Goal: Task Accomplishment & Management: Complete application form

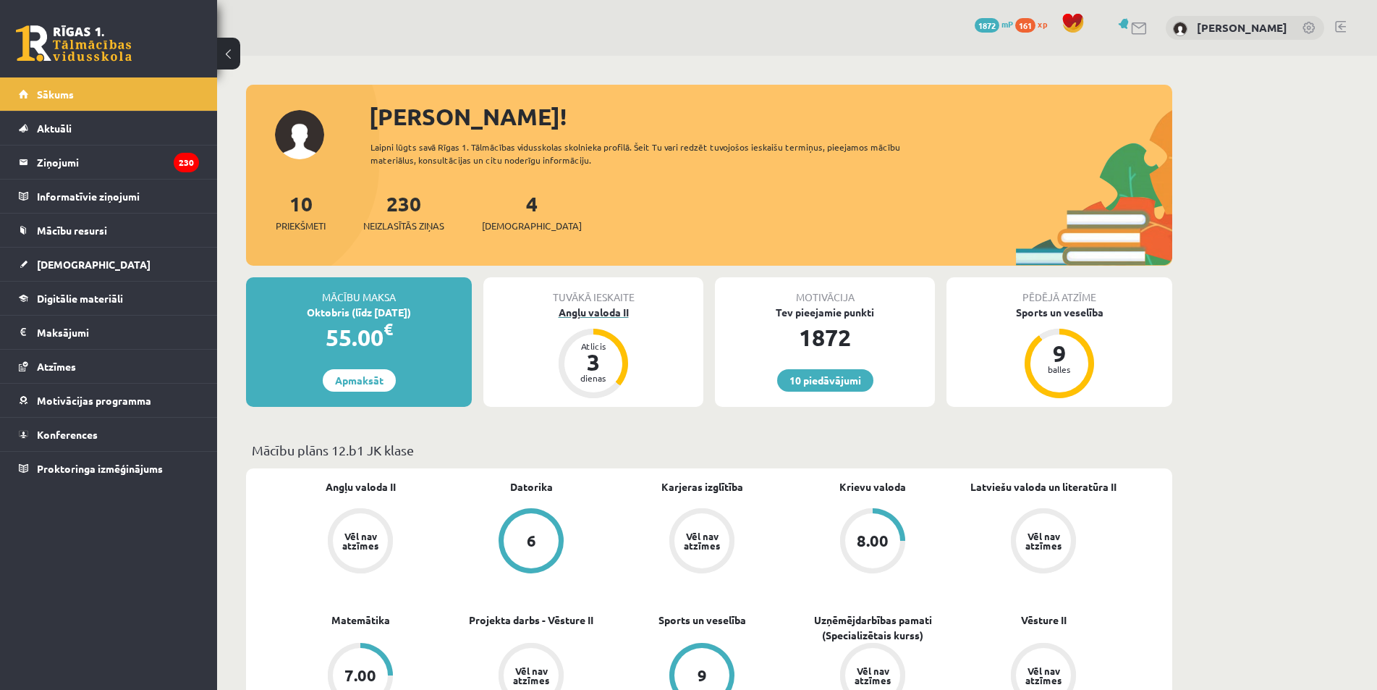
click at [595, 308] on div "Angļu valoda II" at bounding box center [593, 312] width 220 height 15
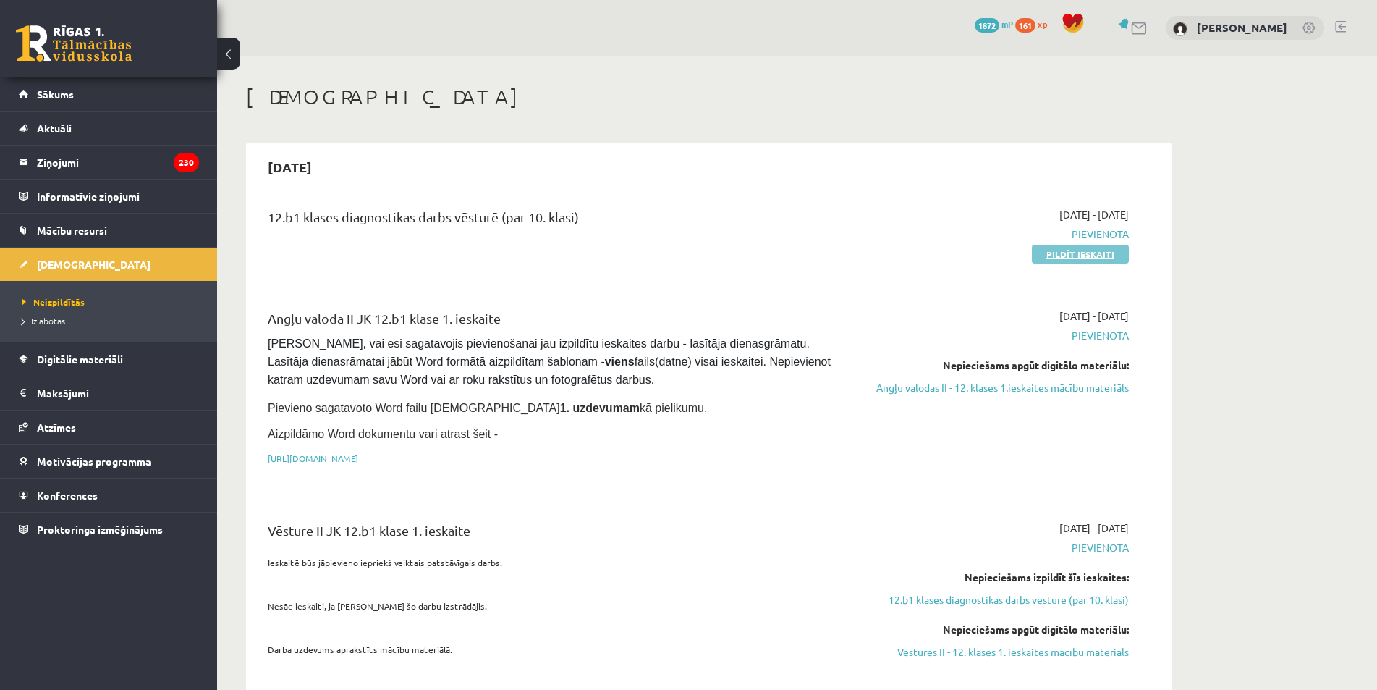
click at [1088, 252] on link "Pildīt ieskaiti" at bounding box center [1080, 254] width 97 height 19
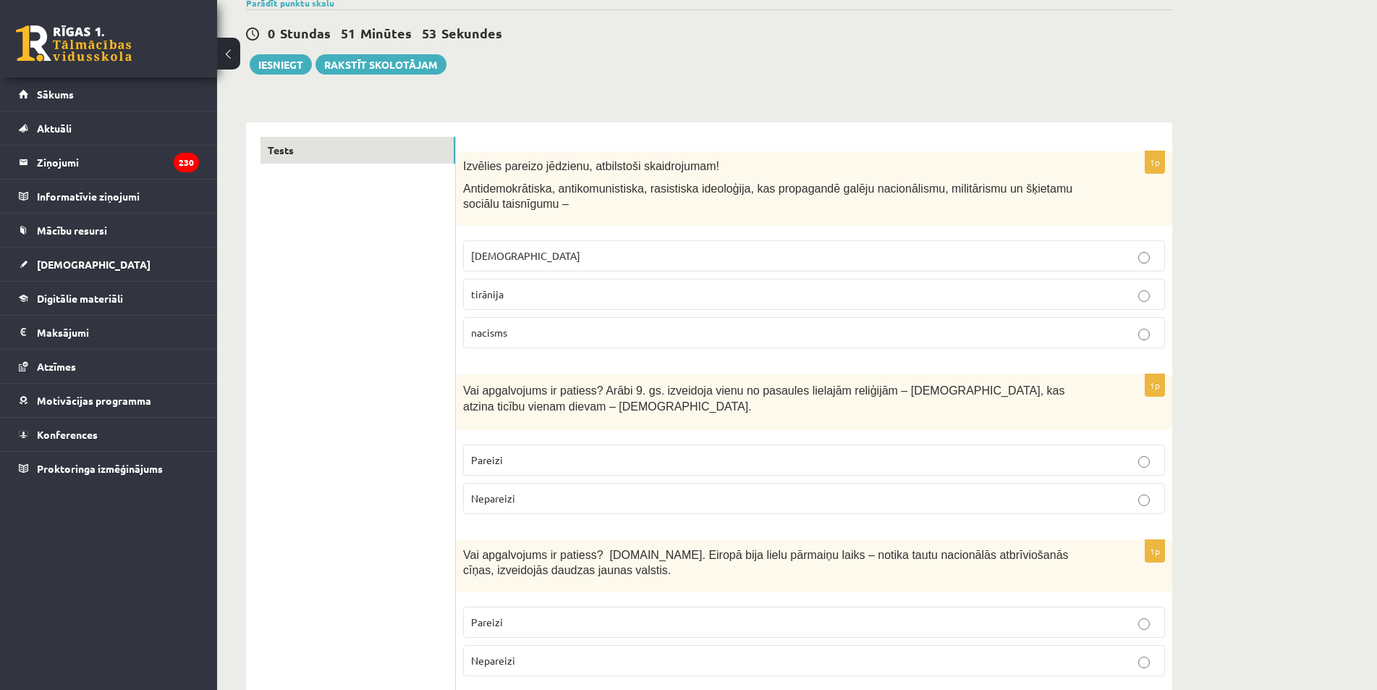
scroll to position [145, 0]
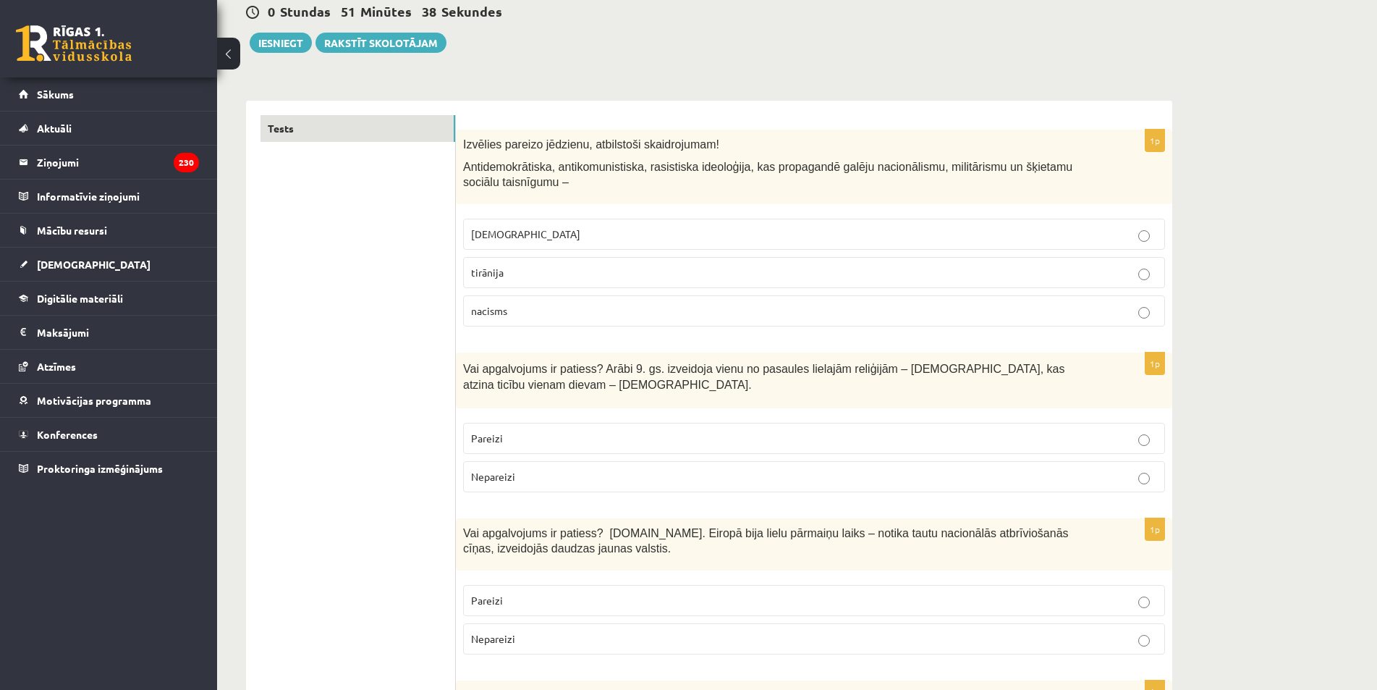
click at [537, 232] on p "fašisms" at bounding box center [814, 233] width 686 height 15
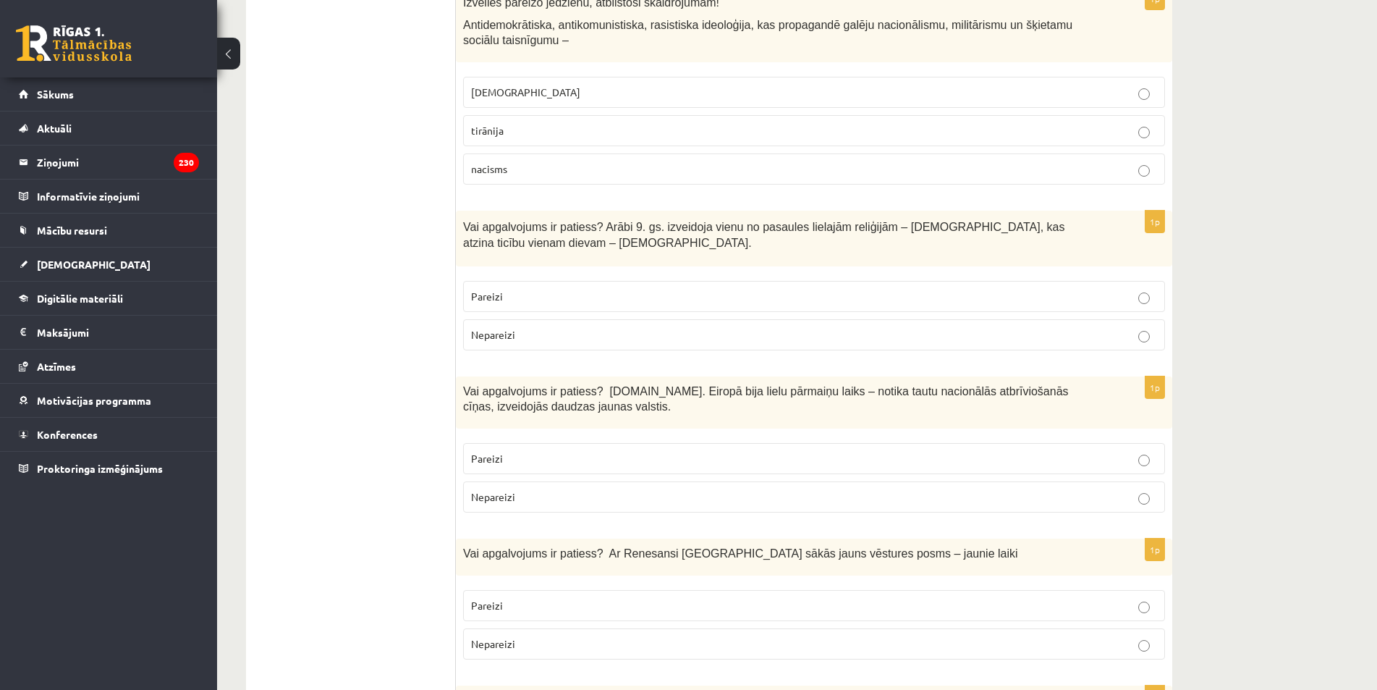
scroll to position [289, 0]
click at [540, 301] on p "Pareizi" at bounding box center [814, 293] width 686 height 15
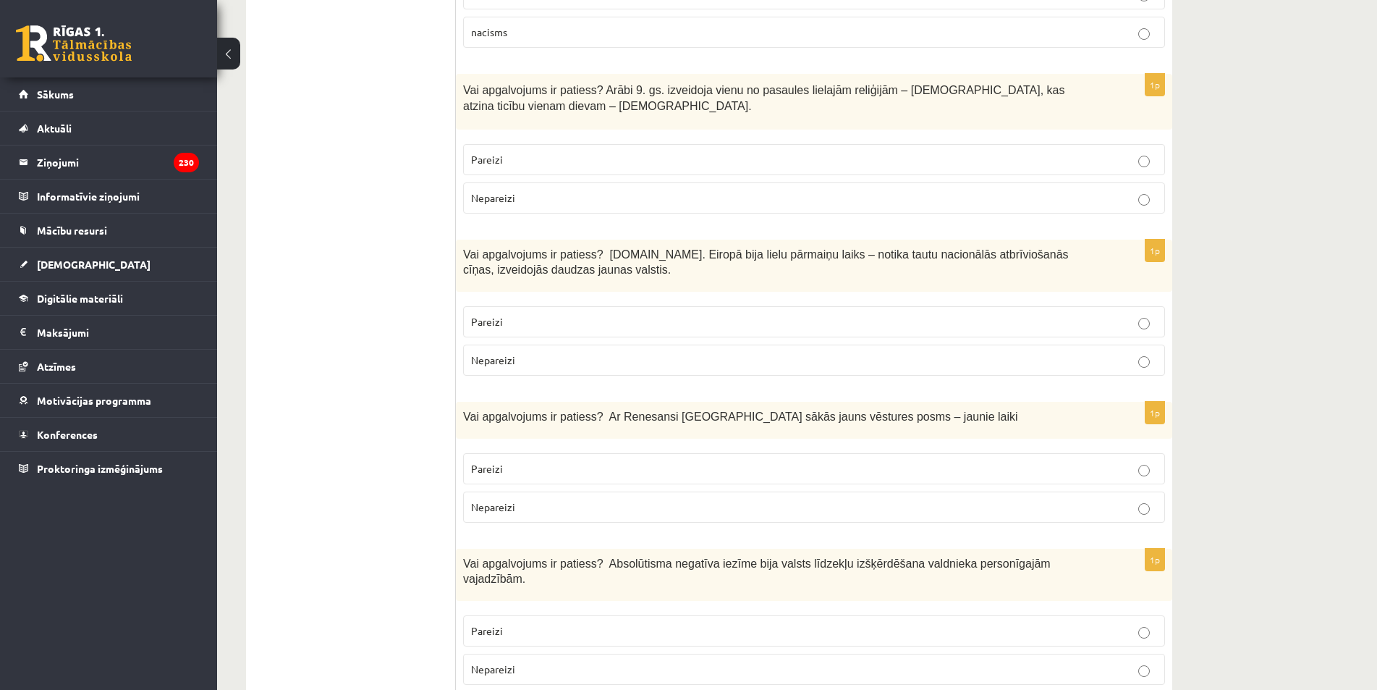
scroll to position [434, 0]
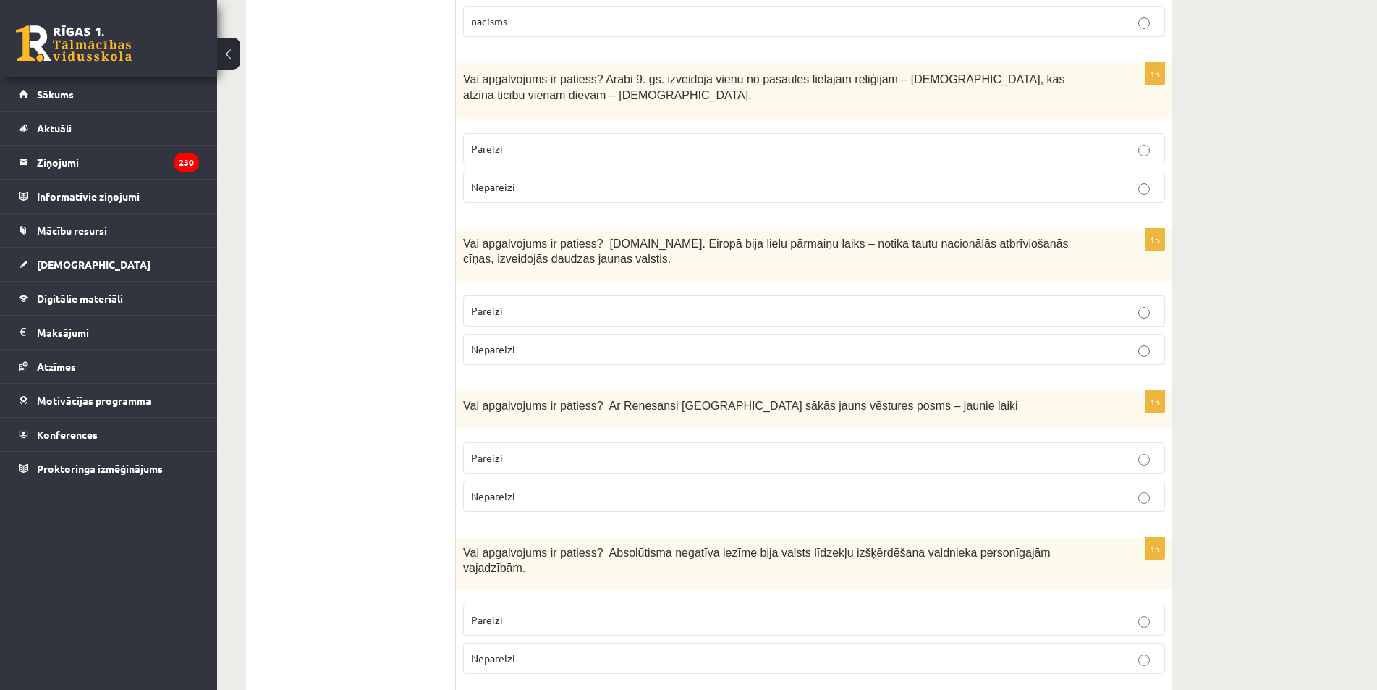
click at [584, 312] on p "Pareizi" at bounding box center [814, 310] width 686 height 15
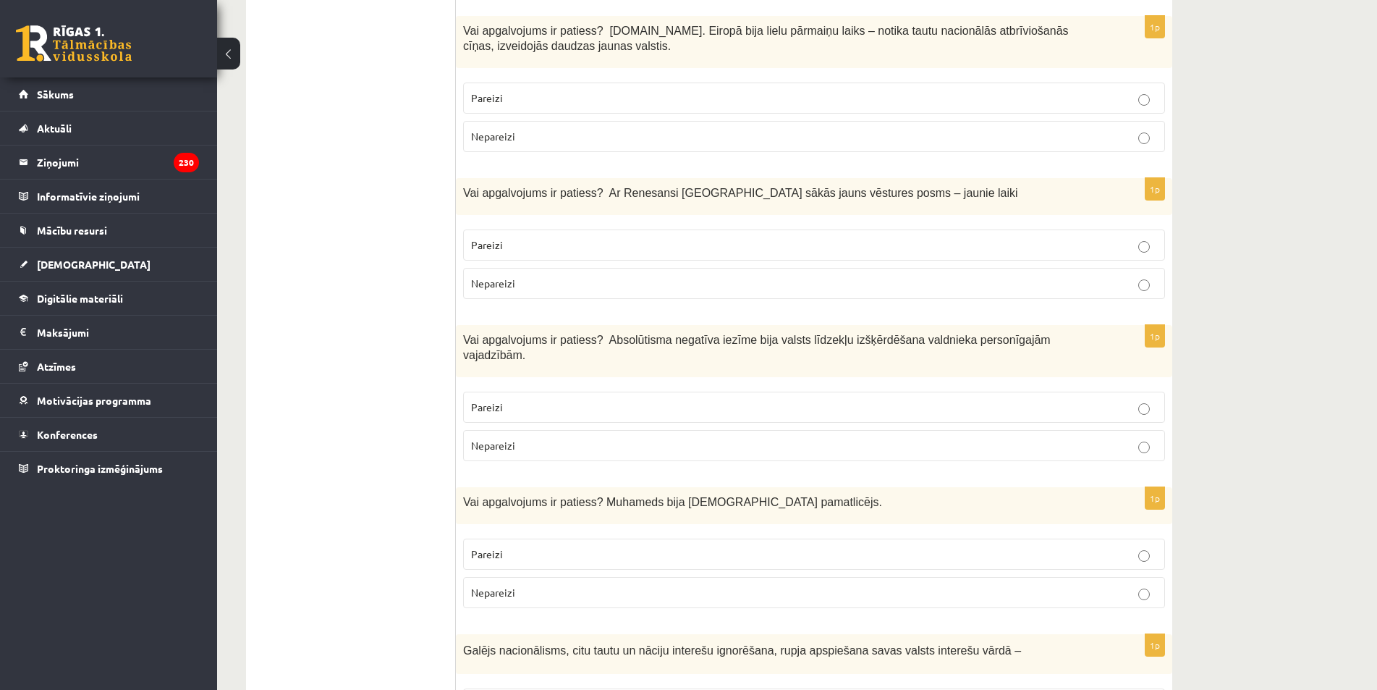
scroll to position [651, 0]
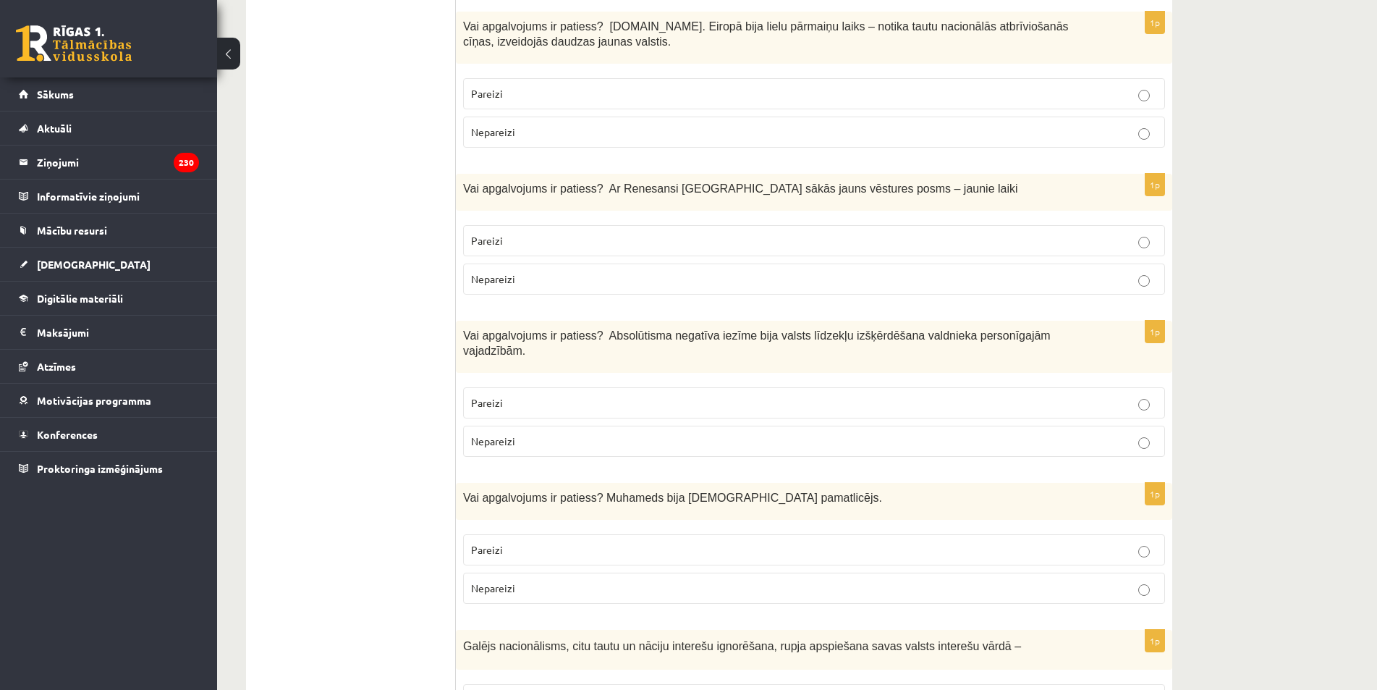
click at [520, 242] on p "Pareizi" at bounding box center [814, 240] width 686 height 15
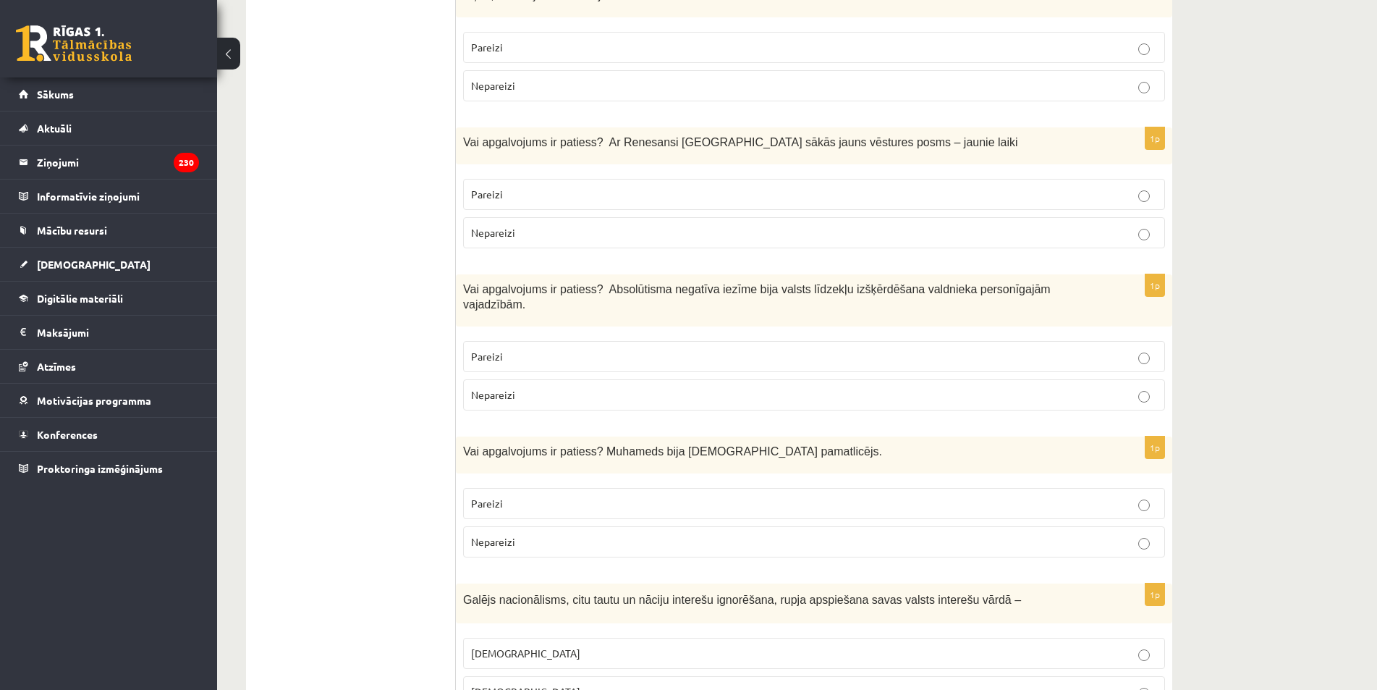
scroll to position [796, 0]
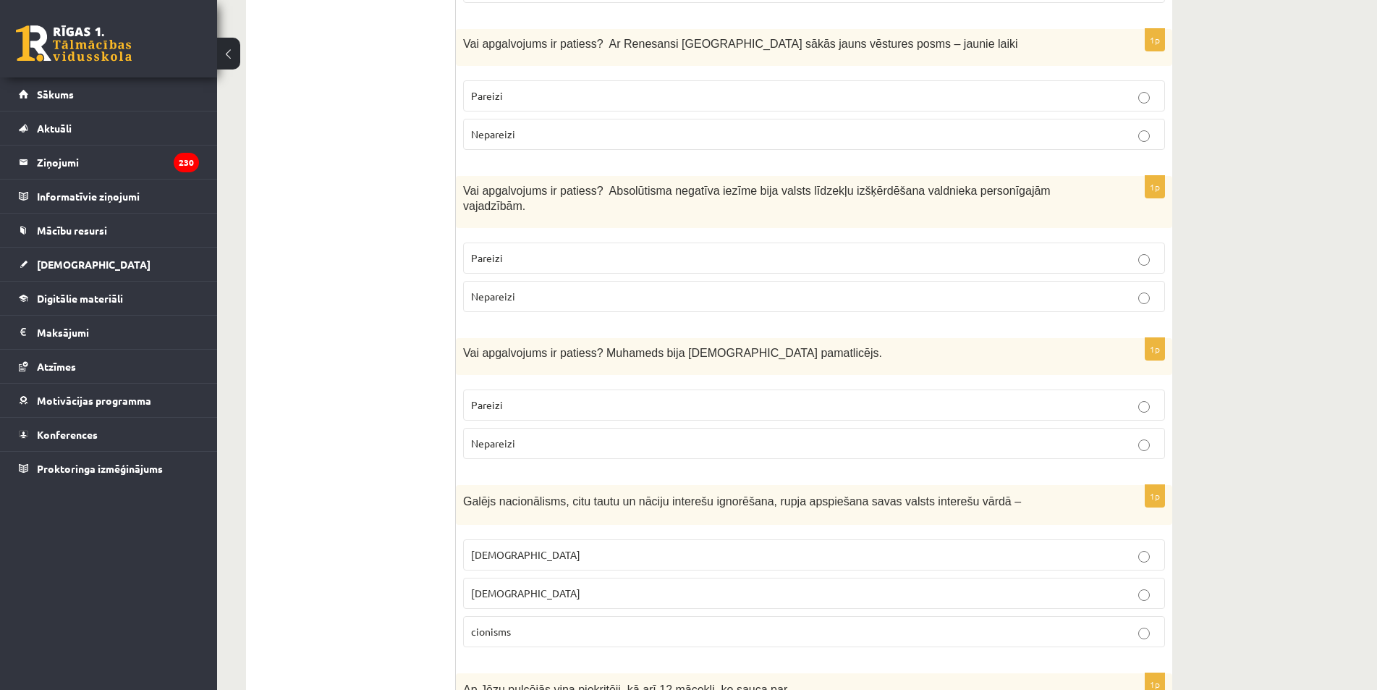
click at [533, 289] on p "Nepareizi" at bounding box center [814, 296] width 686 height 15
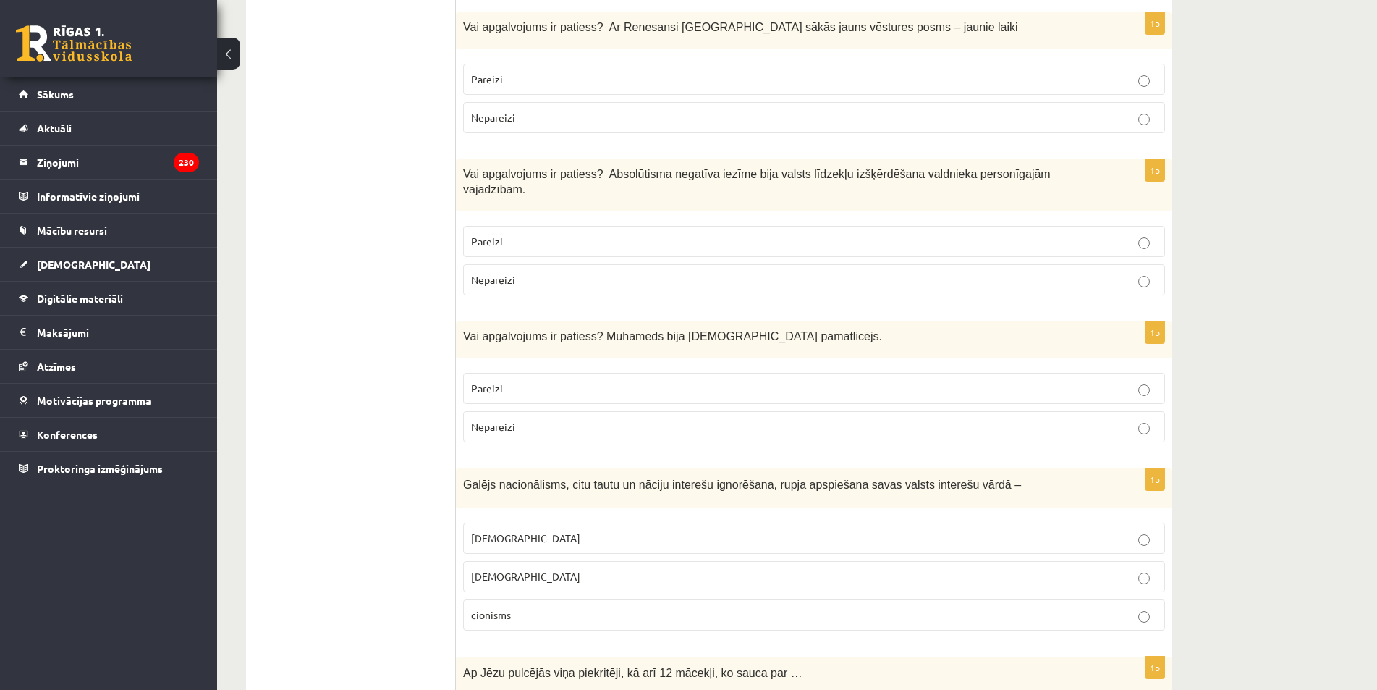
scroll to position [868, 0]
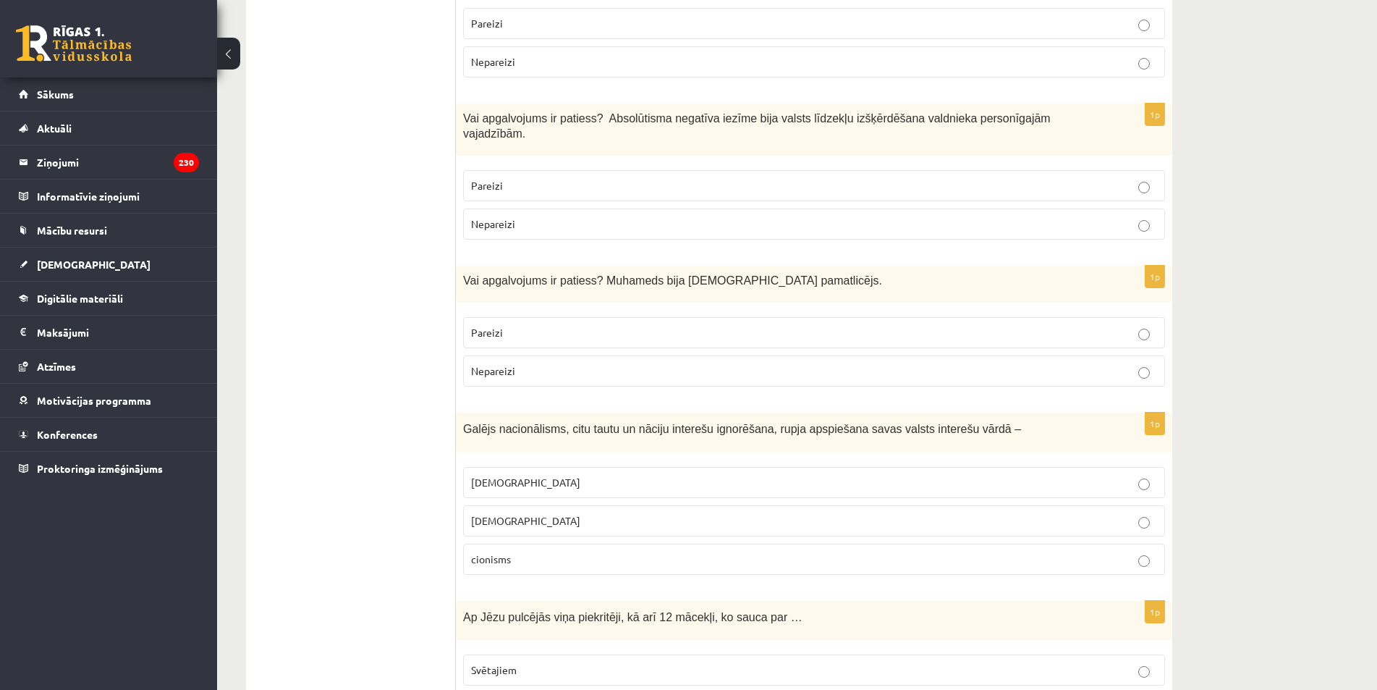
click at [552, 325] on p "Pareizi" at bounding box center [814, 332] width 686 height 15
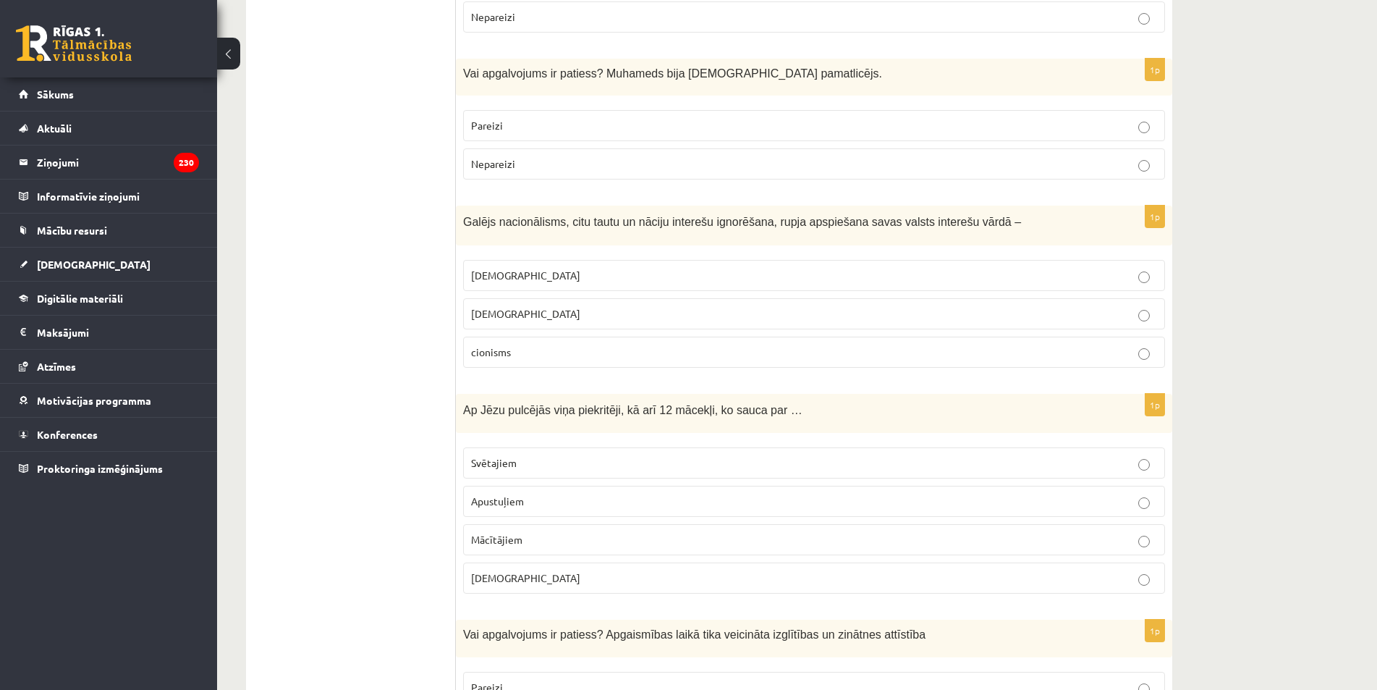
scroll to position [1085, 0]
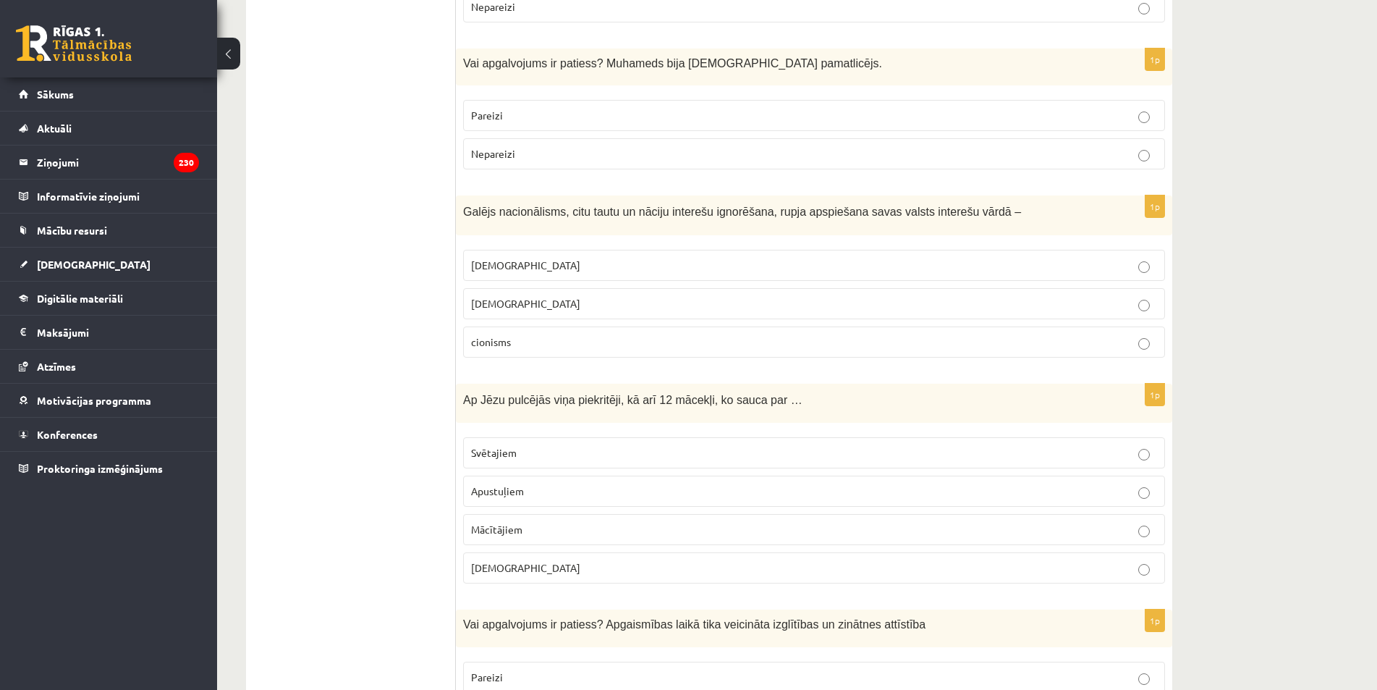
click at [535, 334] on p "cionisms" at bounding box center [814, 341] width 686 height 15
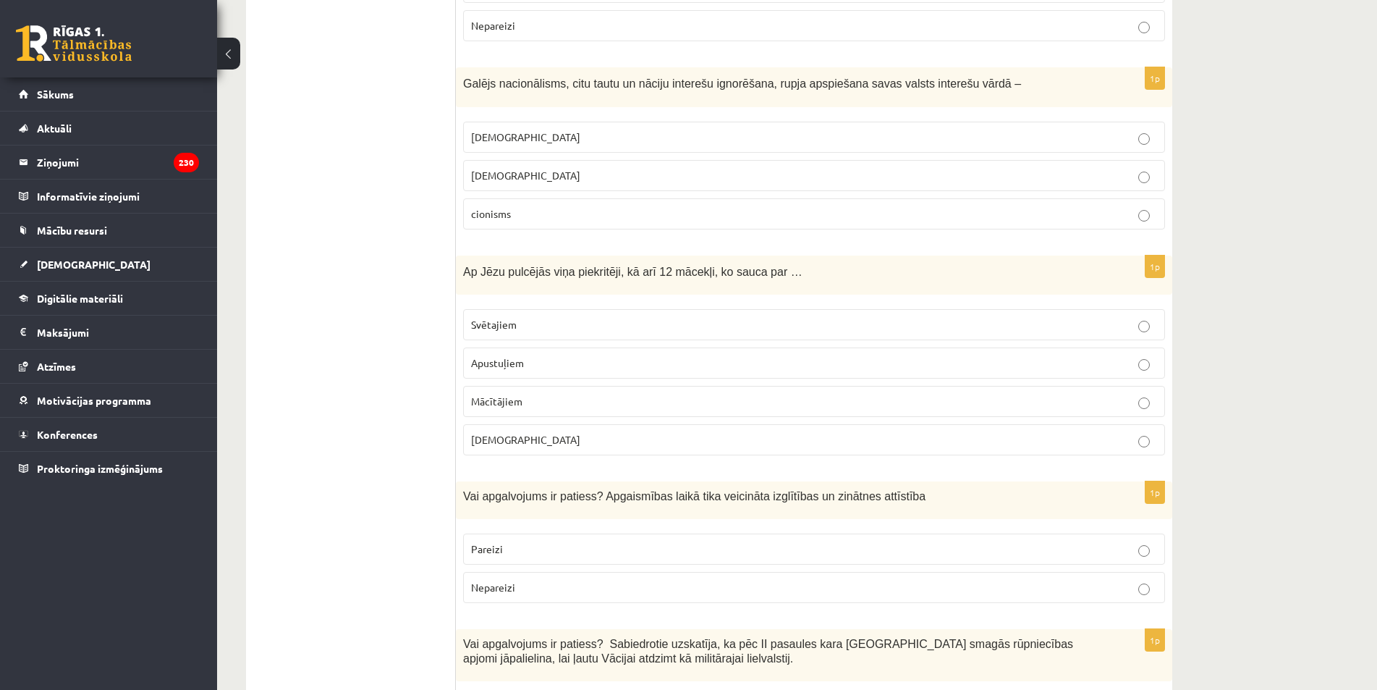
scroll to position [1230, 0]
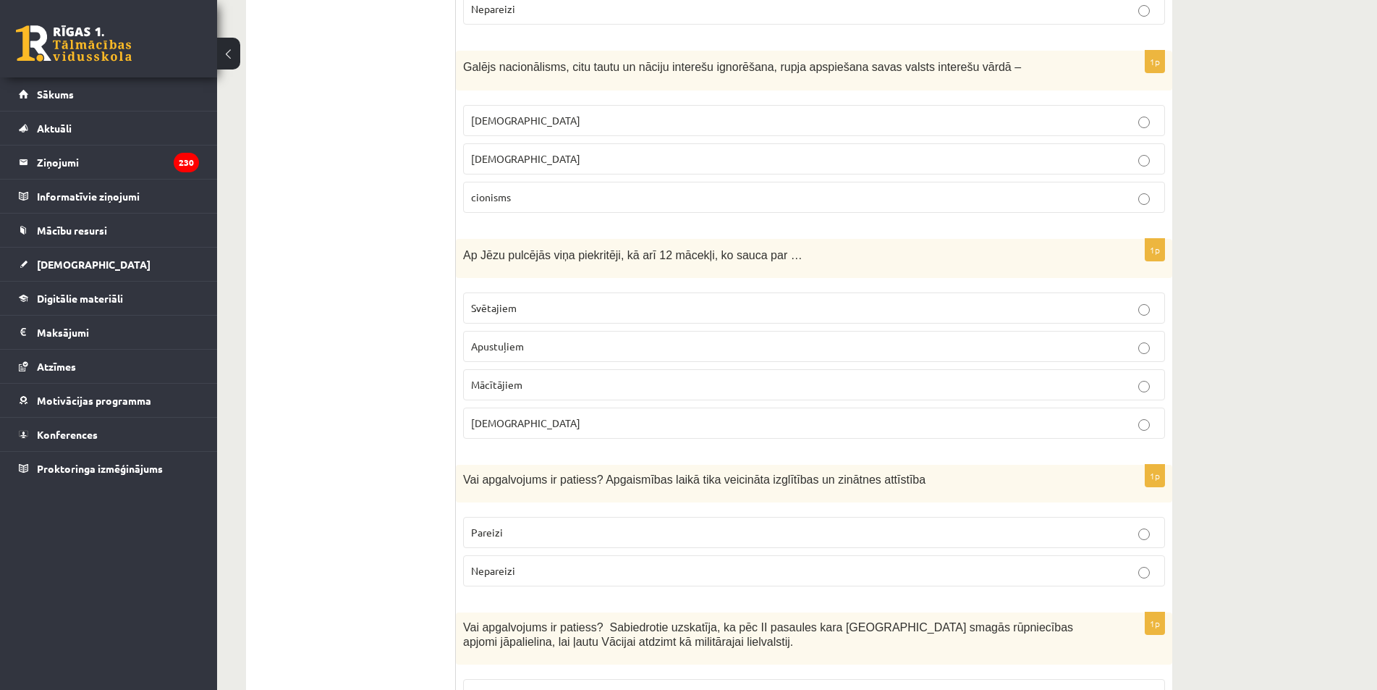
click at [517, 339] on span "Apustuļiem" at bounding box center [497, 345] width 53 height 13
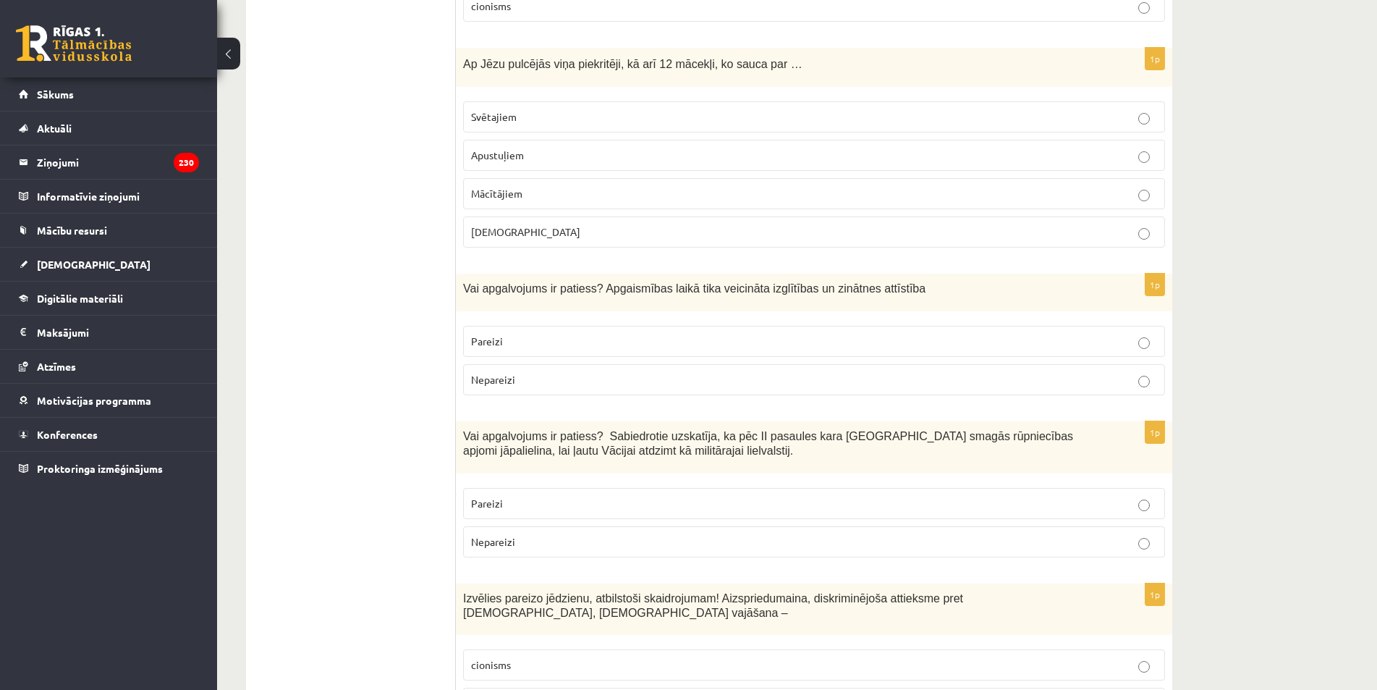
scroll to position [1447, 0]
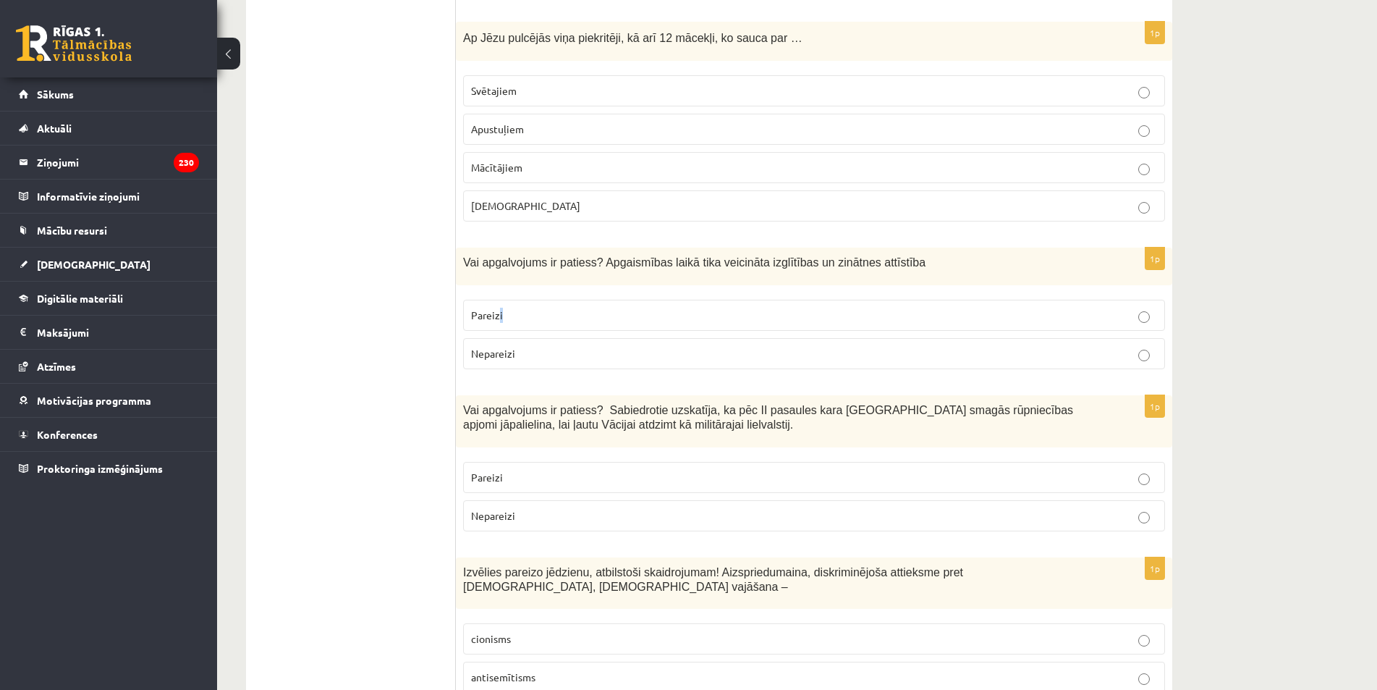
click at [501, 308] on span "Pareizi" at bounding box center [487, 314] width 32 height 13
click at [504, 292] on fieldset "Pareizi Nepareizi" at bounding box center [814, 332] width 702 height 81
click at [514, 308] on p "Pareizi" at bounding box center [814, 315] width 686 height 15
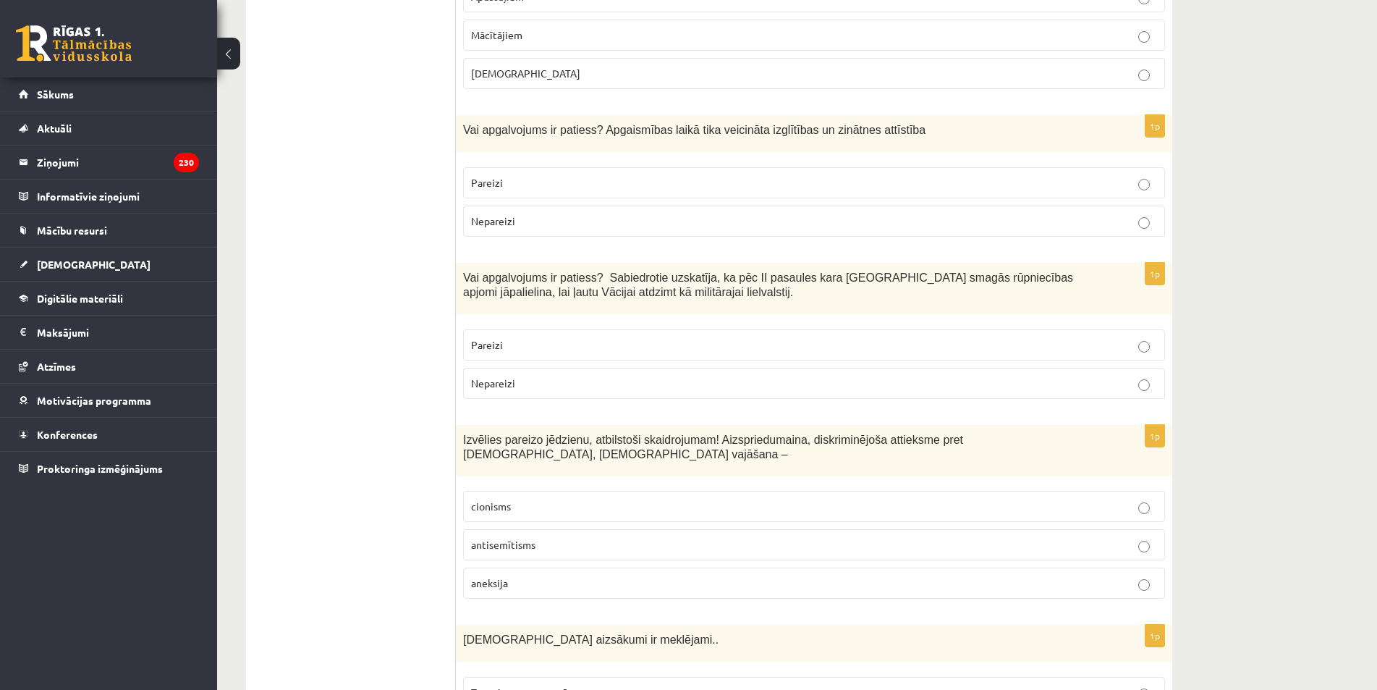
scroll to position [1592, 0]
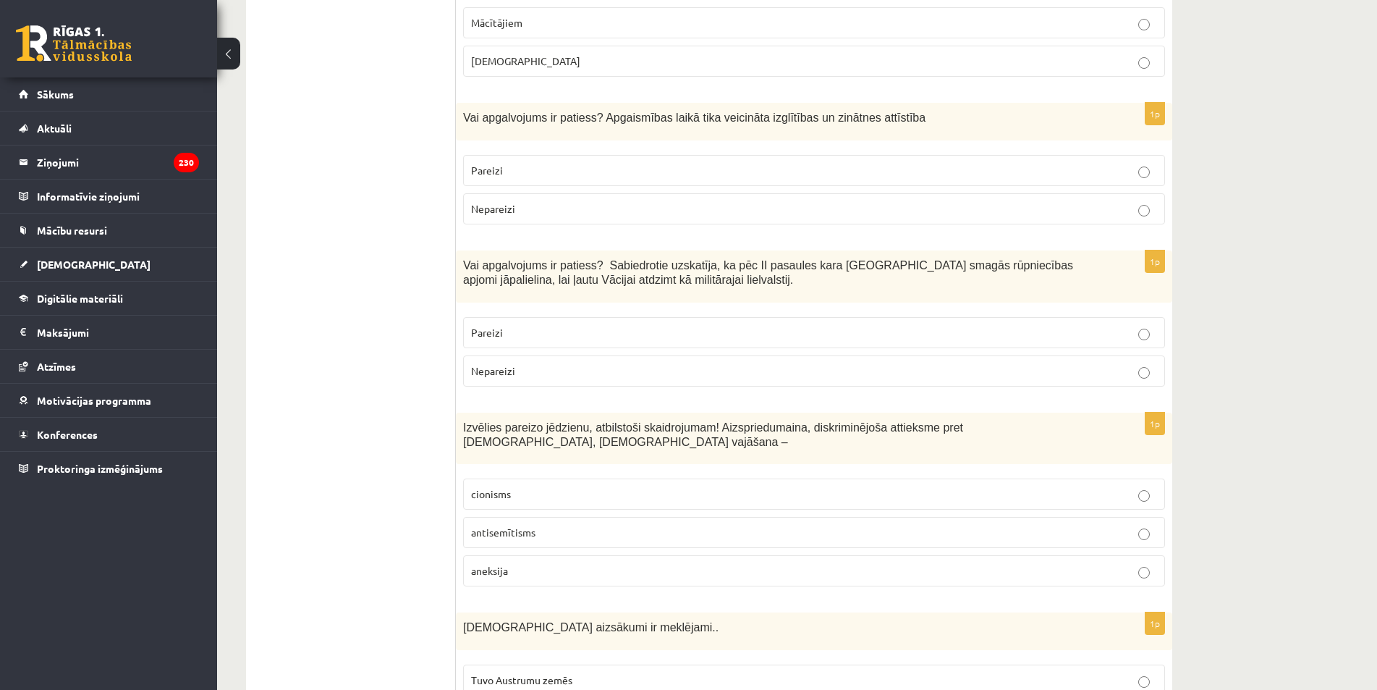
click at [540, 363] on p "Nepareizi" at bounding box center [814, 370] width 686 height 15
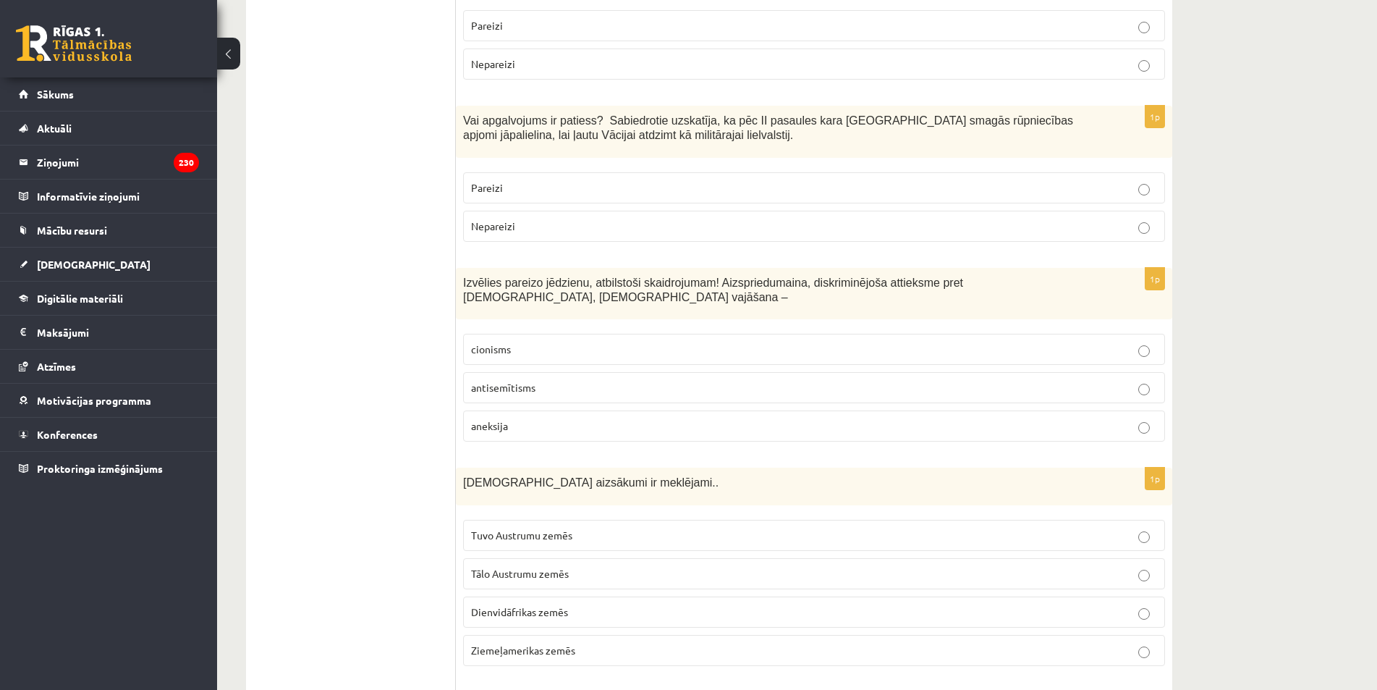
scroll to position [1809, 0]
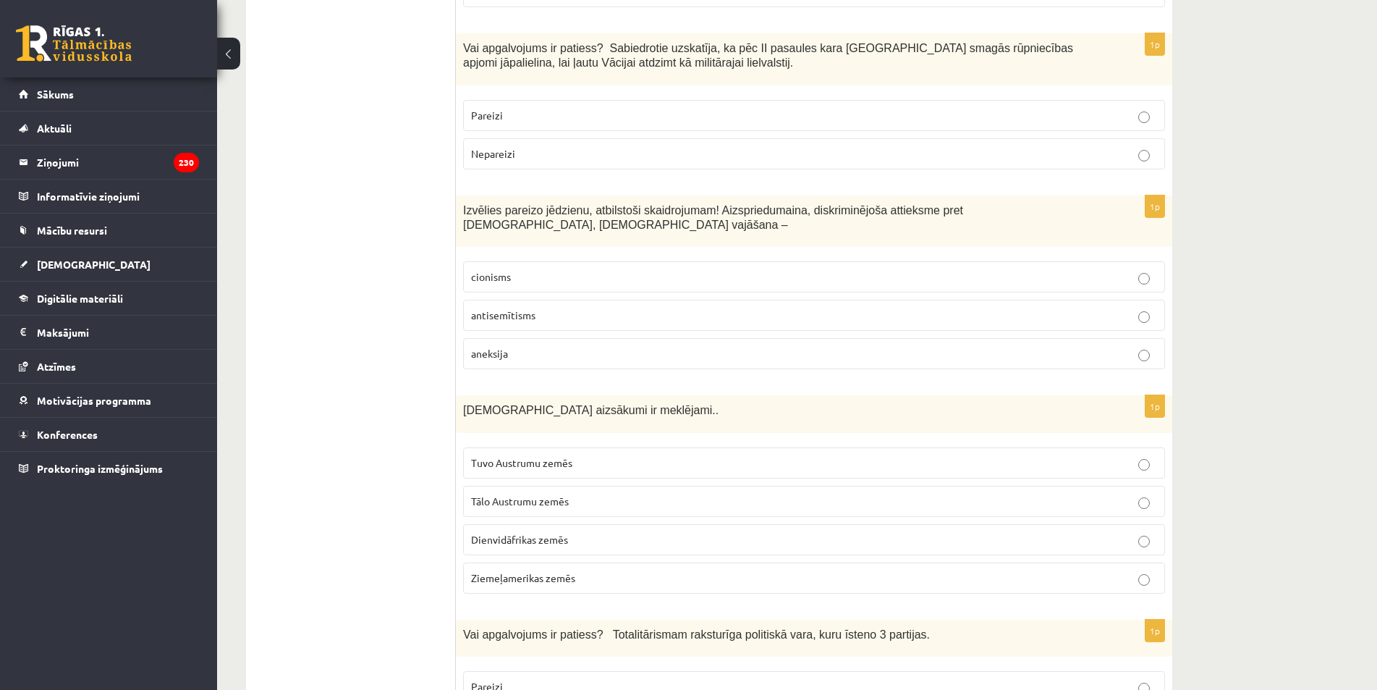
click at [554, 300] on label "antisemītisms" at bounding box center [814, 315] width 702 height 31
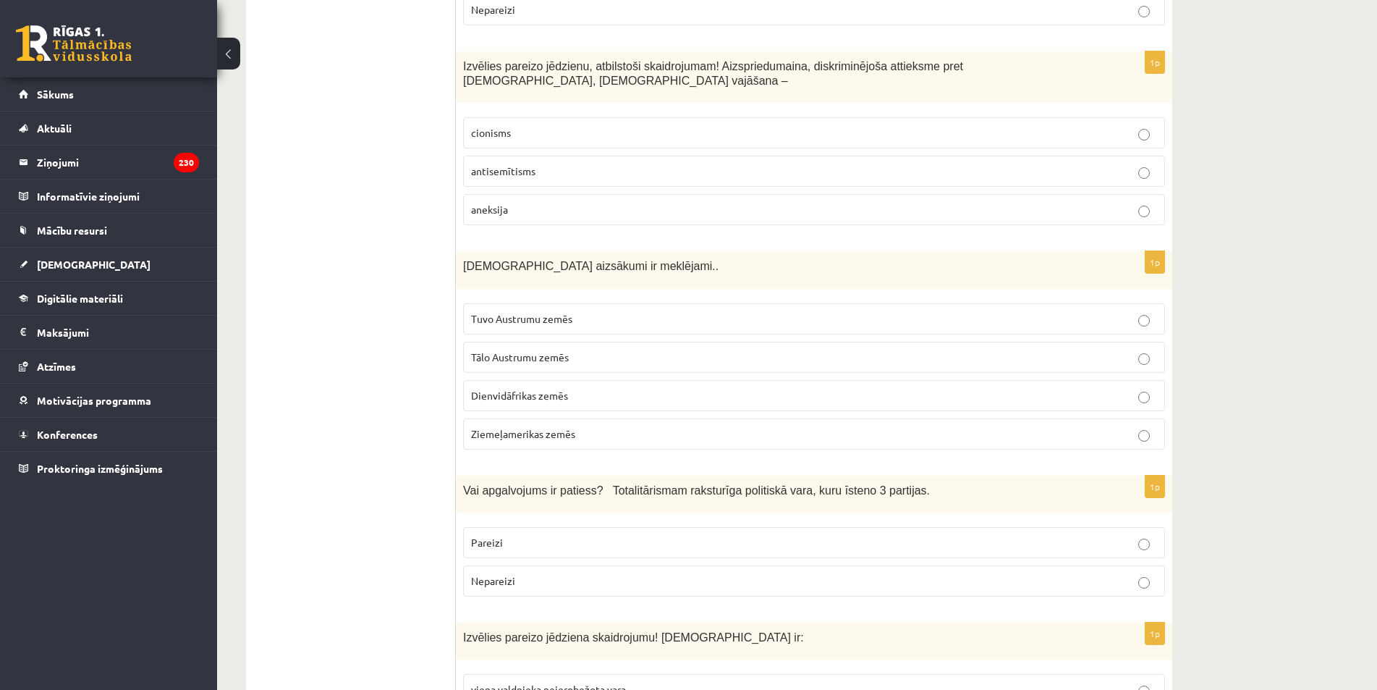
scroll to position [1954, 0]
click at [602, 349] on p "Tālo Austrumu zemēs" at bounding box center [814, 356] width 686 height 15
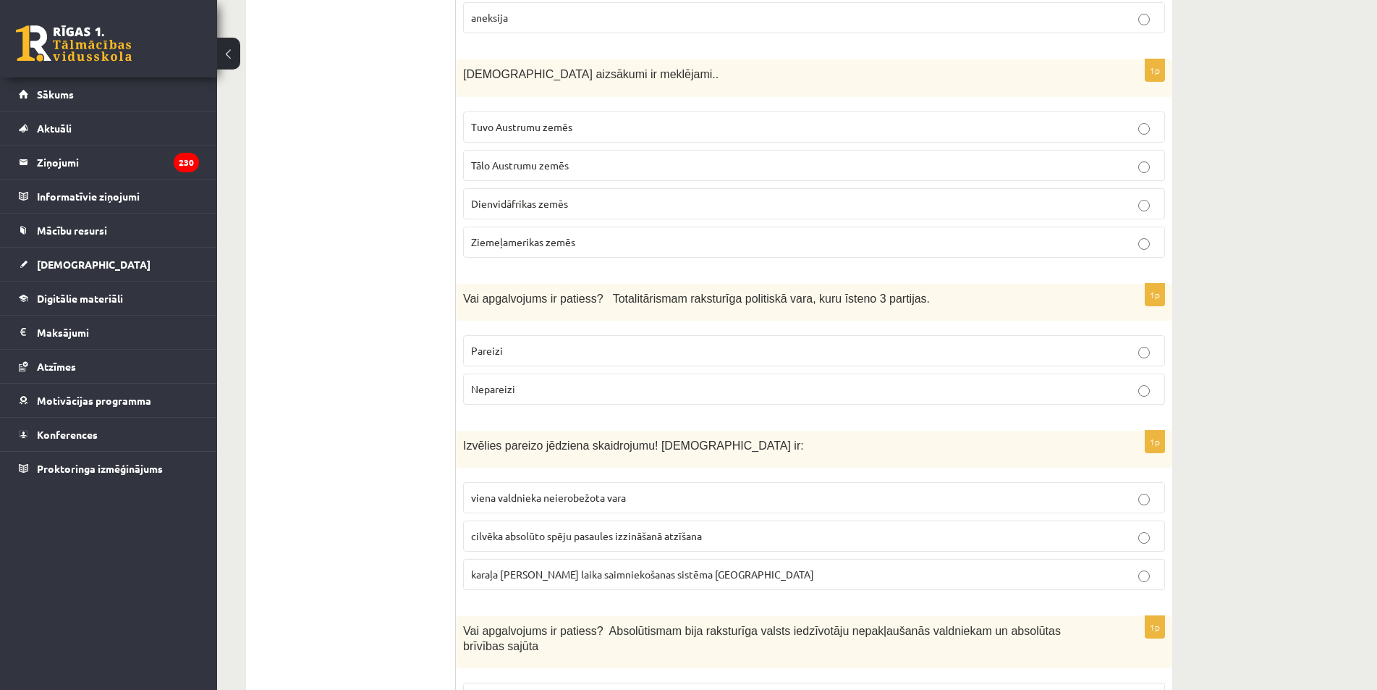
scroll to position [2171, 0]
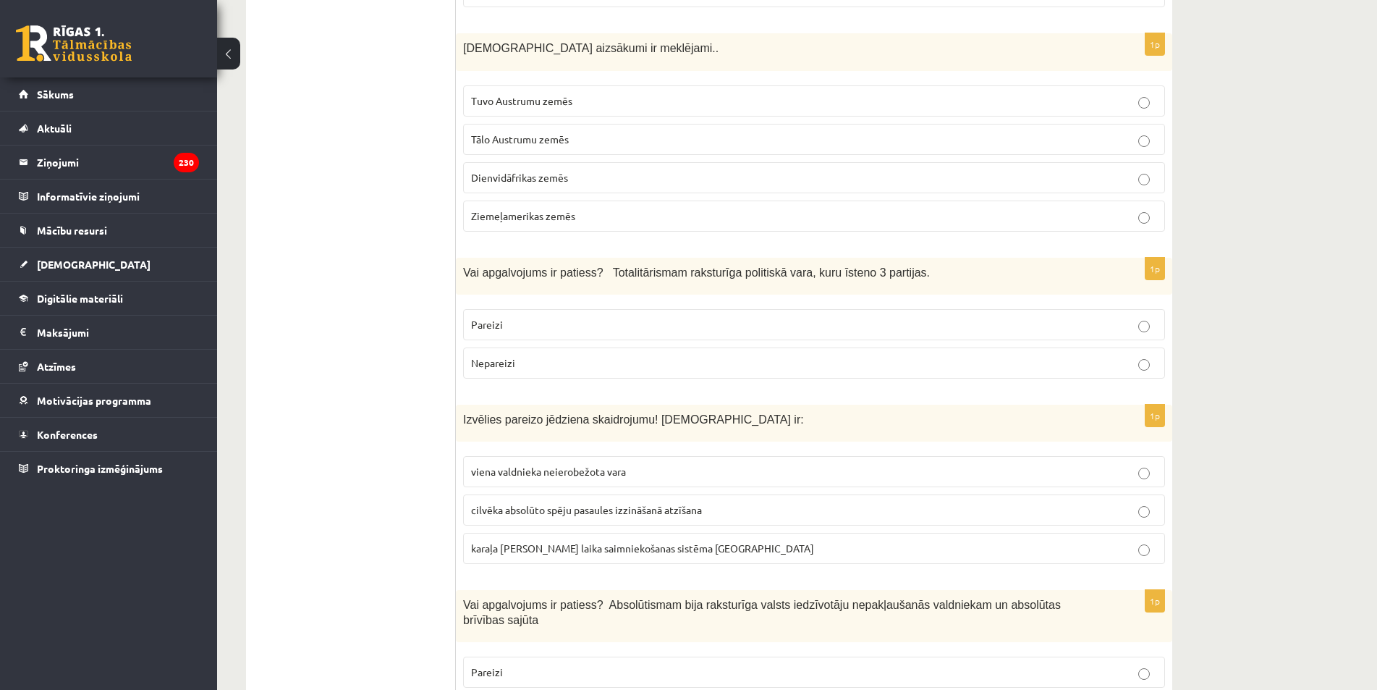
click at [567, 355] on p "Nepareizi" at bounding box center [814, 362] width 686 height 15
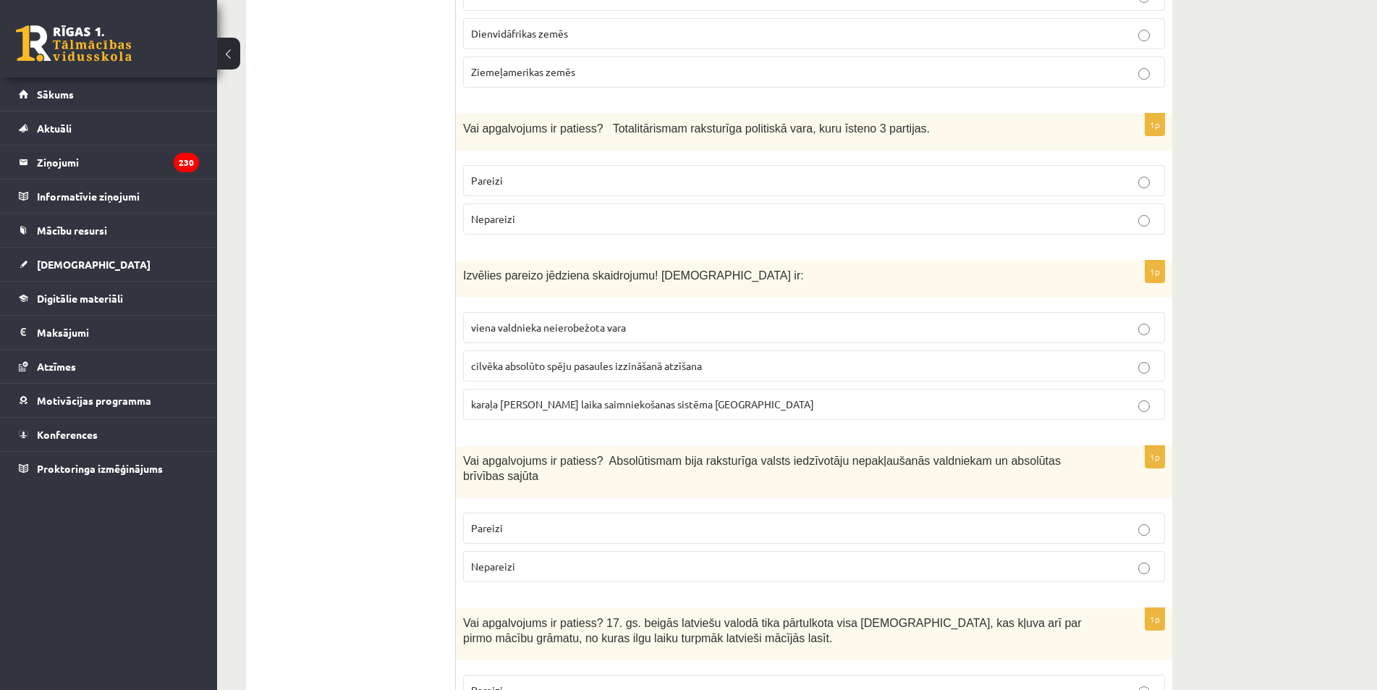
scroll to position [2315, 0]
click at [601, 358] on span "cilvēka absolūto spēju pasaules izzināšanā atzīšana" at bounding box center [586, 364] width 231 height 13
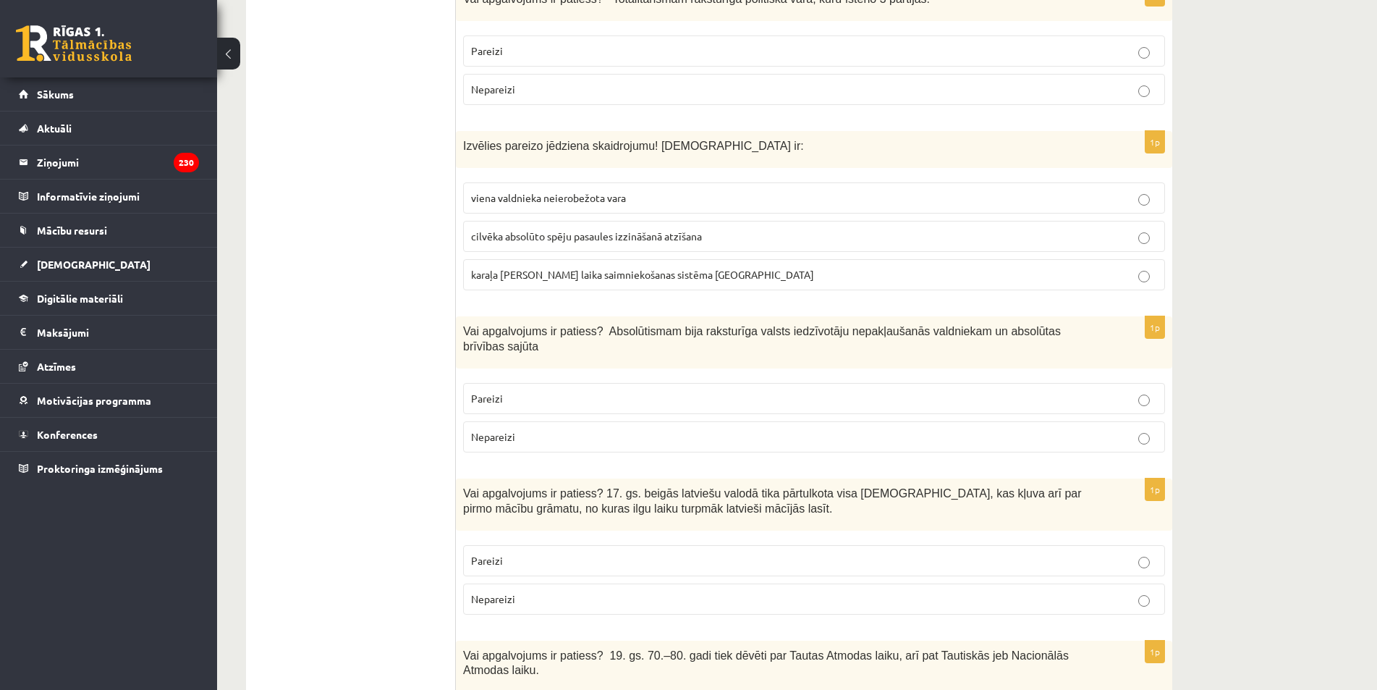
scroll to position [2460, 0]
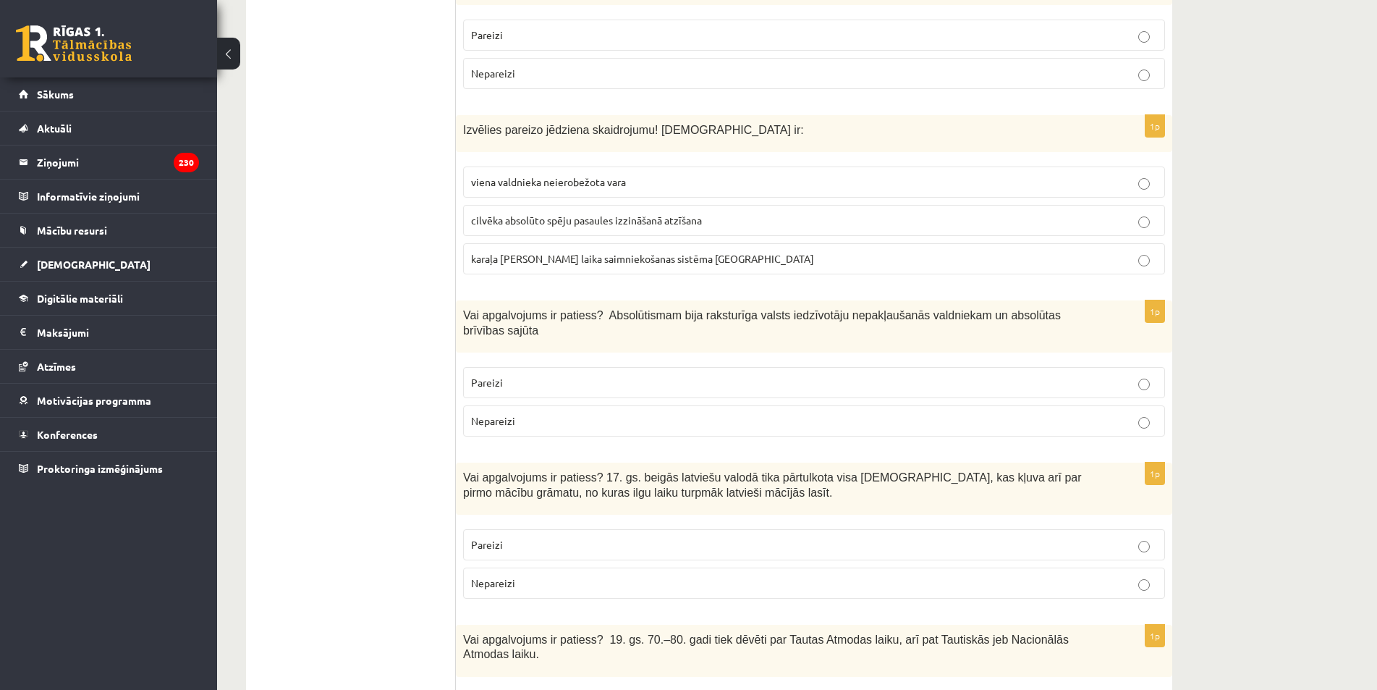
click at [501, 376] on span "Pareizi" at bounding box center [487, 382] width 32 height 13
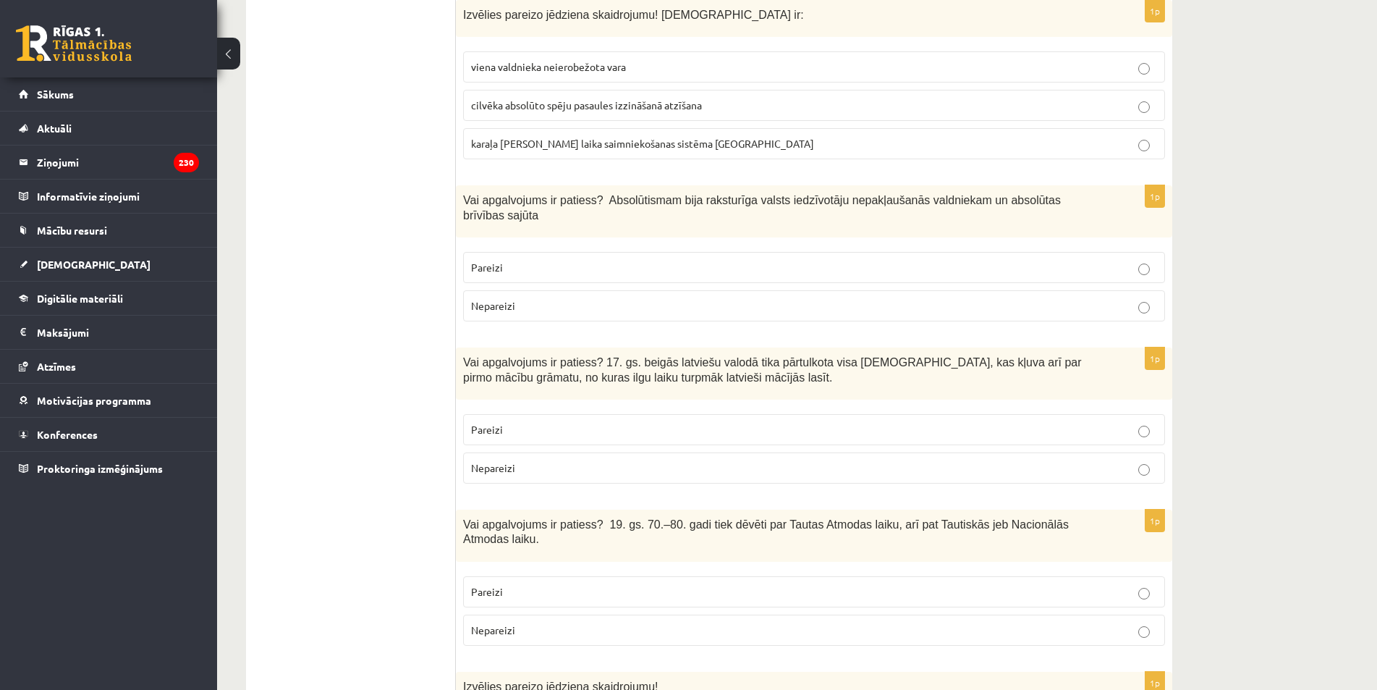
scroll to position [2605, 0]
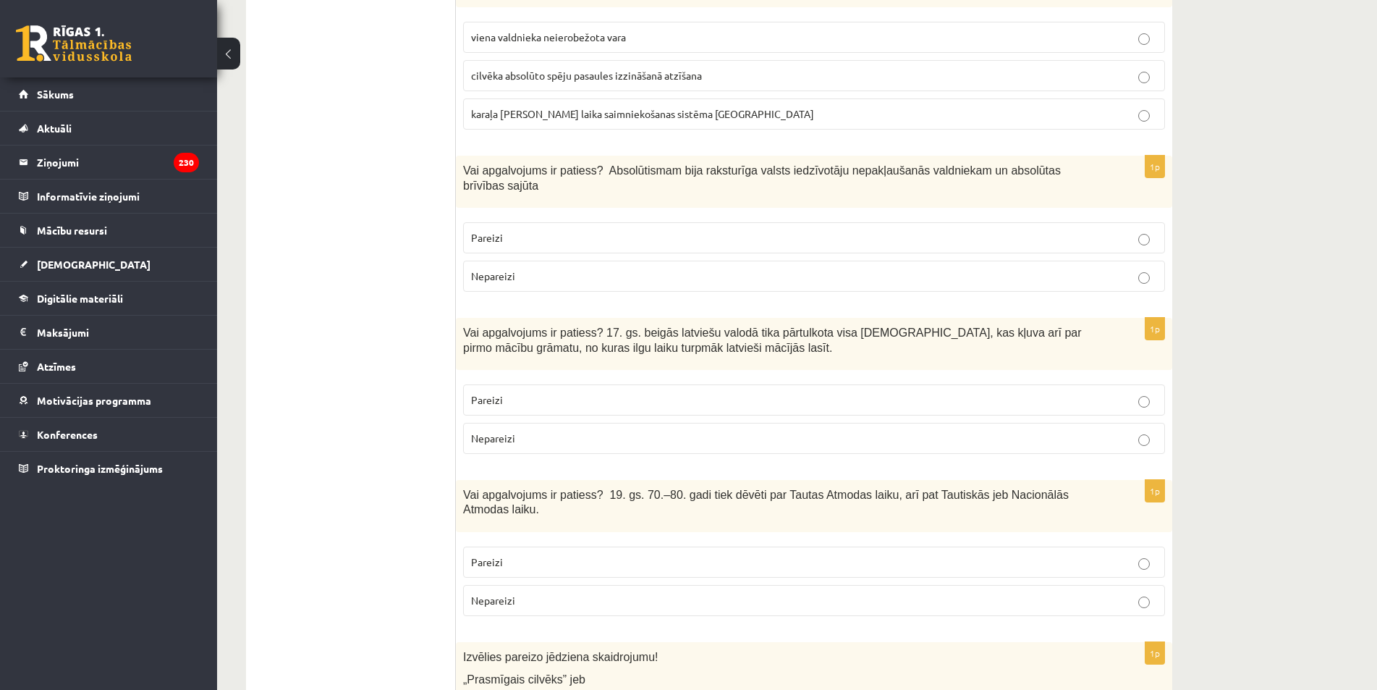
click at [513, 392] on p "Pareizi" at bounding box center [814, 399] width 686 height 15
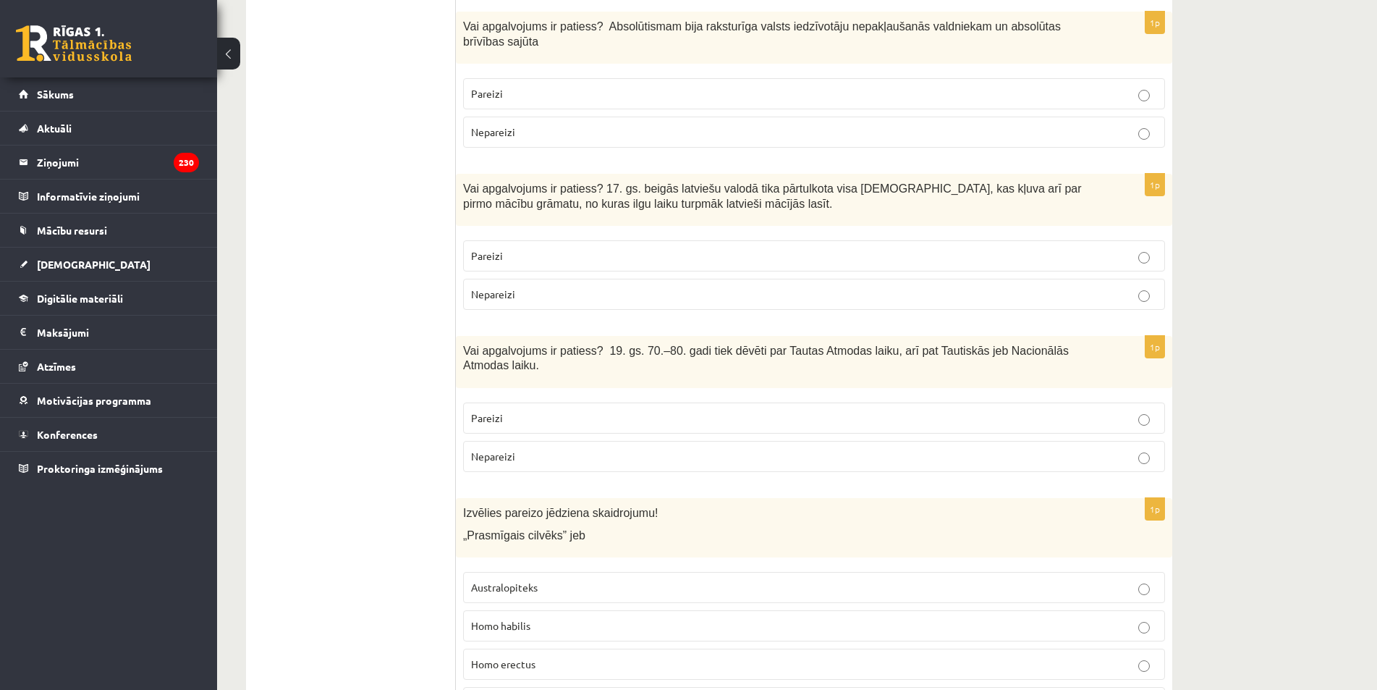
scroll to position [2749, 0]
click at [533, 448] on p "Nepareizi" at bounding box center [814, 455] width 686 height 15
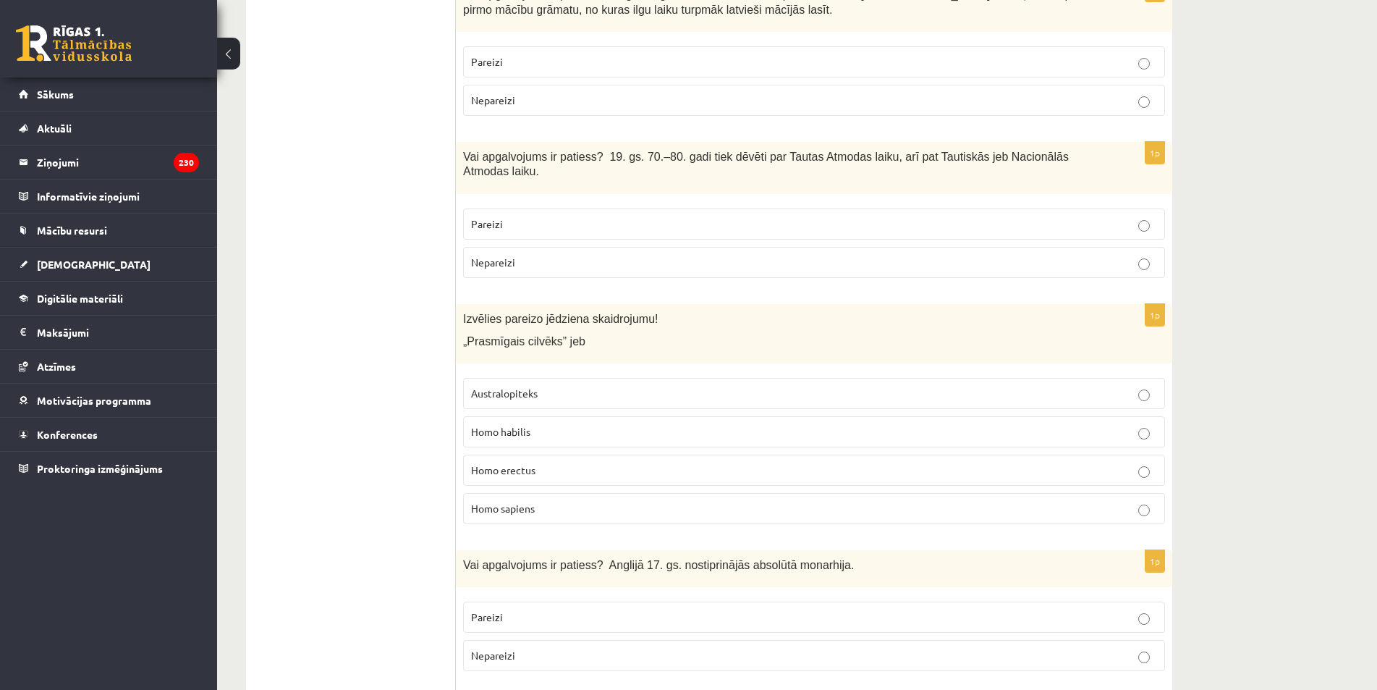
scroll to position [3039, 0]
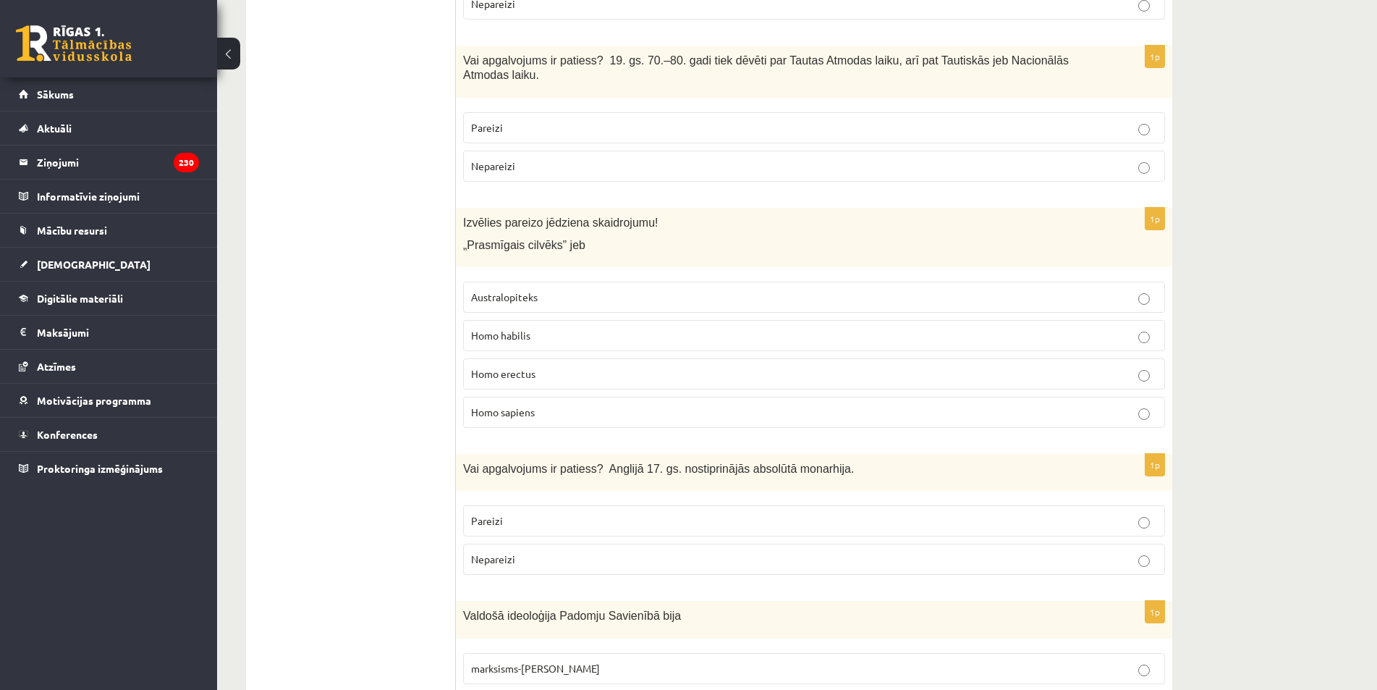
click at [553, 404] on p "Homo sapiens" at bounding box center [814, 411] width 686 height 15
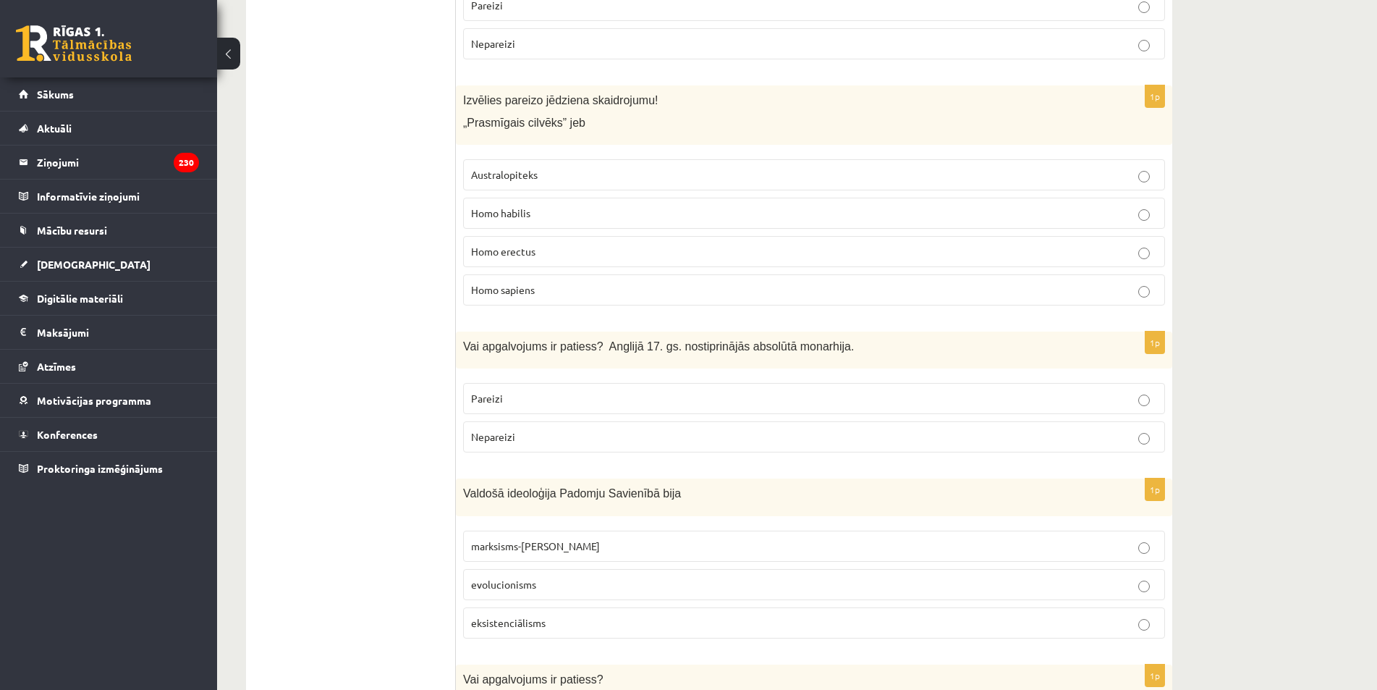
scroll to position [3184, 0]
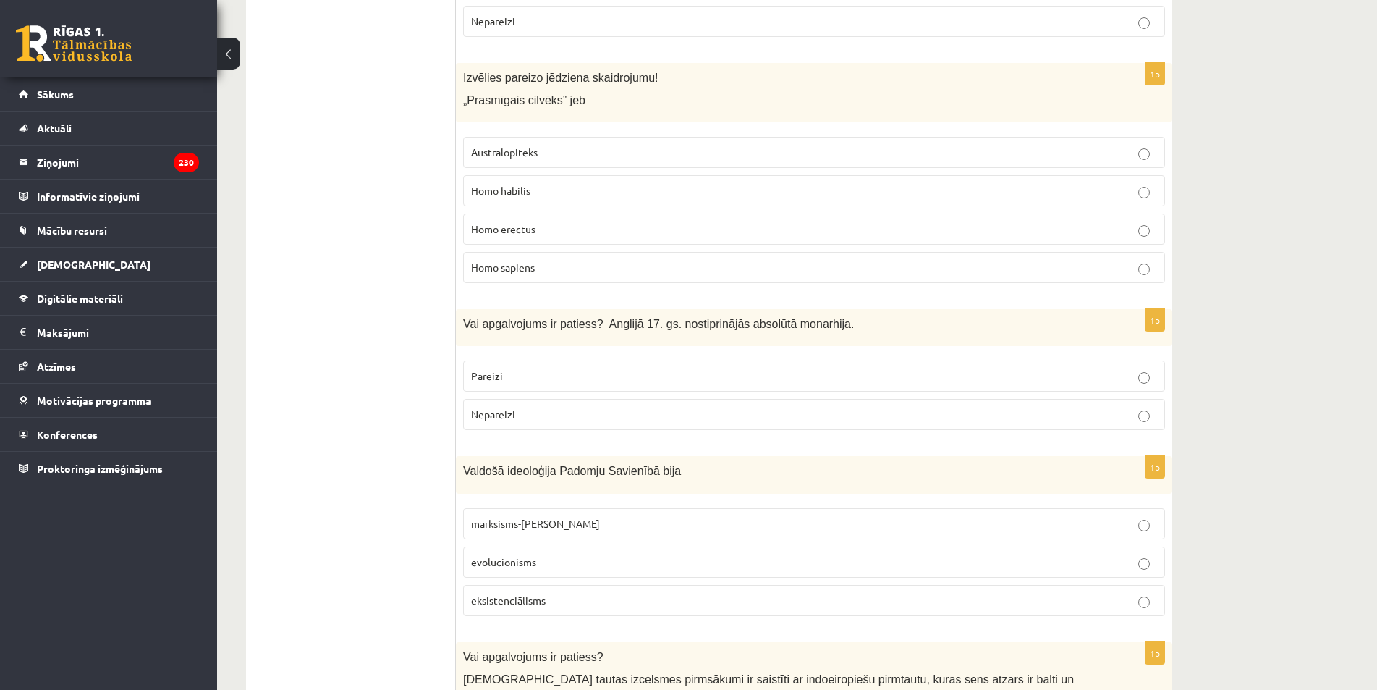
click at [522, 360] on label "Pareizi" at bounding box center [814, 375] width 702 height 31
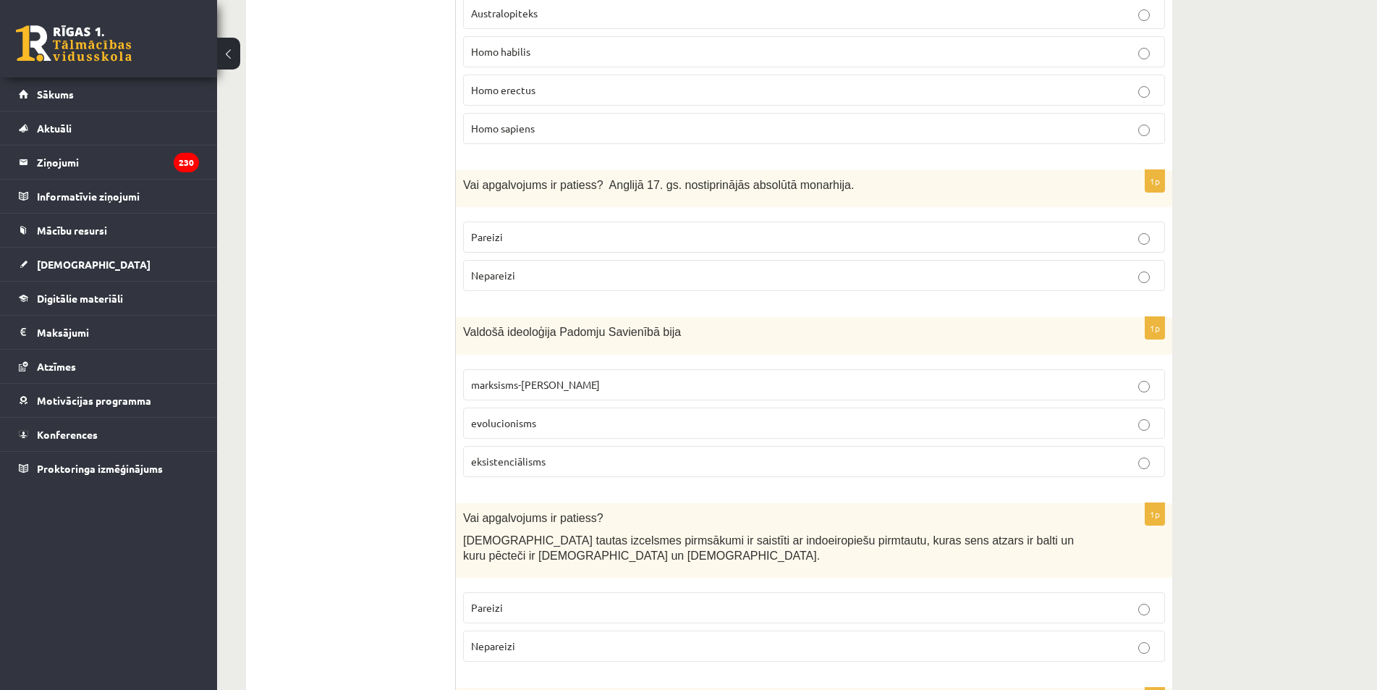
scroll to position [3328, 0]
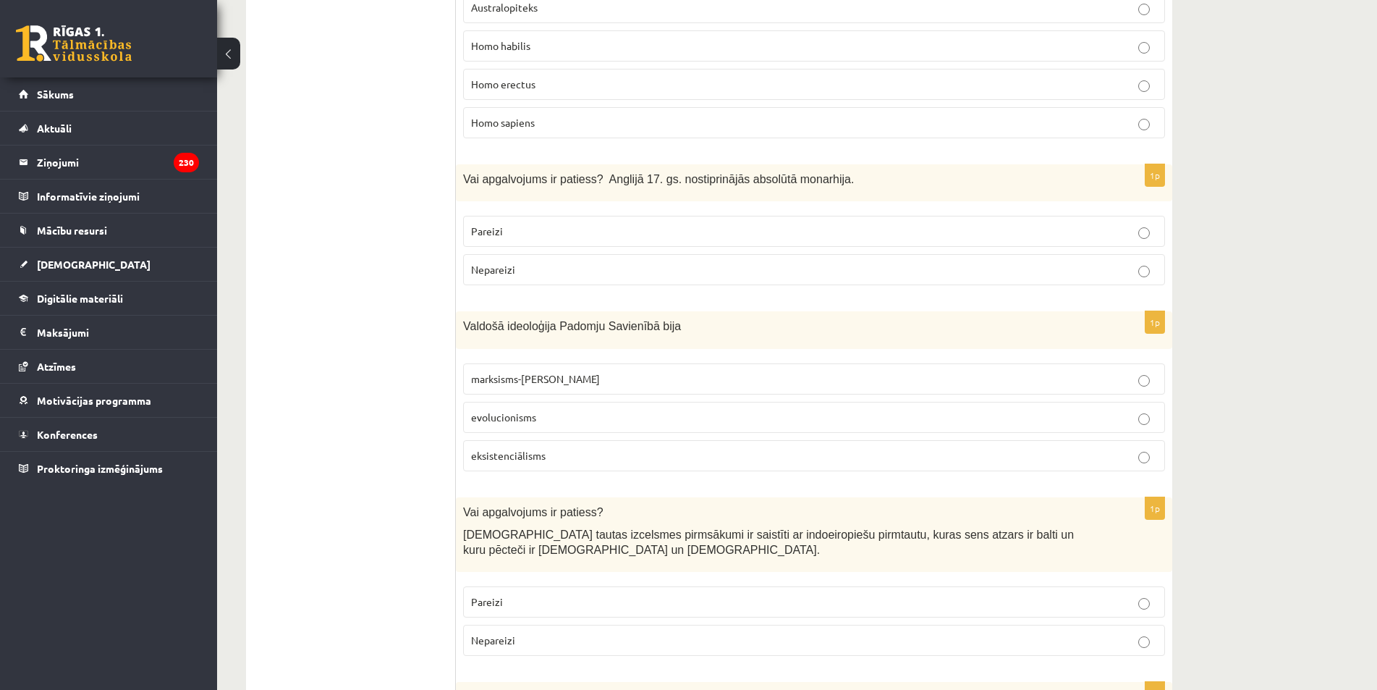
click at [537, 372] on span "marksisms-ļeņinisms" at bounding box center [535, 378] width 129 height 13
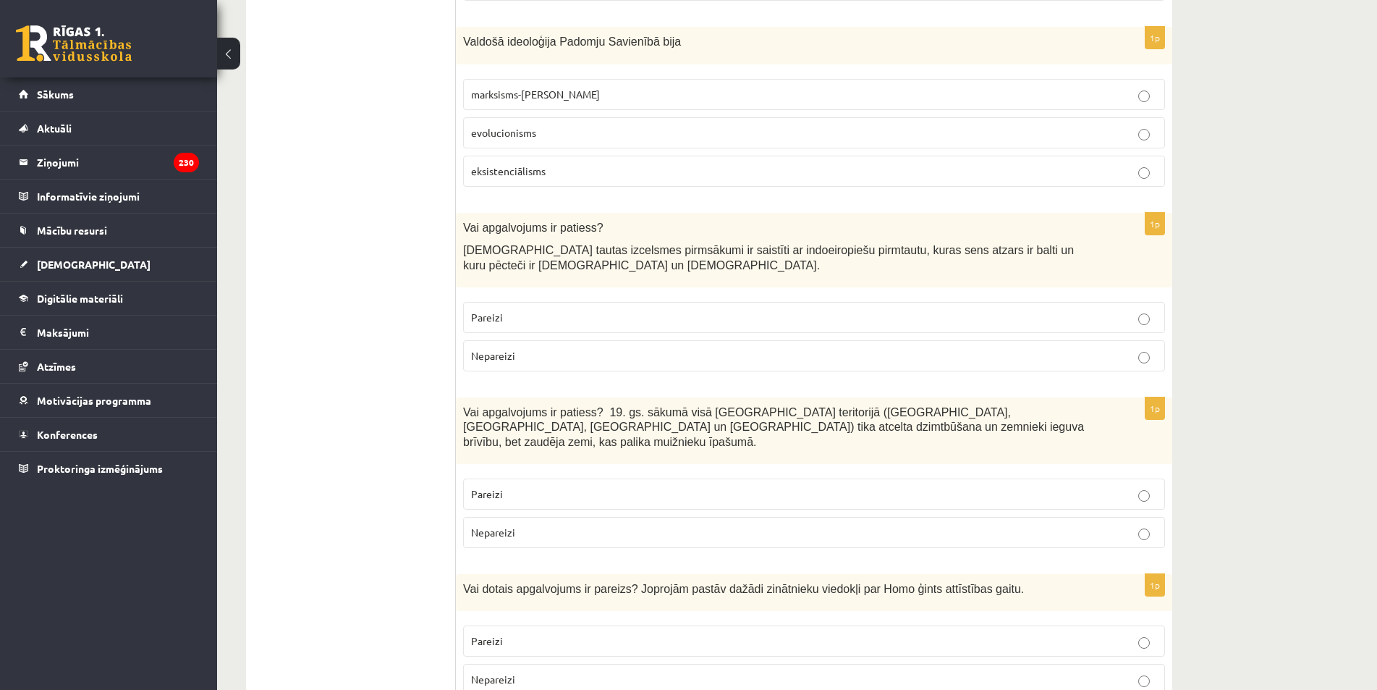
scroll to position [3618, 0]
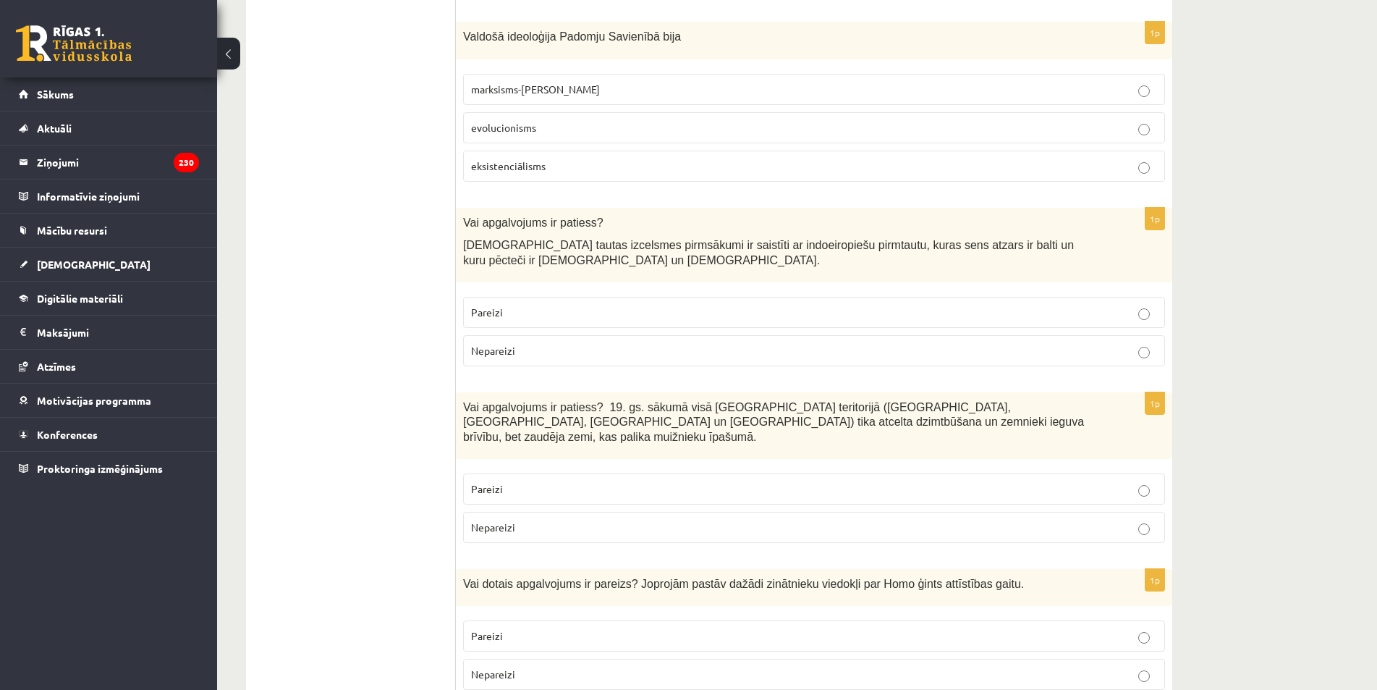
click at [523, 305] on p "Pareizi" at bounding box center [814, 312] width 686 height 15
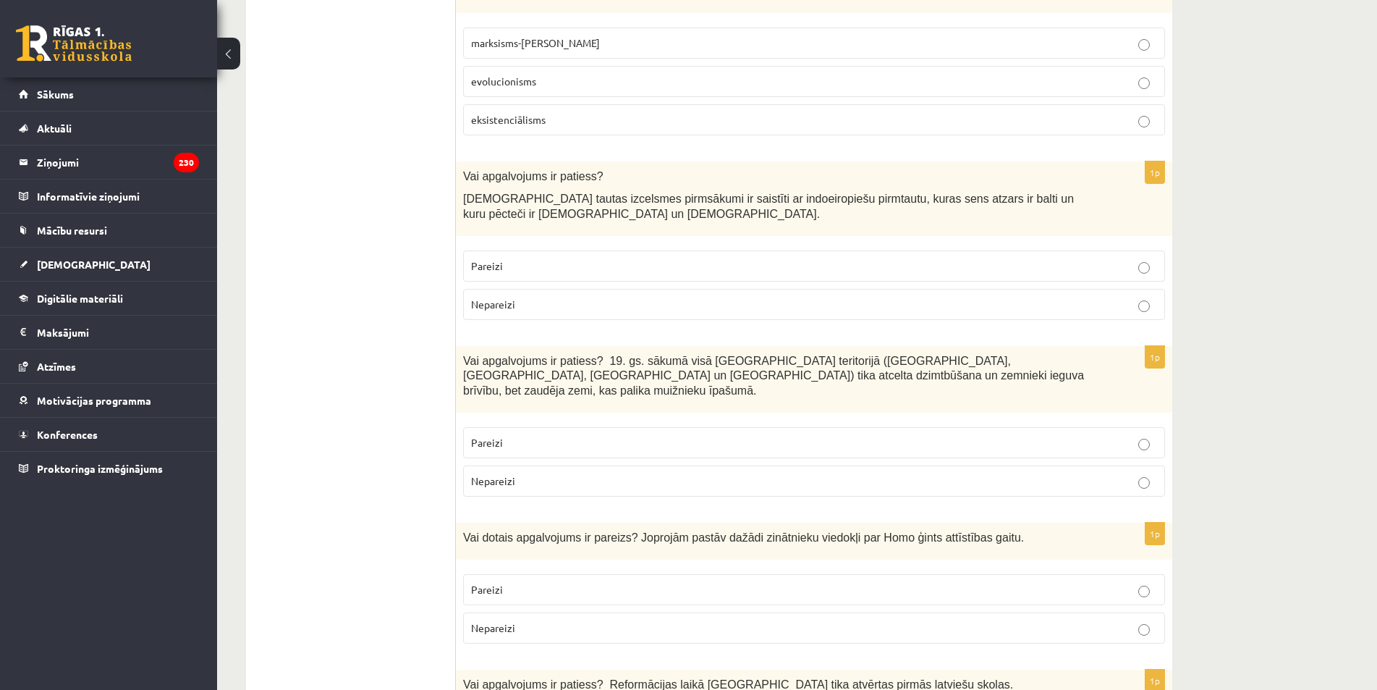
scroll to position [3690, 0]
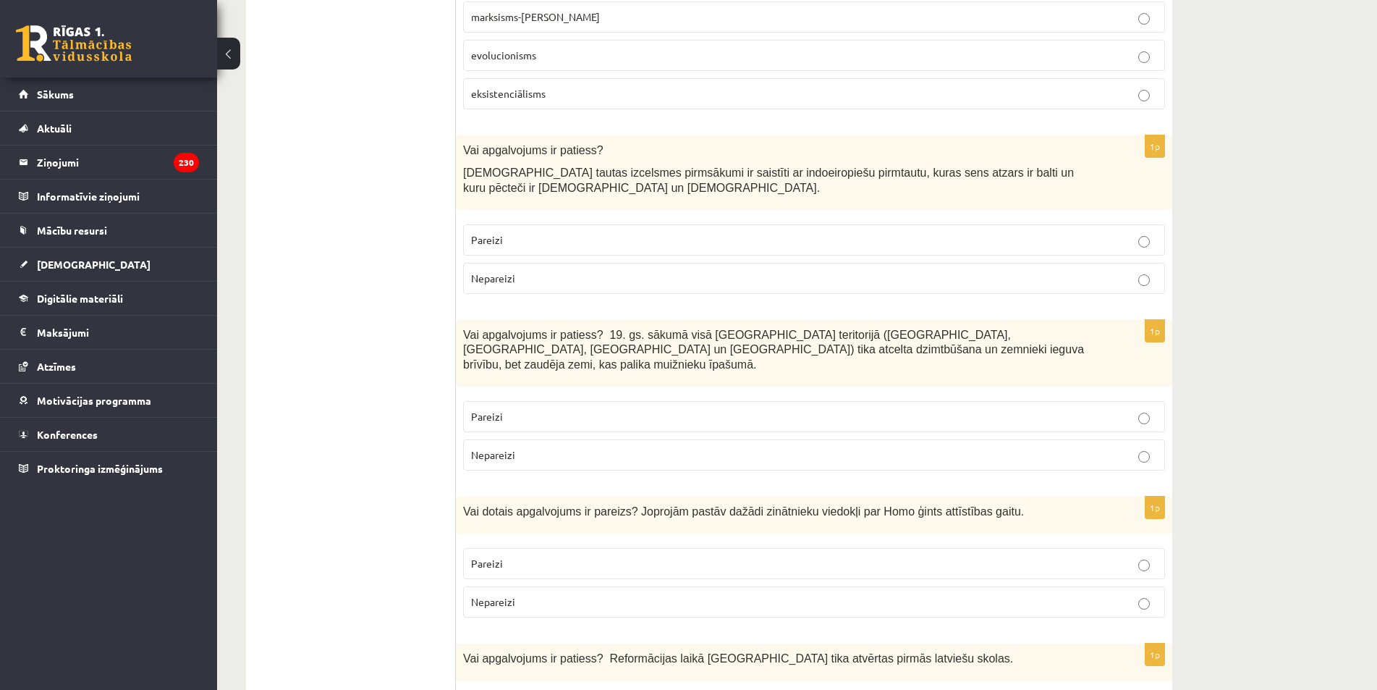
click at [545, 447] on p "Nepareizi" at bounding box center [814, 454] width 686 height 15
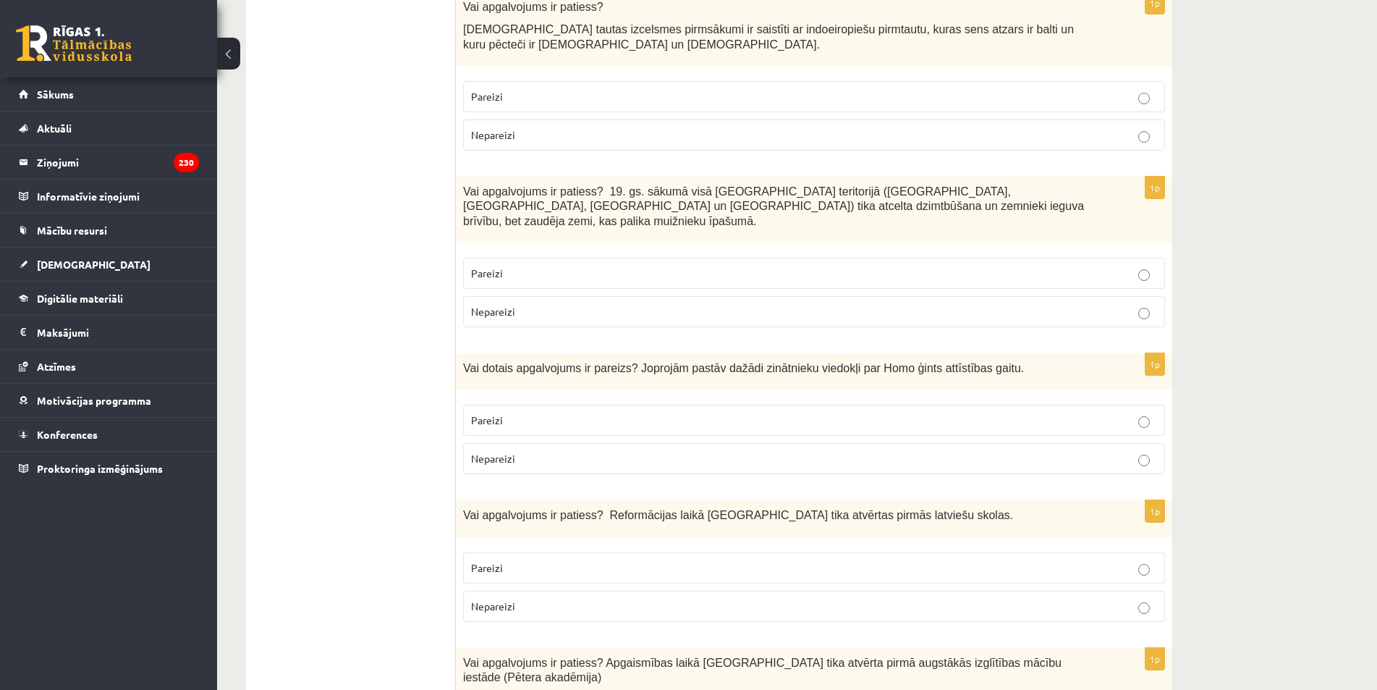
scroll to position [3835, 0]
click at [533, 256] on label "Pareizi" at bounding box center [814, 271] width 702 height 31
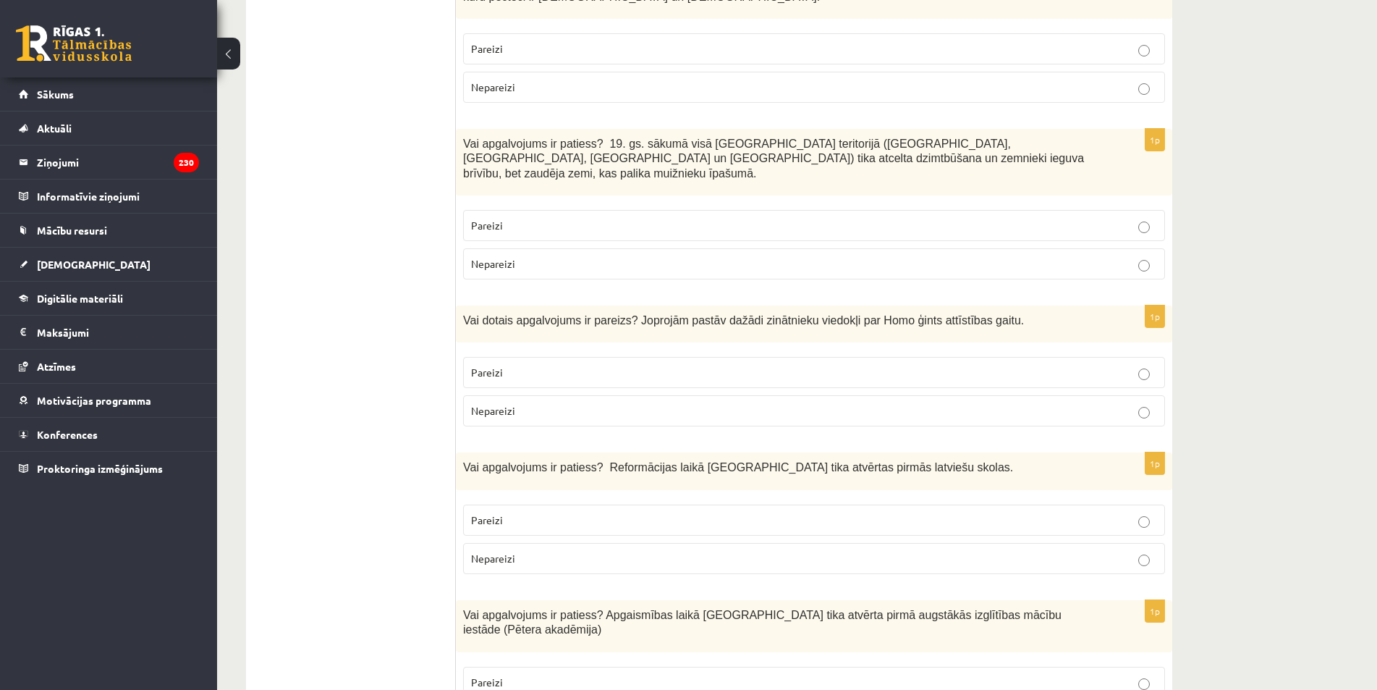
scroll to position [3907, 0]
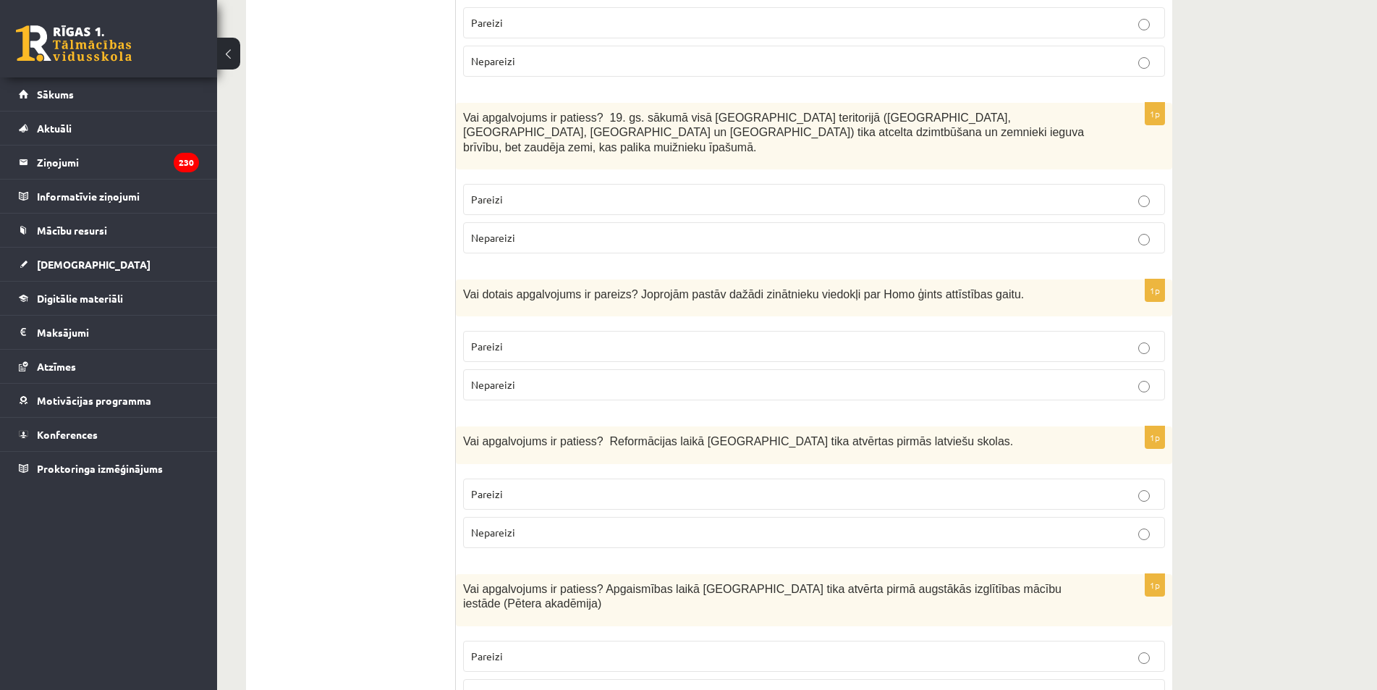
click at [526, 339] on p "Pareizi" at bounding box center [814, 346] width 686 height 15
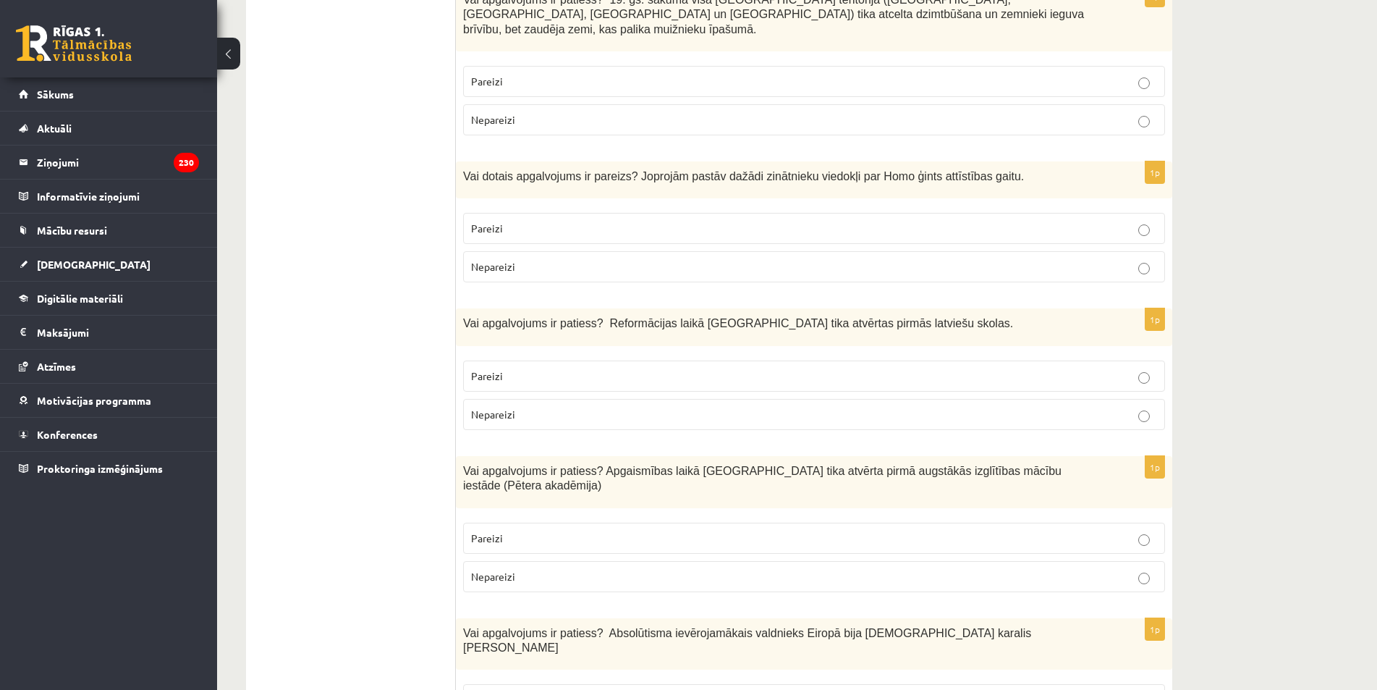
scroll to position [4052, 0]
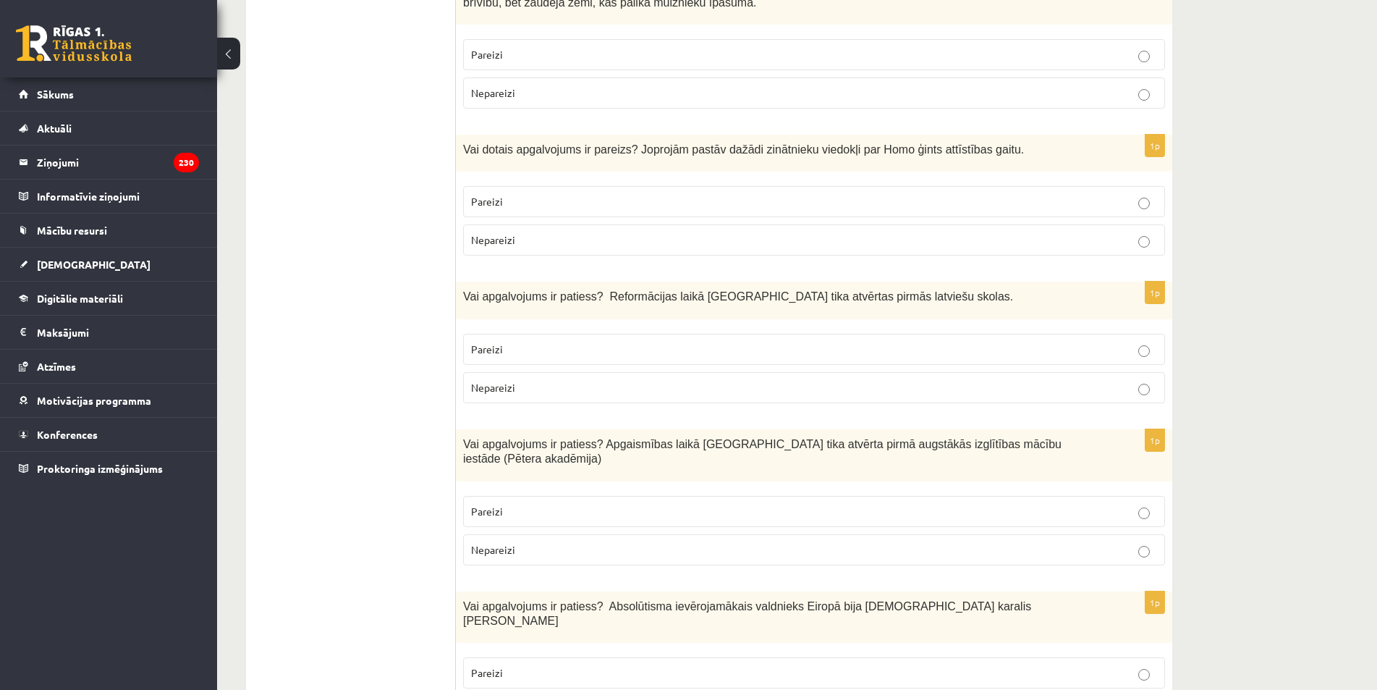
click at [528, 380] on p "Nepareizi" at bounding box center [814, 387] width 686 height 15
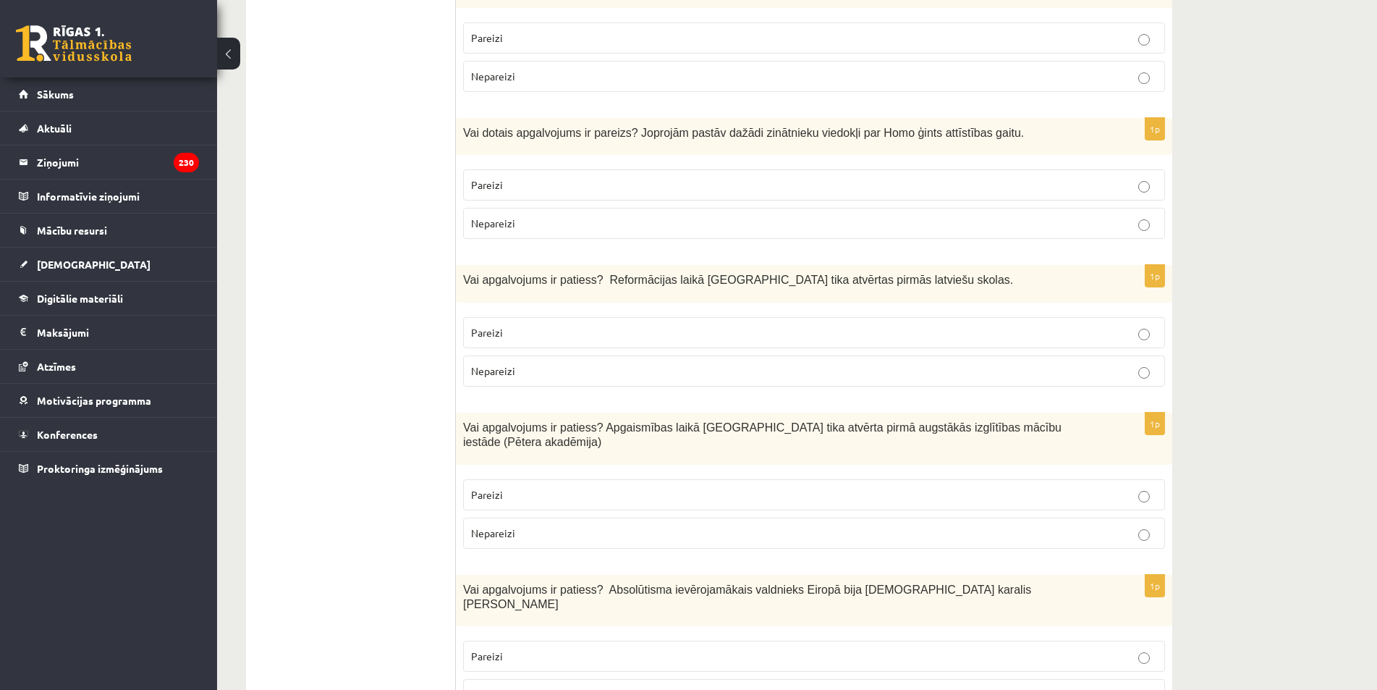
scroll to position [4124, 0]
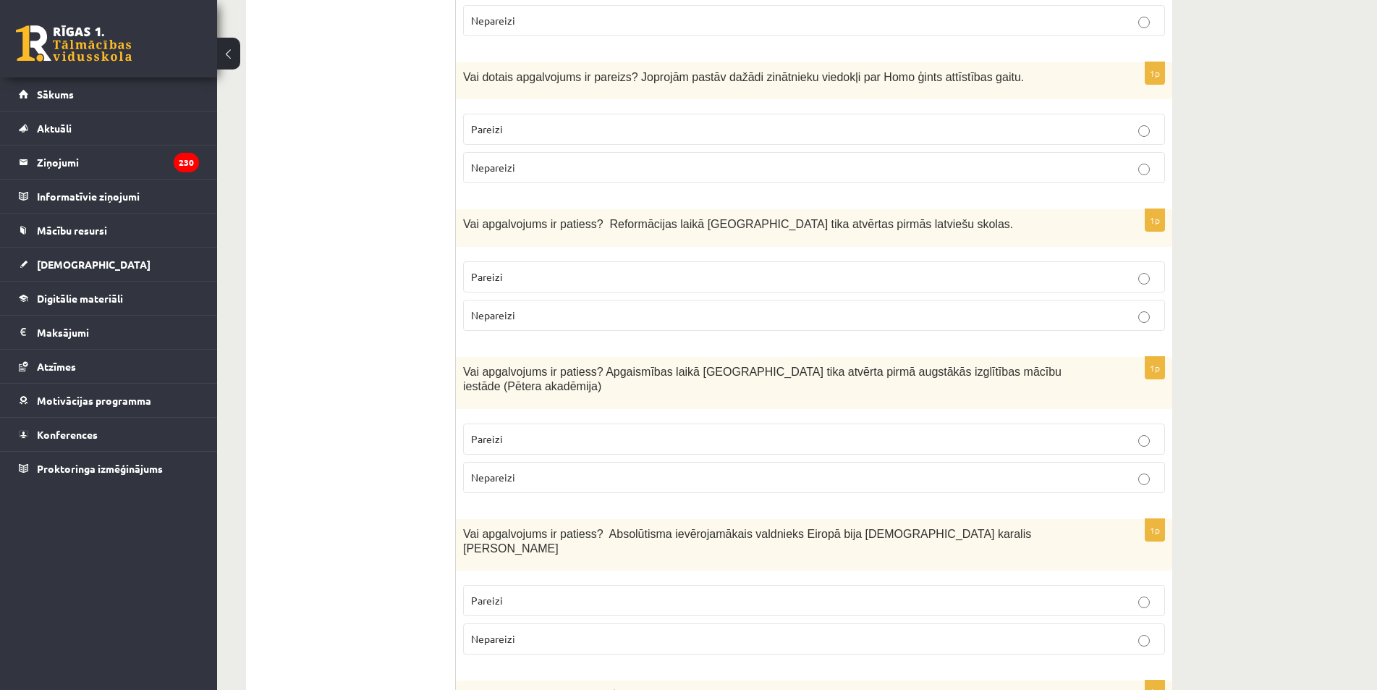
click at [548, 431] on p "Pareizi" at bounding box center [814, 438] width 686 height 15
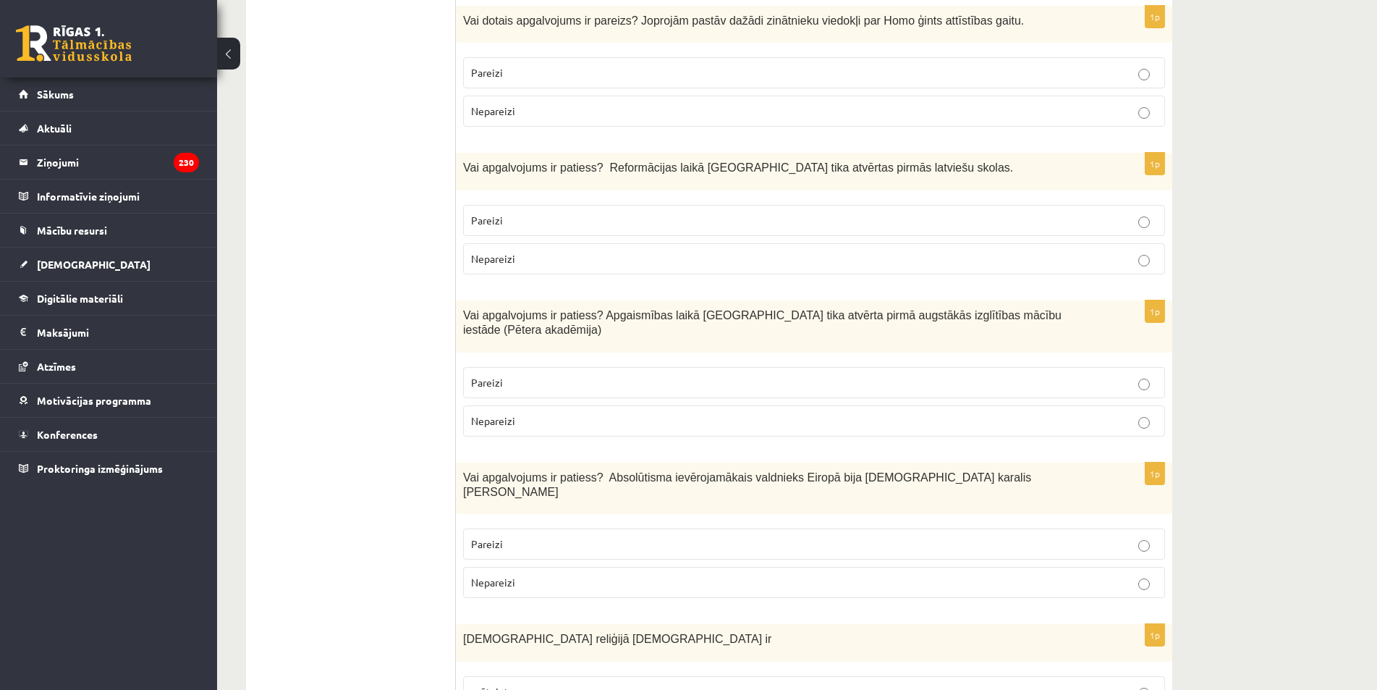
scroll to position [4341, 0]
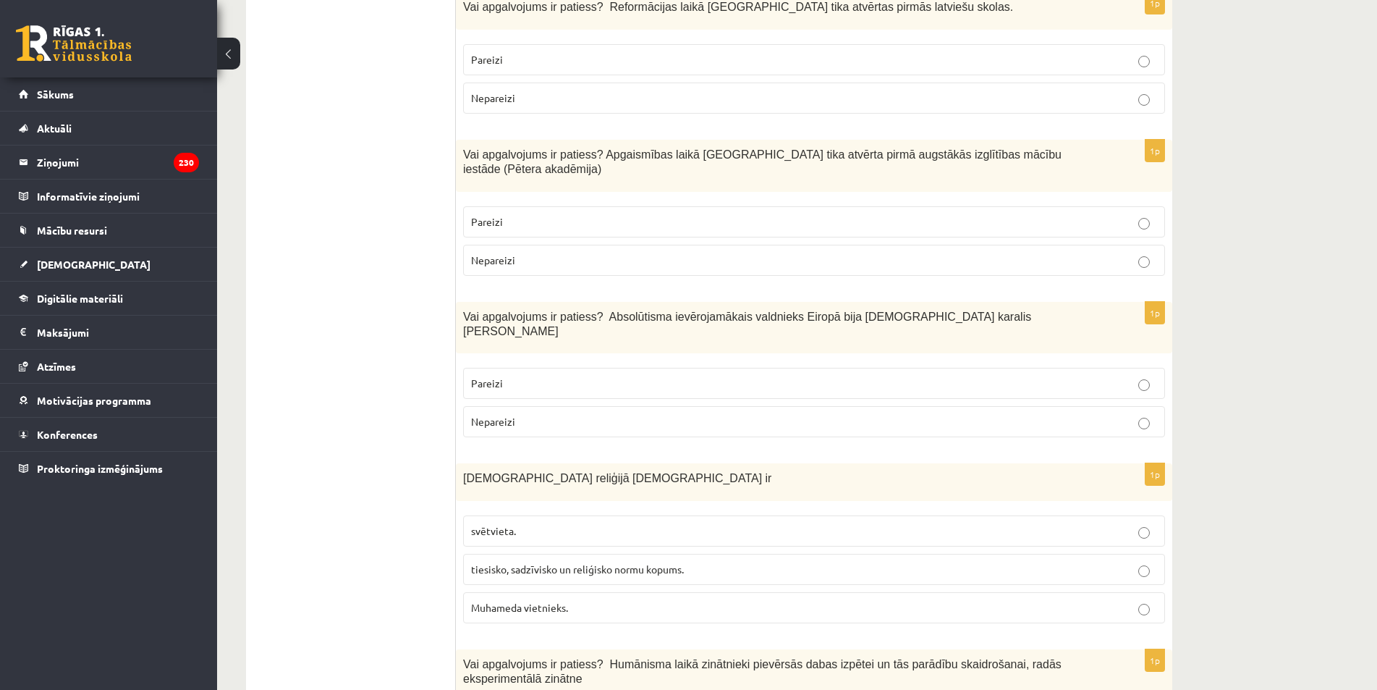
click at [549, 376] on p "Pareizi" at bounding box center [814, 383] width 686 height 15
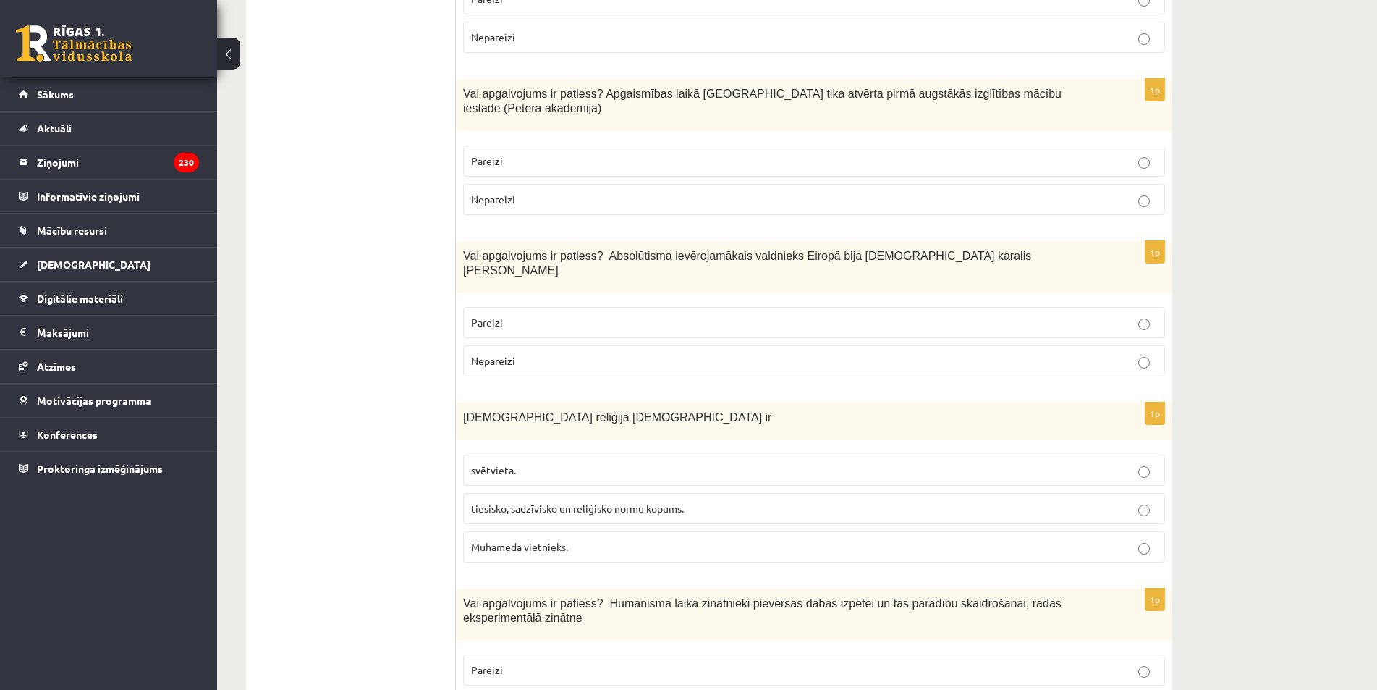
scroll to position [4486, 0]
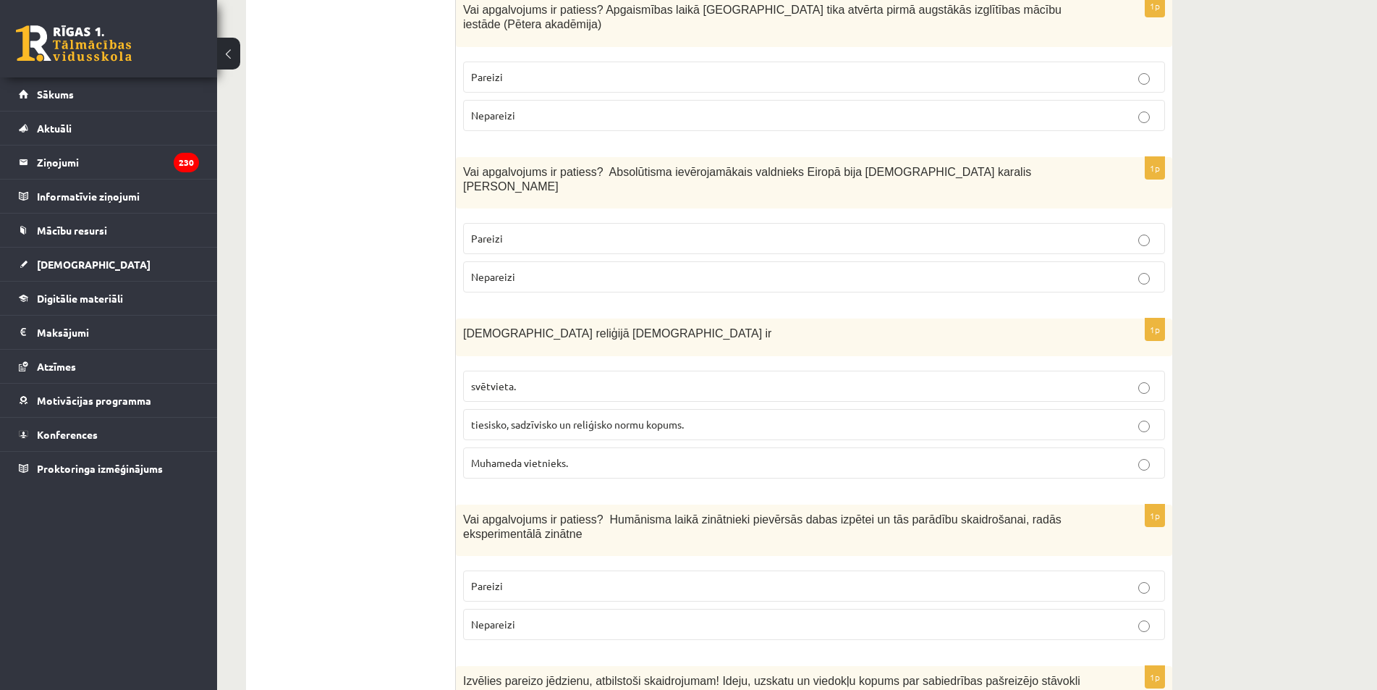
click at [553, 378] on p "svētvieta." at bounding box center [814, 385] width 686 height 15
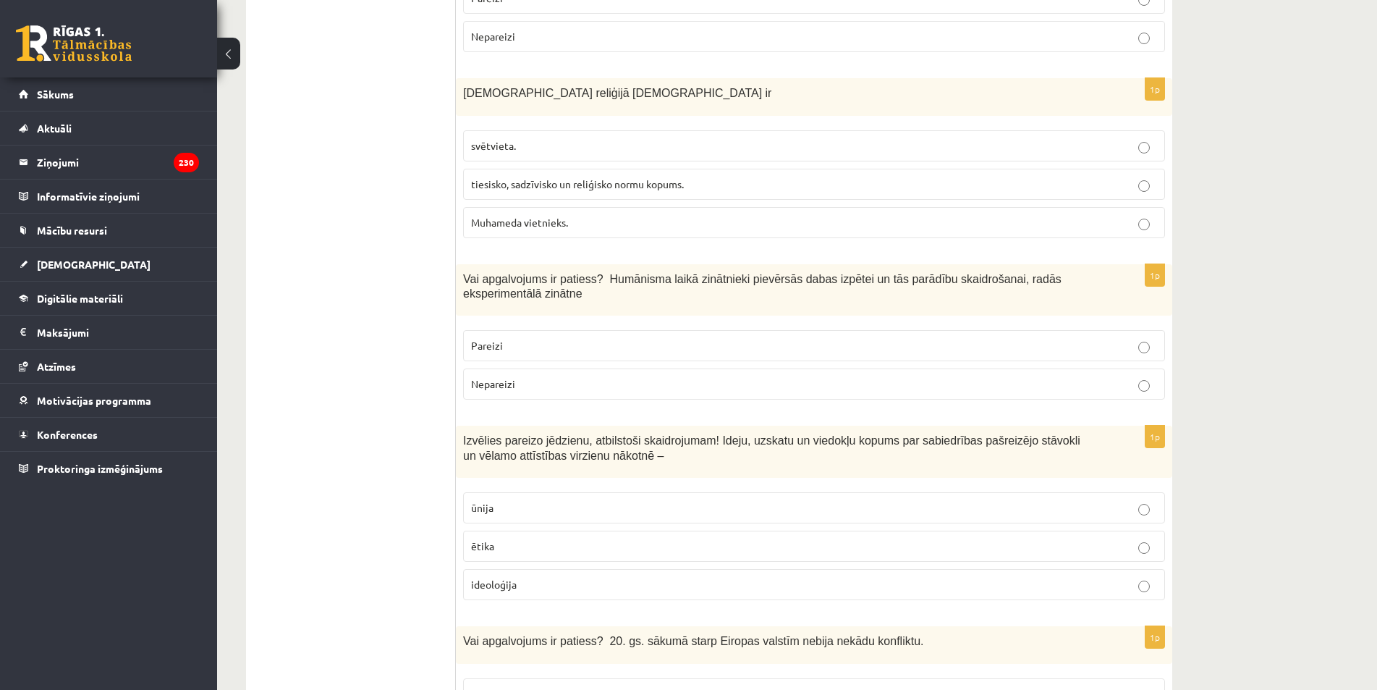
scroll to position [4735, 0]
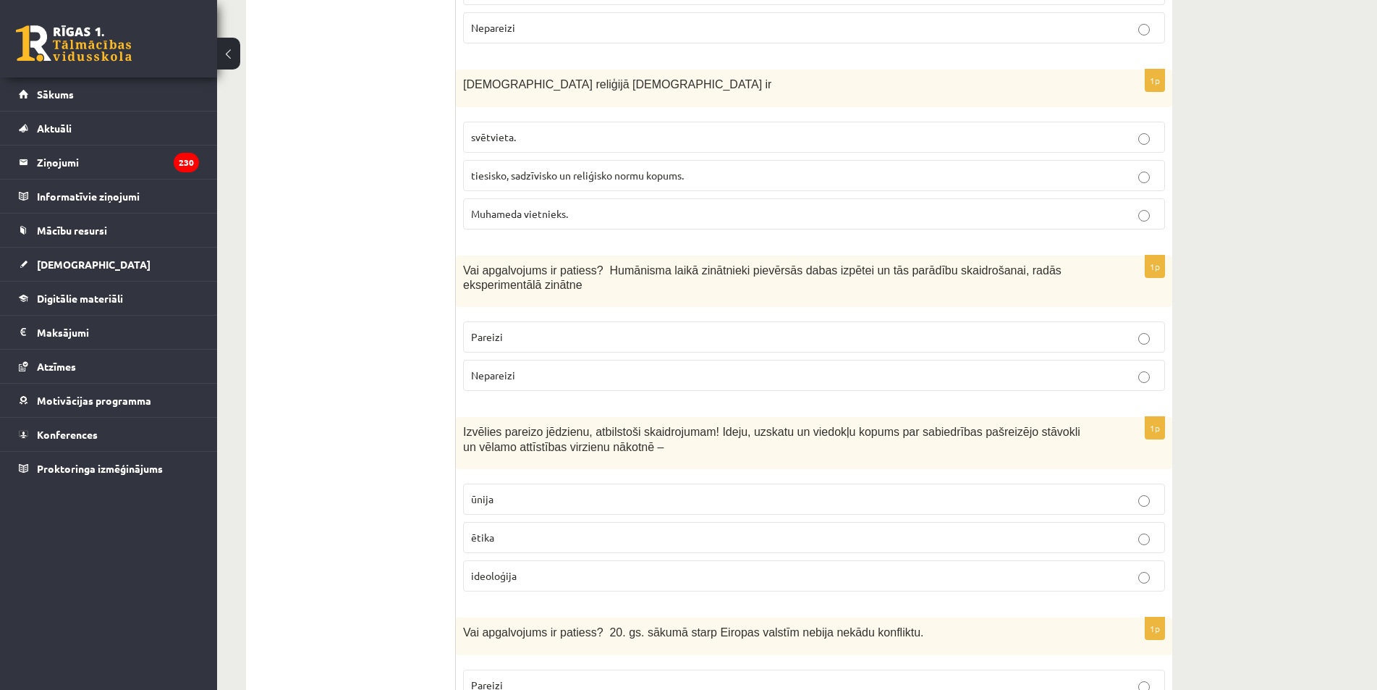
click at [549, 368] on p "Nepareizi" at bounding box center [814, 375] width 686 height 15
click at [480, 530] on span "ētika" at bounding box center [482, 536] width 23 height 13
click at [528, 568] on p "ideoloģija" at bounding box center [814, 575] width 686 height 15
click at [614, 677] on p "Pareizi" at bounding box center [814, 684] width 686 height 15
drag, startPoint x: 465, startPoint y: 526, endPoint x: 945, endPoint y: 549, distance: 480.3
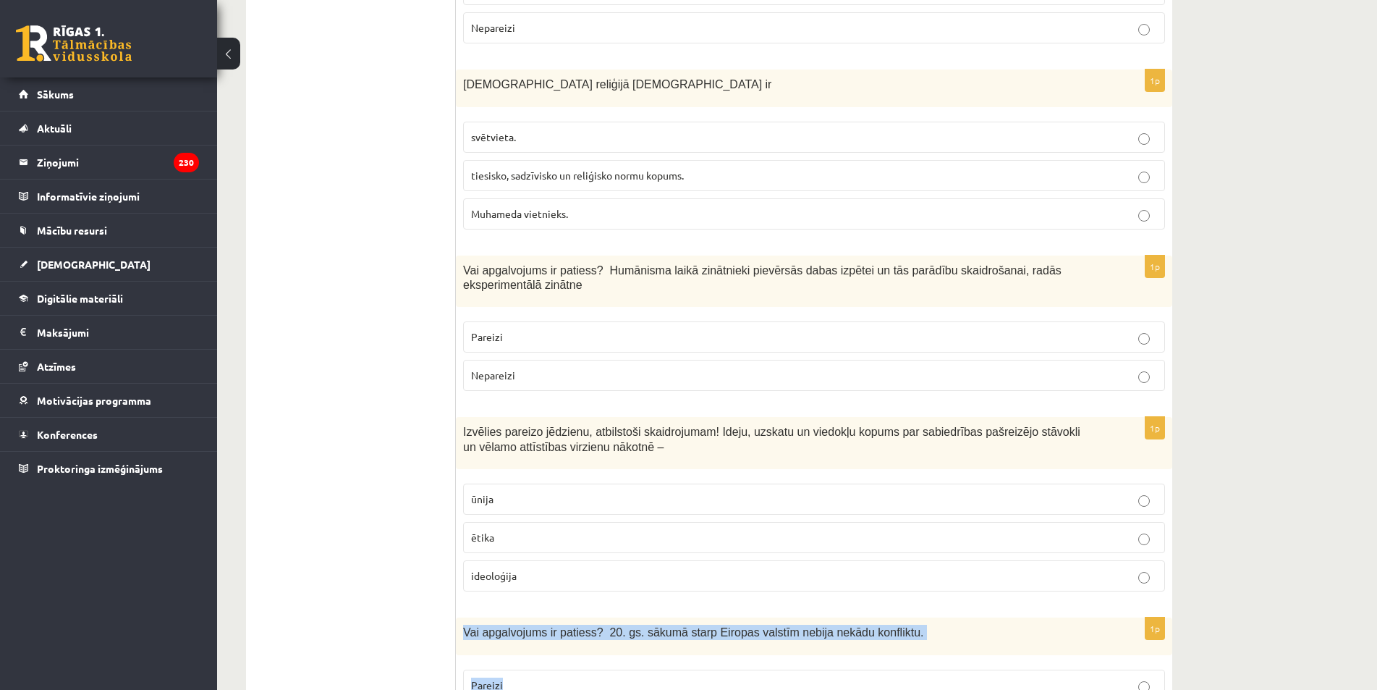
click at [945, 617] on div "Vai apgalvojums ir patiess? 20. gs. sākumā starp Eiropas valstīm nebija nekādu …" at bounding box center [814, 635] width 716 height 37
copy span "Vai apgalvojums ir patiess? 20. gs. sākumā starp Eiropas valstīm nebija nekādu …"
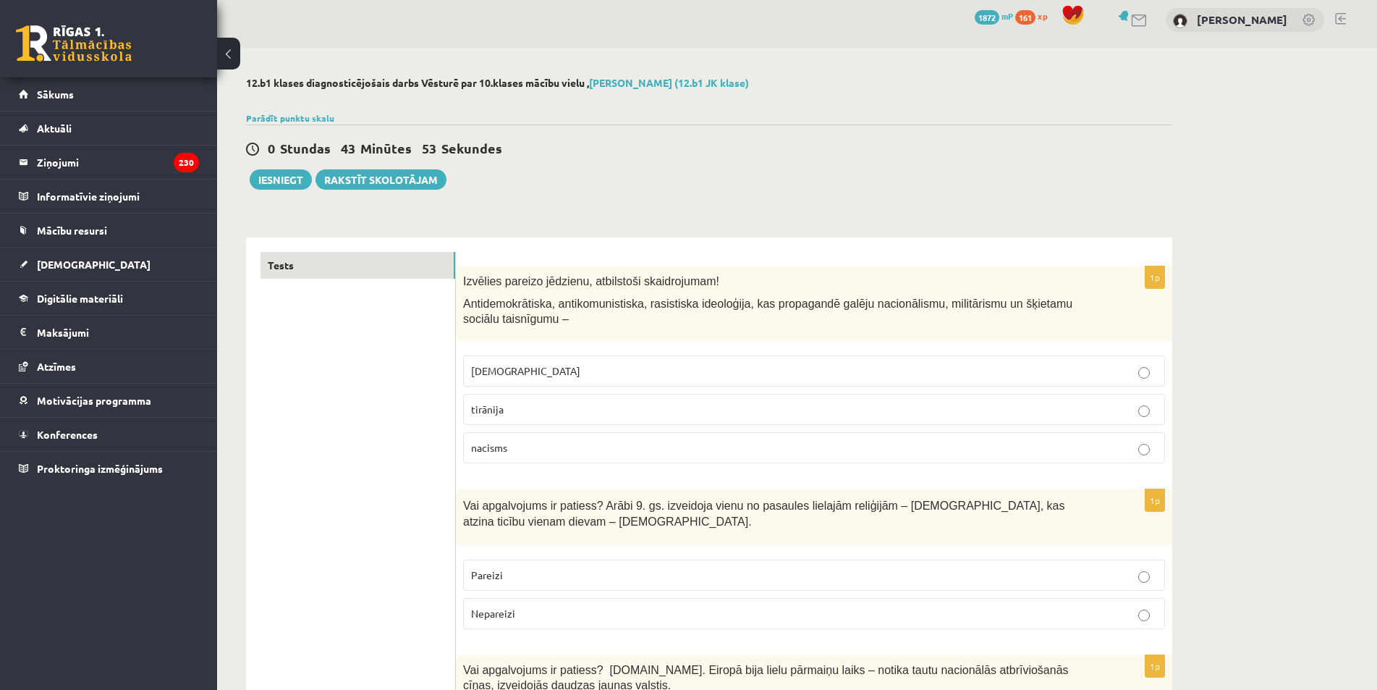
scroll to position [0, 0]
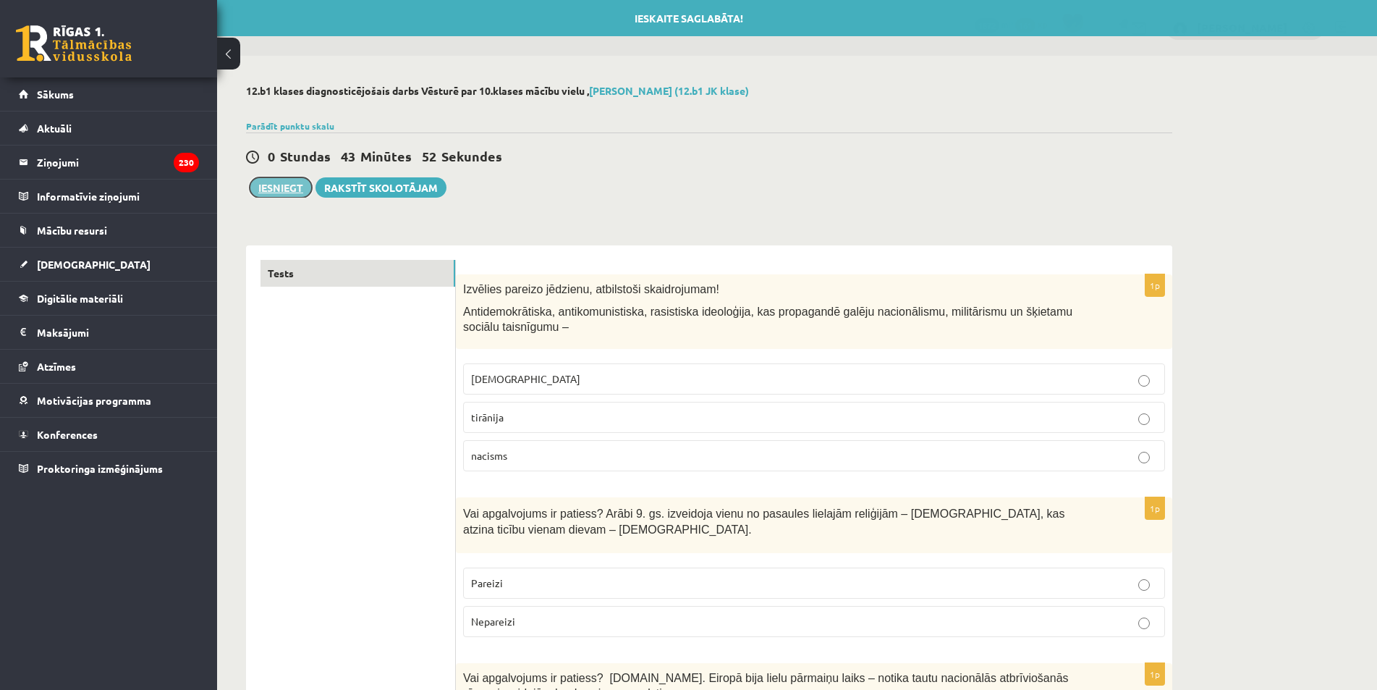
click at [291, 190] on button "Iesniegt" at bounding box center [281, 187] width 62 height 20
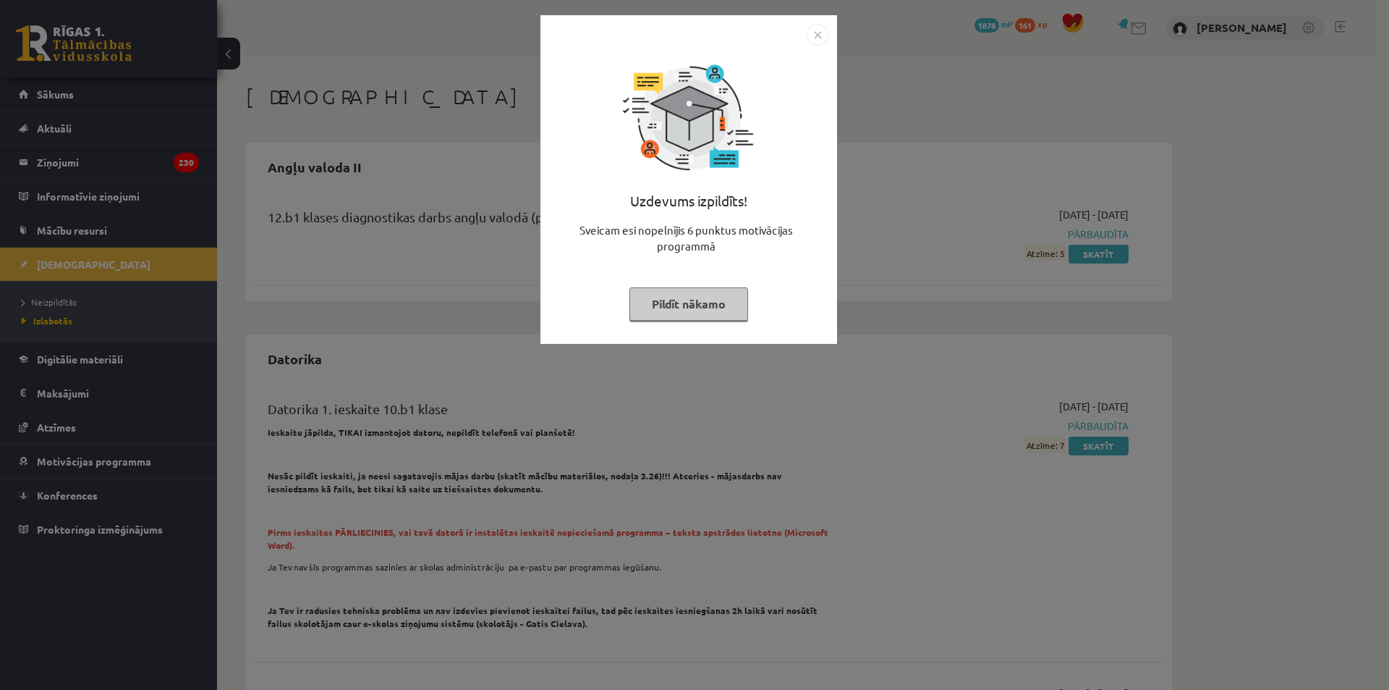
click at [720, 318] on button "Pildīt nākamo" at bounding box center [688, 303] width 119 height 33
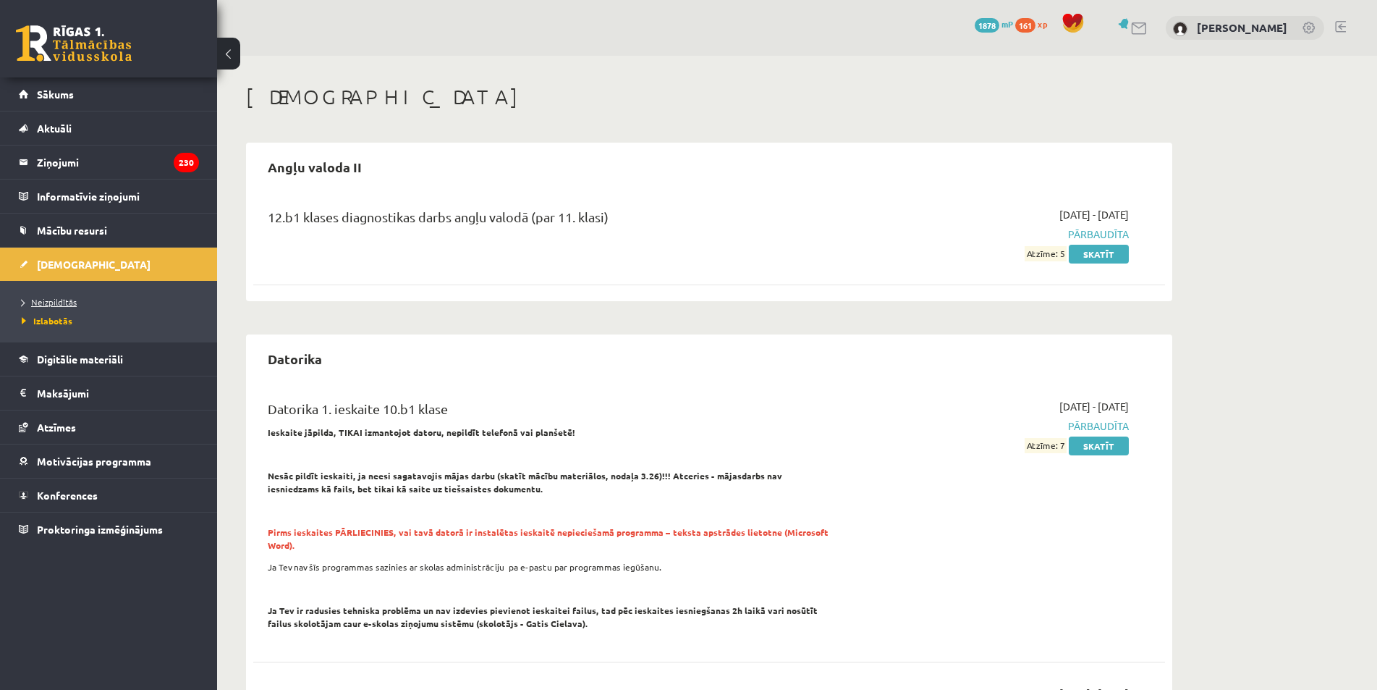
click at [59, 301] on span "Neizpildītās" at bounding box center [49, 302] width 55 height 12
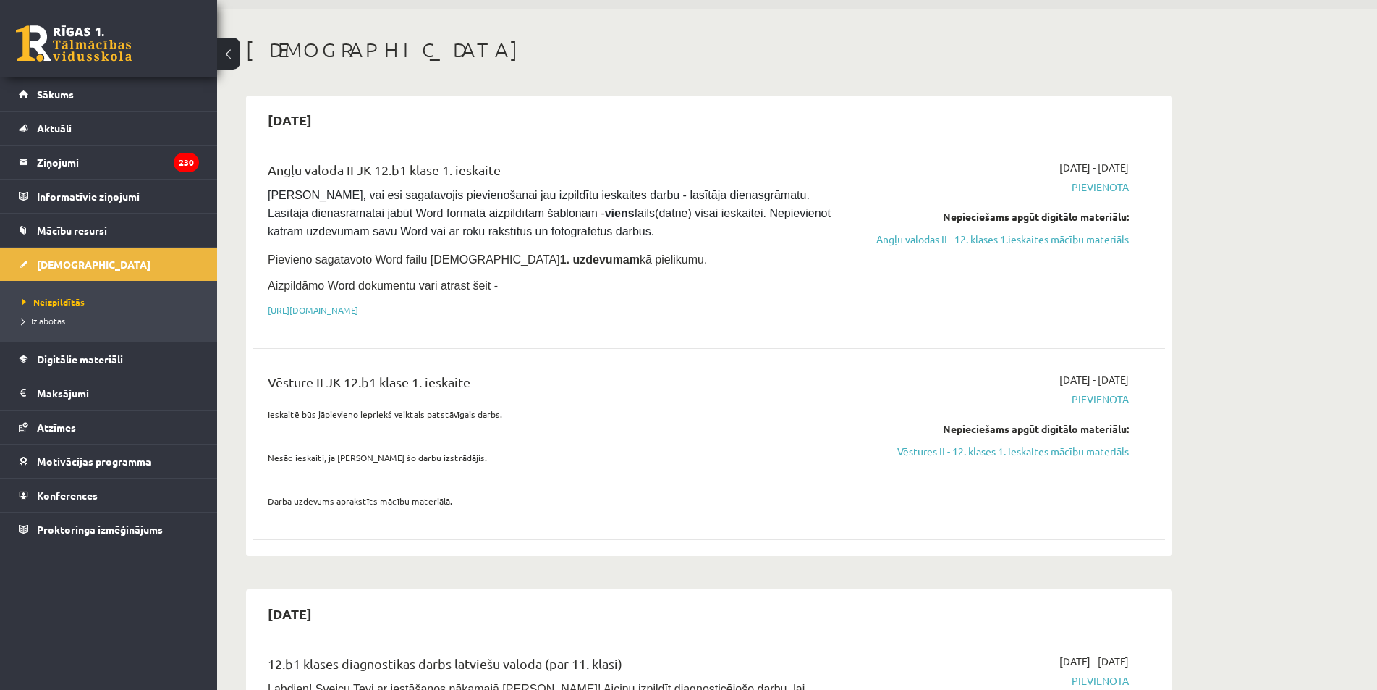
scroll to position [72, 0]
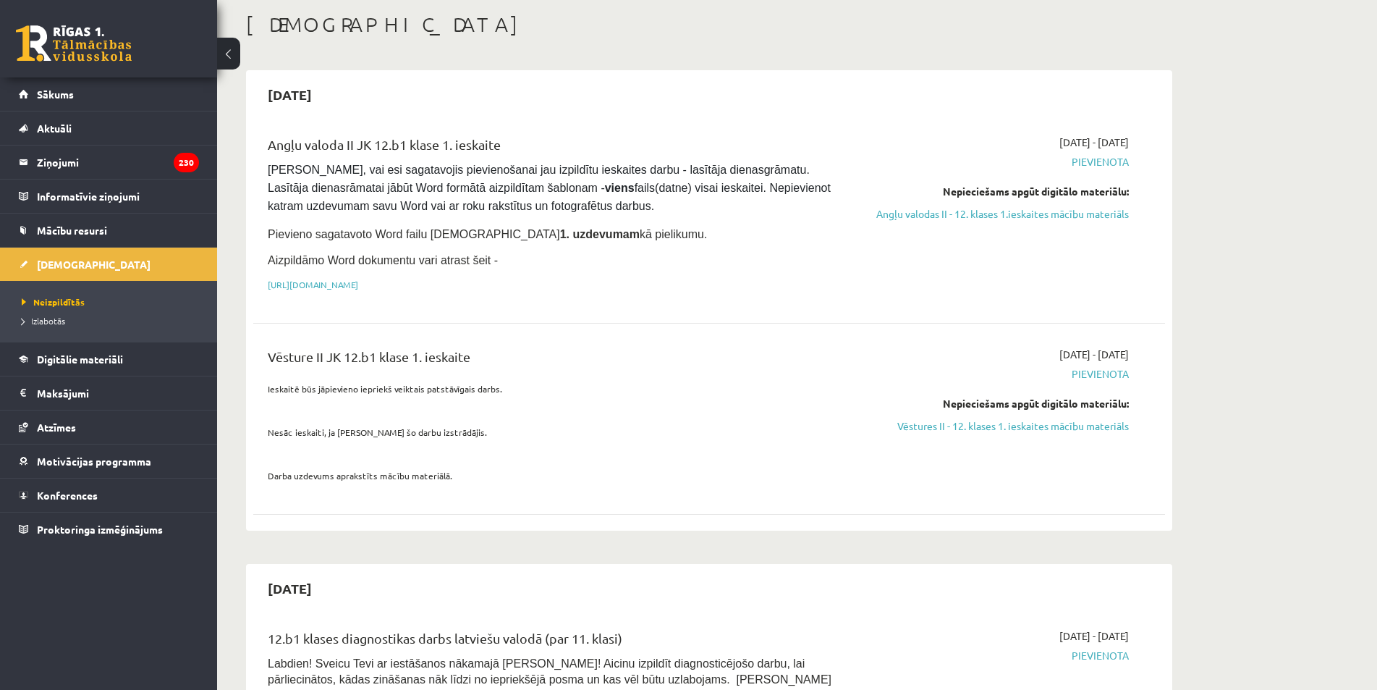
click at [1061, 418] on link "Vēstures II - 12. klases 1. ieskaites mācību materiāls" at bounding box center [992, 425] width 273 height 15
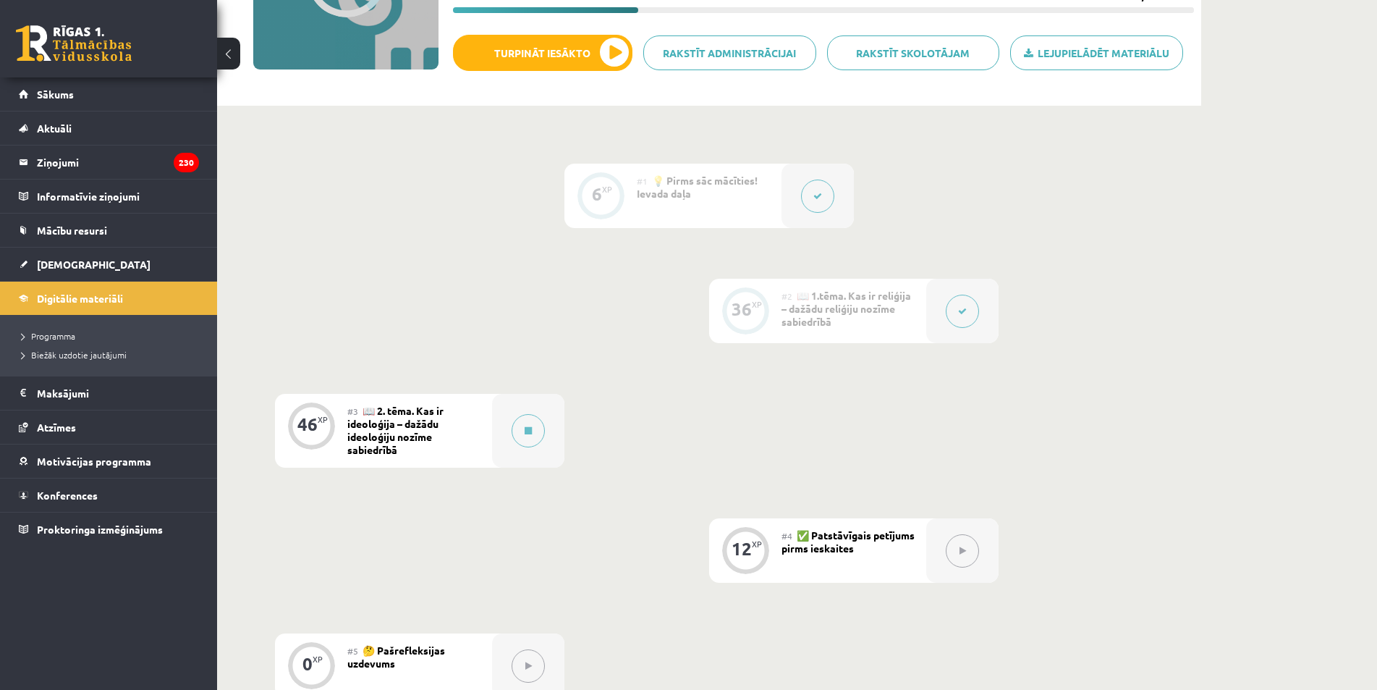
scroll to position [289, 0]
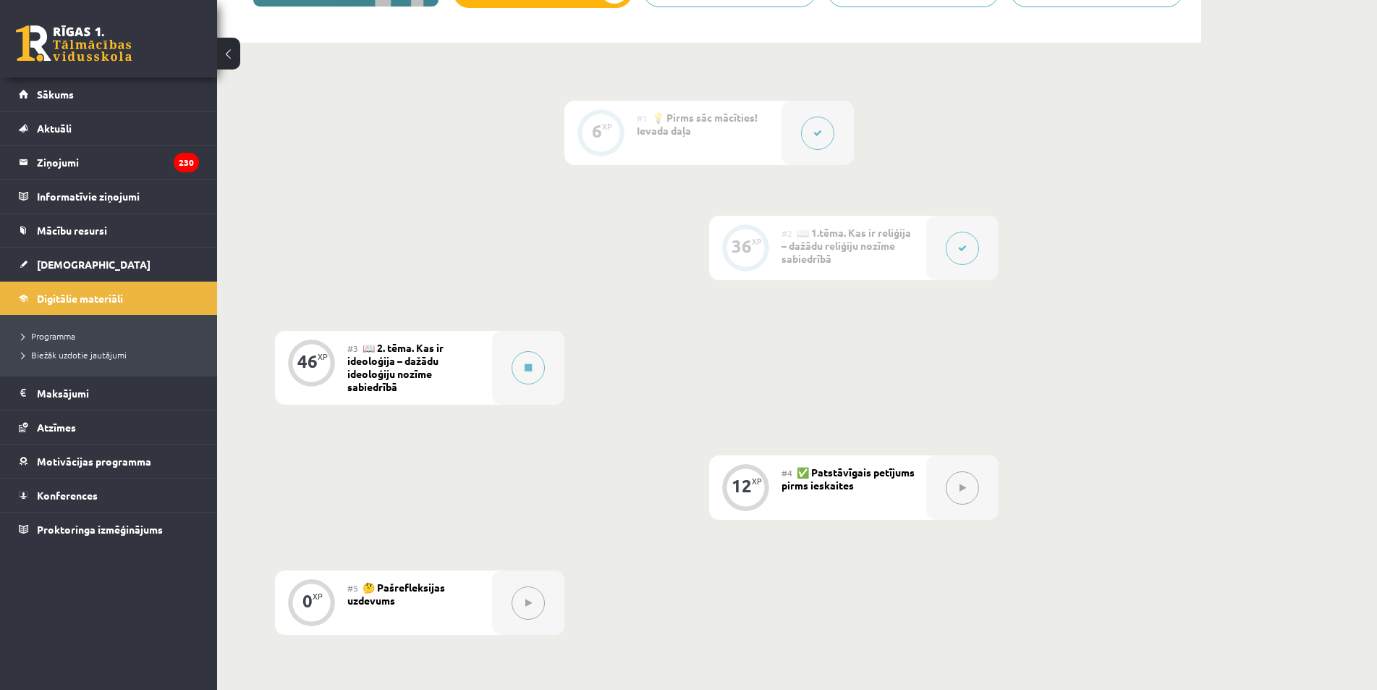
click at [425, 360] on span "📖 2. tēma. Kas ir ideoloģija – dažādu ideoloģiju nozīme sabiedrībā" at bounding box center [395, 367] width 96 height 52
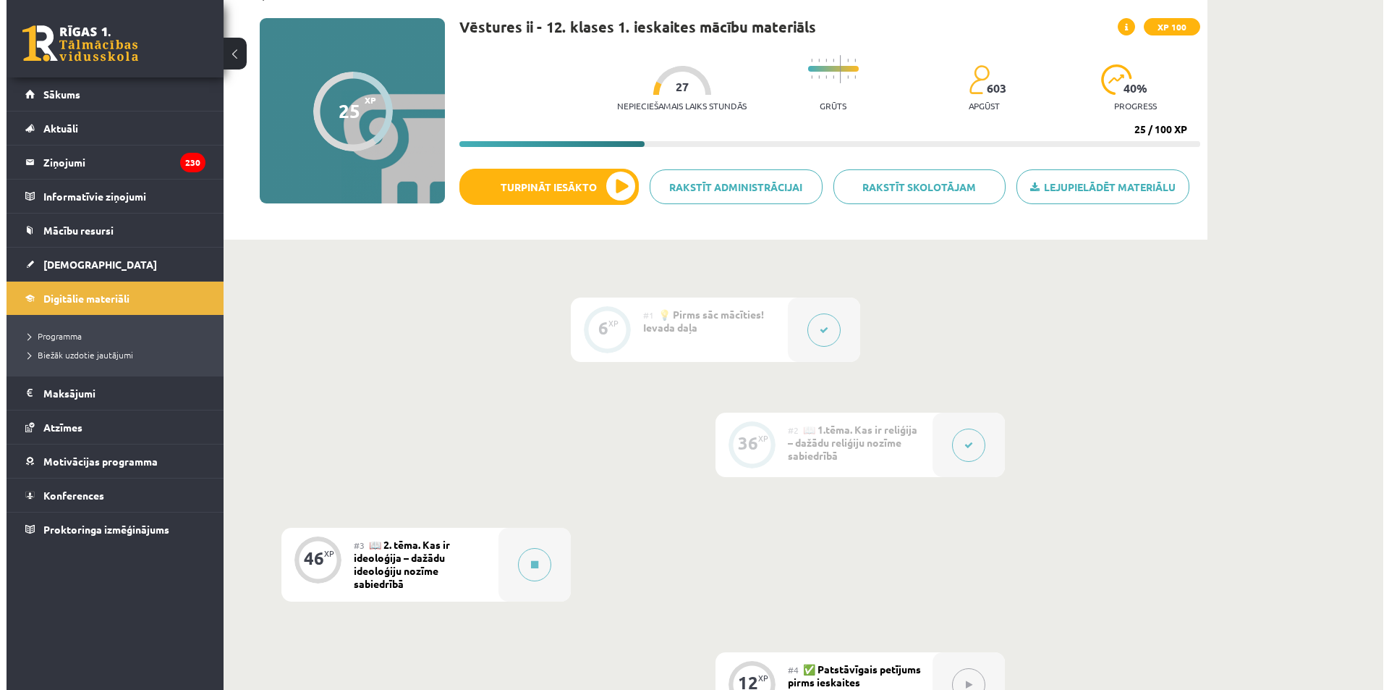
scroll to position [72, 0]
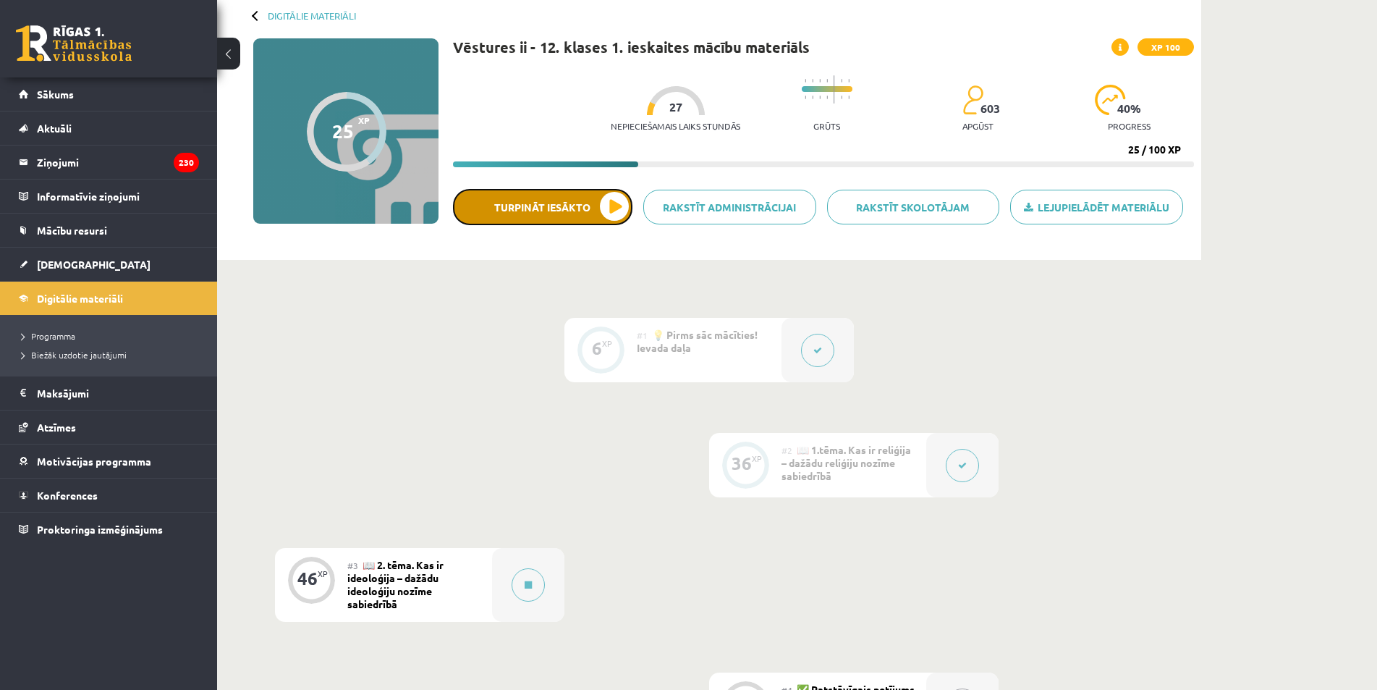
click at [570, 208] on button "Turpināt iesākto" at bounding box center [542, 207] width 179 height 36
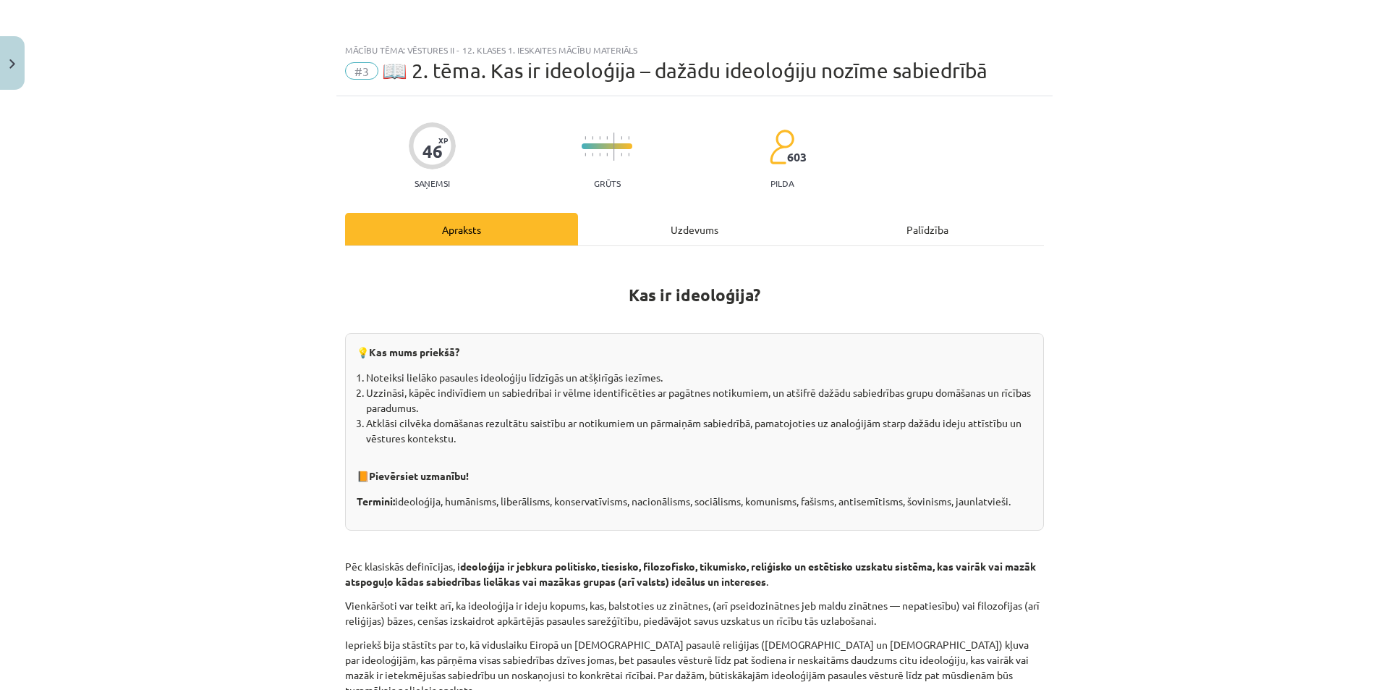
click at [693, 233] on div "Uzdevums" at bounding box center [694, 229] width 233 height 33
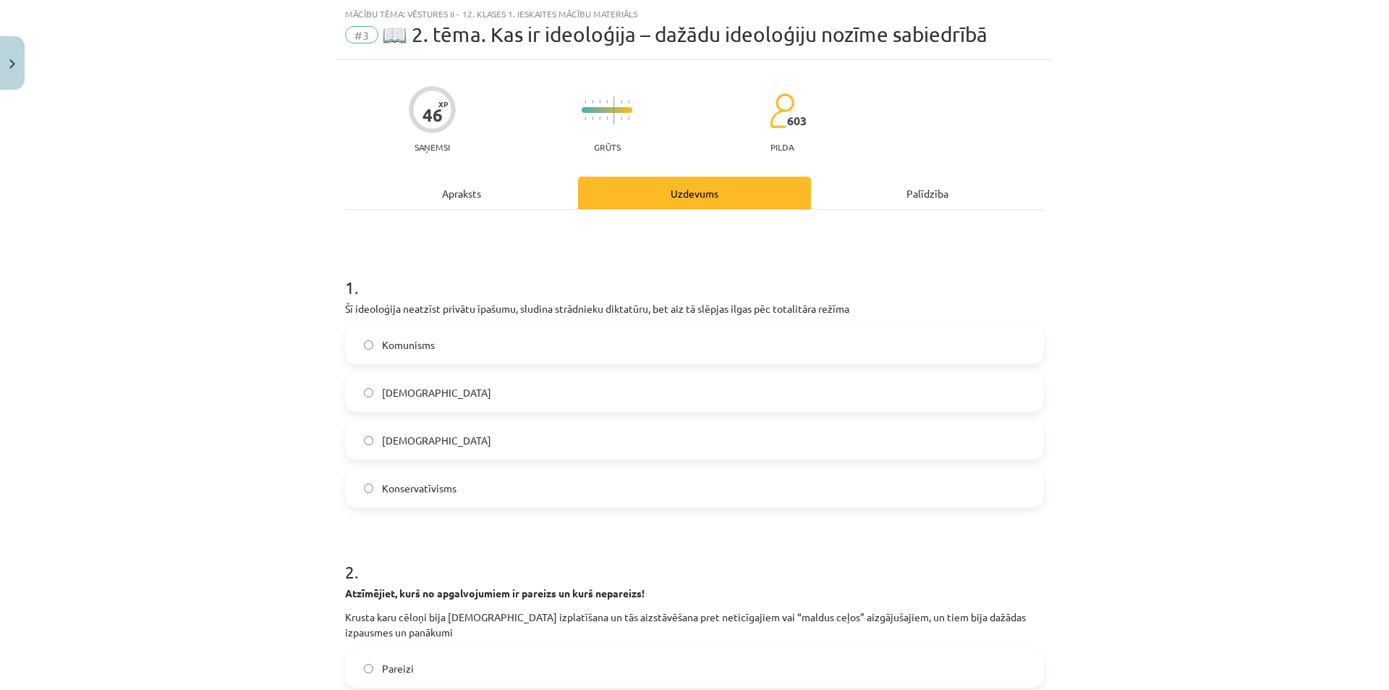
scroll to position [109, 0]
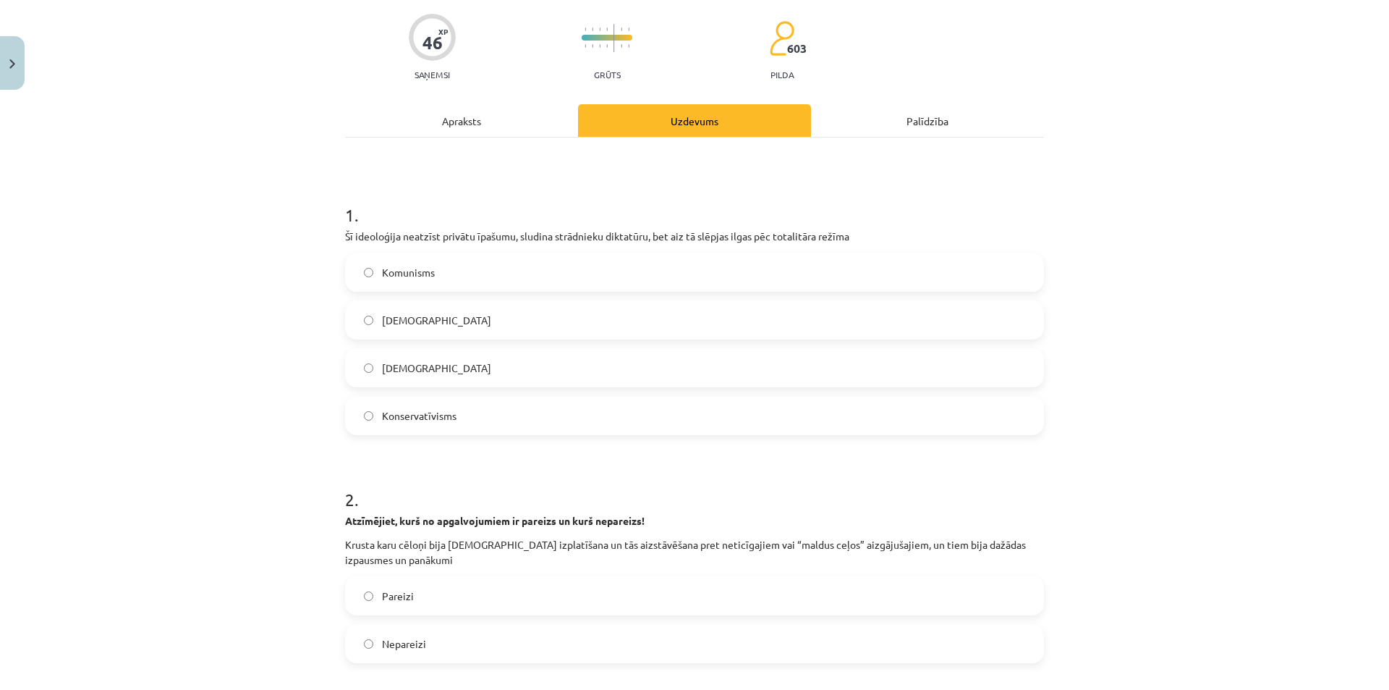
click at [456, 368] on label "Nacisms" at bounding box center [695, 367] width 696 height 36
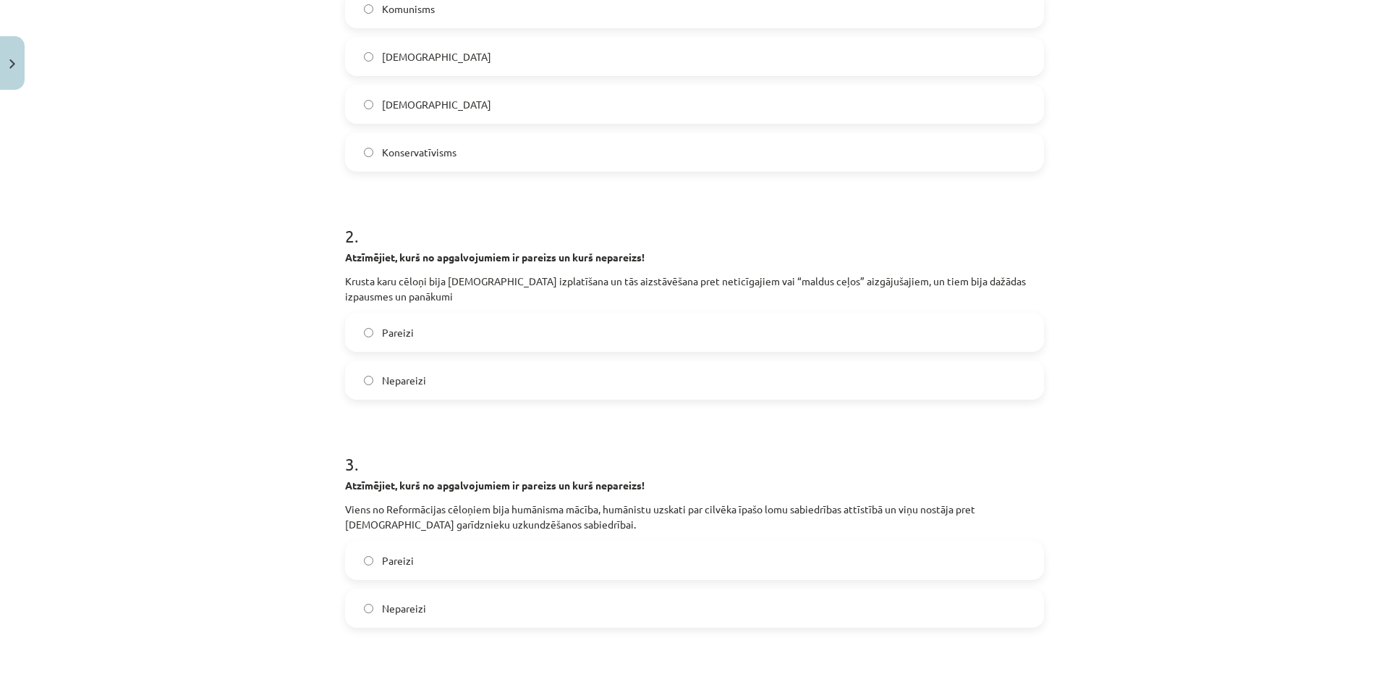
scroll to position [398, 0]
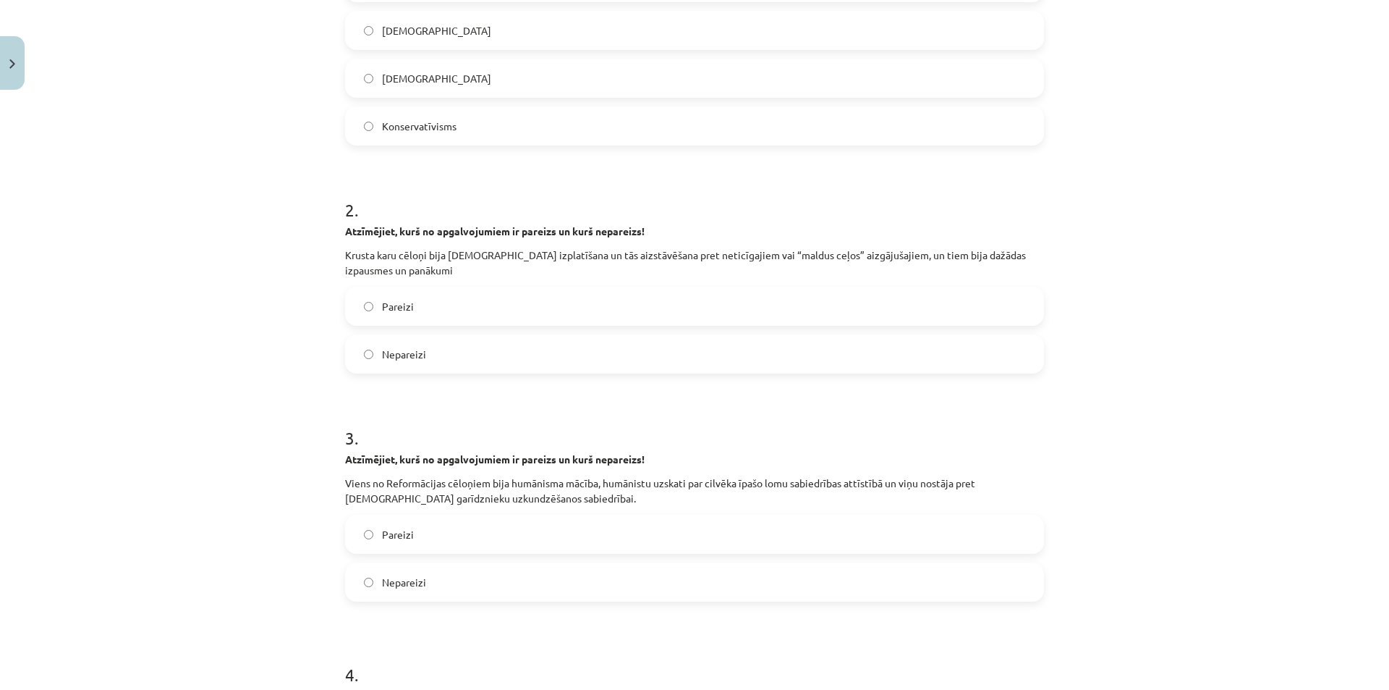
click at [452, 303] on label "Pareizi" at bounding box center [695, 306] width 696 height 36
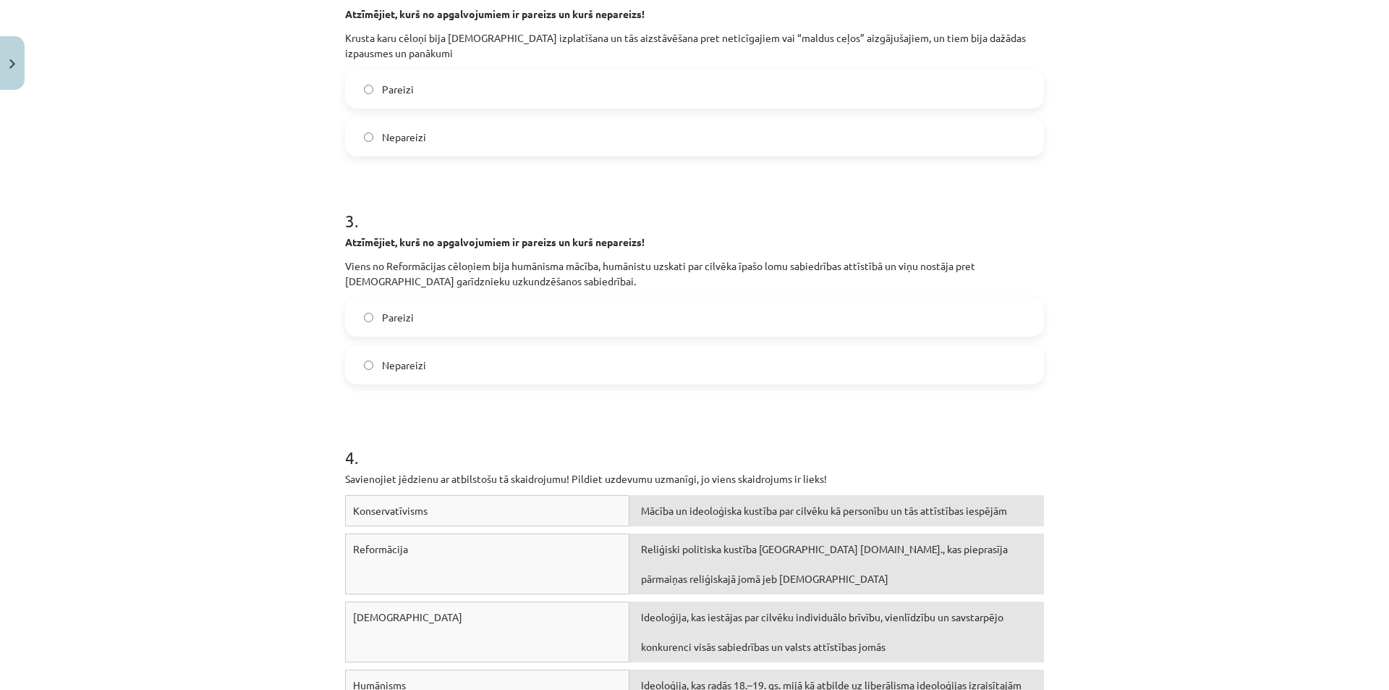
click at [431, 356] on label "Nepareizi" at bounding box center [695, 365] width 696 height 36
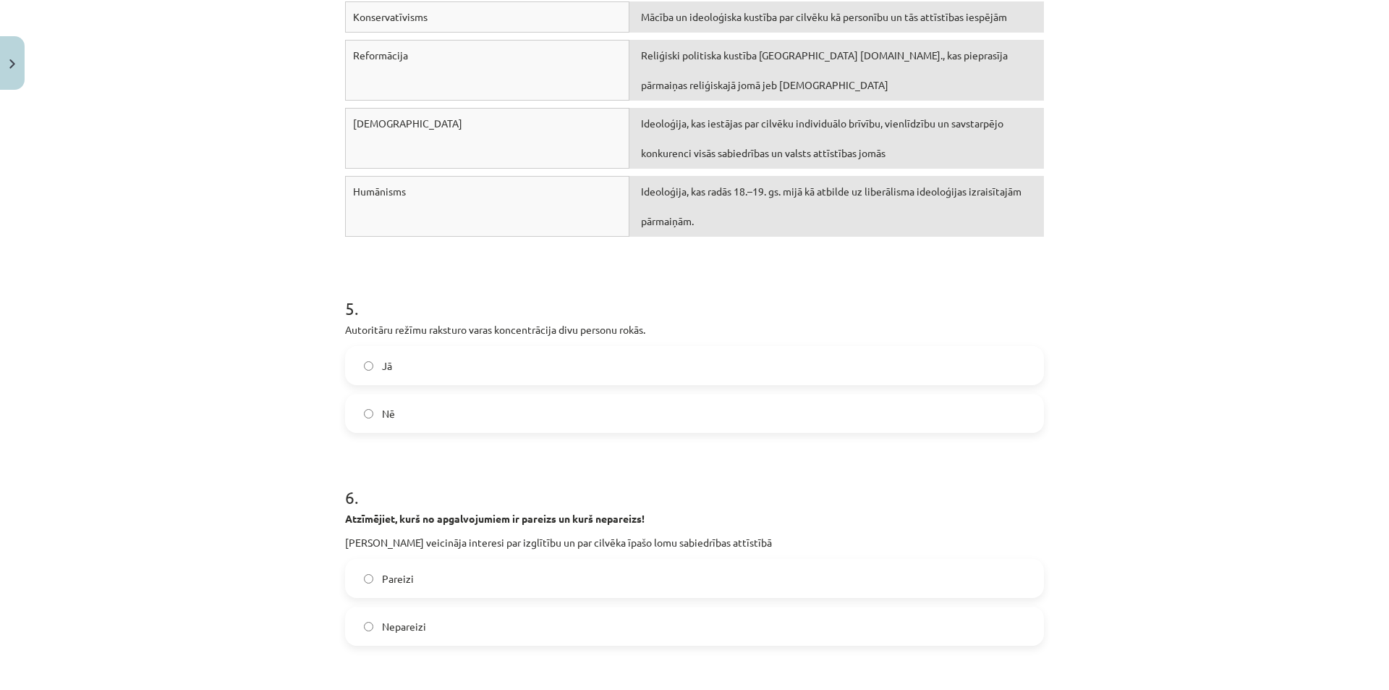
scroll to position [1121, 0]
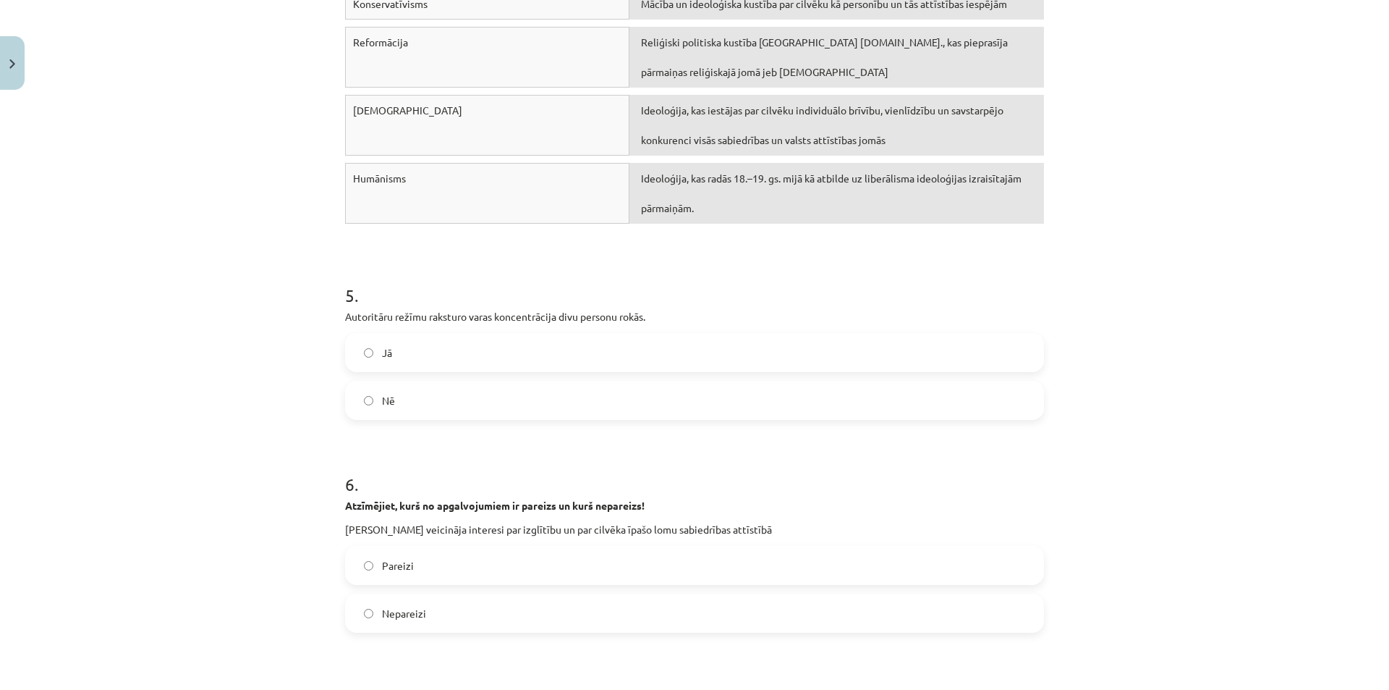
click at [453, 372] on div "Jā Nē" at bounding box center [694, 376] width 699 height 87
click at [448, 367] on label "Jā" at bounding box center [695, 352] width 696 height 36
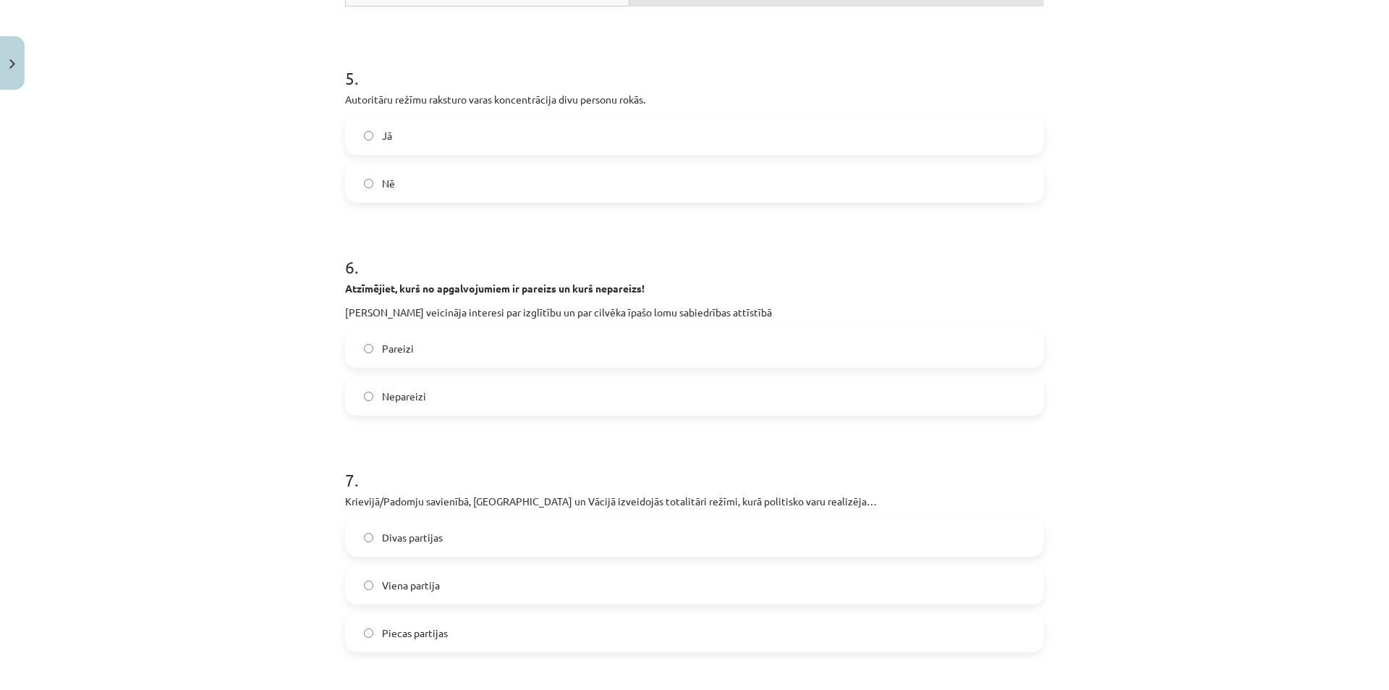
click at [440, 409] on label "Nepareizi" at bounding box center [695, 396] width 696 height 36
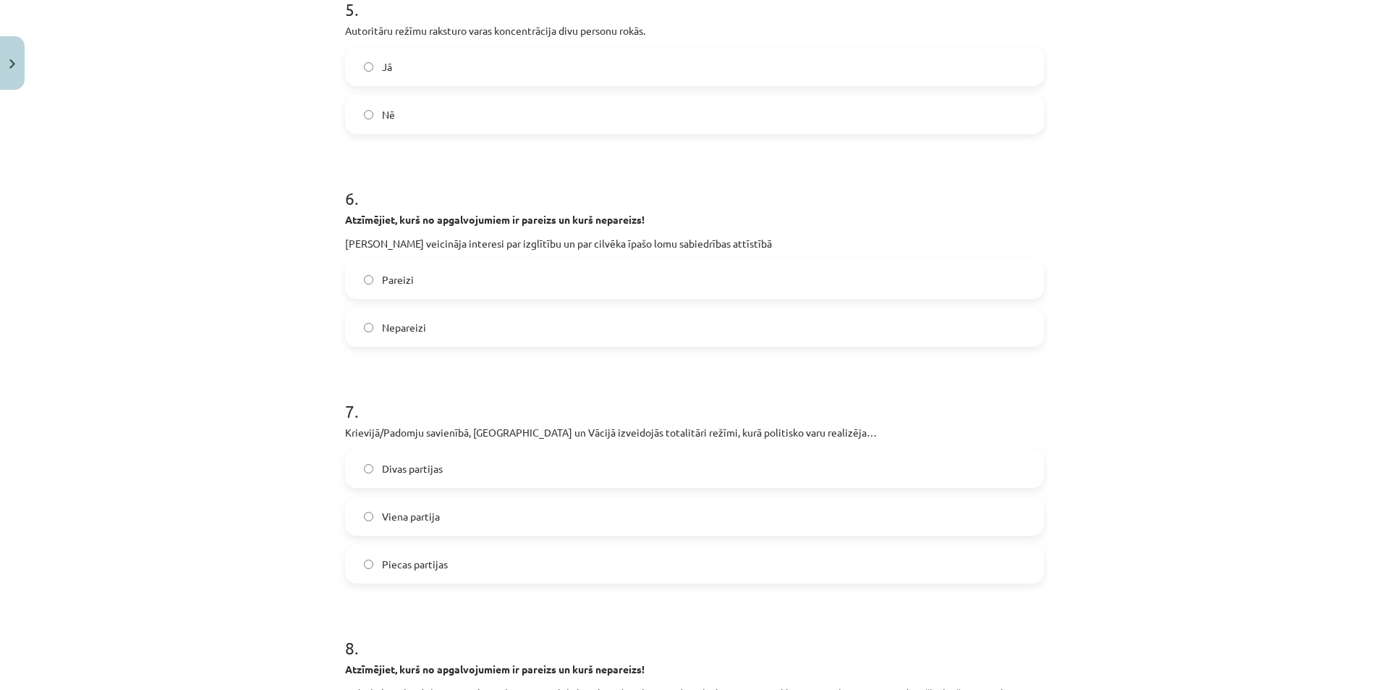
scroll to position [1556, 0]
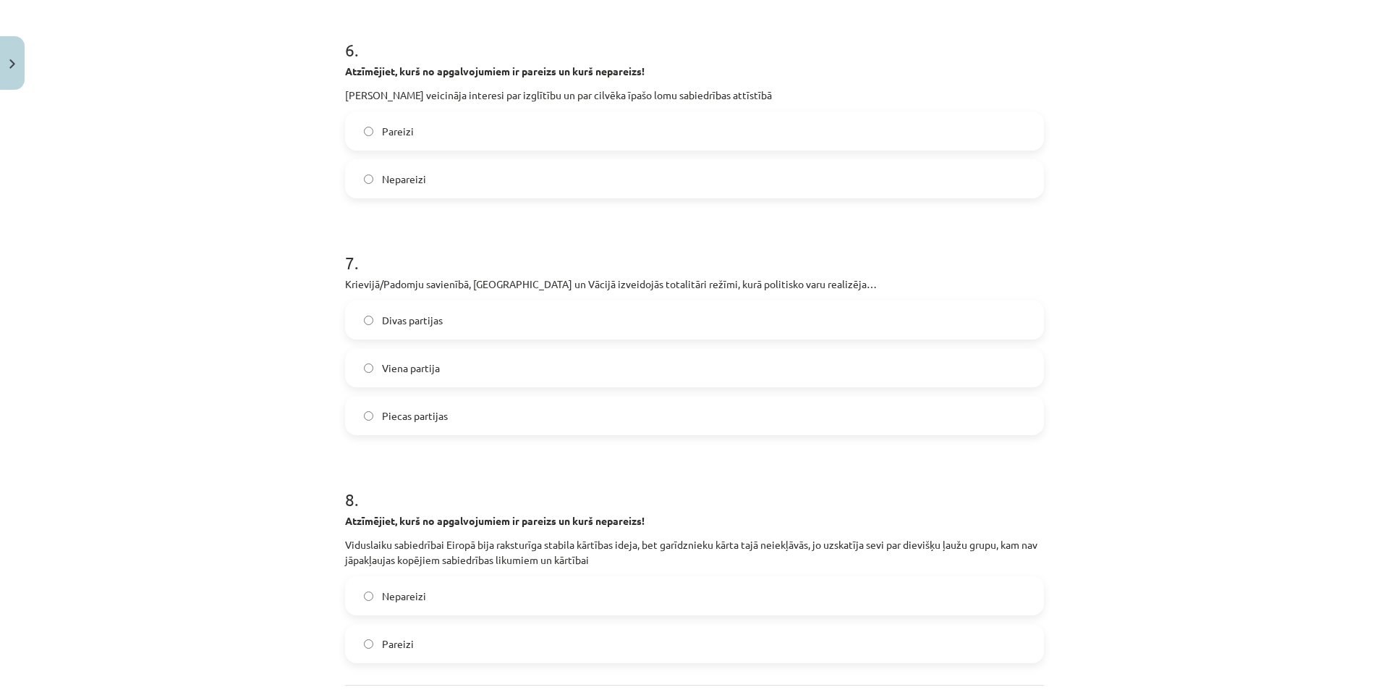
click at [431, 334] on label "Divas partijas" at bounding box center [695, 320] width 696 height 36
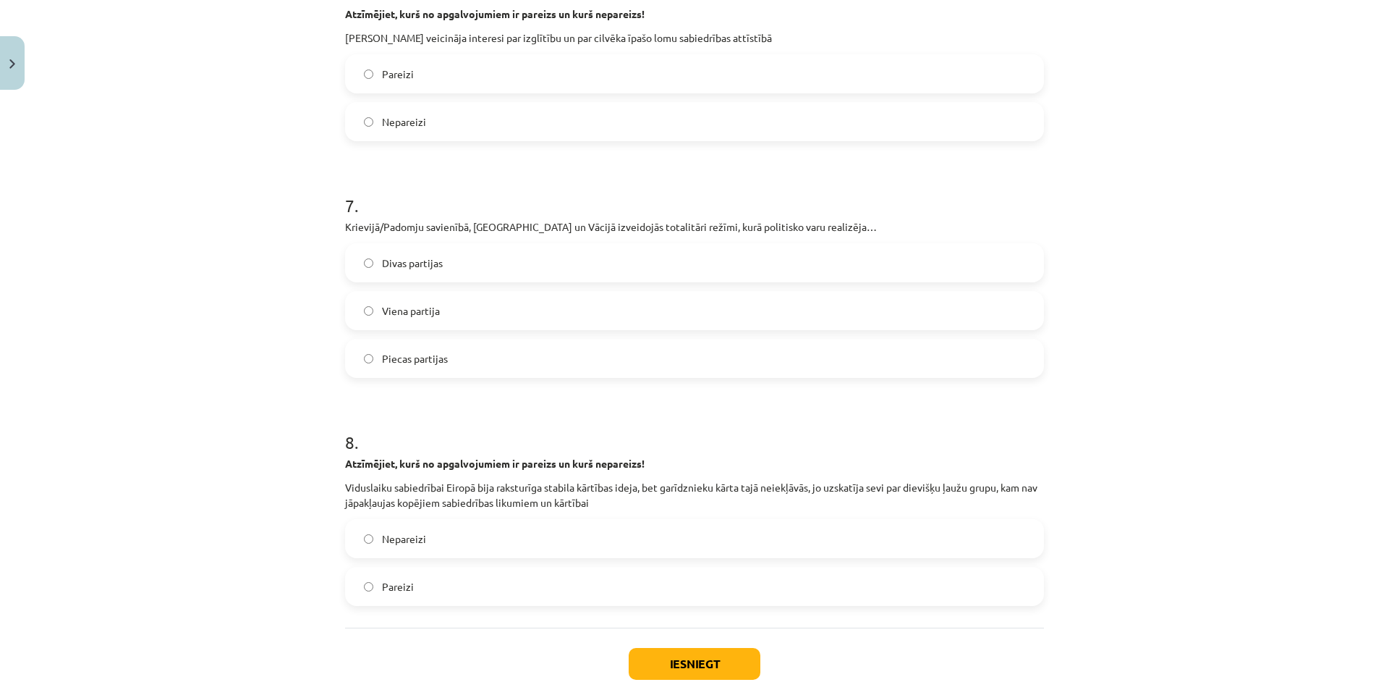
scroll to position [1697, 0]
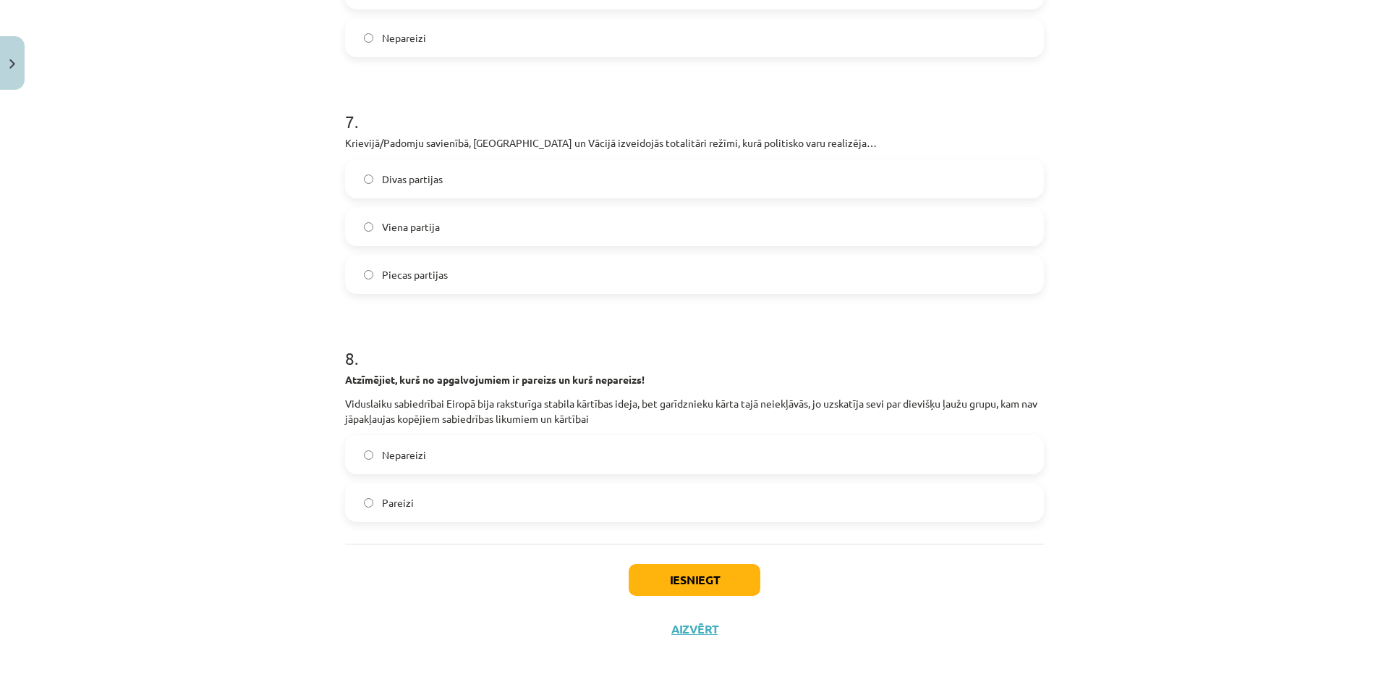
click at [474, 504] on label "Pareizi" at bounding box center [695, 502] width 696 height 36
click at [654, 568] on button "Iesniegt" at bounding box center [695, 580] width 132 height 32
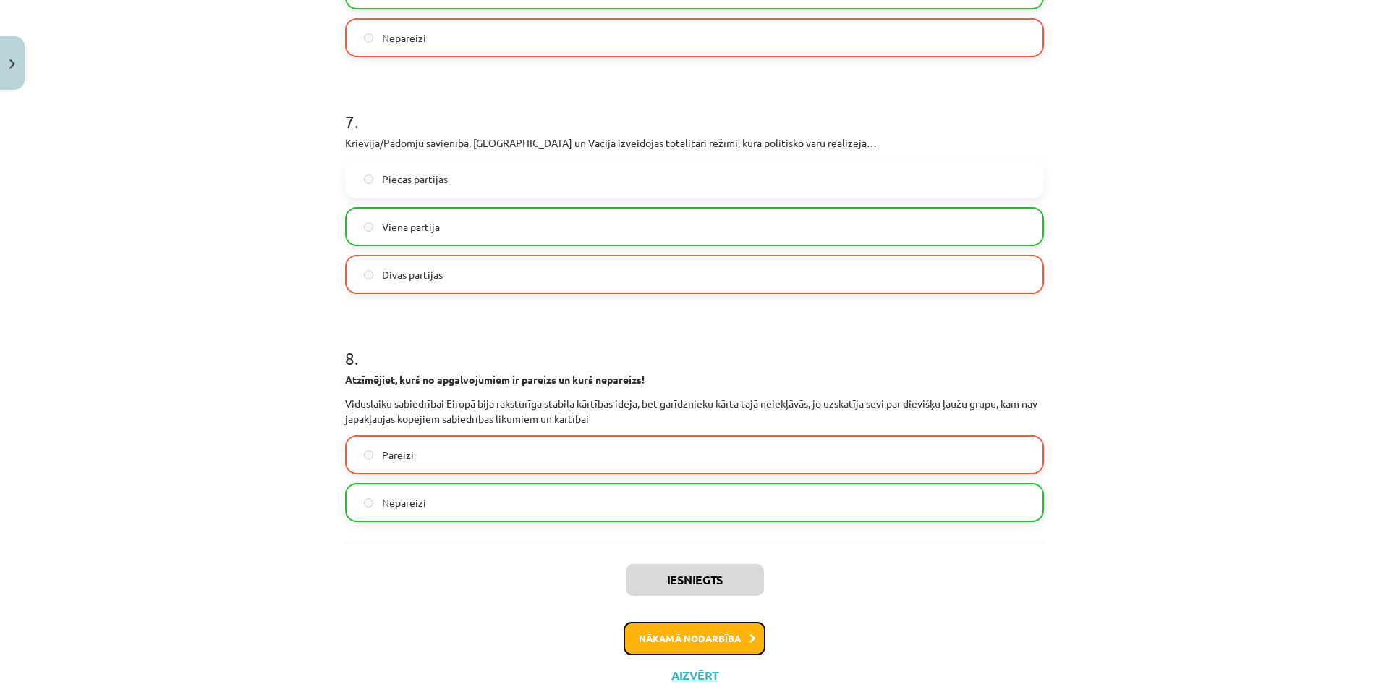
click at [723, 632] on button "Nākamā nodarbība" at bounding box center [695, 638] width 142 height 33
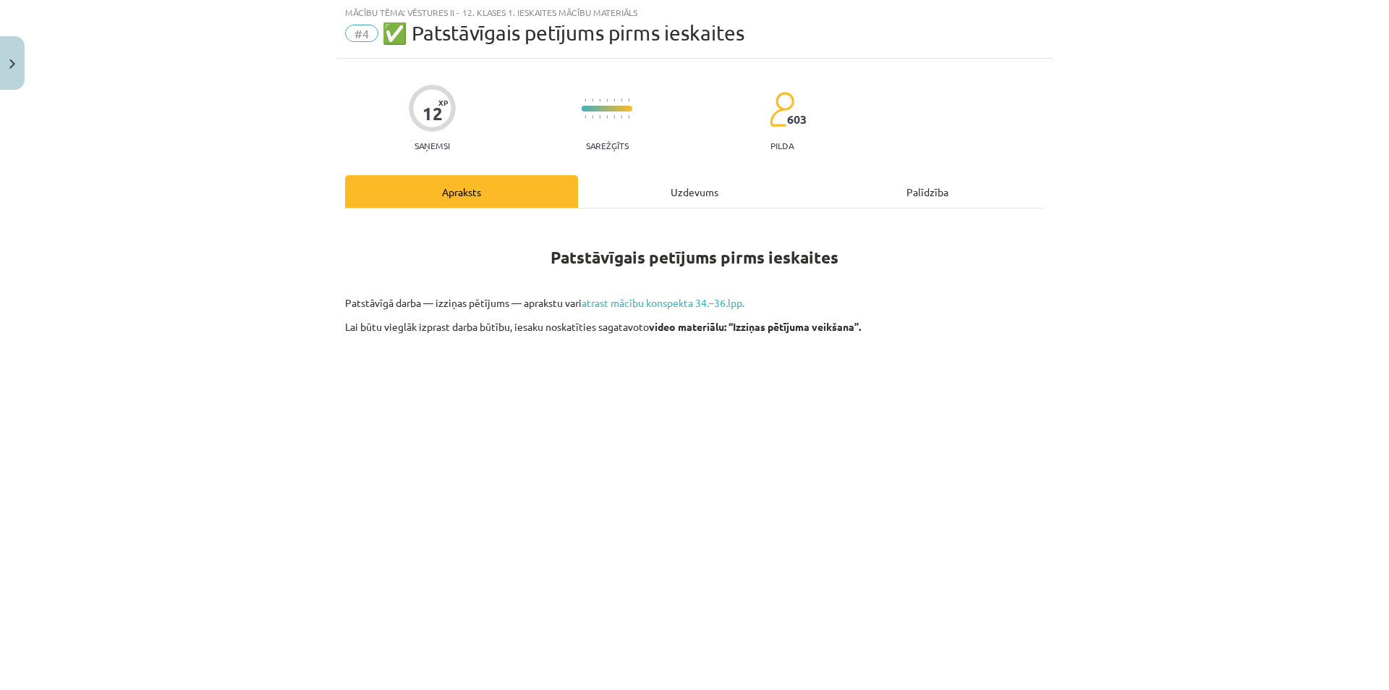
scroll to position [36, 0]
click at [621, 176] on div "12 XP Saņemsi Sarežģīts 603 pilda Apraksts Uzdevums Palīdzība Patstāvīgais petī…" at bounding box center [694, 643] width 716 height 1166
click at [624, 190] on div "Uzdevums" at bounding box center [694, 193] width 233 height 33
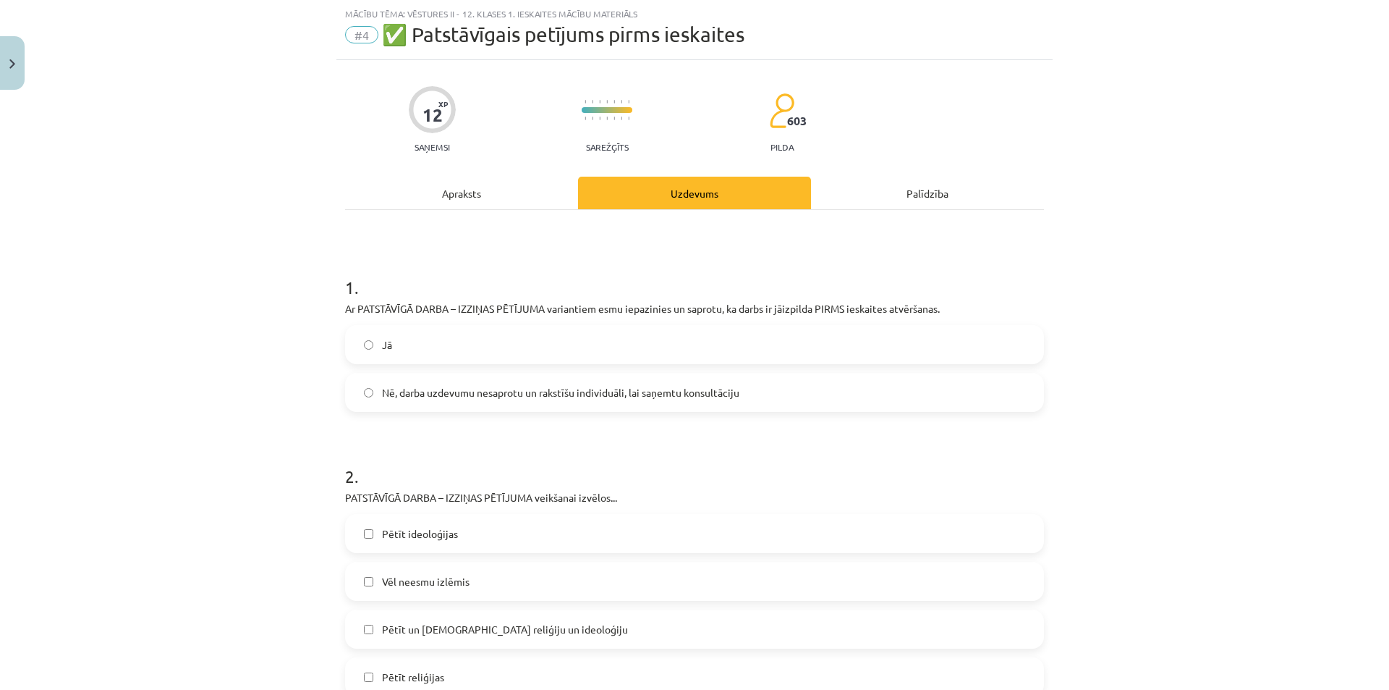
click at [383, 345] on span "Jā" at bounding box center [387, 344] width 10 height 15
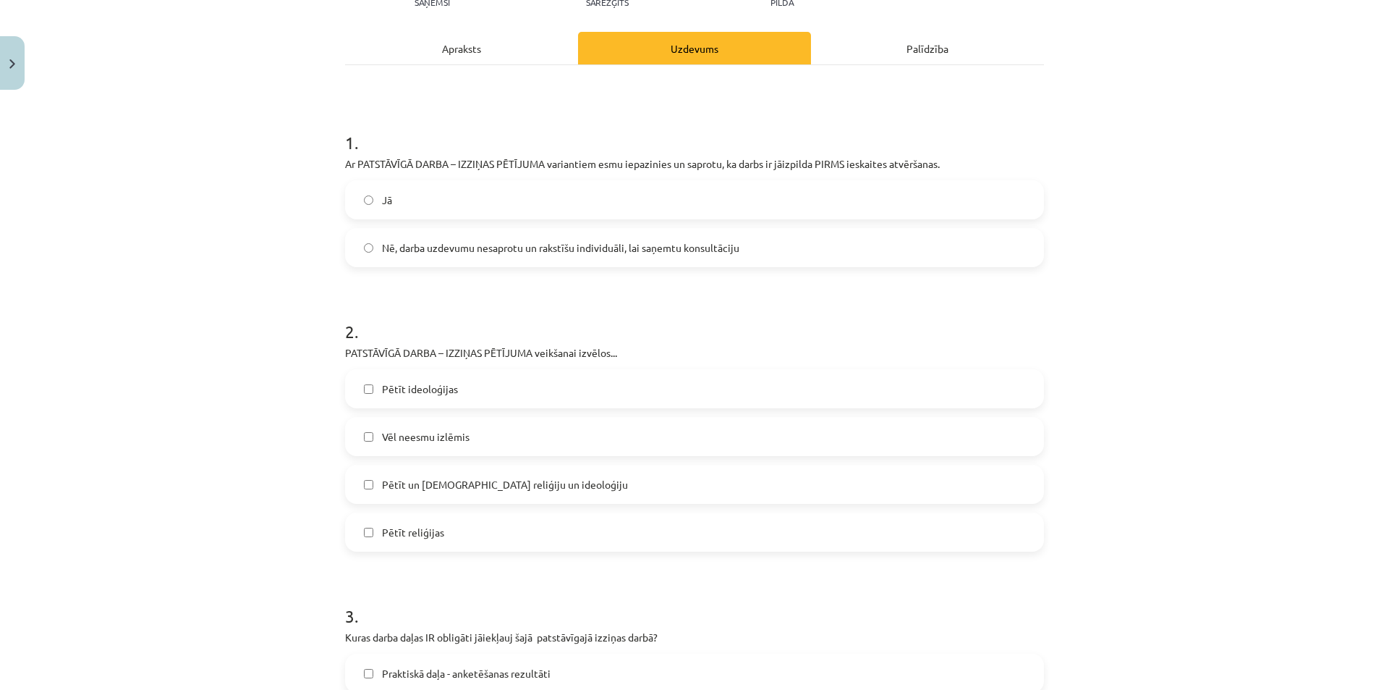
scroll to position [253, 0]
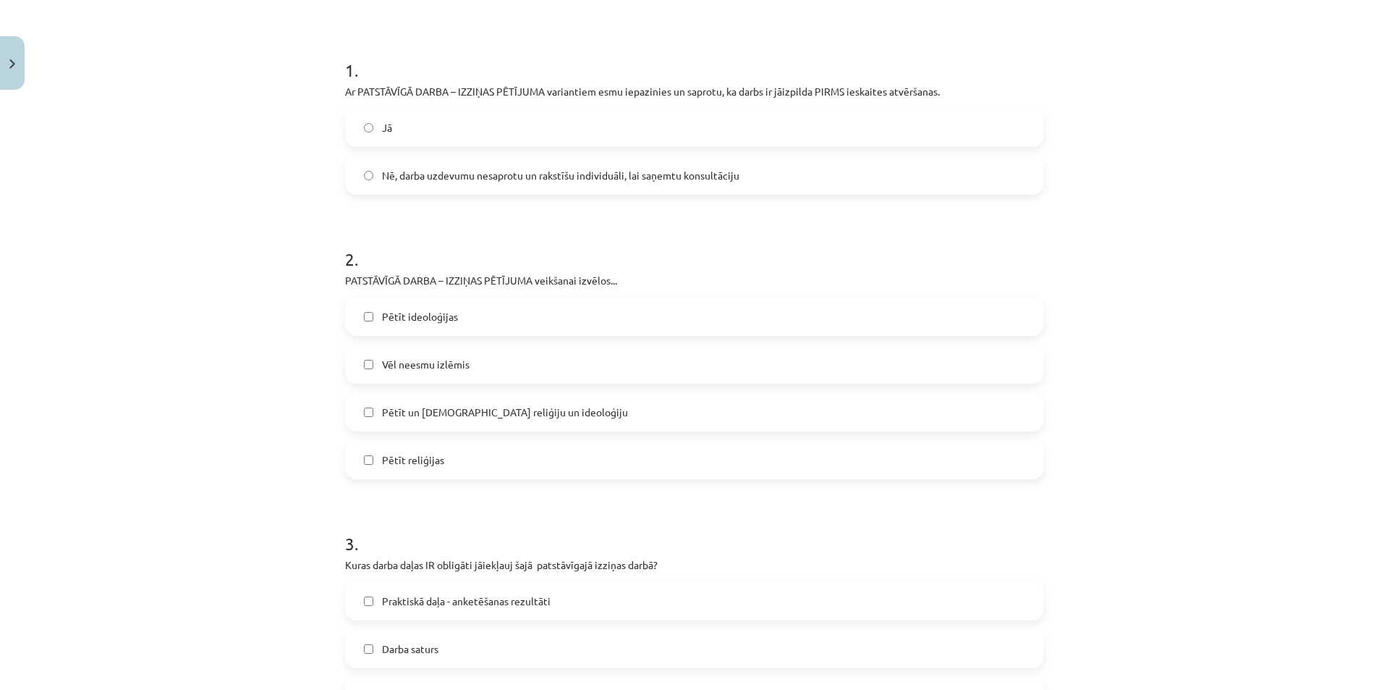
click at [439, 338] on div "Pētīt ideoloģijas Vēl neesmu izlēmis Pētīt un salīdiznāt reliģiju un ideoloģiju…" at bounding box center [694, 388] width 699 height 182
click at [438, 319] on span "Pētīt ideoloģijas" at bounding box center [420, 316] width 76 height 15
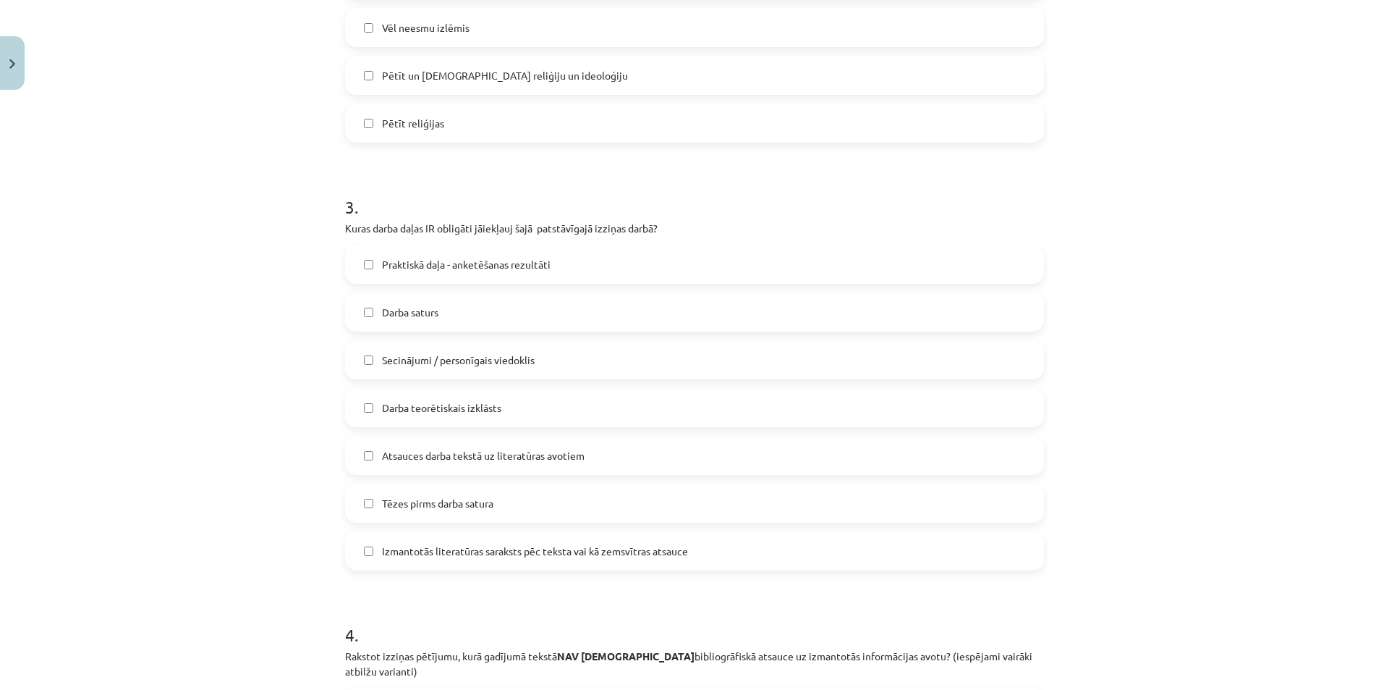
scroll to position [615, 0]
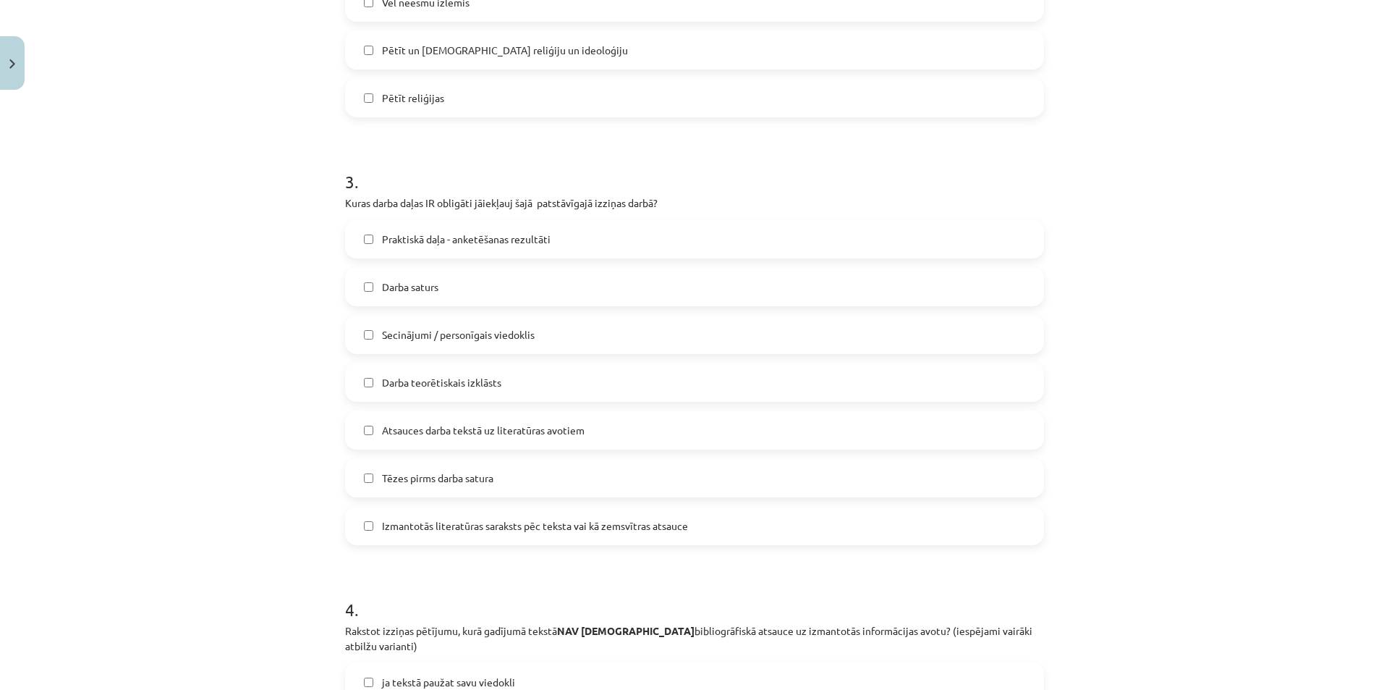
click at [479, 292] on label "Darba saturs" at bounding box center [695, 286] width 696 height 36
click at [498, 471] on label "Tēzes pirms darba satura" at bounding box center [695, 477] width 696 height 36
click at [548, 425] on span "Atsauces darba tekstā uz literatūras avotiem" at bounding box center [483, 430] width 203 height 15
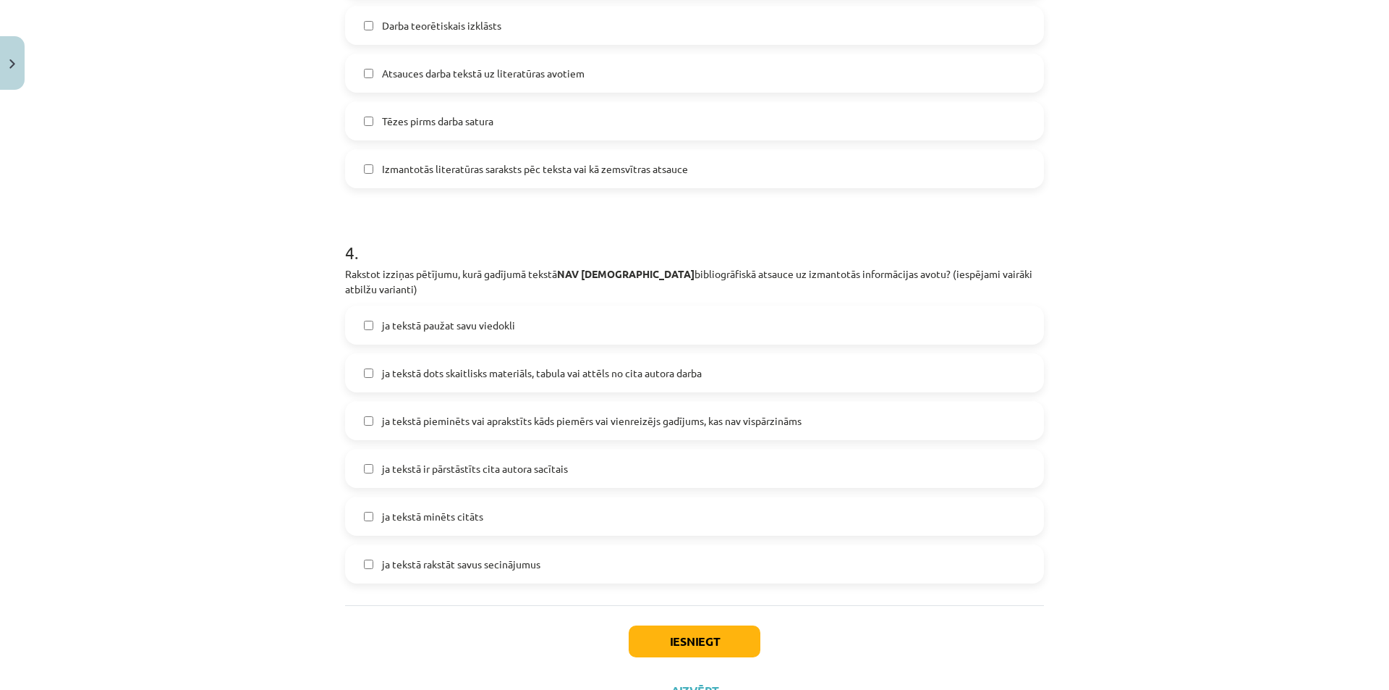
scroll to position [977, 0]
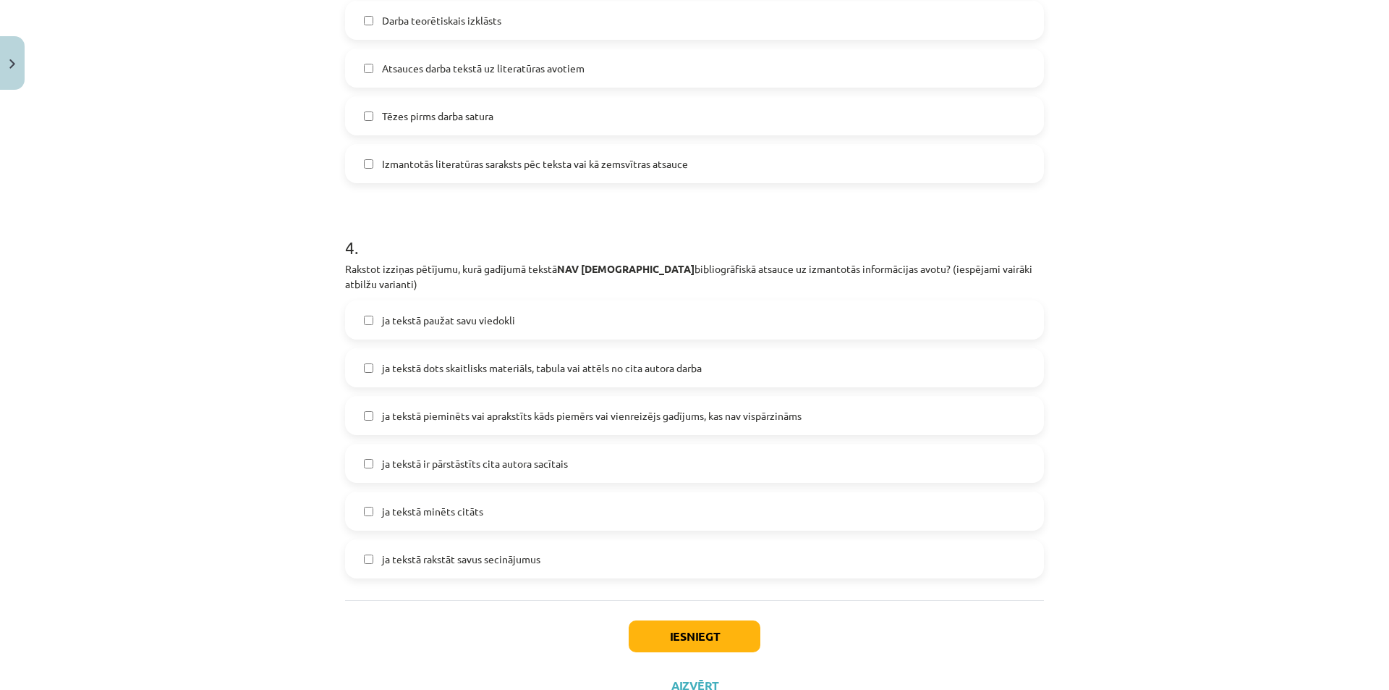
click at [514, 504] on label "ja tekstā minēts citāts" at bounding box center [695, 511] width 696 height 36
click at [543, 408] on span "ja tekstā pieminēts vai aprakstīts kāds piemērs vai vienreizējs gadījums, kas n…" at bounding box center [592, 415] width 420 height 15
click at [682, 626] on button "Iesniegt" at bounding box center [695, 636] width 132 height 32
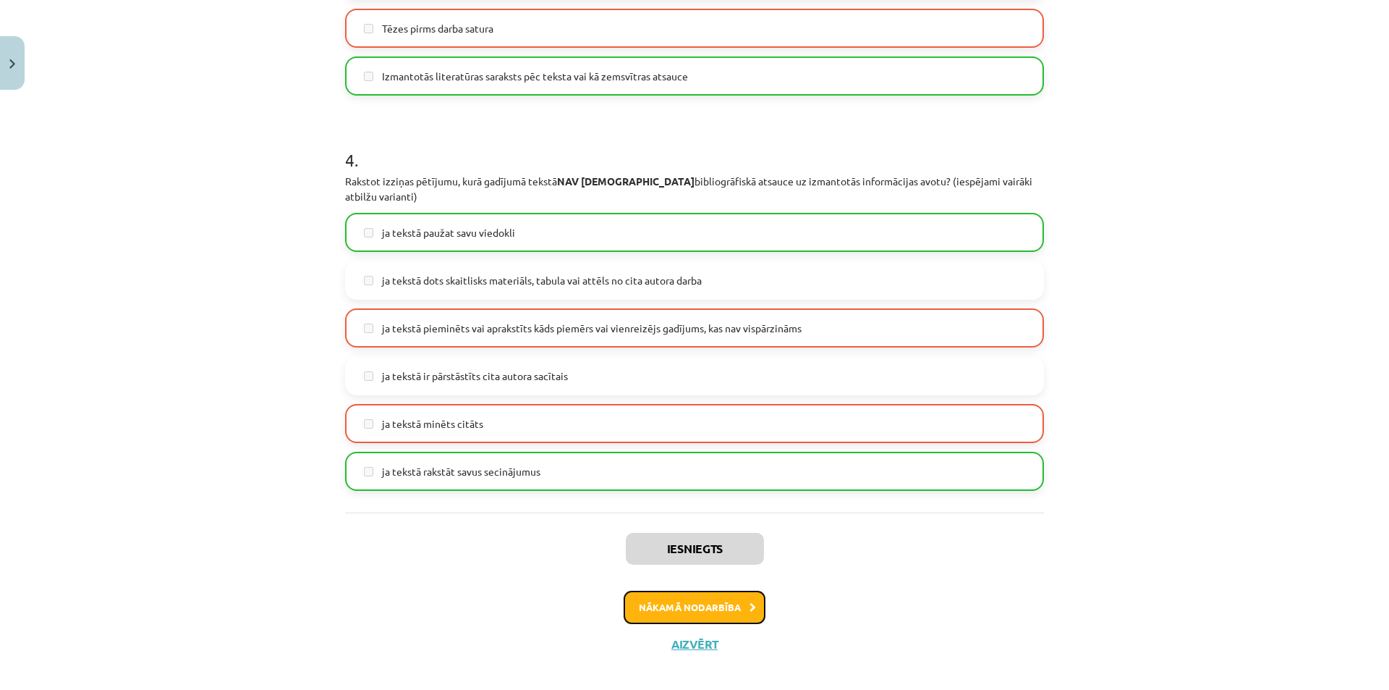
click at [715, 597] on button "Nākamā nodarbība" at bounding box center [695, 606] width 142 height 33
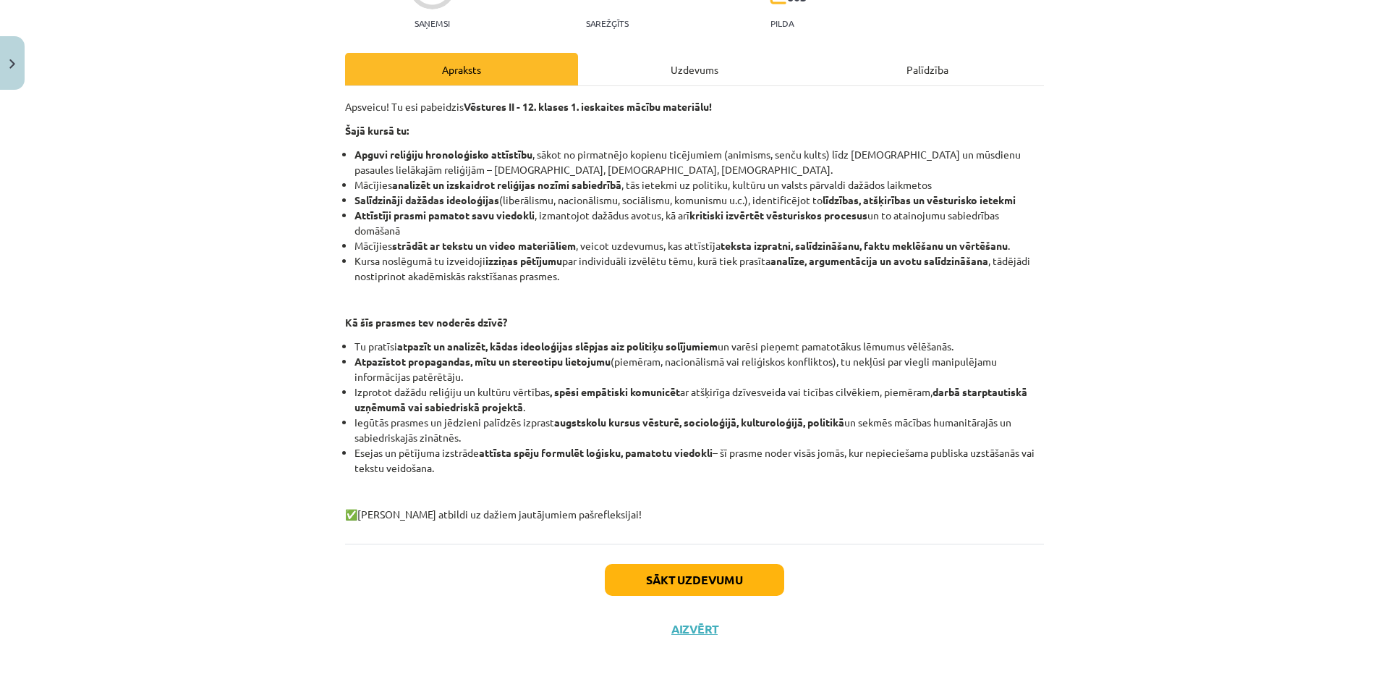
scroll to position [36, 0]
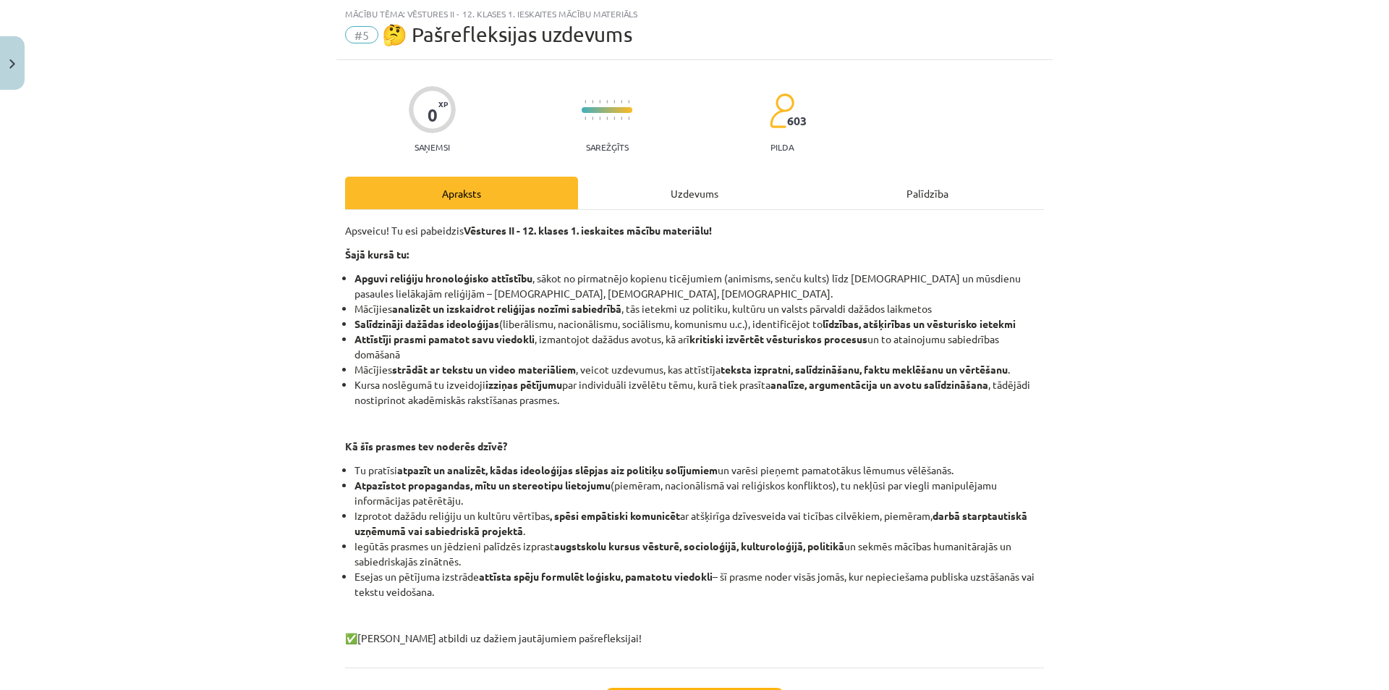
click at [653, 199] on div "Uzdevums" at bounding box center [694, 193] width 233 height 33
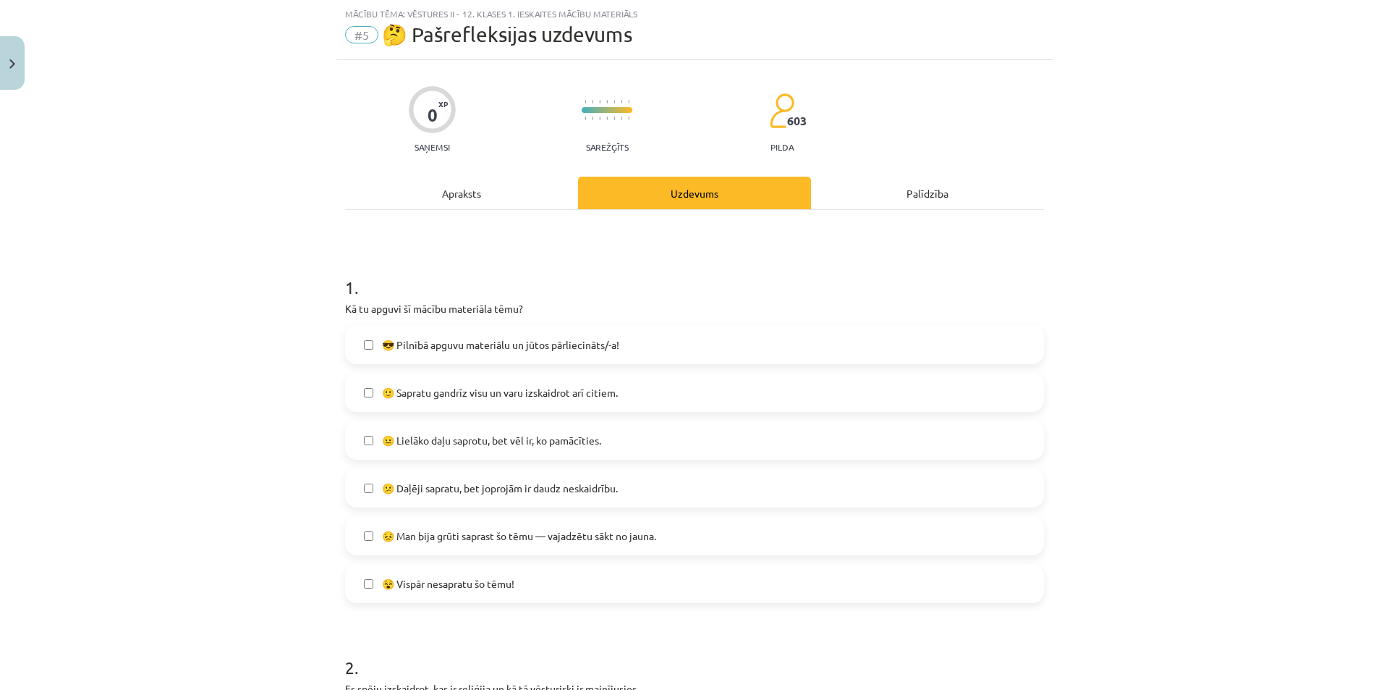
click at [493, 342] on span "😎 Pilnībā apguvu materiālu un jūtos pārliecināts/-a!" at bounding box center [500, 344] width 237 height 15
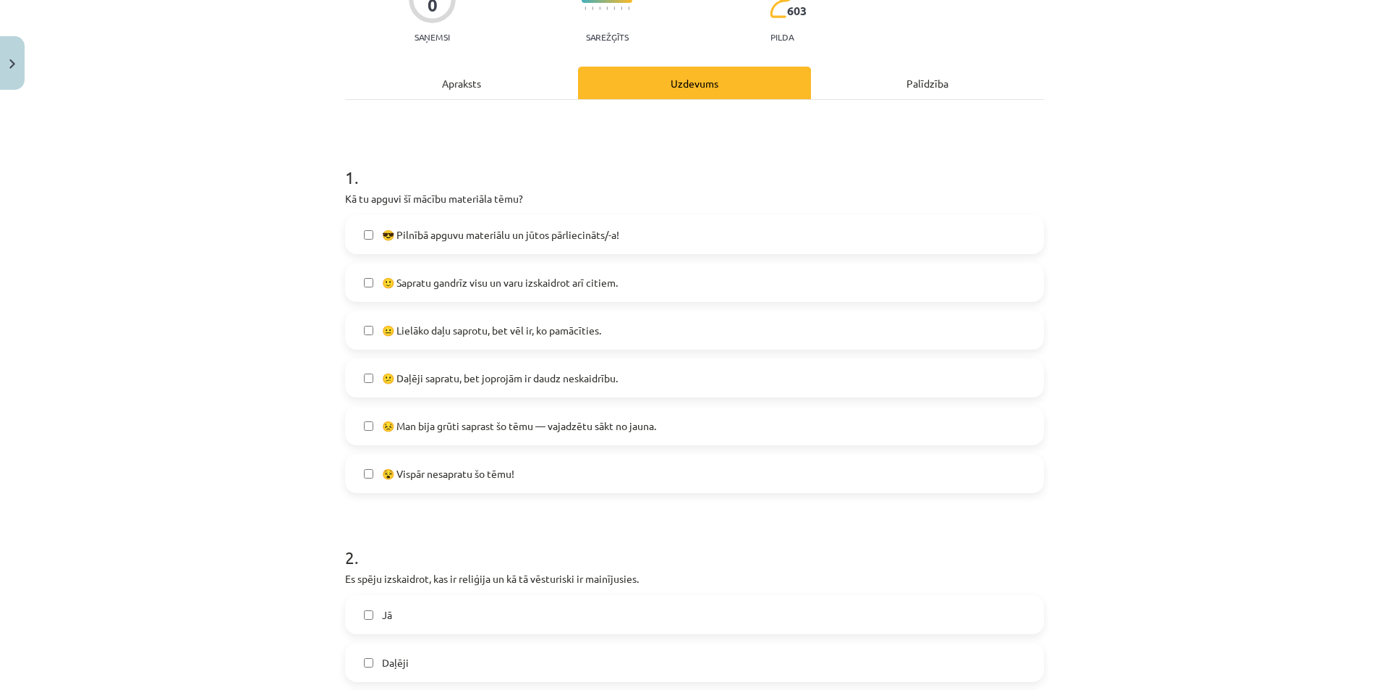
scroll to position [0, 0]
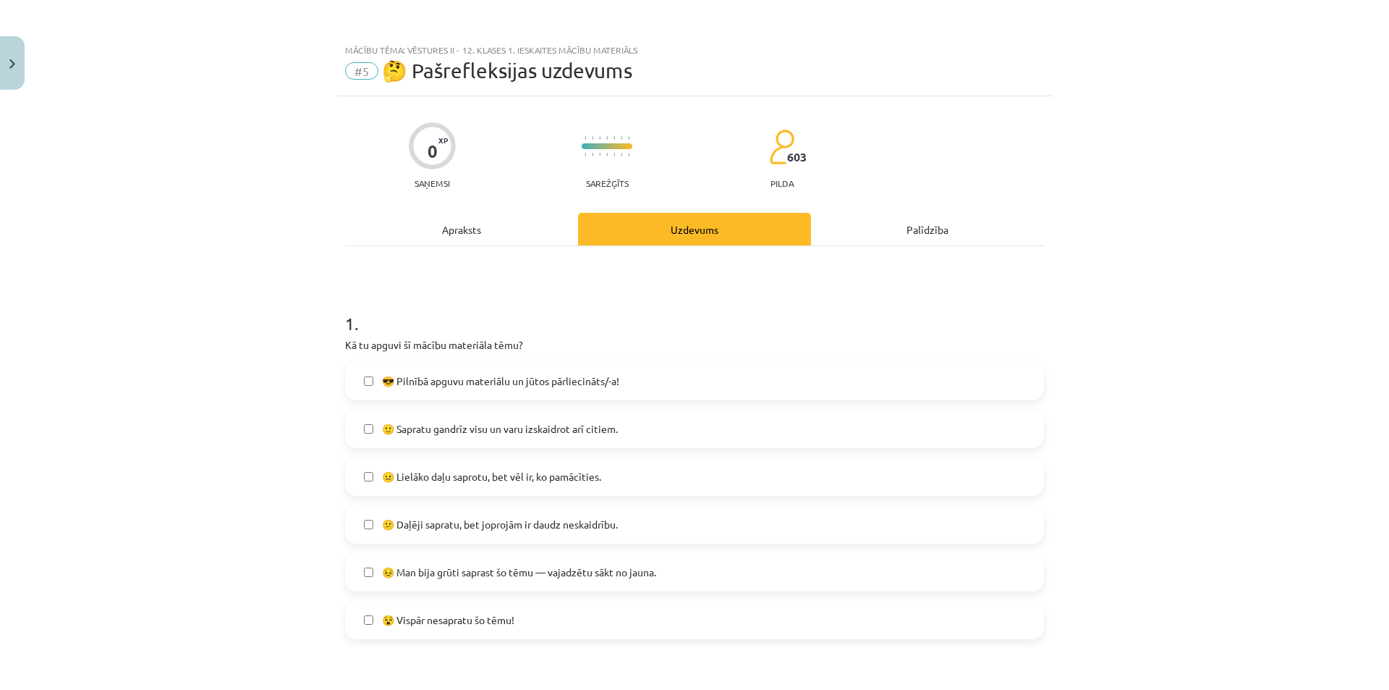
click at [512, 380] on span "😎 Pilnībā apguvu materiālu un jūtos pārliecināts/-a!" at bounding box center [500, 380] width 237 height 15
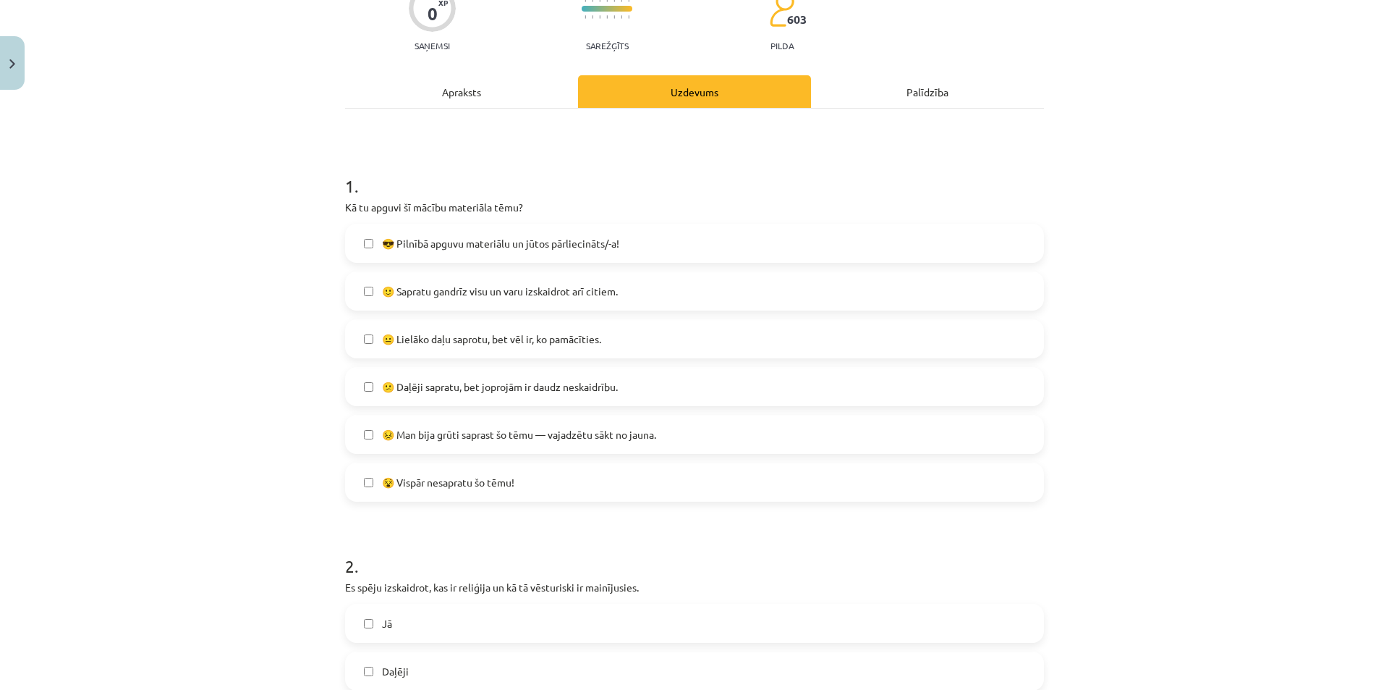
scroll to position [145, 0]
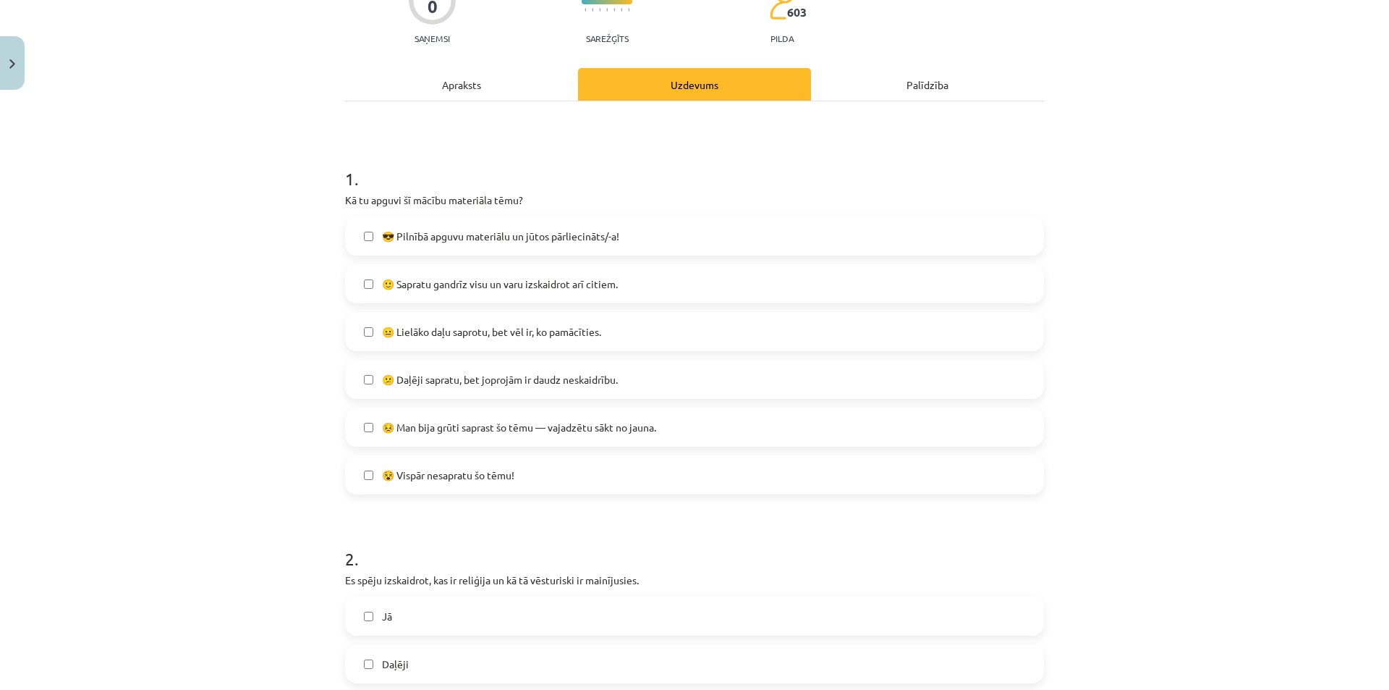
click at [513, 344] on label "😐 Lielāko daļu saprotu, bet vēl ir, ko pamācīties." at bounding box center [695, 331] width 696 height 36
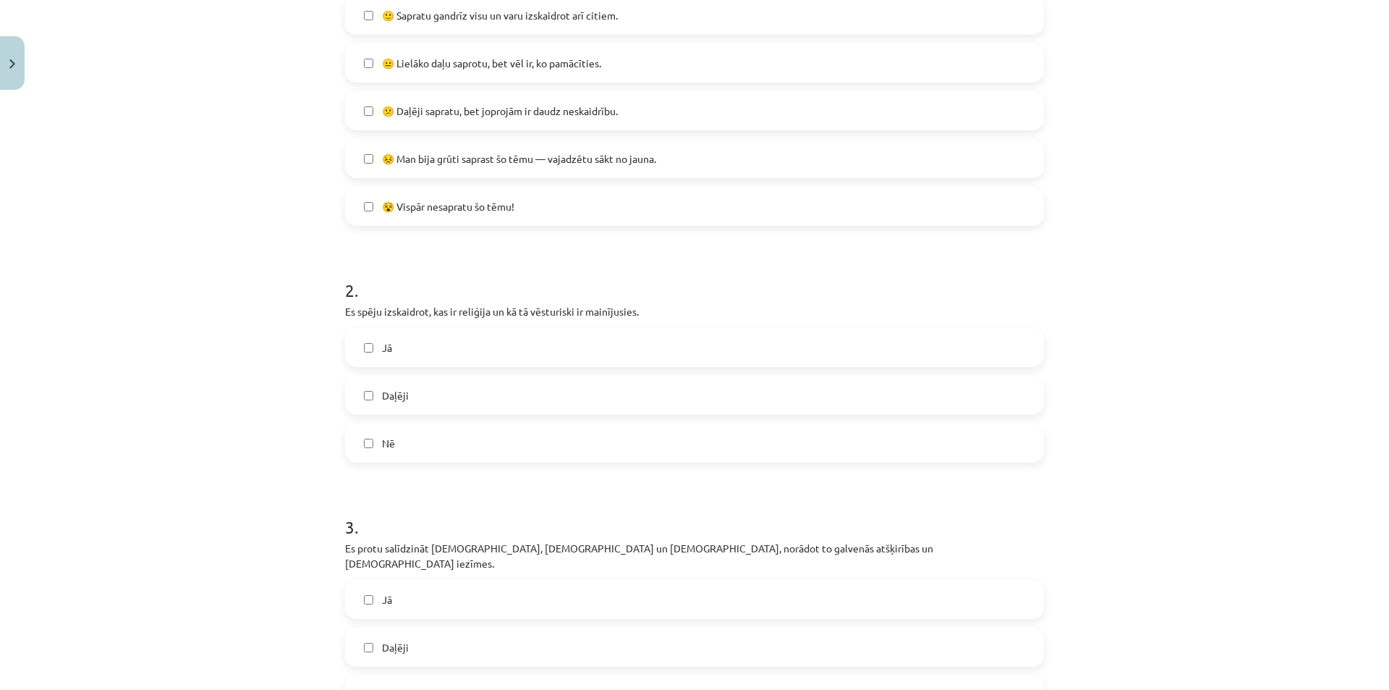
scroll to position [434, 0]
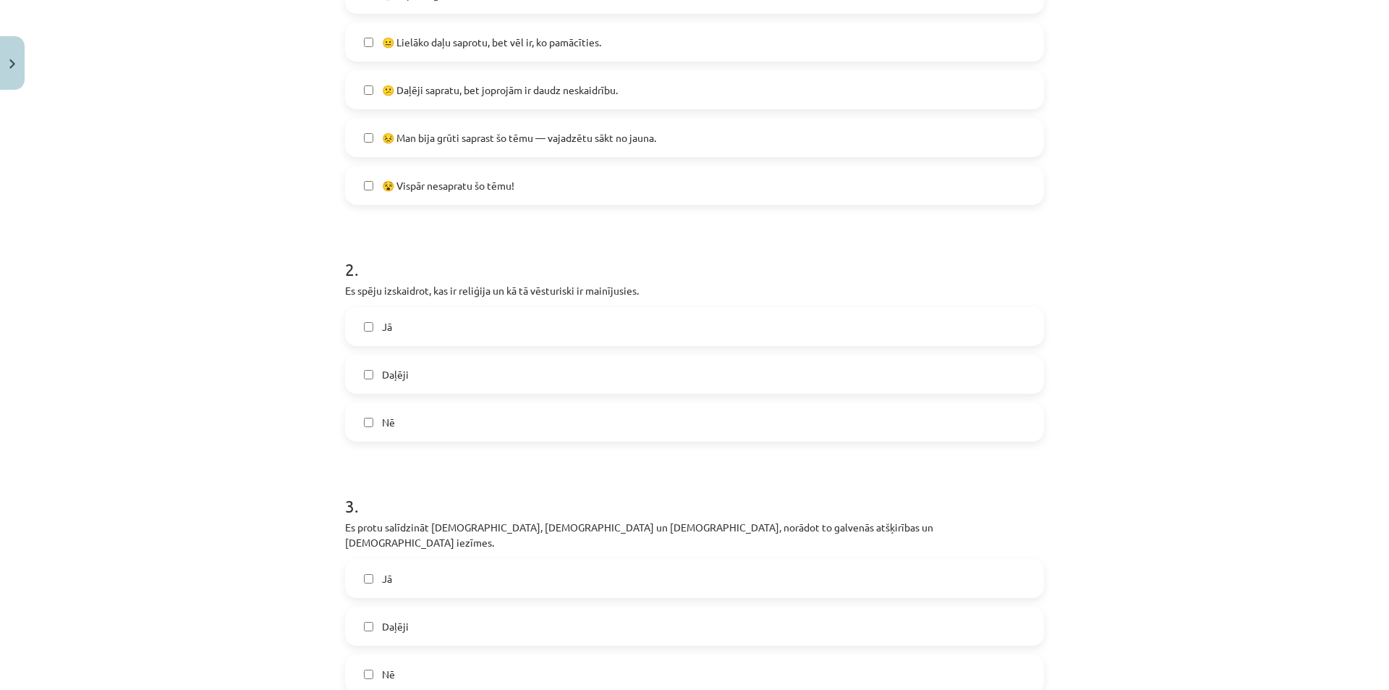
click at [490, 335] on label "Jā" at bounding box center [695, 326] width 696 height 36
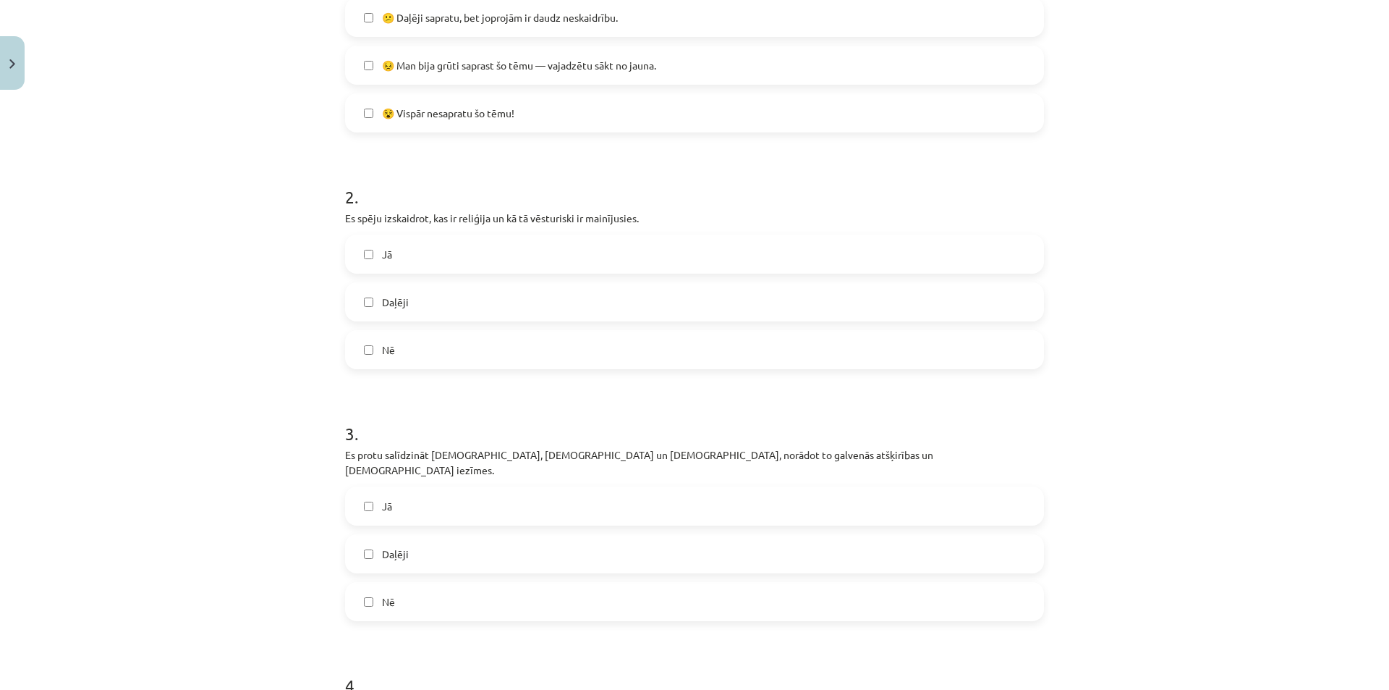
scroll to position [724, 0]
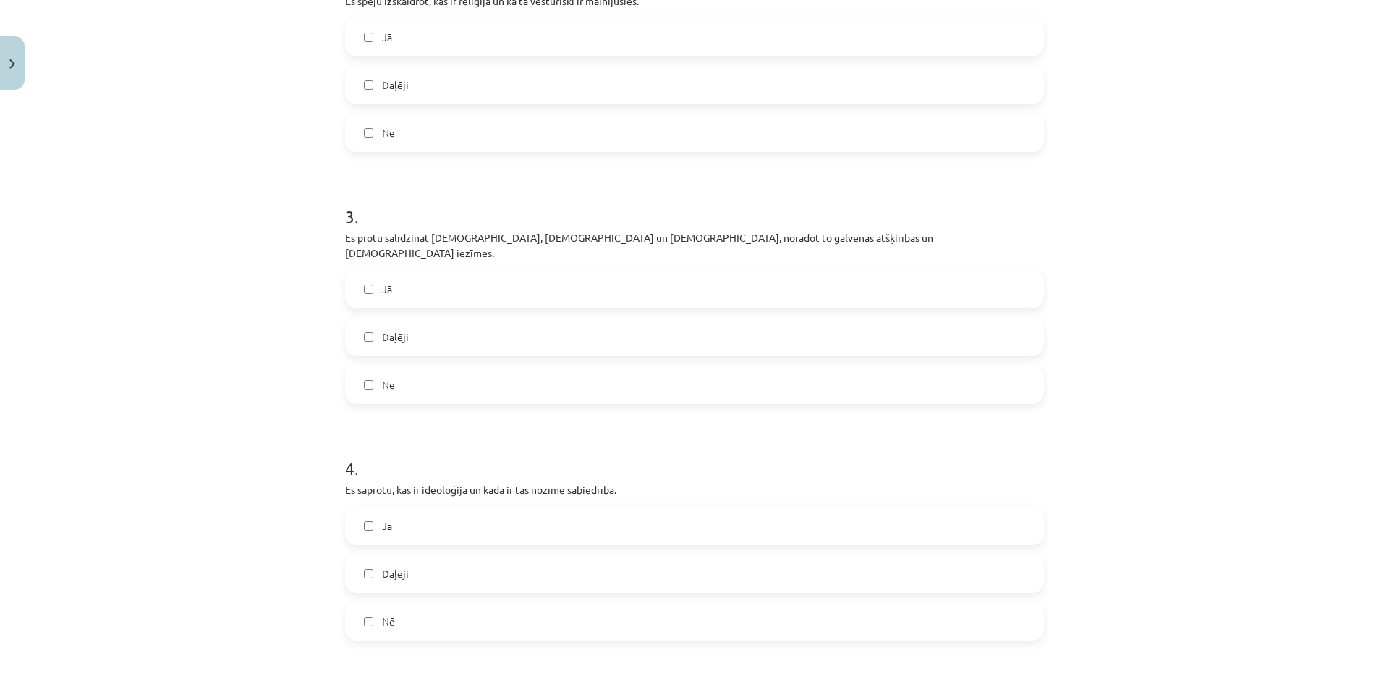
click at [414, 278] on label "Jā" at bounding box center [695, 289] width 696 height 36
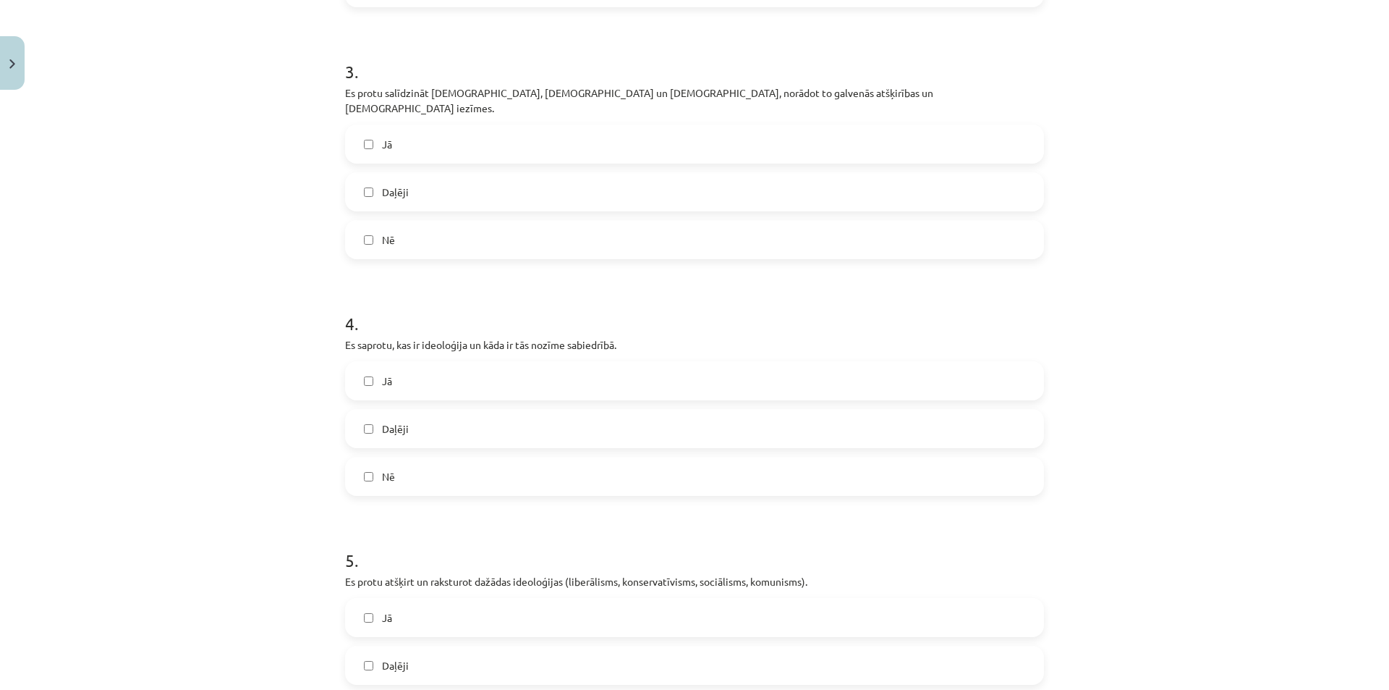
click at [407, 364] on label "Jā" at bounding box center [695, 380] width 696 height 36
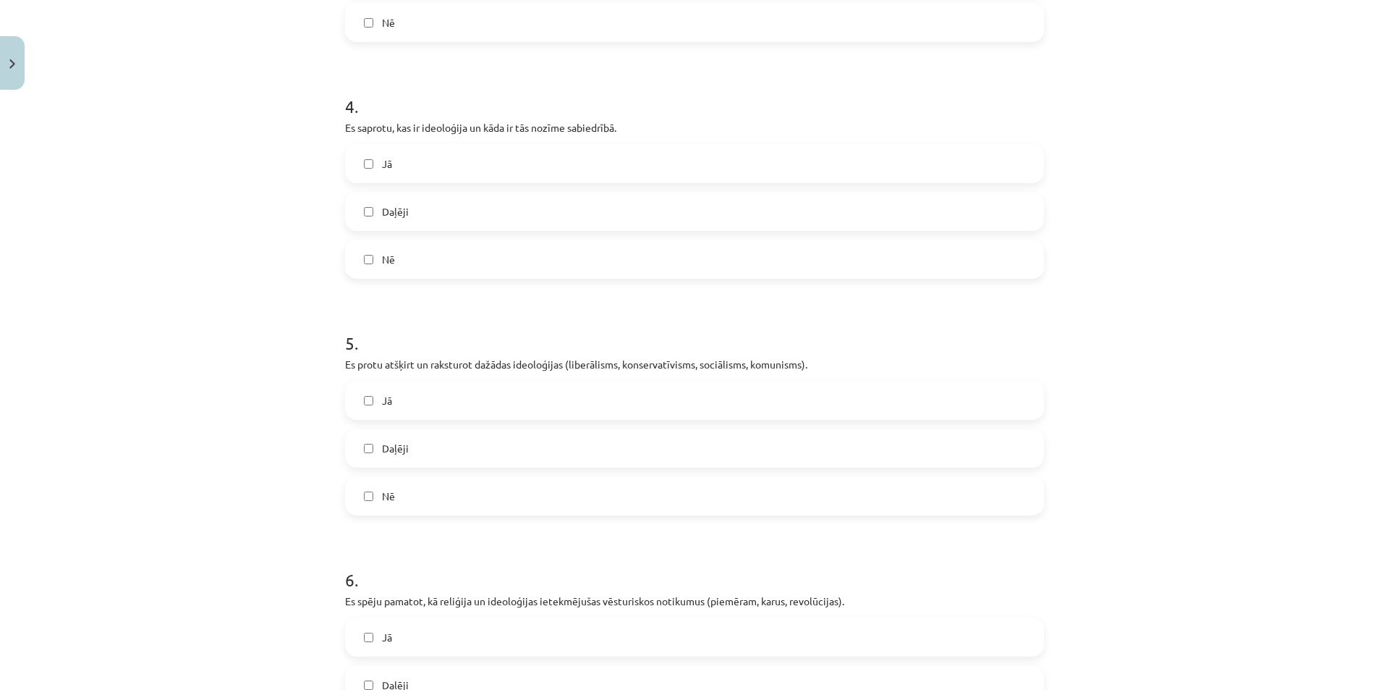
click at [430, 394] on label "Jā" at bounding box center [695, 400] width 696 height 36
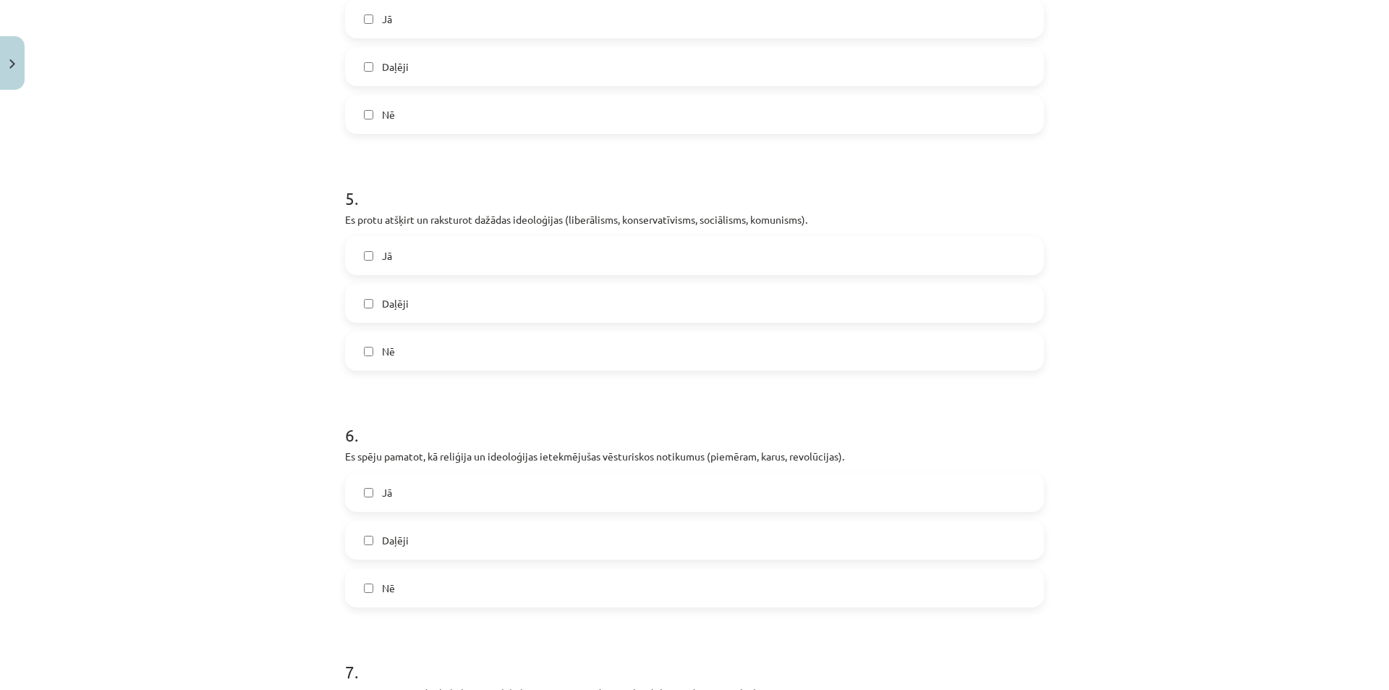
click at [431, 481] on label "Jā" at bounding box center [695, 492] width 696 height 36
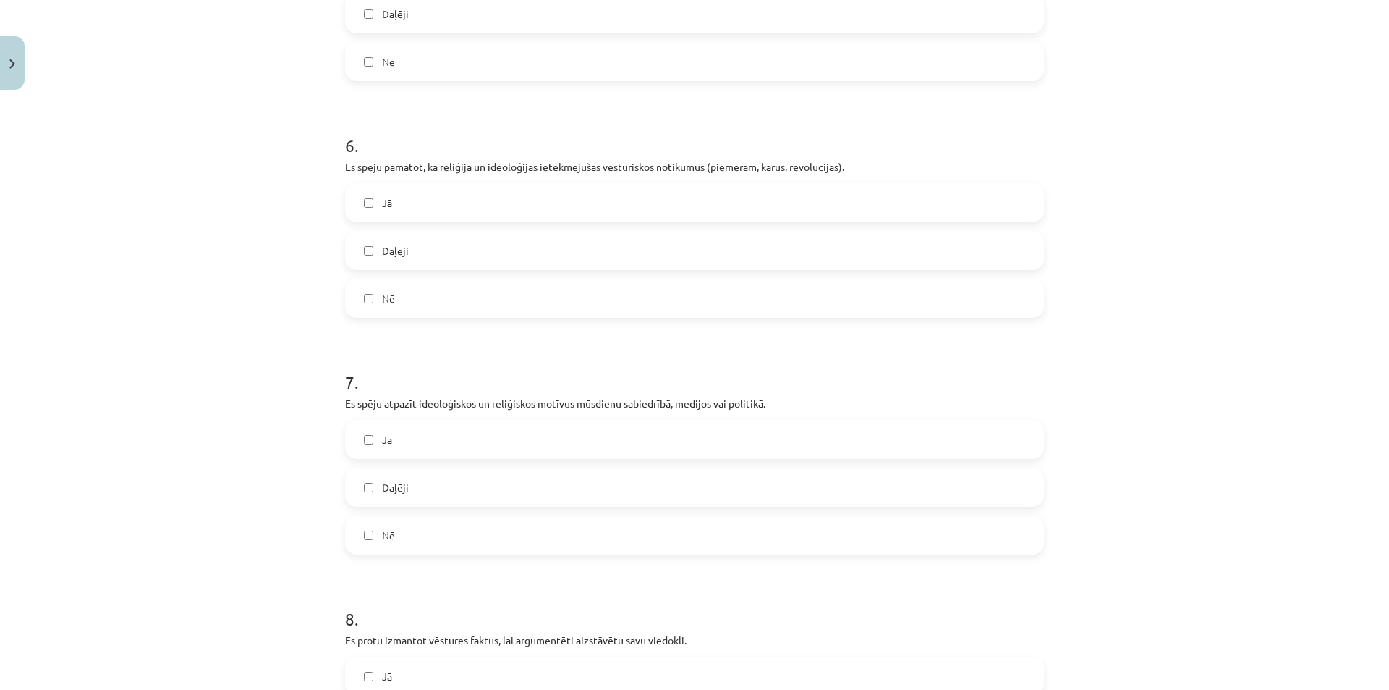
click at [423, 421] on label "Jā" at bounding box center [695, 439] width 696 height 36
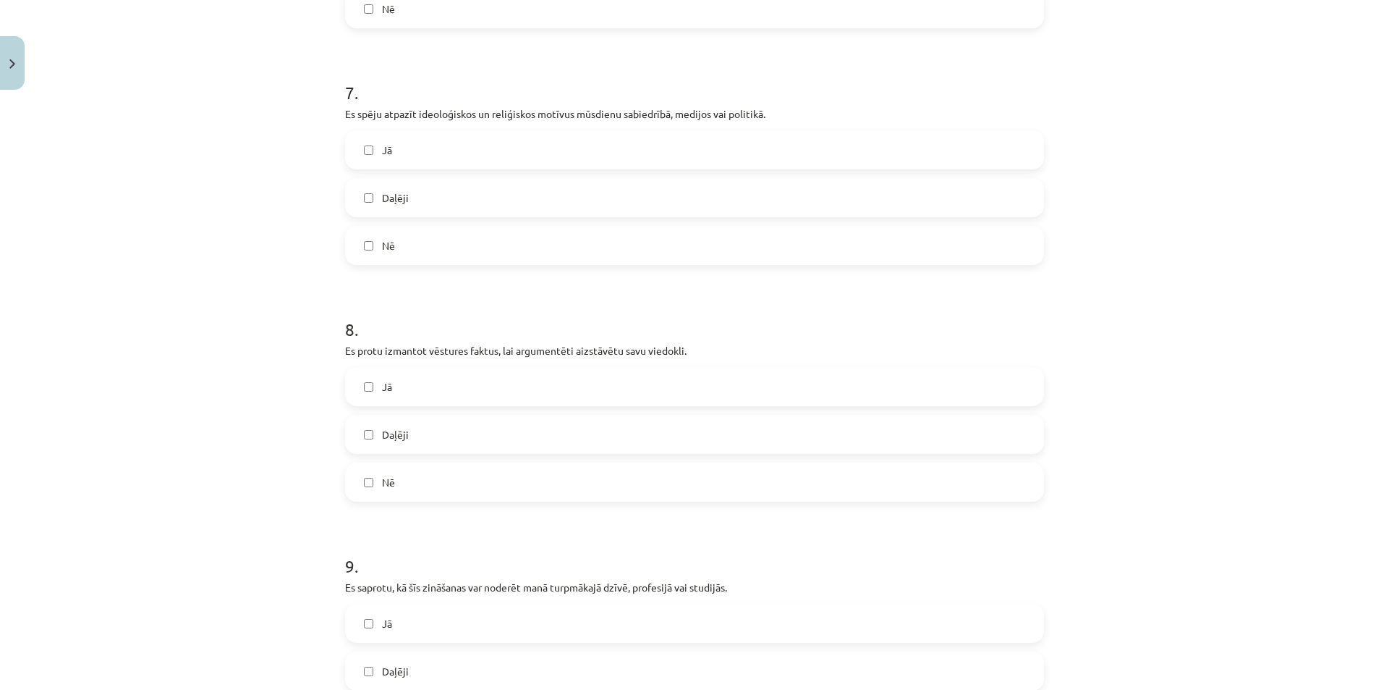
click at [399, 371] on label "Jā" at bounding box center [695, 386] width 696 height 36
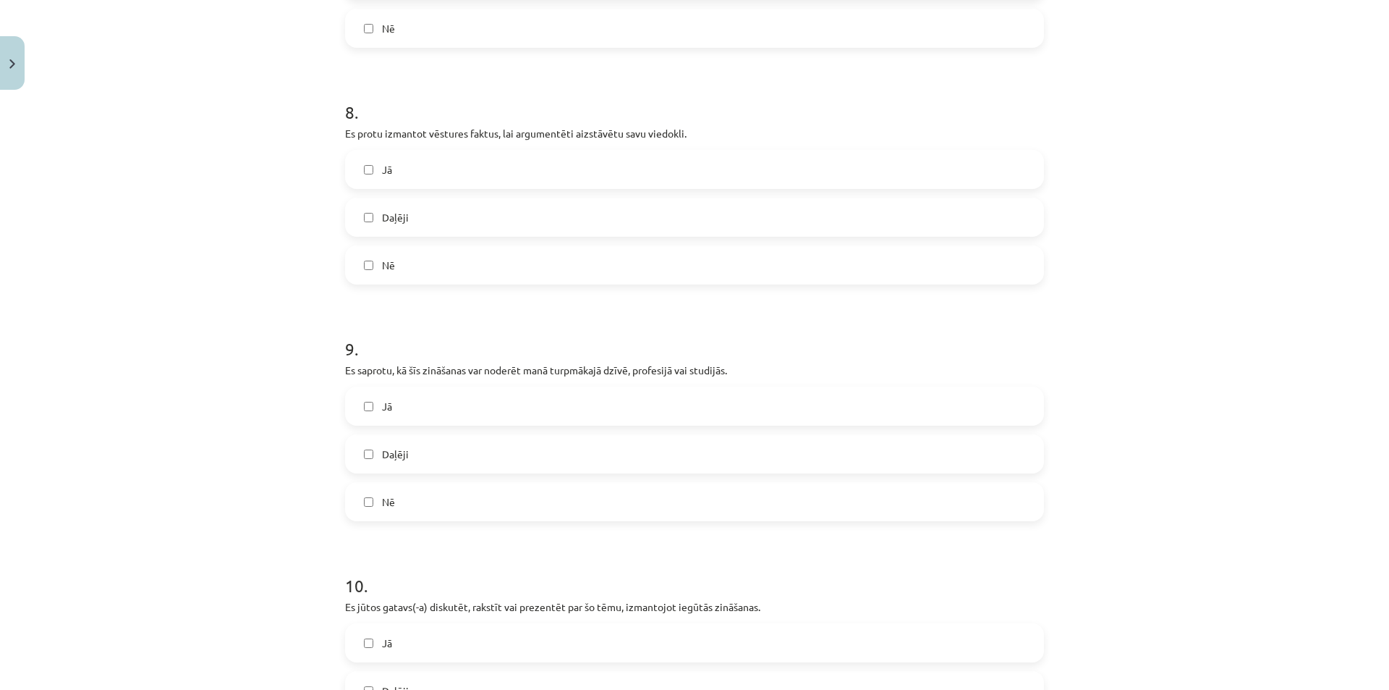
click at [393, 391] on label "Jā" at bounding box center [695, 406] width 696 height 36
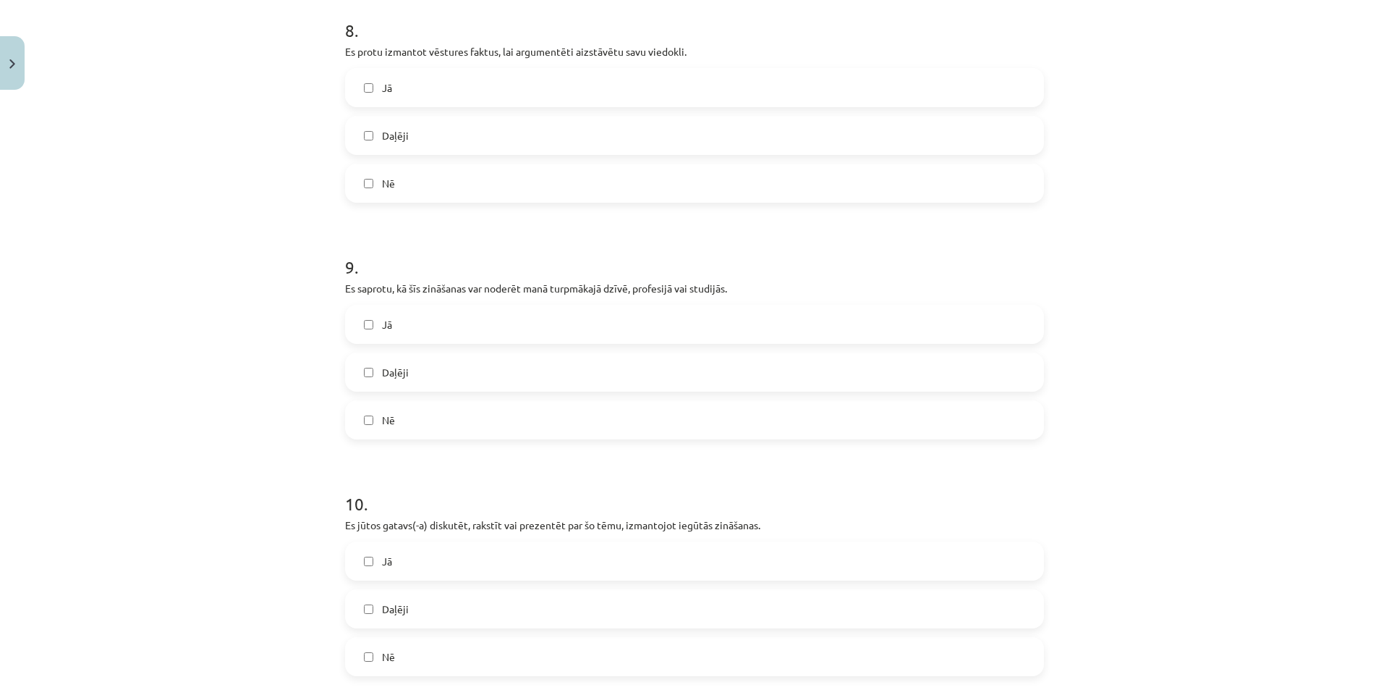
scroll to position [2243, 0]
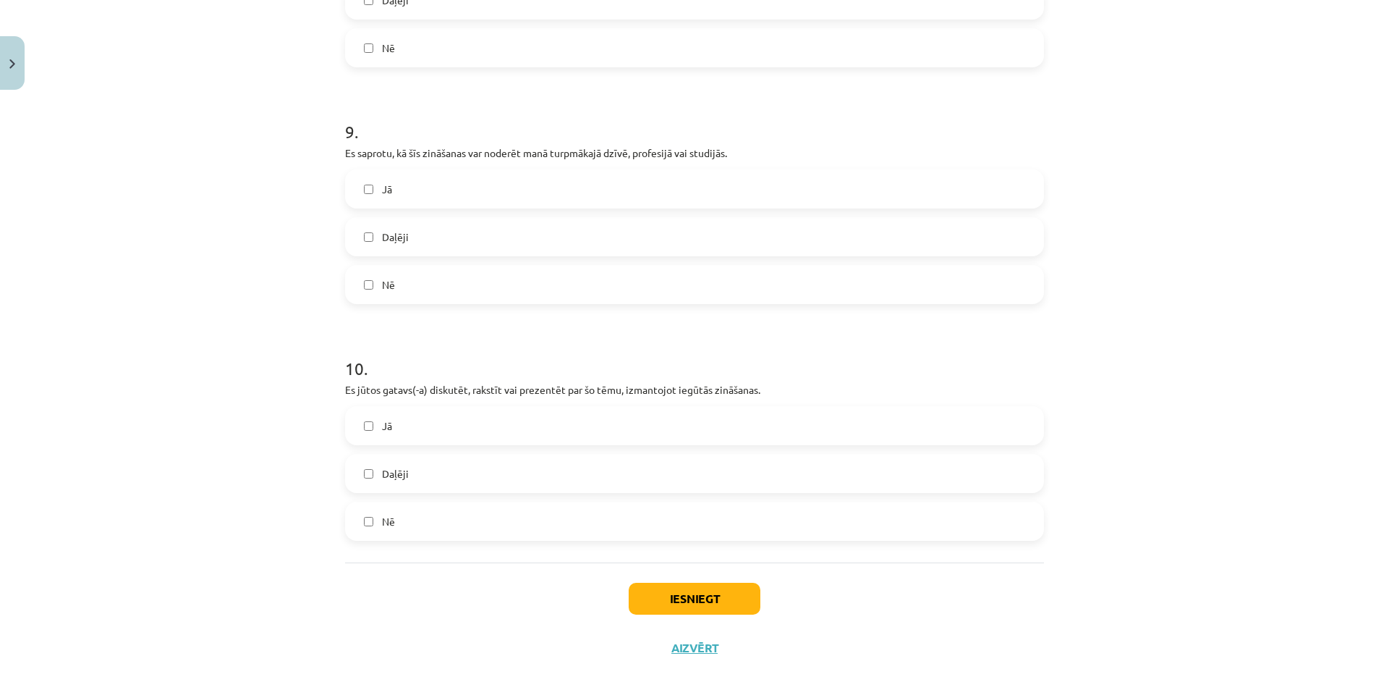
click at [395, 409] on label "Jā" at bounding box center [695, 425] width 696 height 36
click at [679, 594] on button "Iesniegt" at bounding box center [695, 598] width 132 height 32
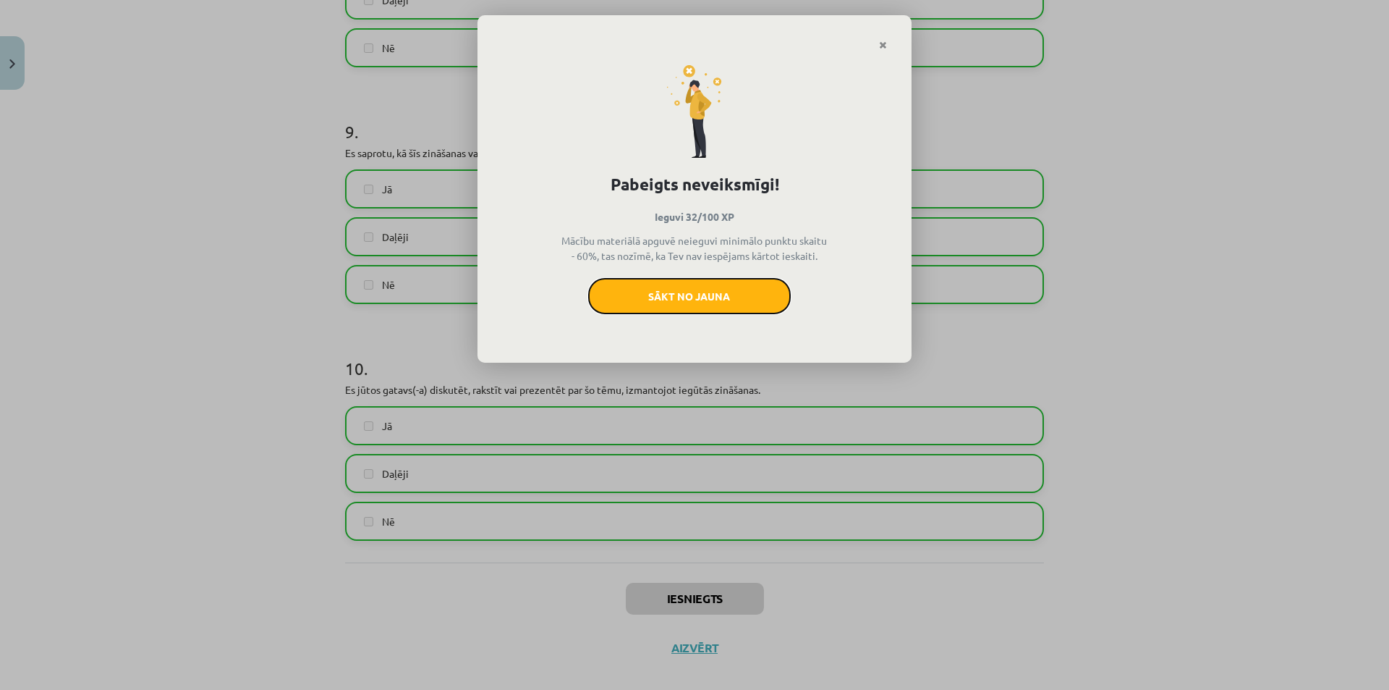
click at [645, 297] on button "Sākt no jauna" at bounding box center [689, 296] width 203 height 36
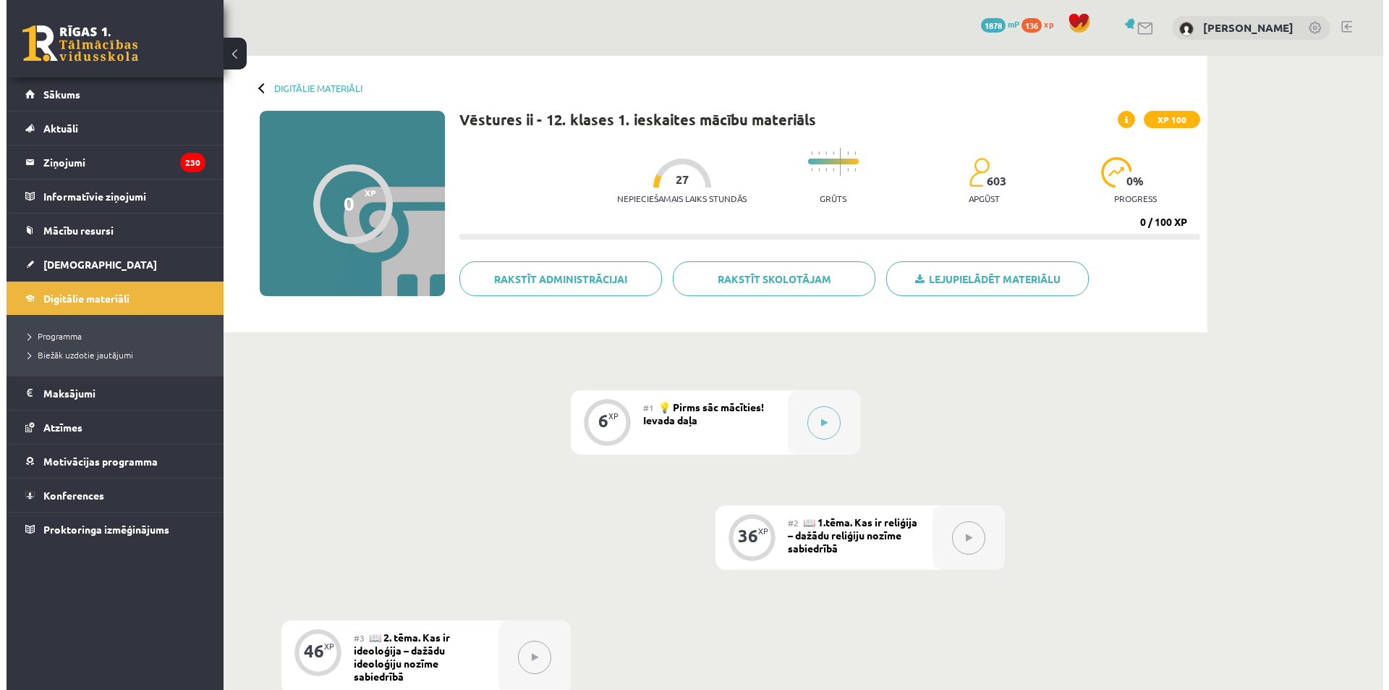
scroll to position [72, 0]
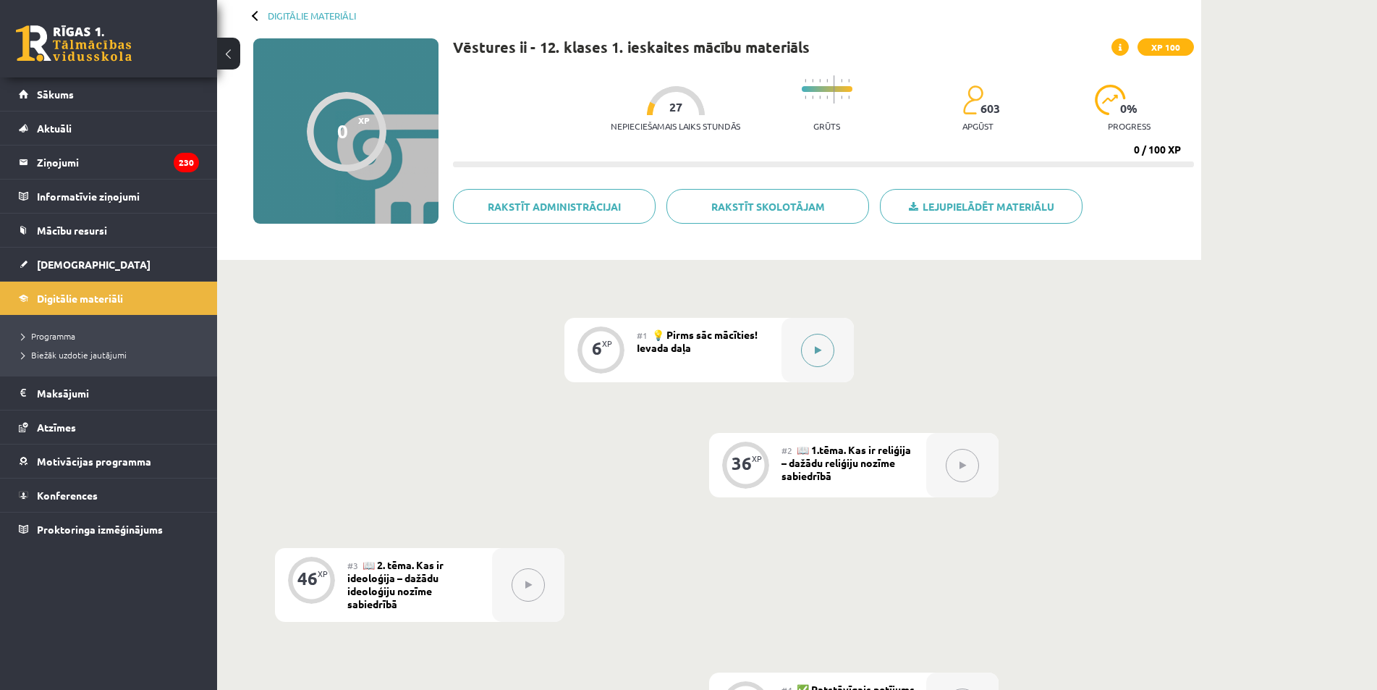
click at [805, 338] on div at bounding box center [817, 350] width 72 height 64
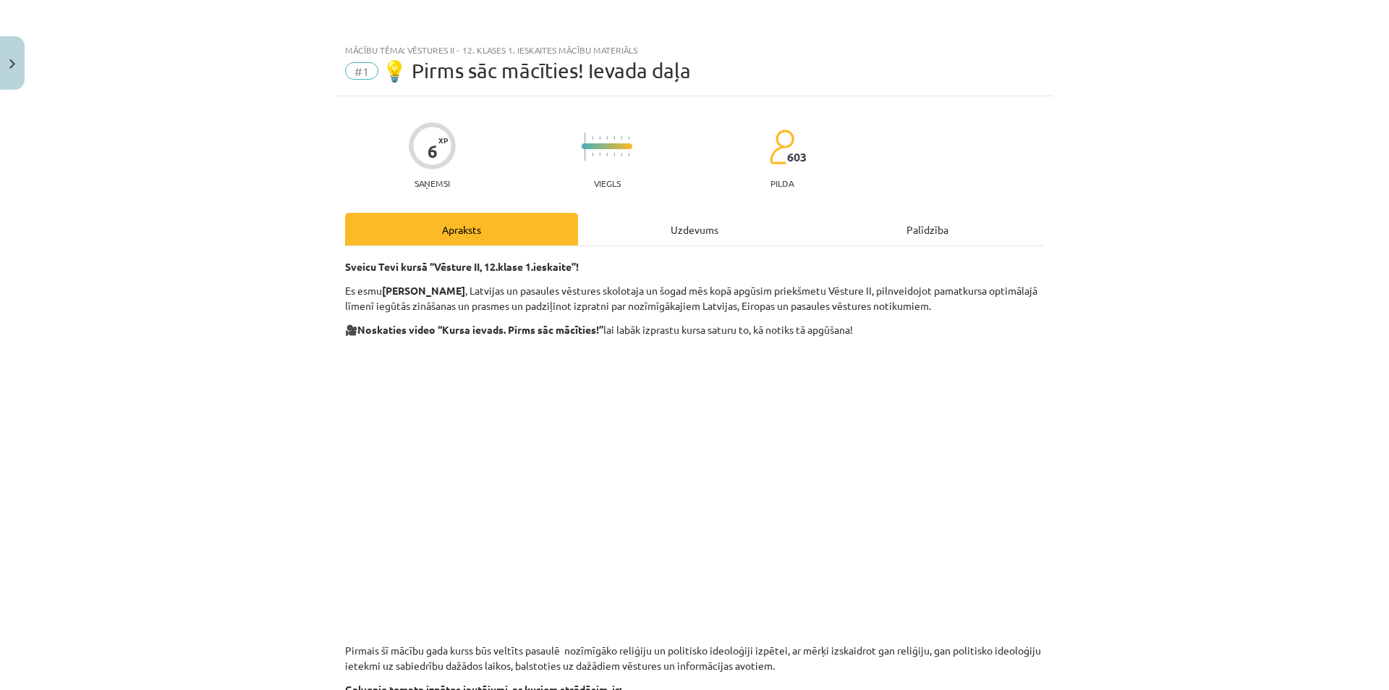
click at [762, 235] on div "Uzdevums" at bounding box center [694, 229] width 233 height 33
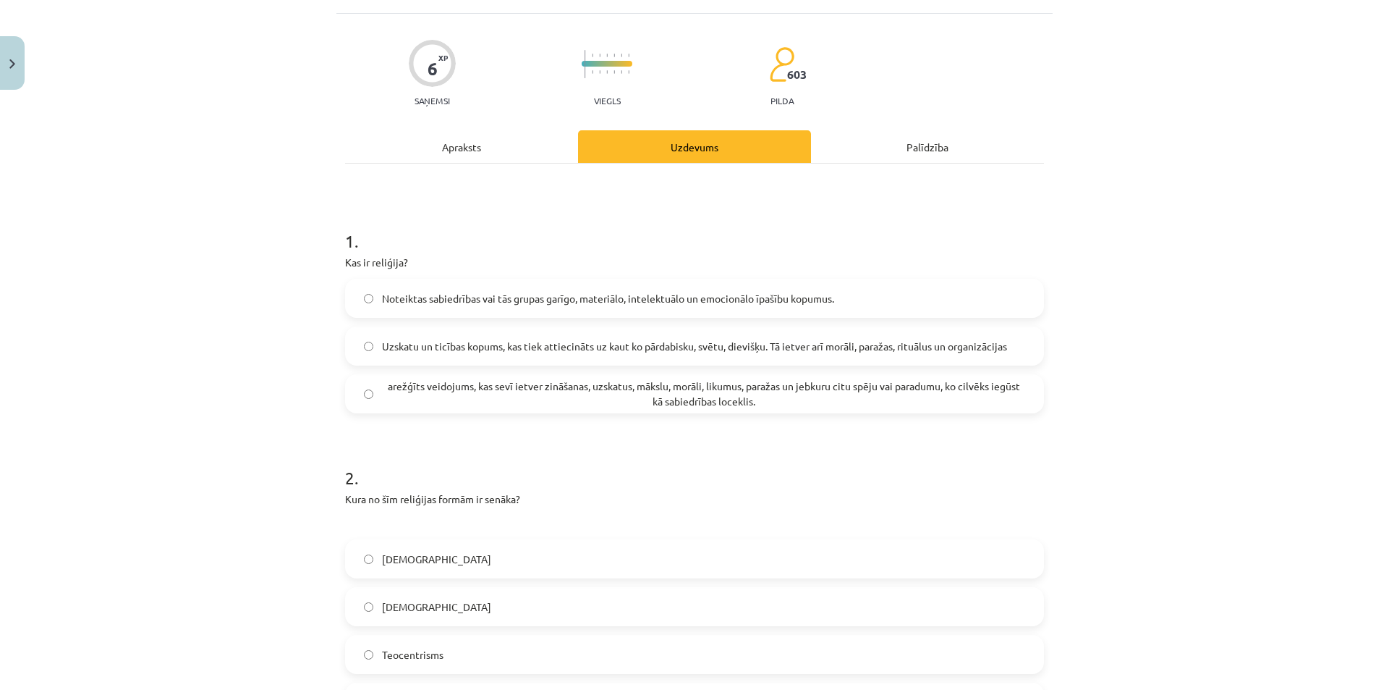
scroll to position [109, 0]
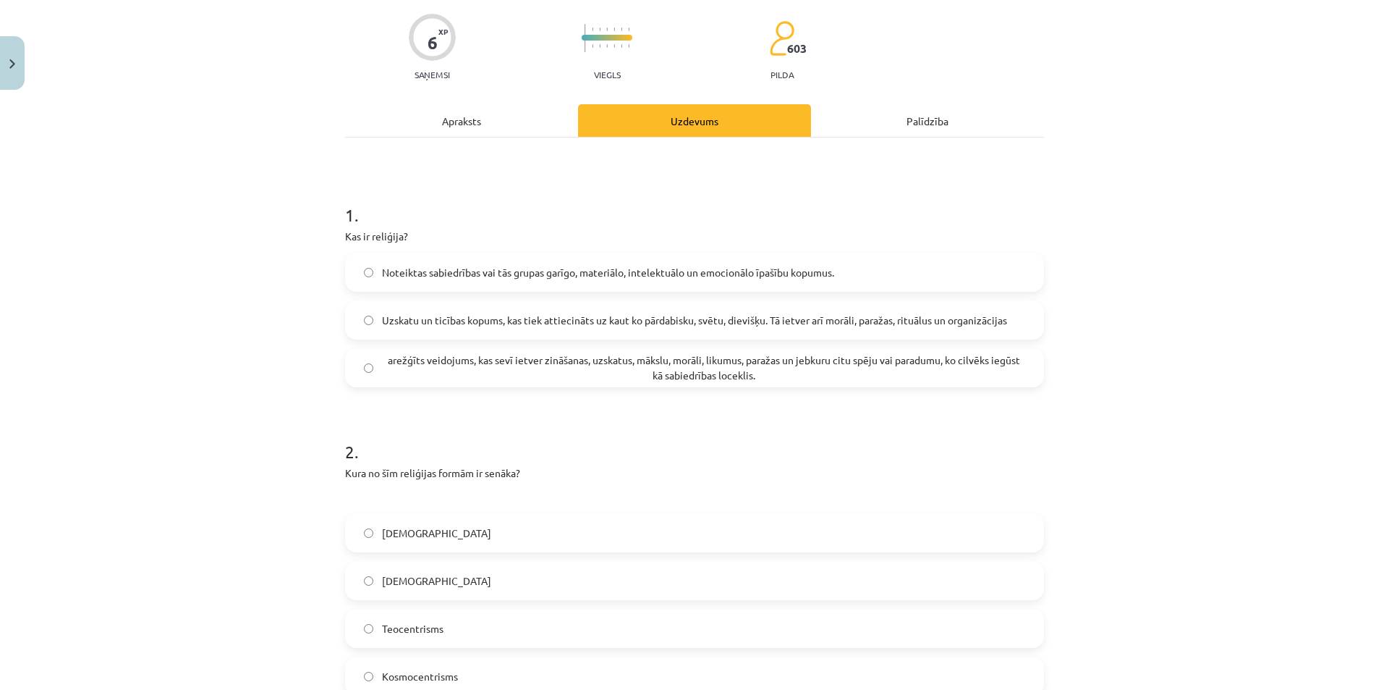
click at [621, 321] on span "Uzskatu un ticības kopums, kas tiek attiecināts uz kaut ko pārdabisku, svētu, d…" at bounding box center [694, 320] width 625 height 15
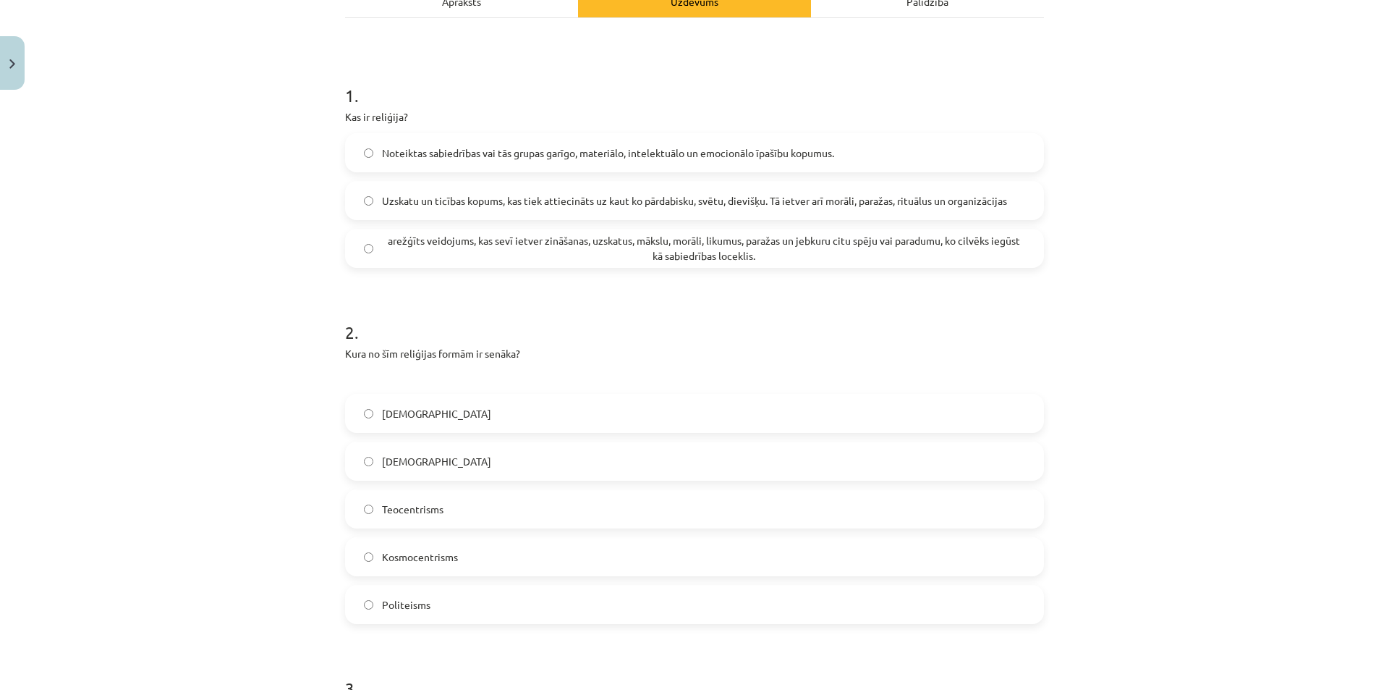
scroll to position [253, 0]
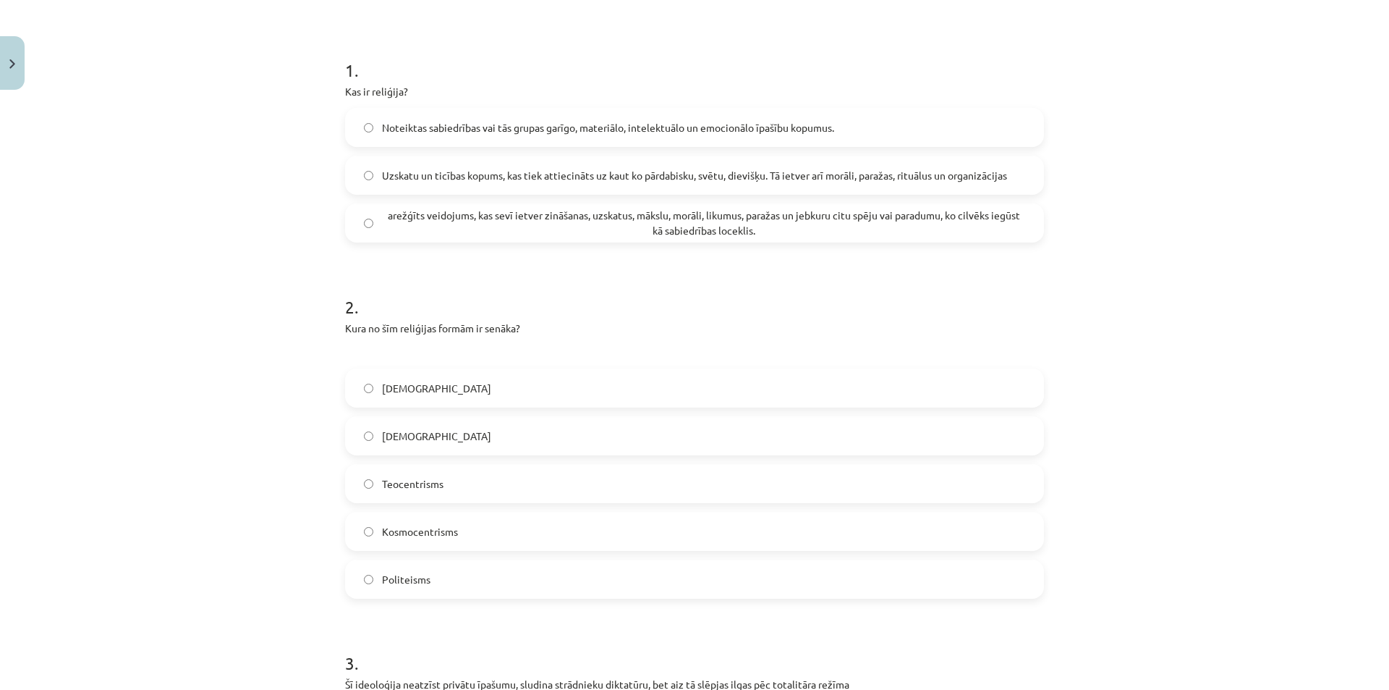
click at [449, 433] on label "Panteisms" at bounding box center [695, 435] width 696 height 36
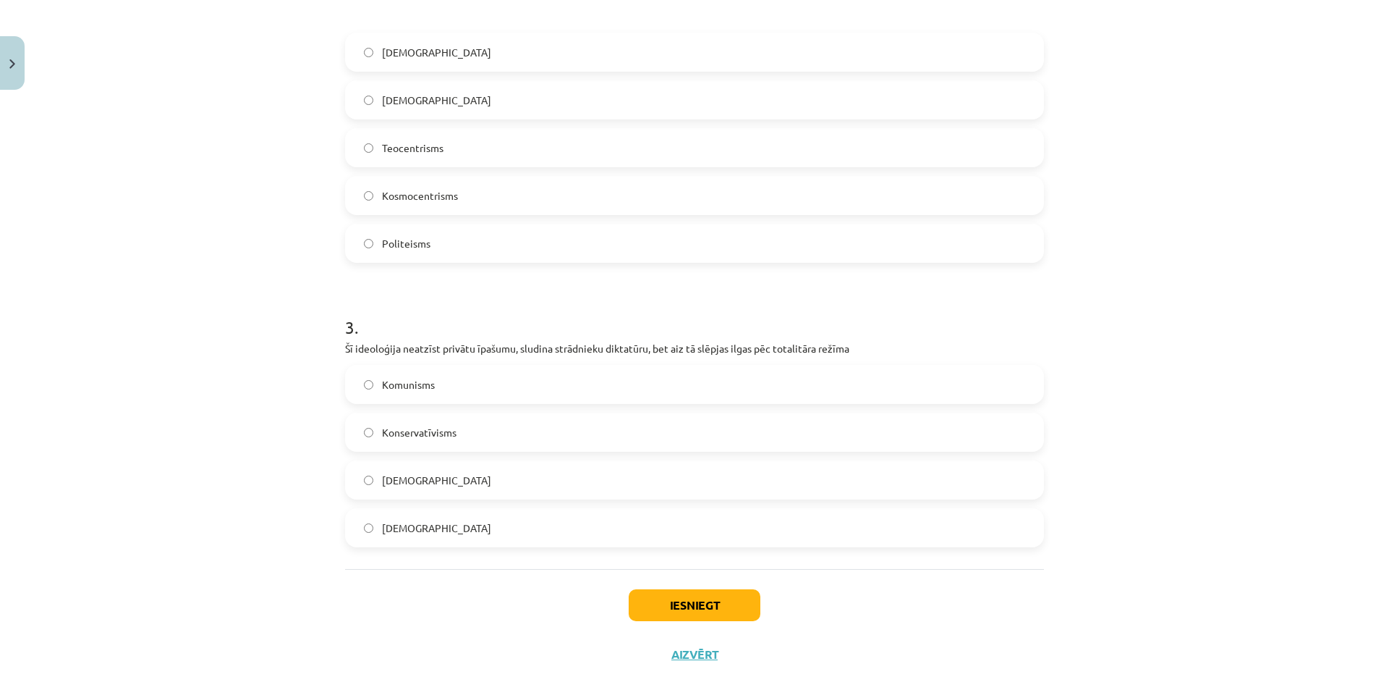
scroll to position [614, 0]
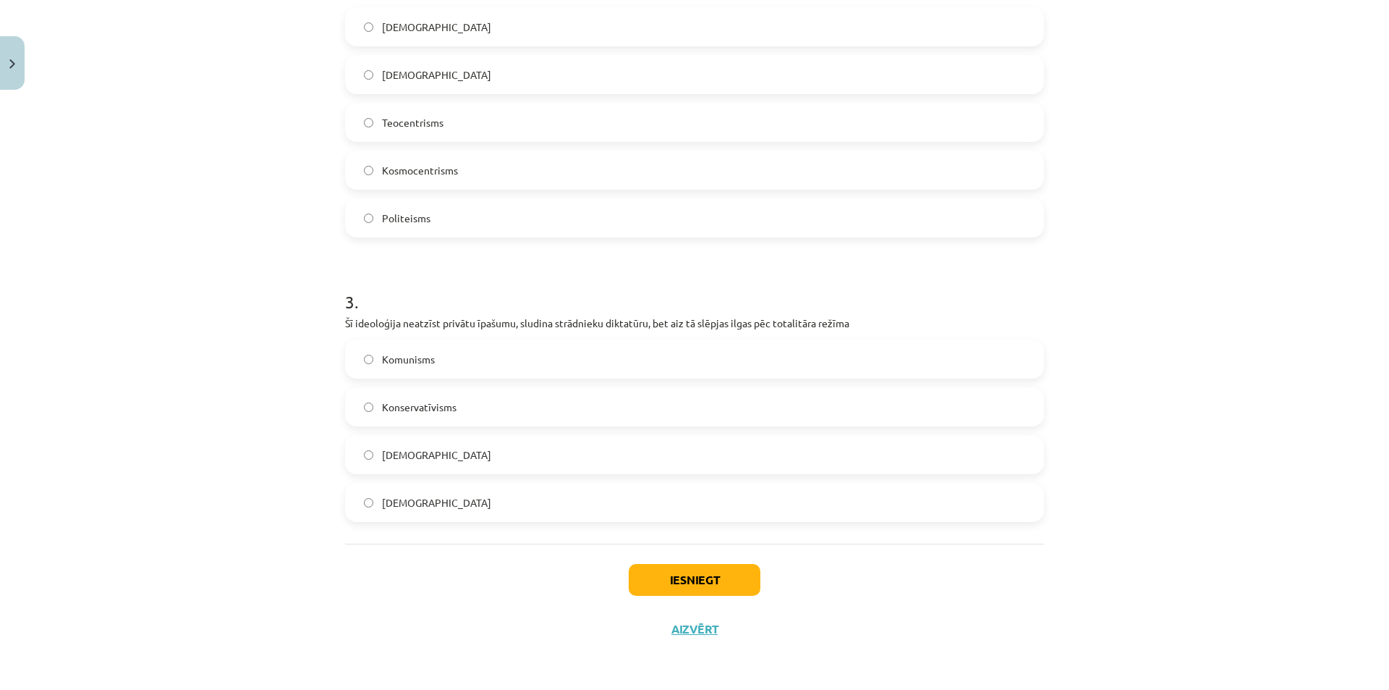
click at [451, 458] on label "Nacisms" at bounding box center [695, 454] width 696 height 36
click at [708, 586] on button "Iesniegt" at bounding box center [695, 580] width 132 height 32
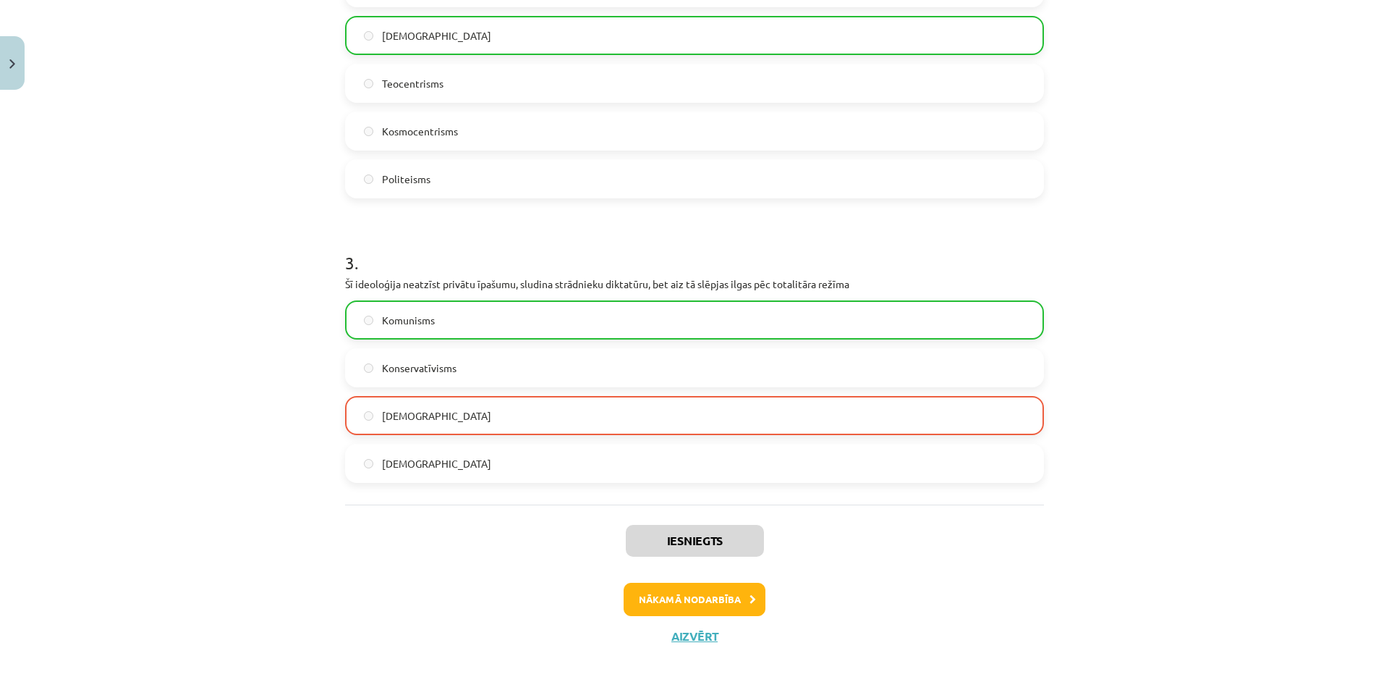
scroll to position [661, 0]
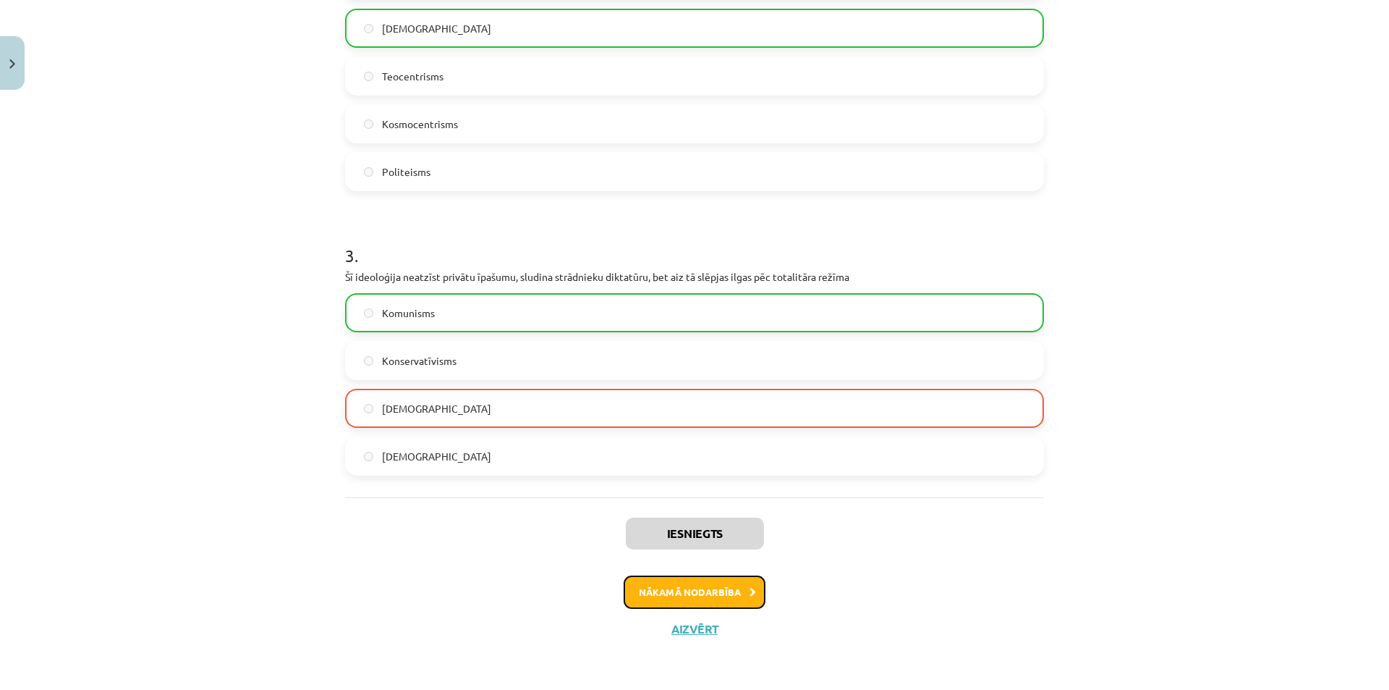
click at [690, 585] on button "Nākamā nodarbība" at bounding box center [695, 591] width 142 height 33
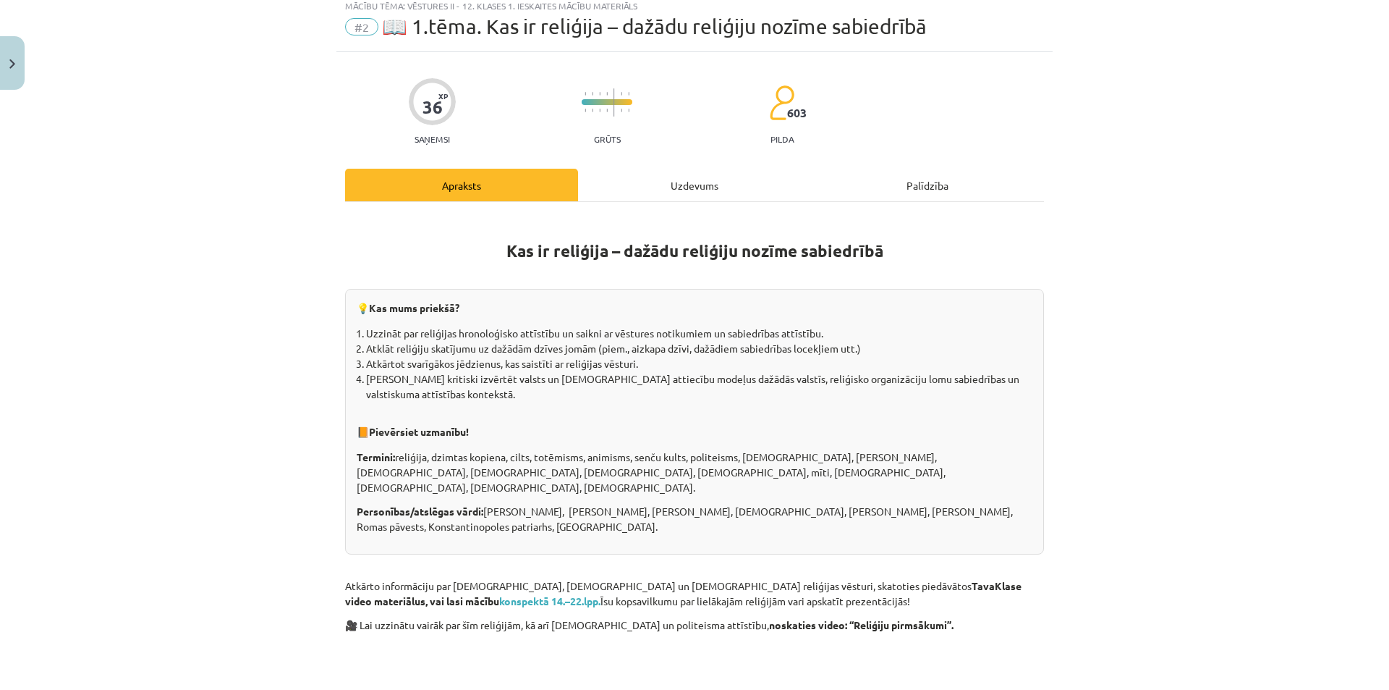
scroll to position [36, 0]
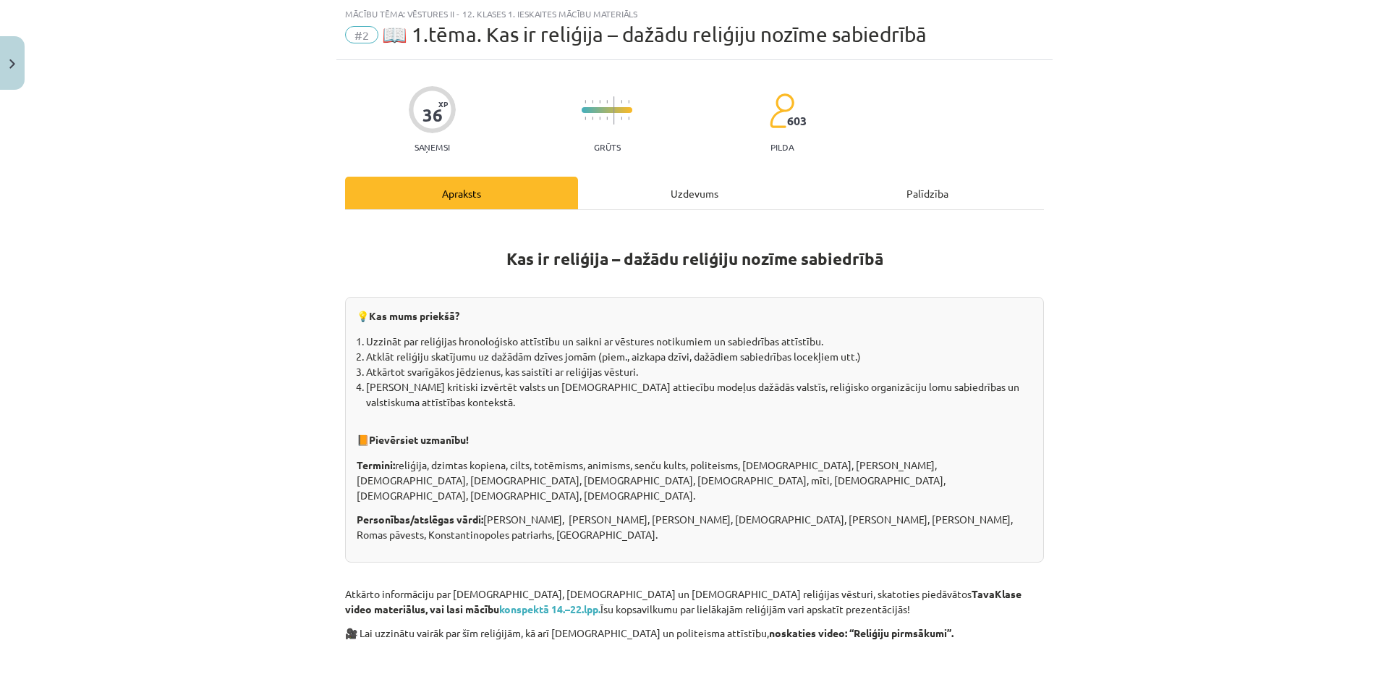
click at [627, 196] on div "Uzdevums" at bounding box center [694, 193] width 233 height 33
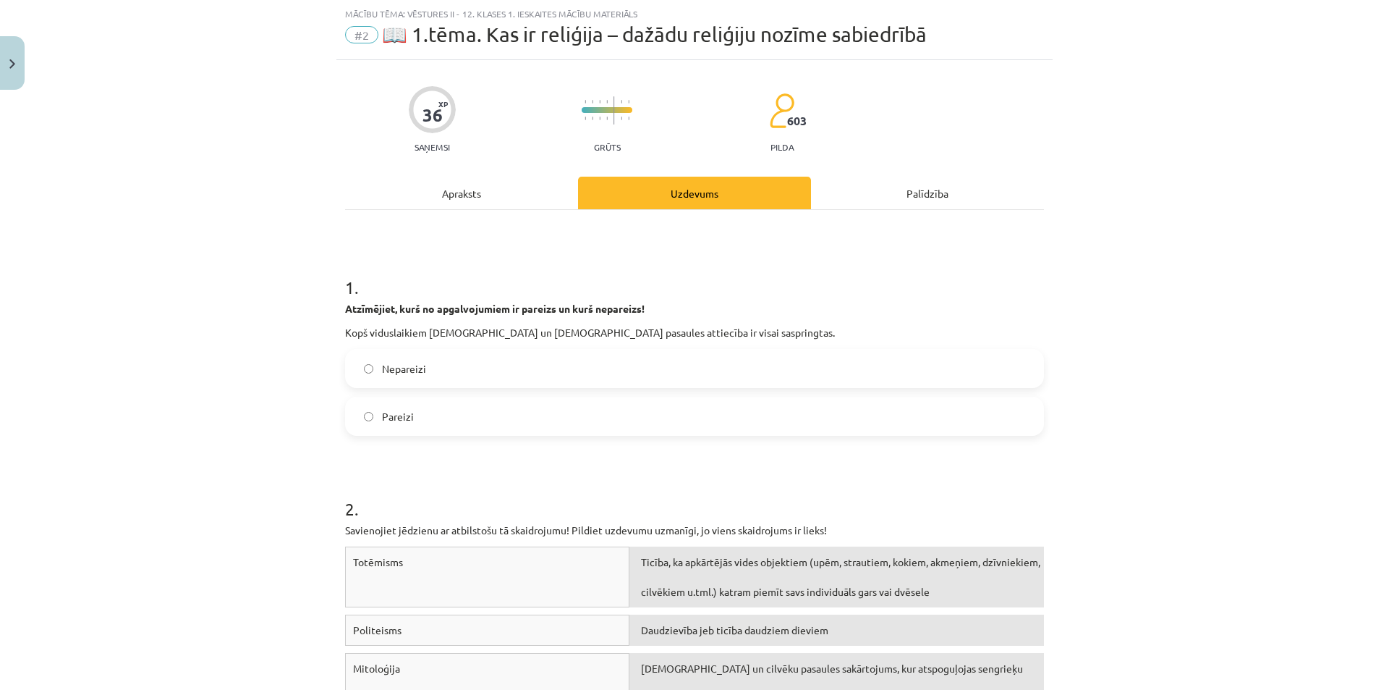
click at [437, 376] on label "Nepareizi" at bounding box center [695, 368] width 696 height 36
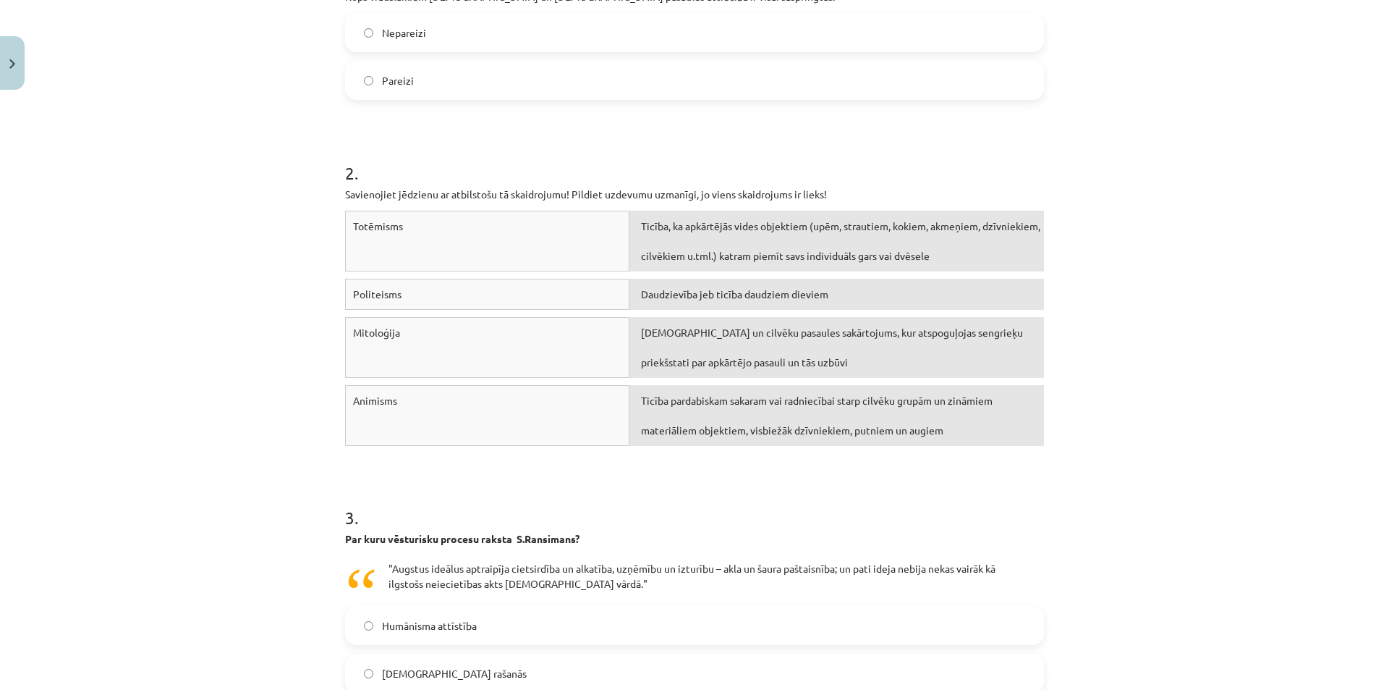
scroll to position [398, 0]
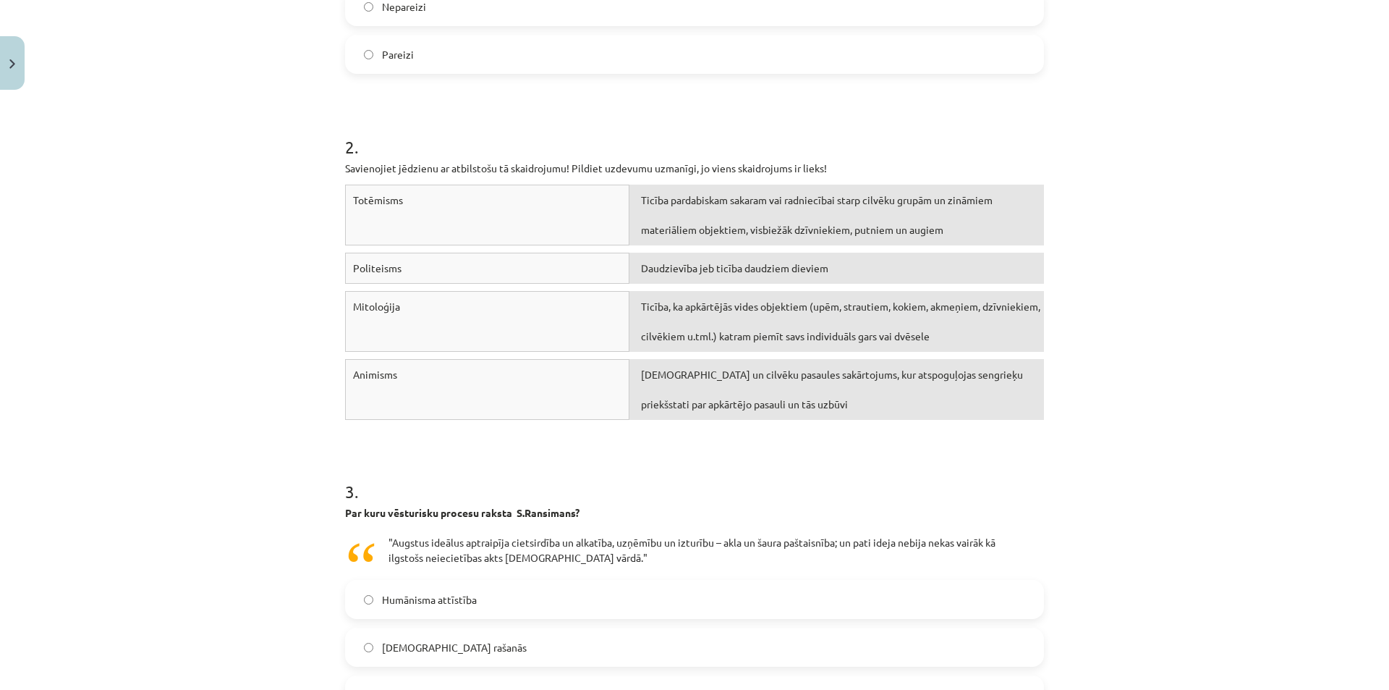
click at [720, 211] on div "Ticība pardabiskam sakaram vai radniecībai starp cilvēku grupām un zināmiem mat…" at bounding box center [836, 215] width 415 height 61
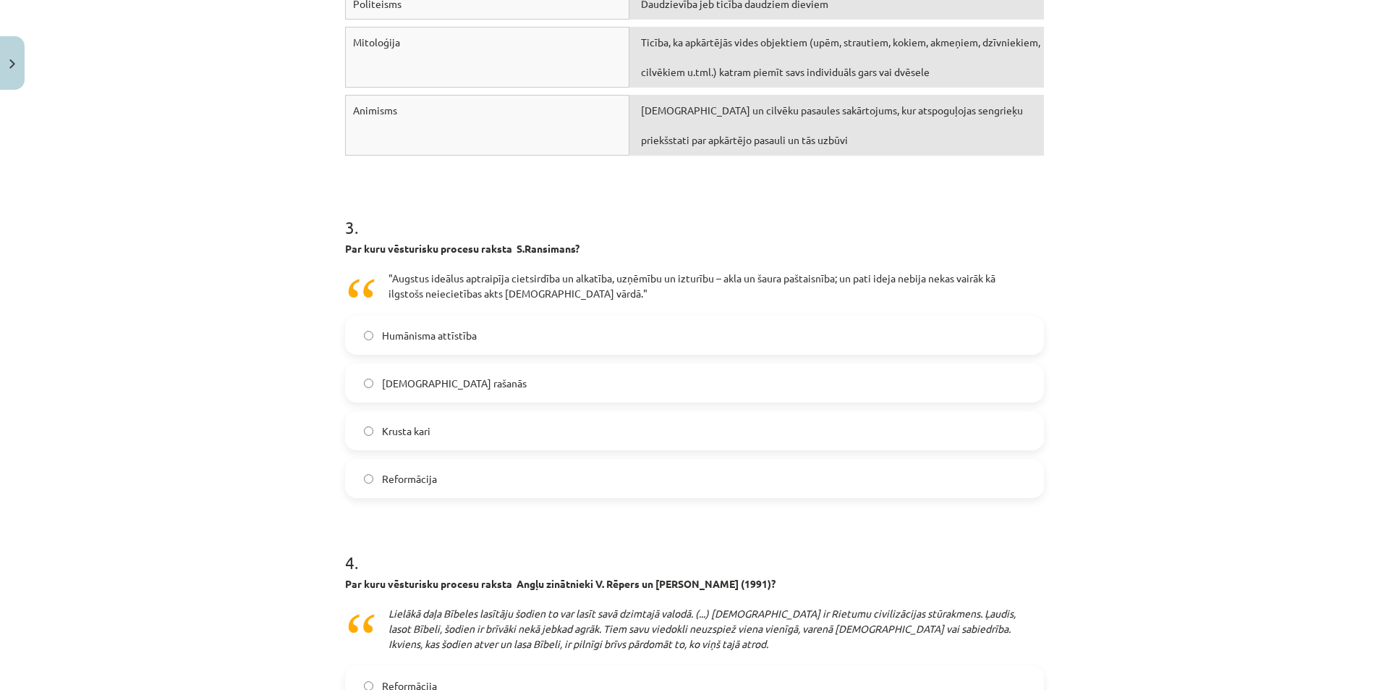
scroll to position [687, 0]
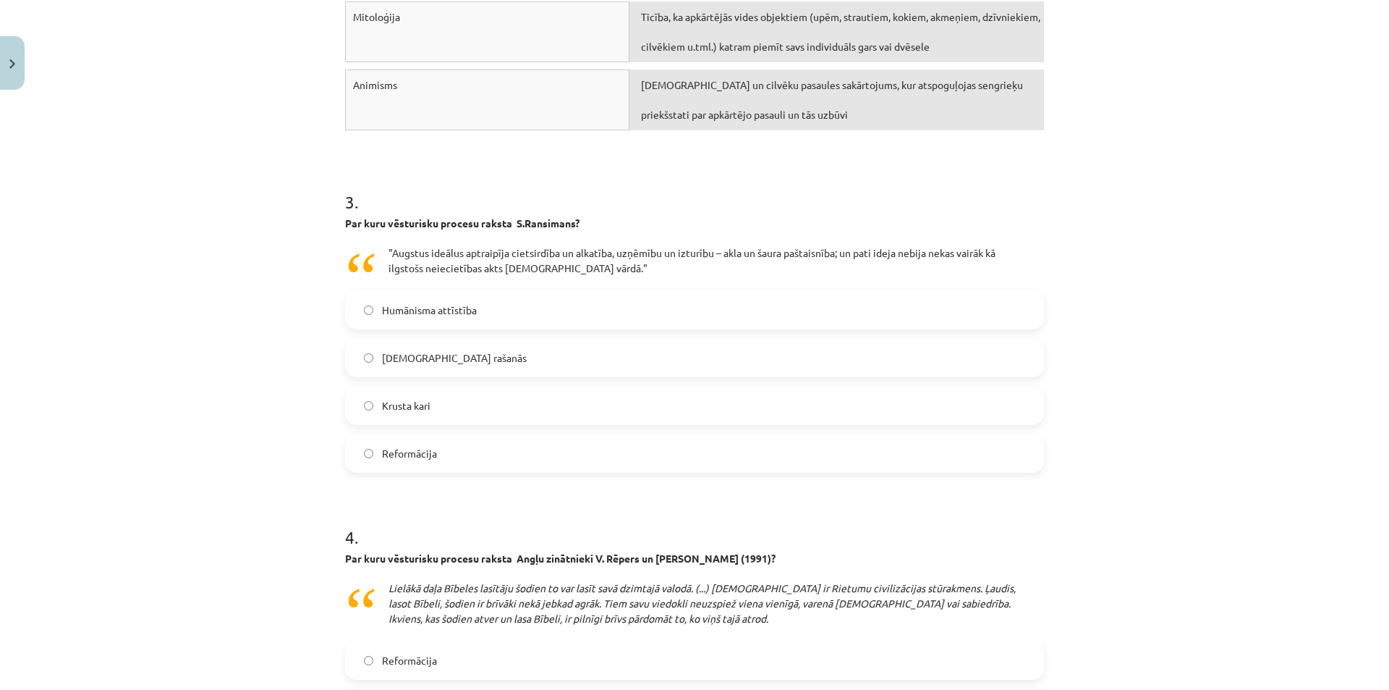
click at [495, 368] on label "Kristietības rašanās" at bounding box center [695, 357] width 696 height 36
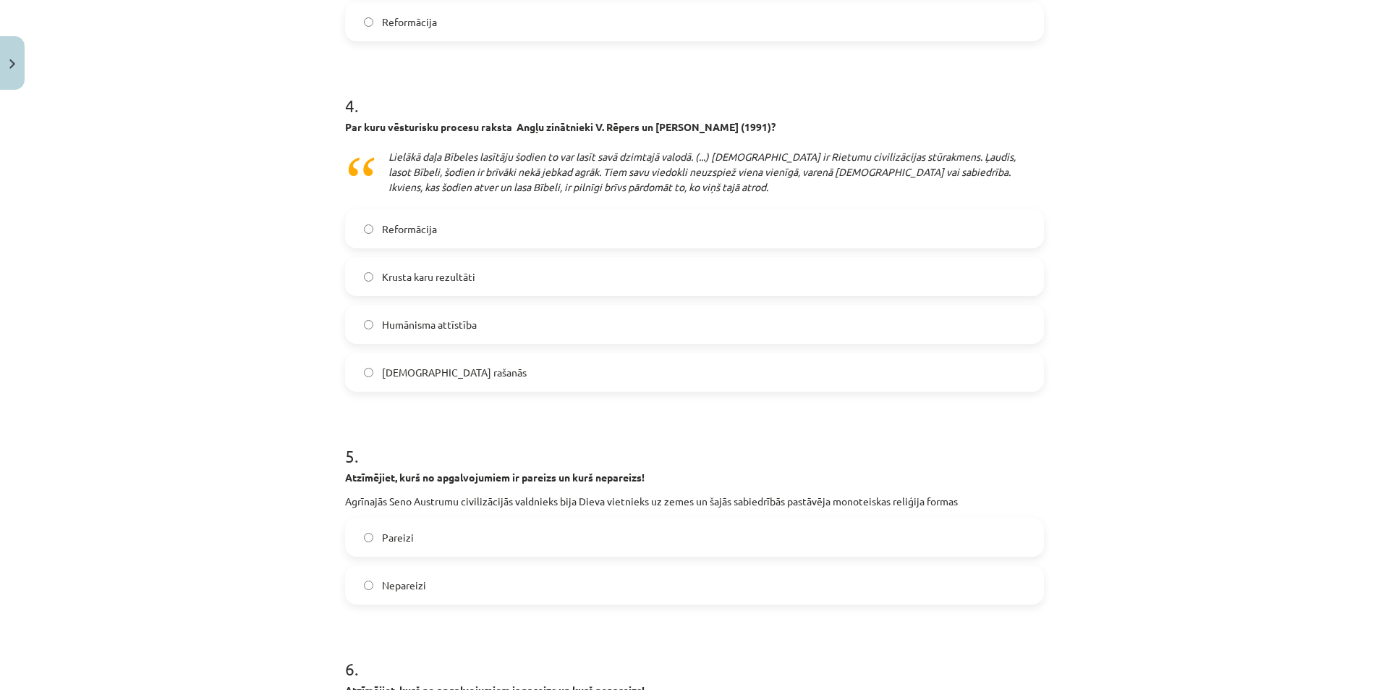
scroll to position [1121, 0]
click at [510, 375] on label "Kristietības rašanās" at bounding box center [695, 369] width 696 height 36
click at [483, 235] on label "Reformācija" at bounding box center [695, 226] width 696 height 36
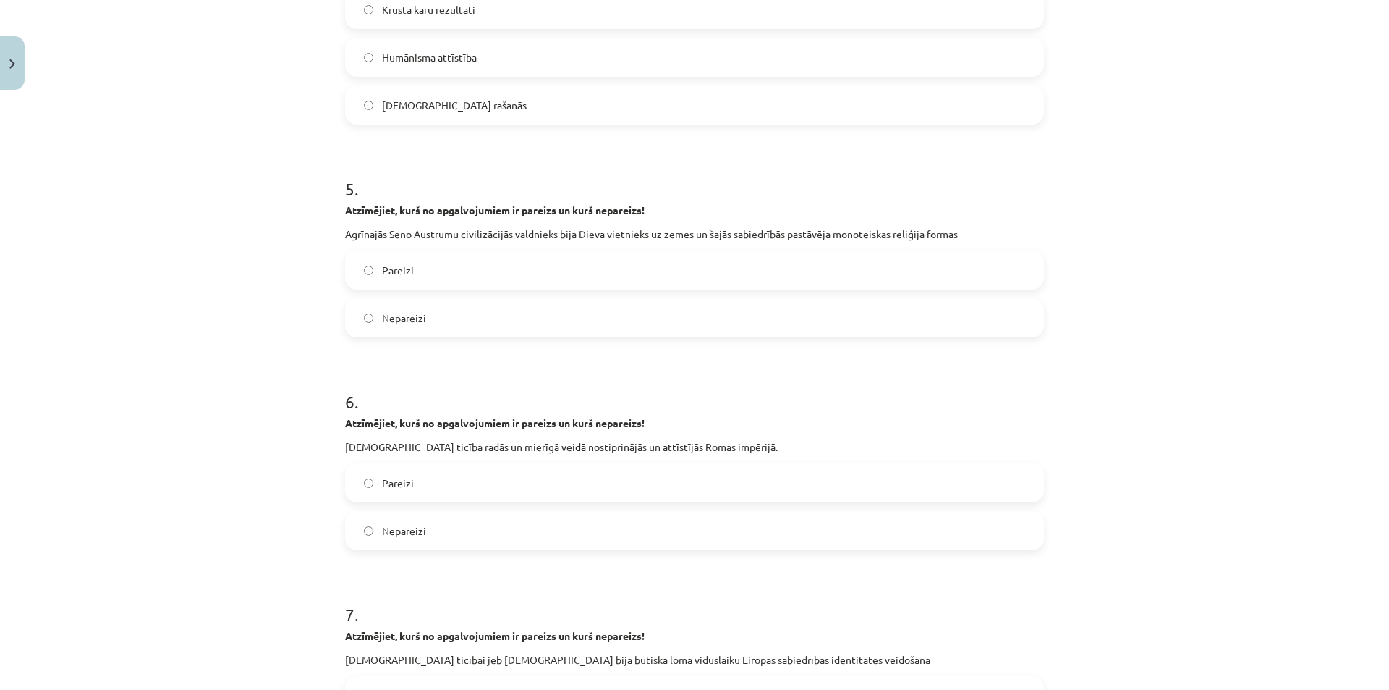
scroll to position [1411, 0]
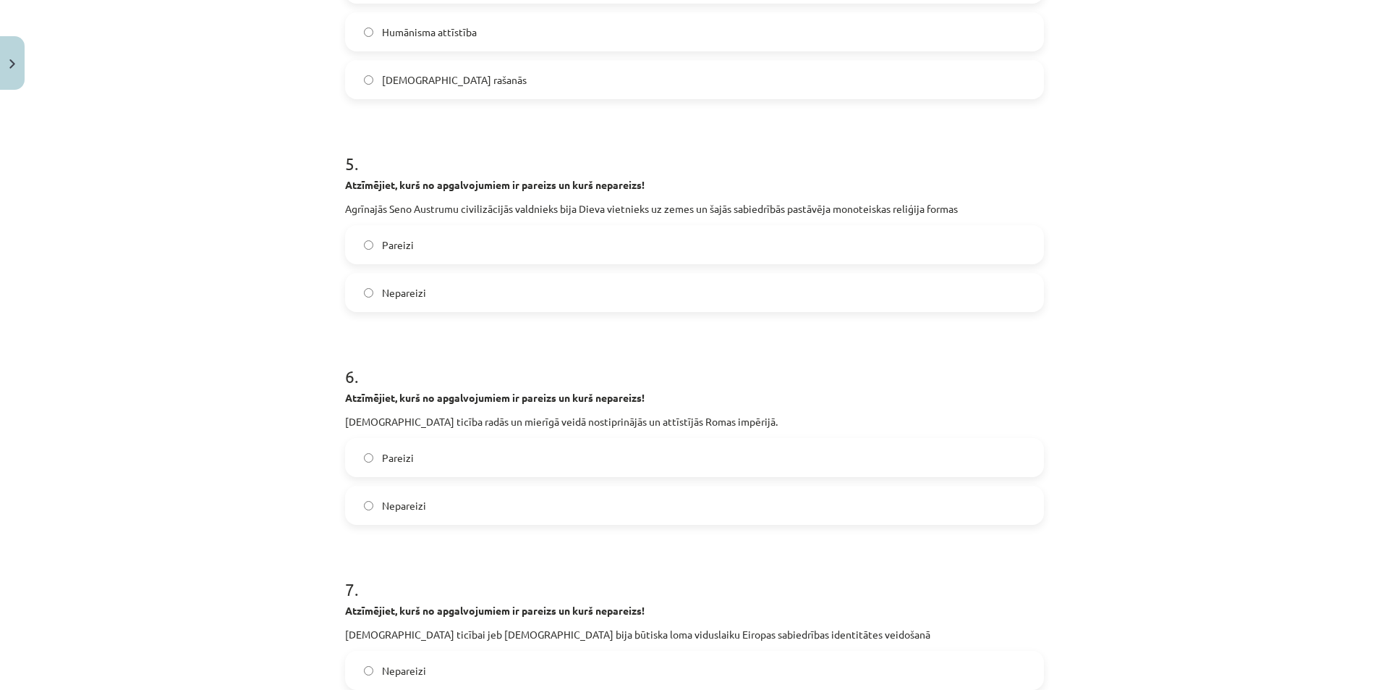
click at [436, 282] on label "Nepareizi" at bounding box center [695, 292] width 696 height 36
click at [431, 254] on label "Pareizi" at bounding box center [695, 244] width 696 height 36
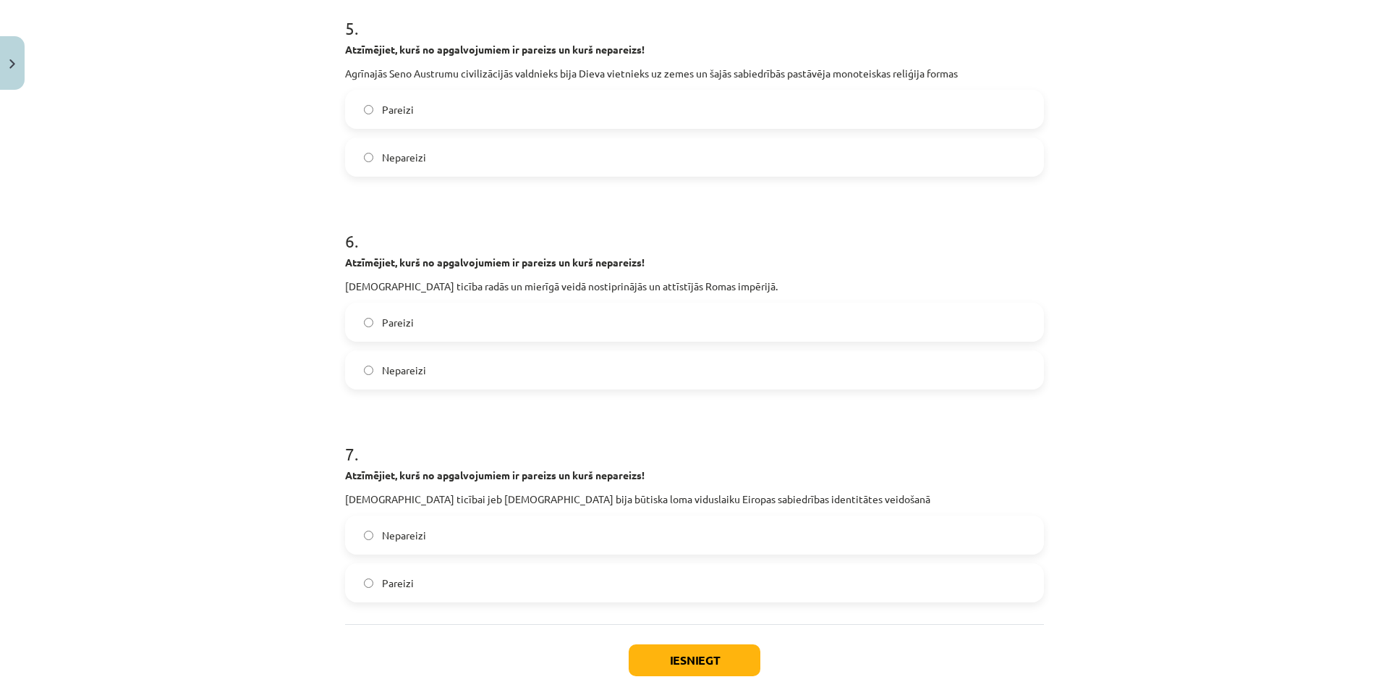
scroll to position [1556, 0]
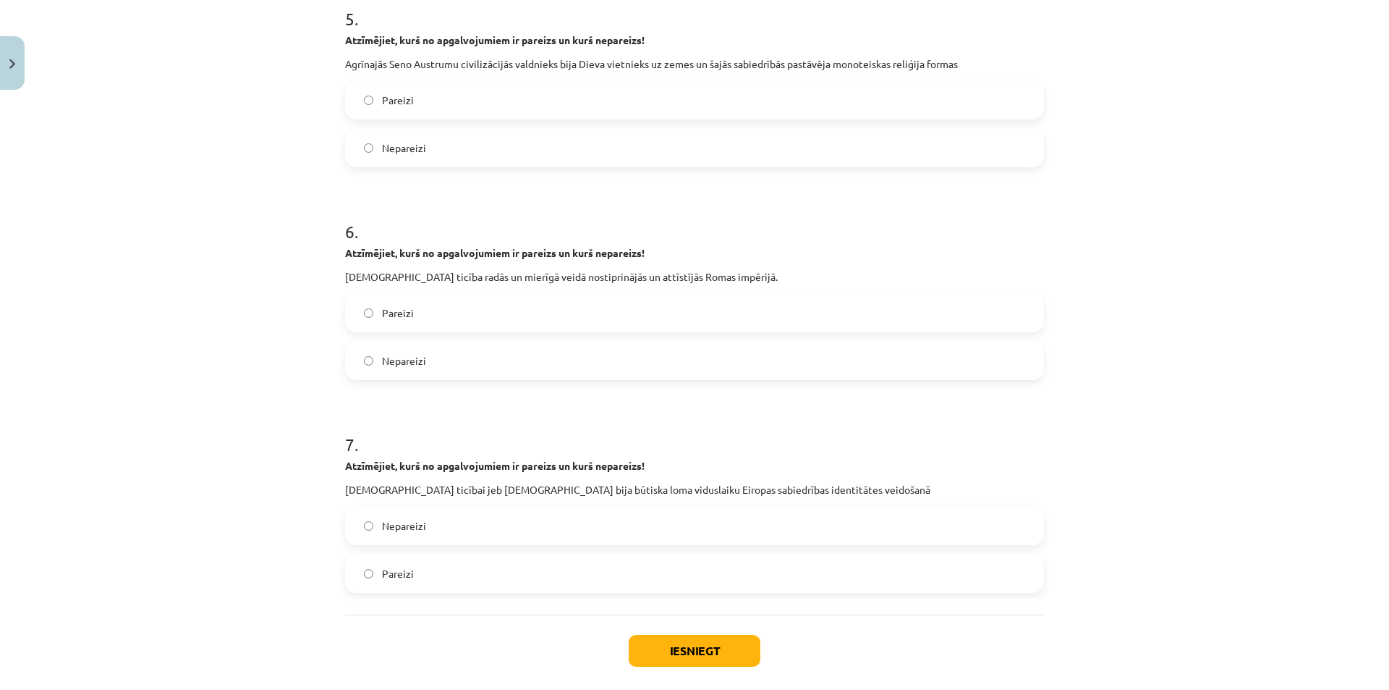
click at [456, 315] on label "Pareizi" at bounding box center [695, 312] width 696 height 36
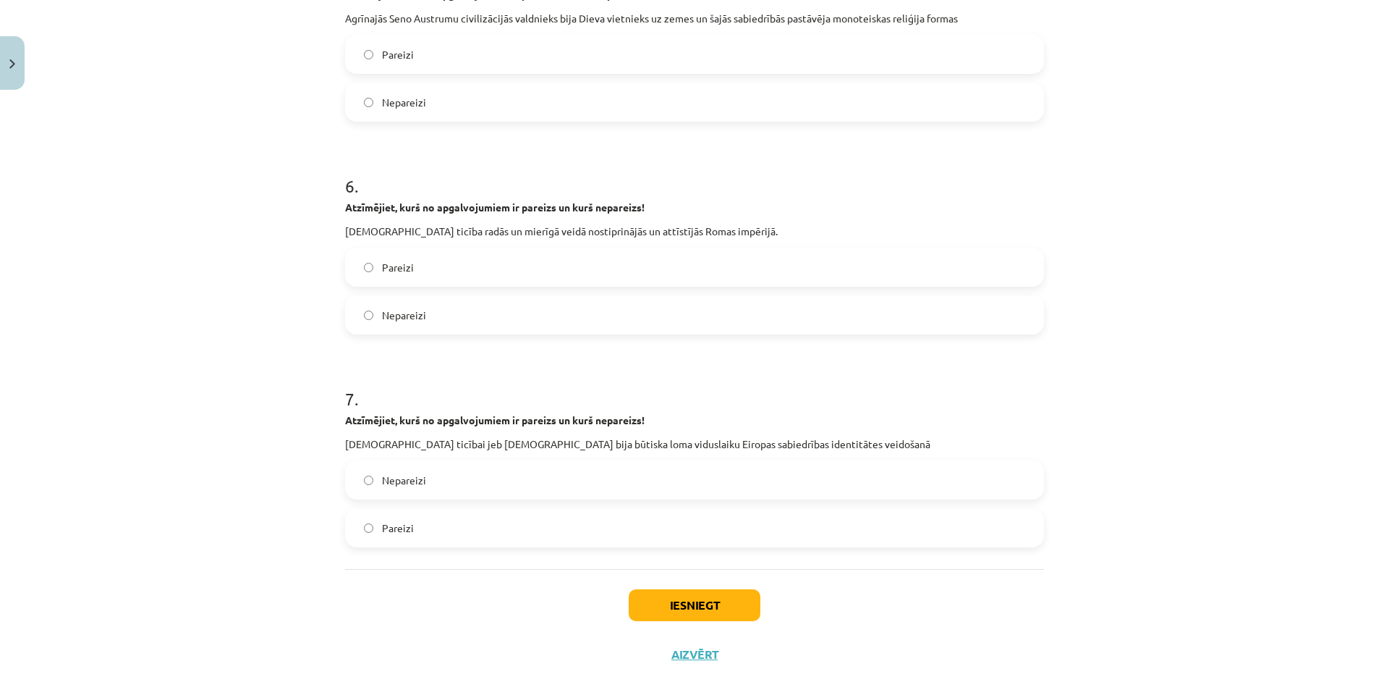
scroll to position [1627, 0]
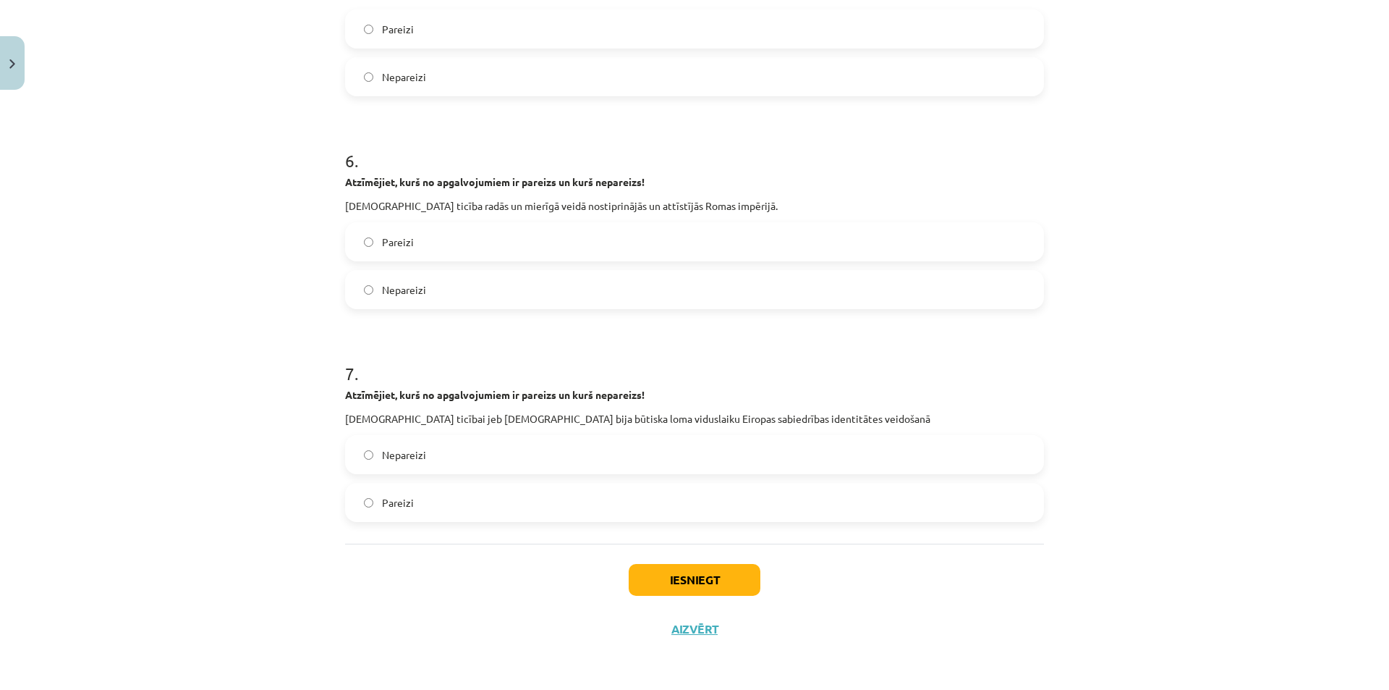
click at [467, 497] on label "Pareizi" at bounding box center [695, 502] width 696 height 36
click at [672, 585] on button "Iesniegt" at bounding box center [695, 580] width 132 height 32
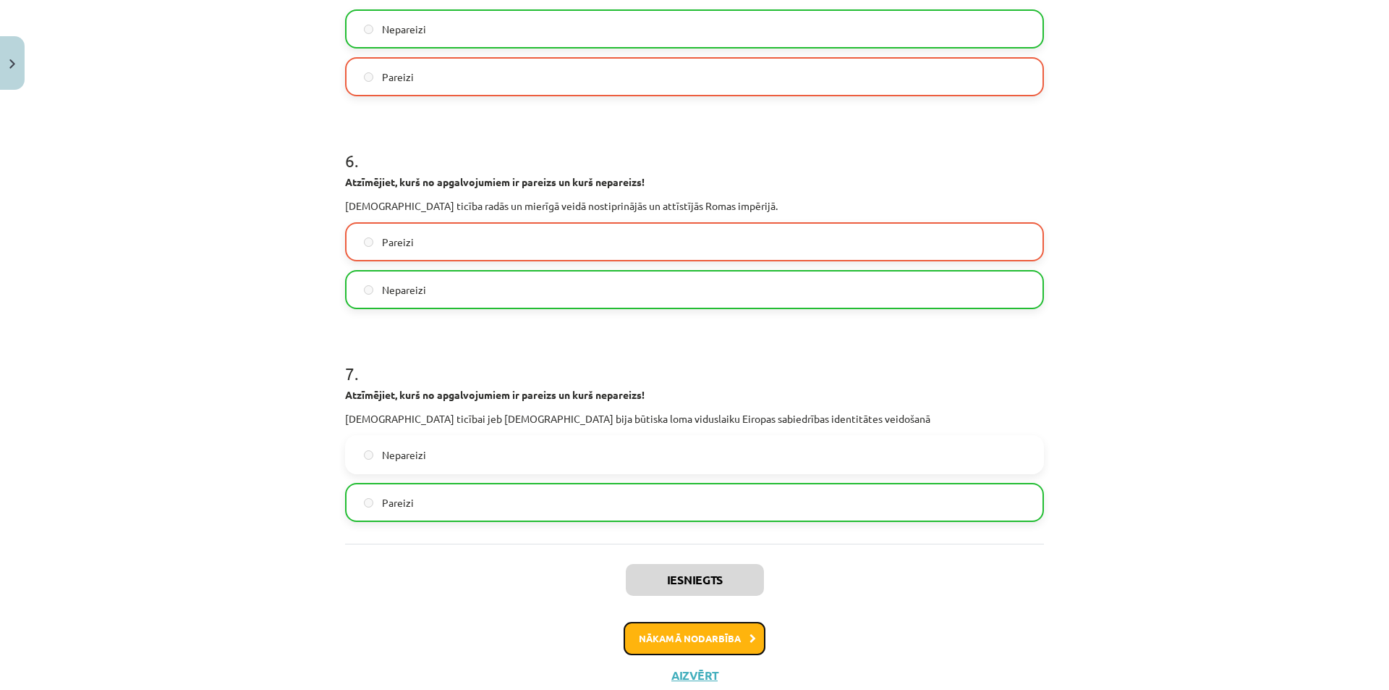
click at [705, 633] on button "Nākamā nodarbība" at bounding box center [695, 638] width 142 height 33
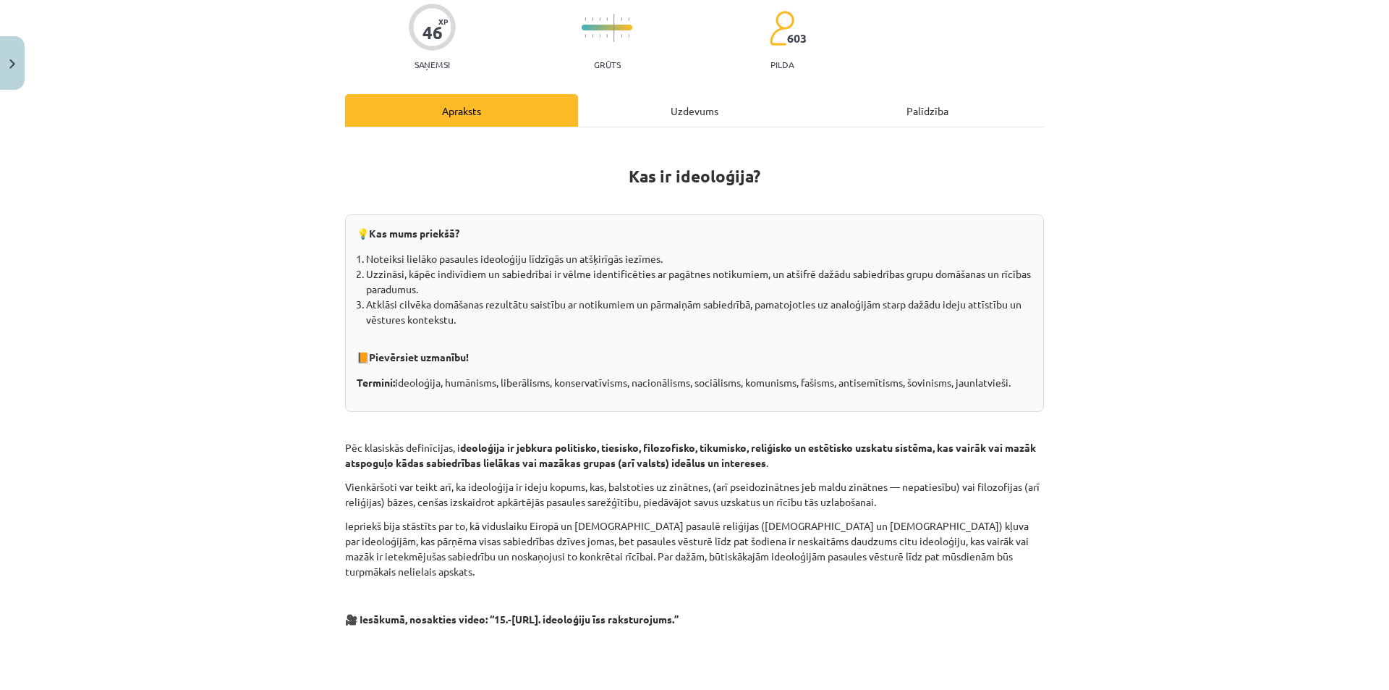
scroll to position [36, 0]
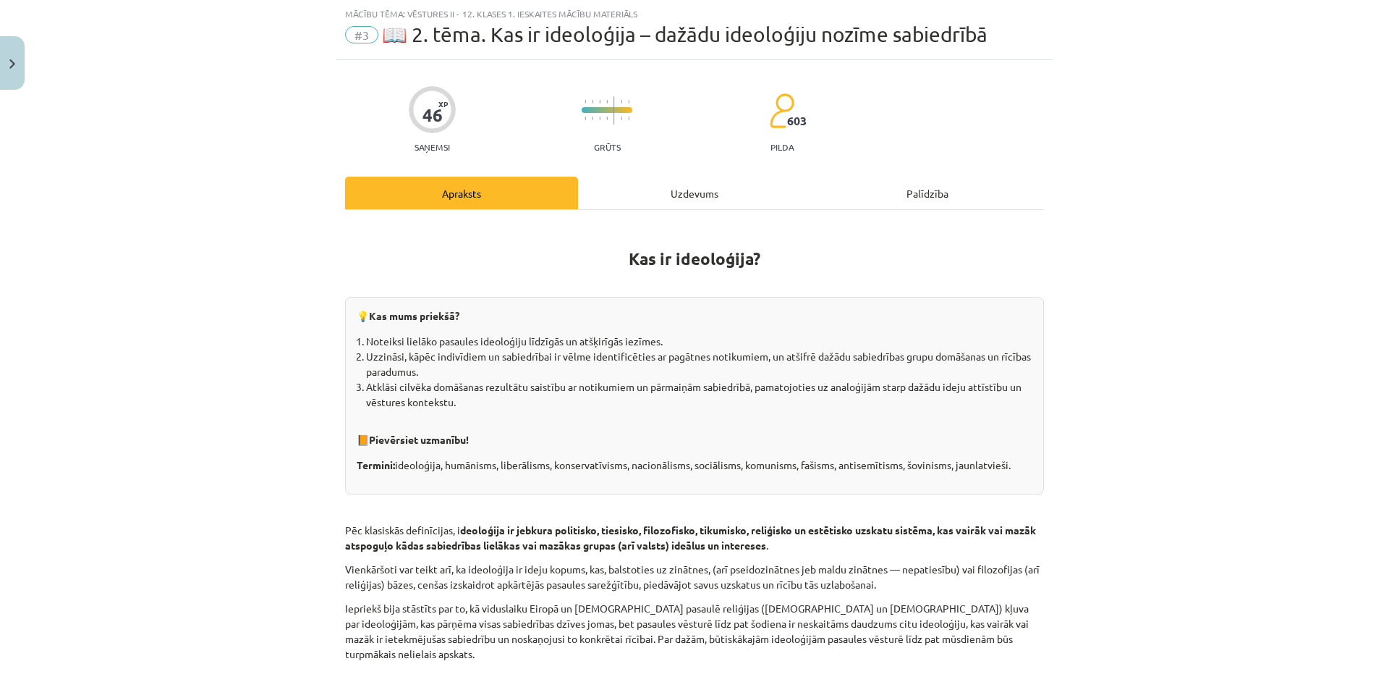
click at [708, 194] on div "Uzdevums" at bounding box center [694, 193] width 233 height 33
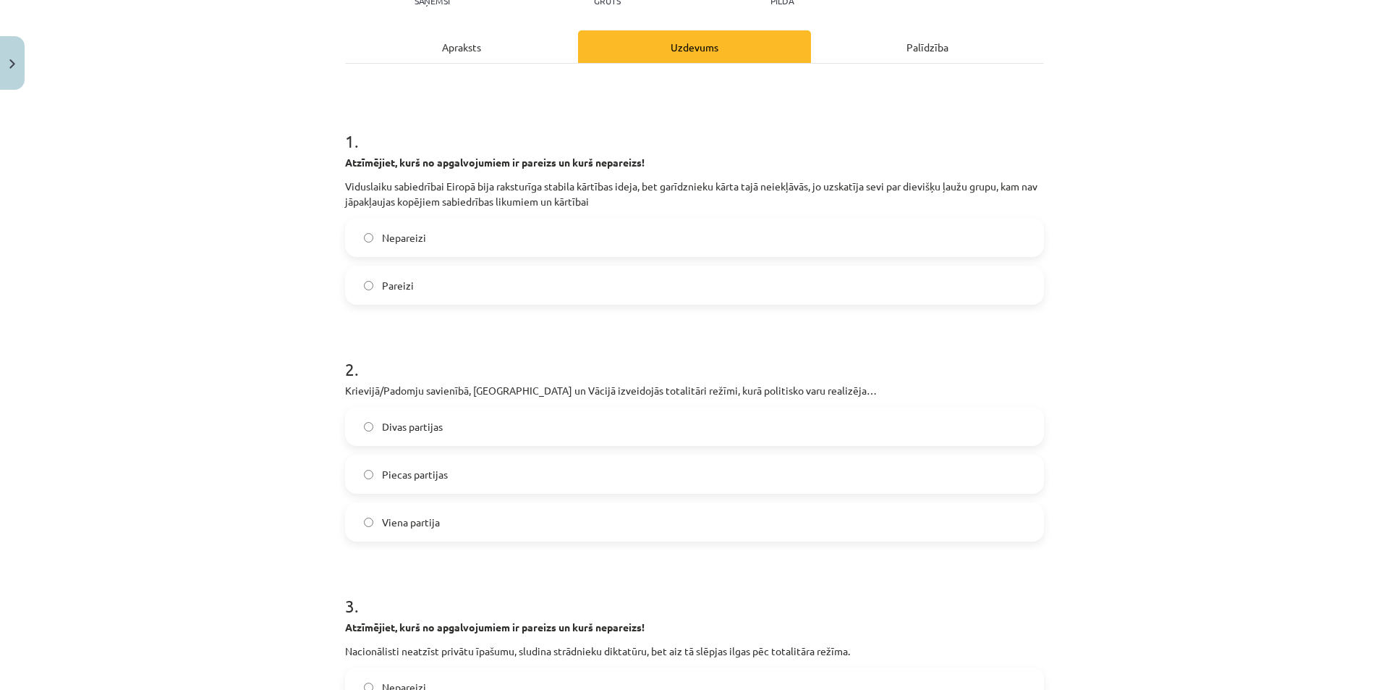
scroll to position [253, 0]
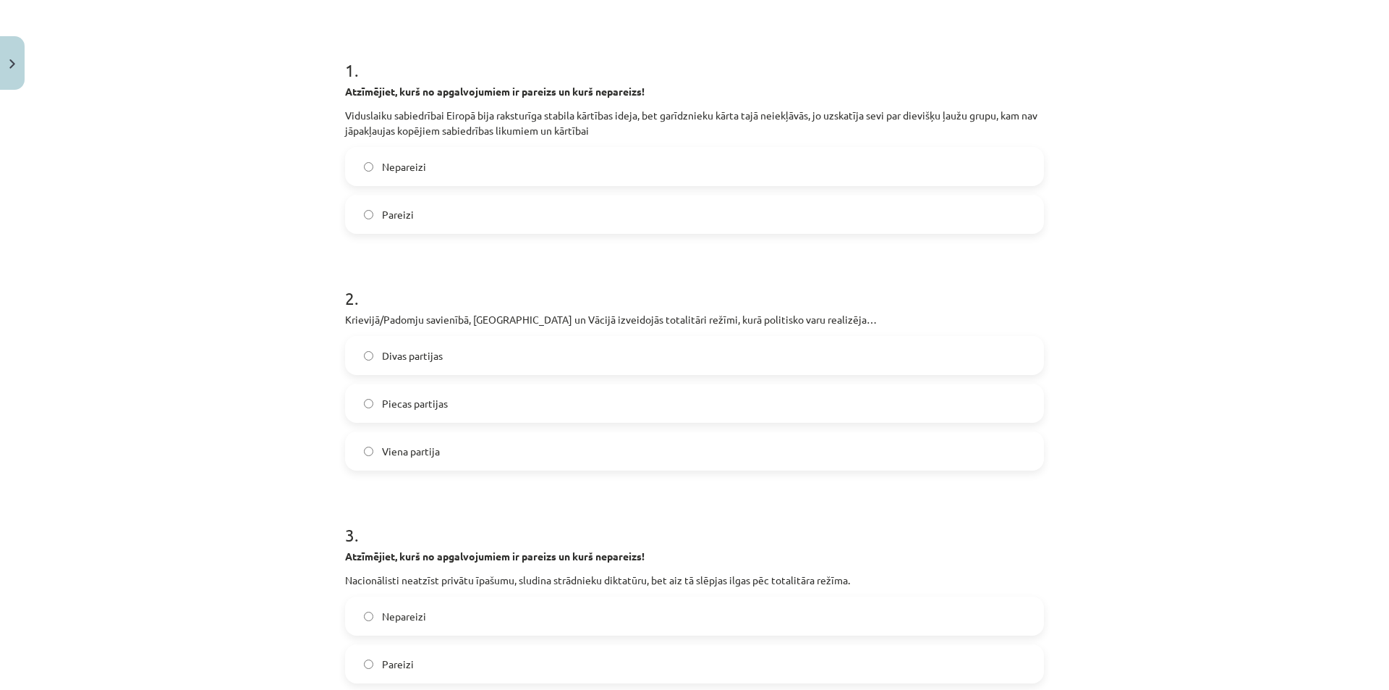
click at [473, 451] on label "Viena partija" at bounding box center [695, 451] width 696 height 36
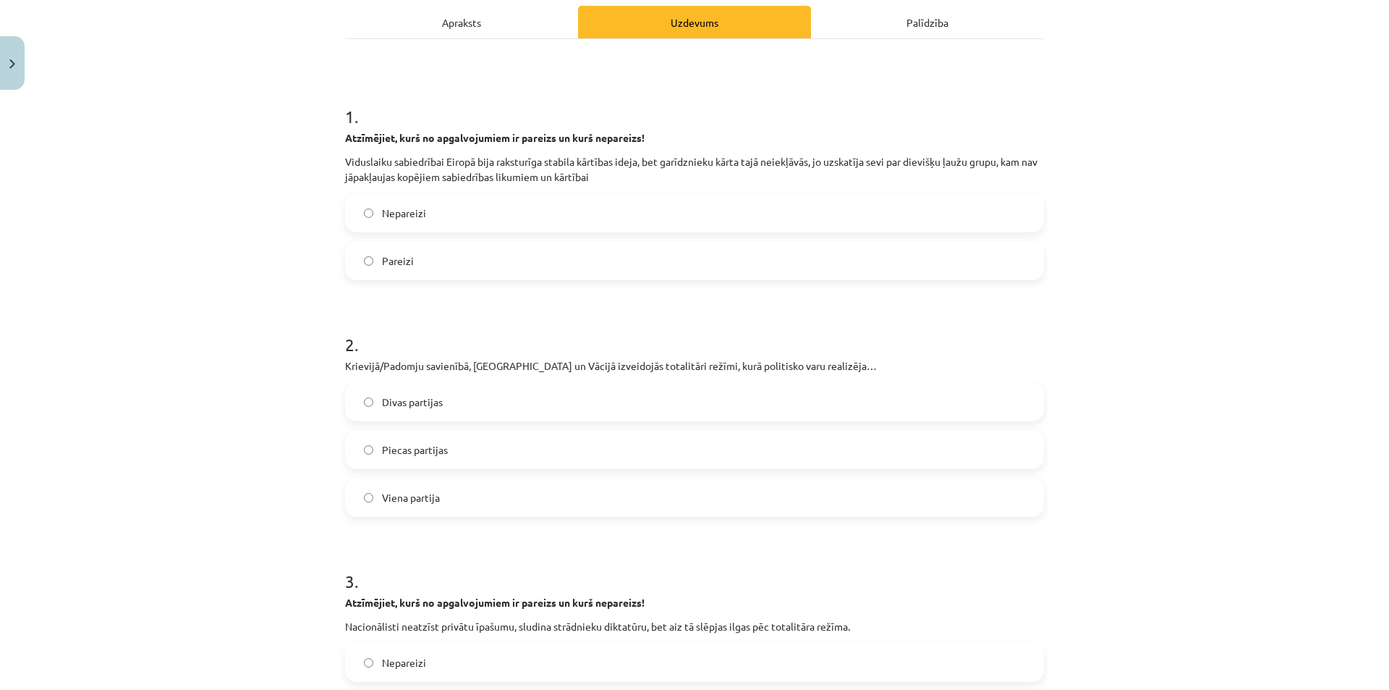
scroll to position [181, 0]
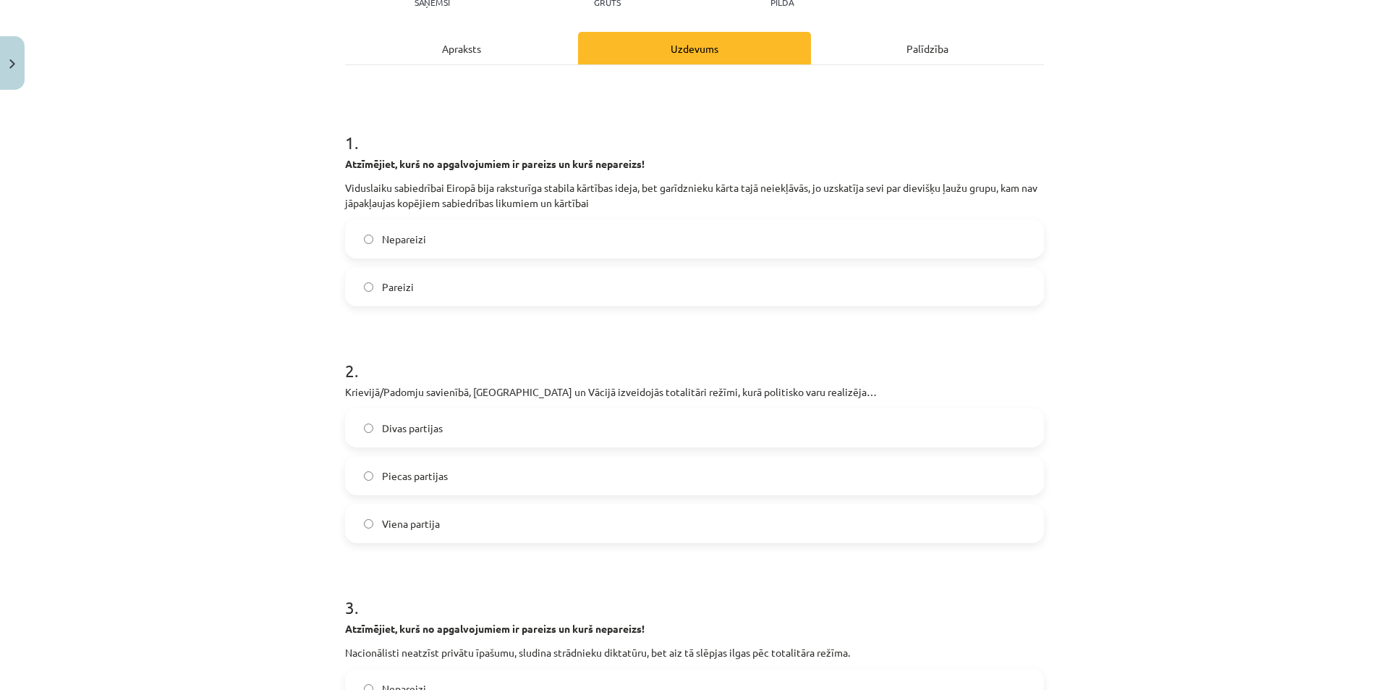
click at [487, 236] on label "Nepareizi" at bounding box center [695, 239] width 696 height 36
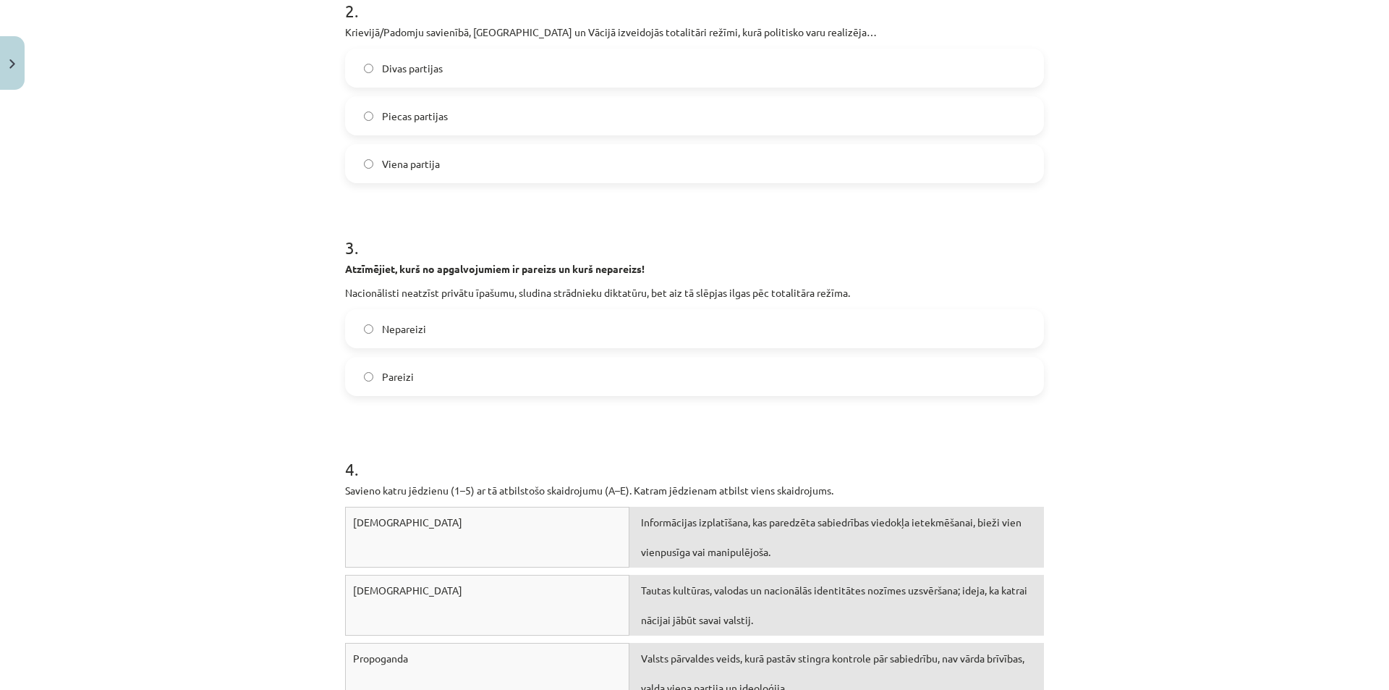
scroll to position [543, 0]
click at [473, 332] on label "Nepareizi" at bounding box center [695, 326] width 696 height 36
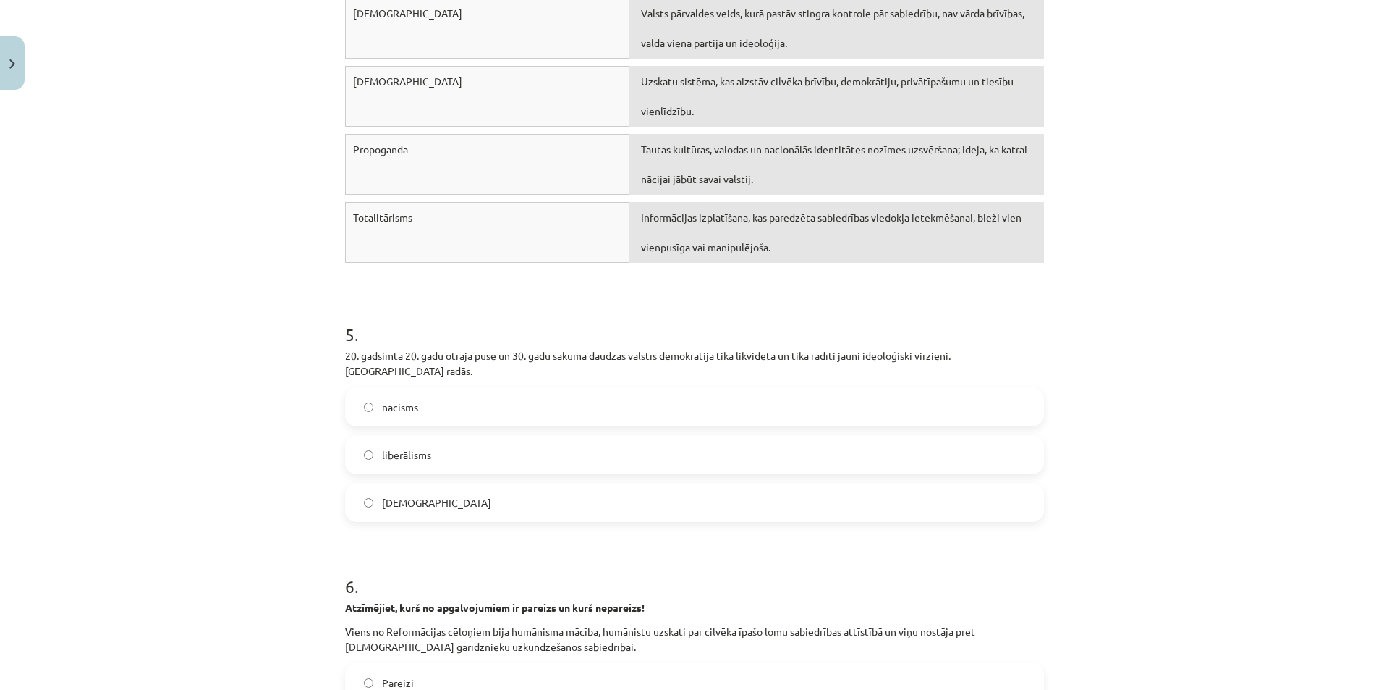
scroll to position [1121, 0]
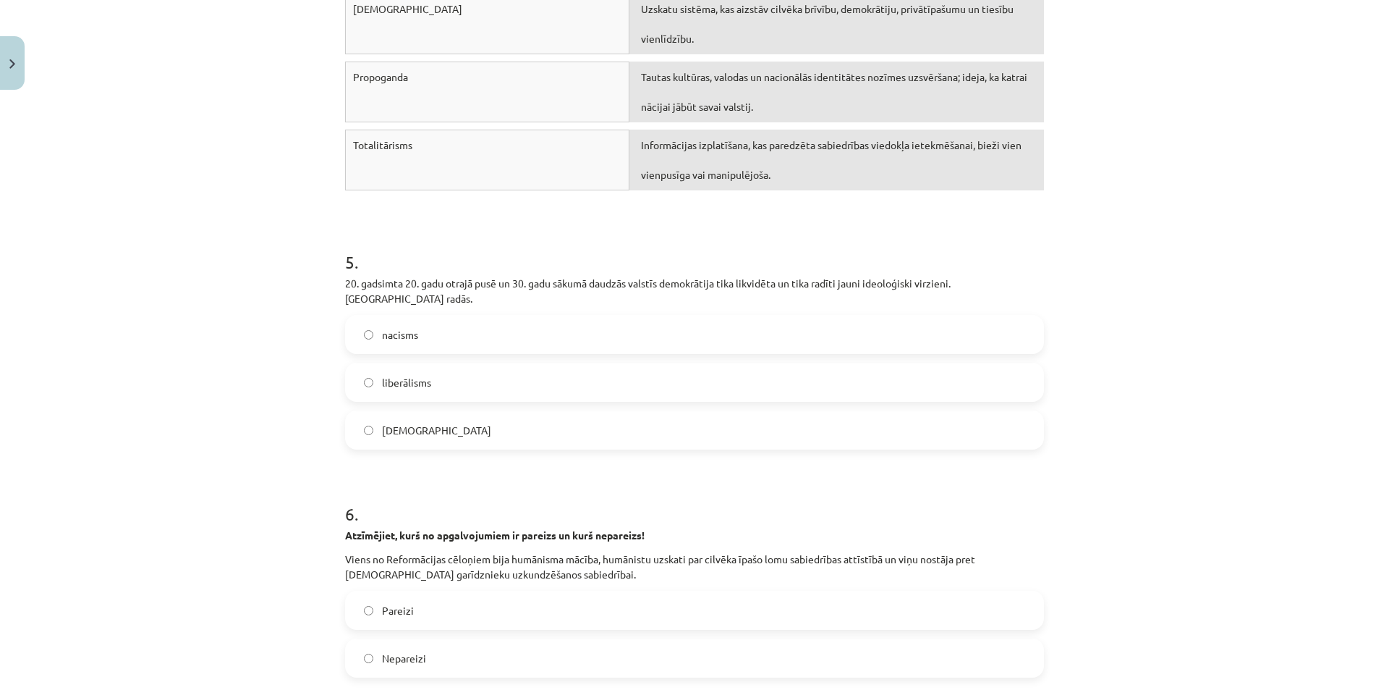
click at [466, 342] on div "nacisms liberālisms imperiālisms" at bounding box center [694, 382] width 699 height 135
click at [459, 335] on label "nacisms" at bounding box center [695, 334] width 696 height 36
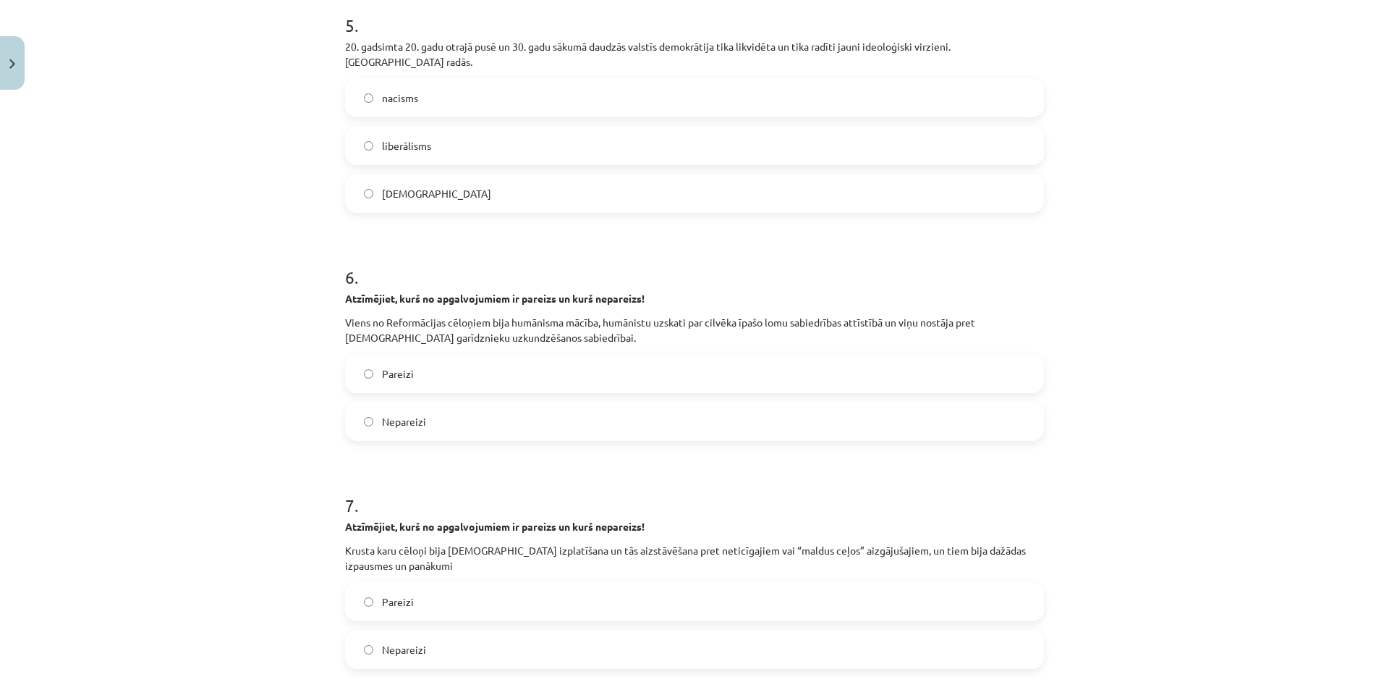
scroll to position [1411, 0]
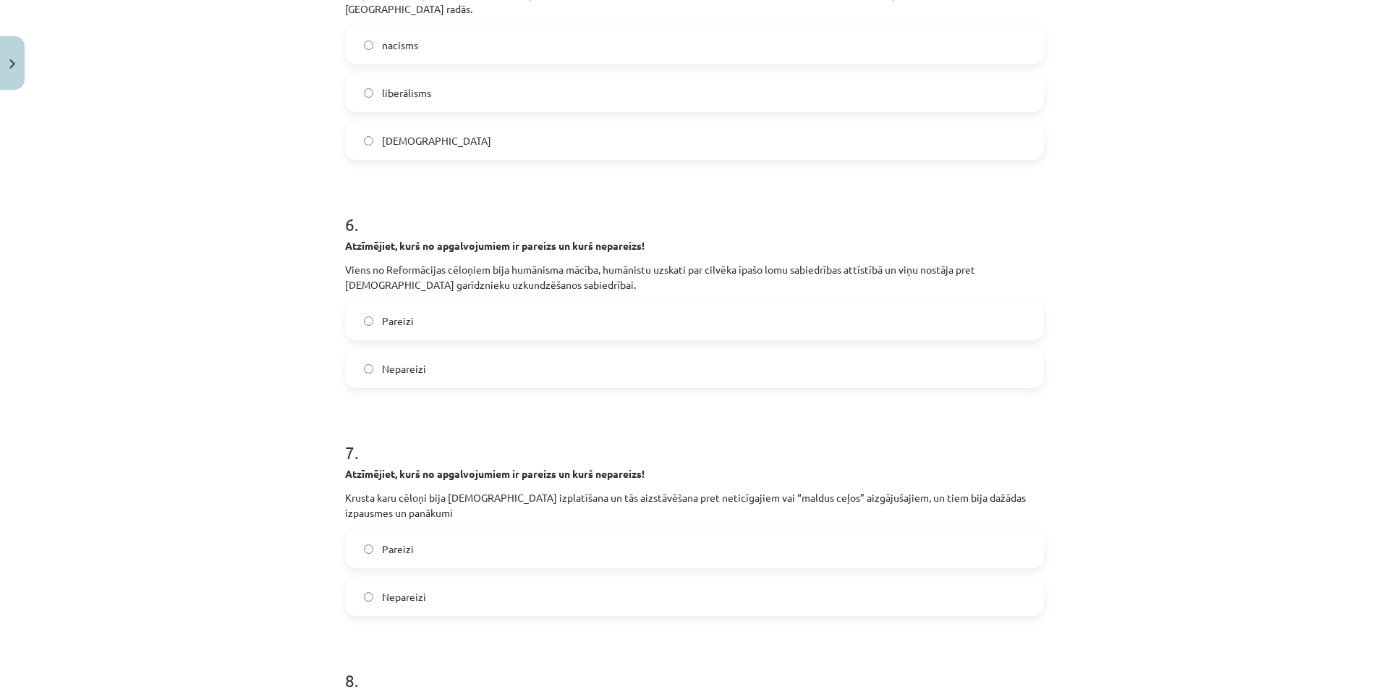
click at [618, 312] on label "Pareizi" at bounding box center [695, 320] width 696 height 36
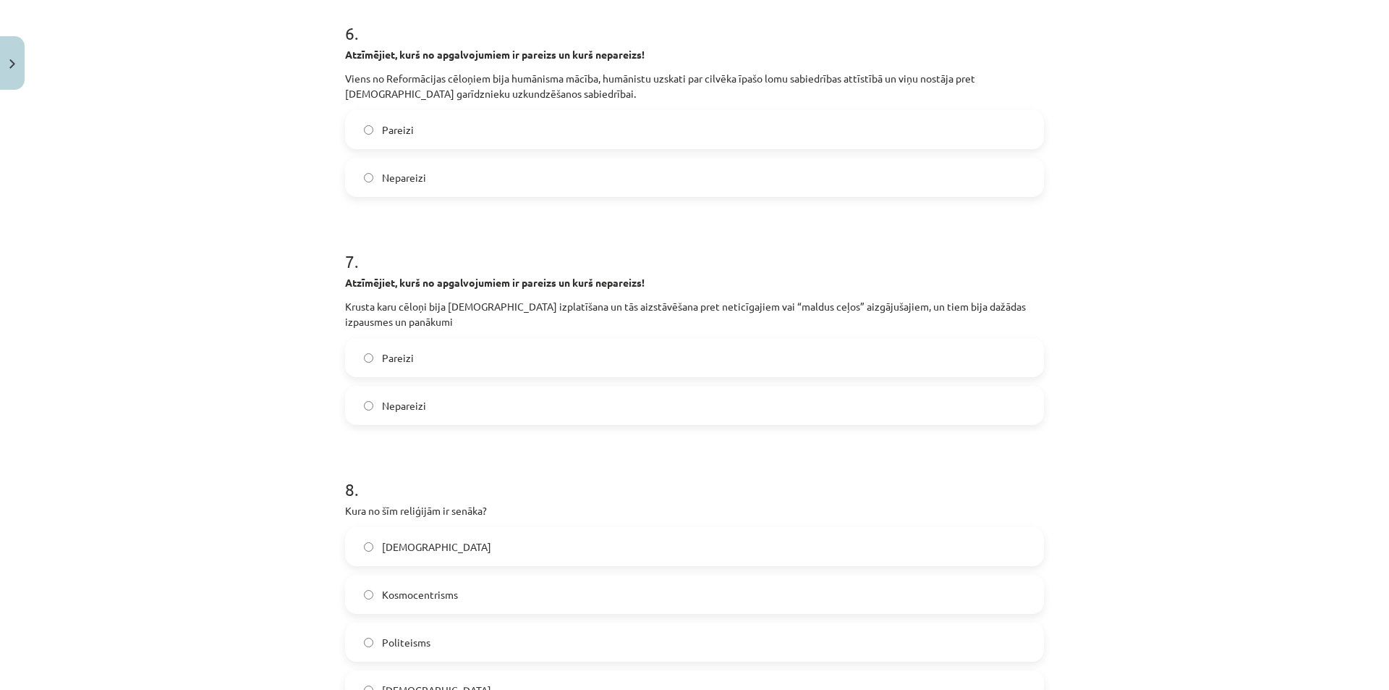
scroll to position [1628, 0]
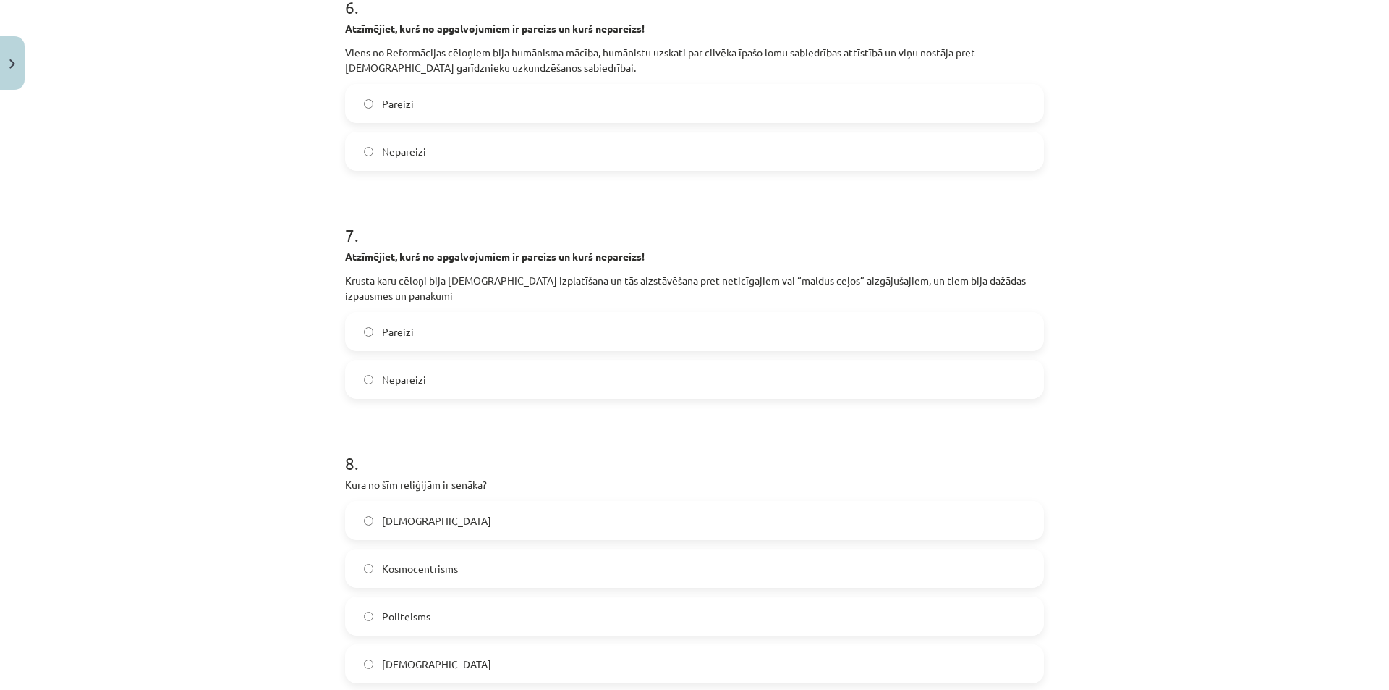
click at [609, 376] on label "Nepareizi" at bounding box center [695, 379] width 696 height 36
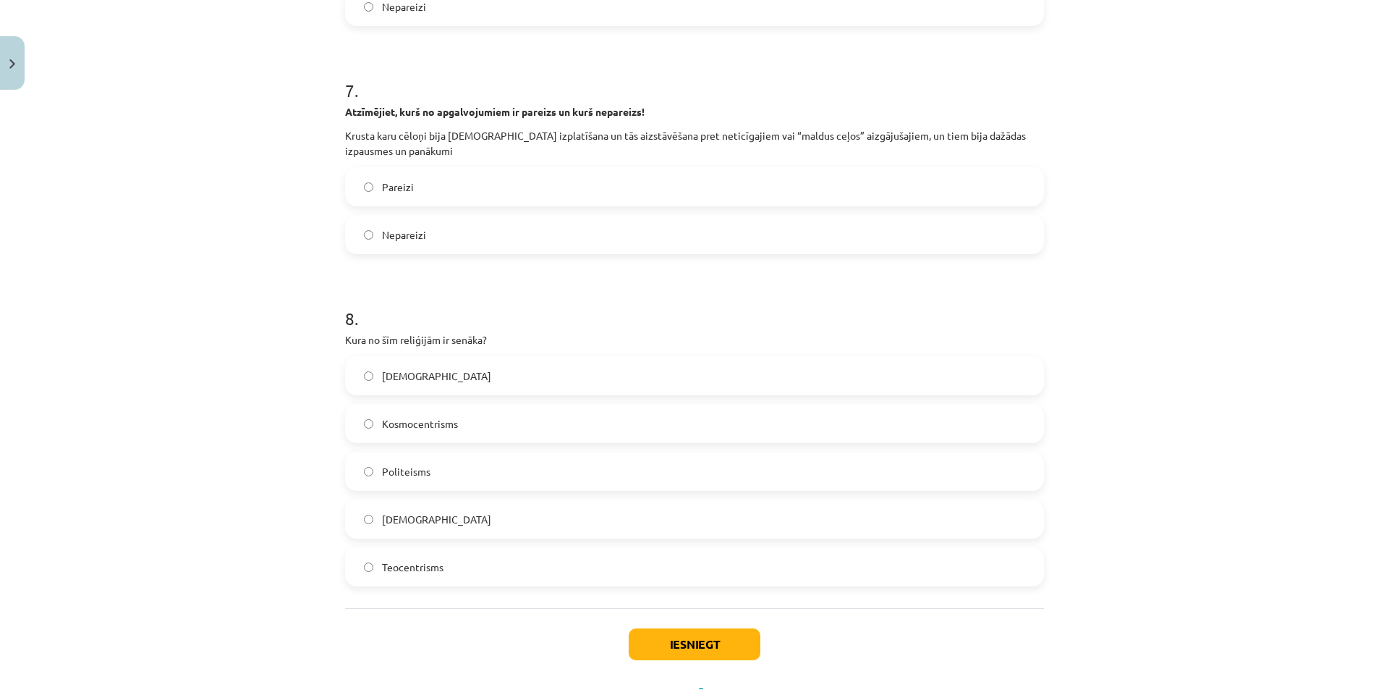
scroll to position [1822, 0]
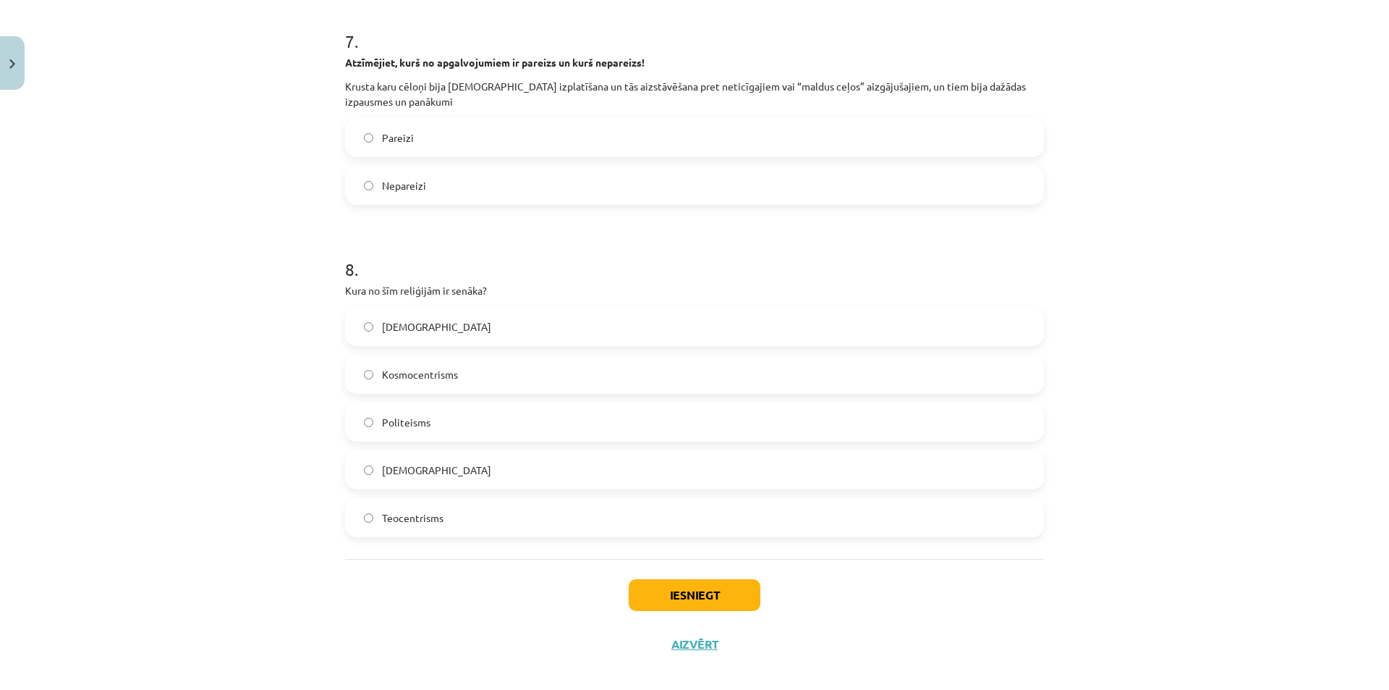
click at [485, 315] on label "Panteisms" at bounding box center [695, 326] width 696 height 36
click at [668, 579] on button "Iesniegt" at bounding box center [695, 595] width 132 height 32
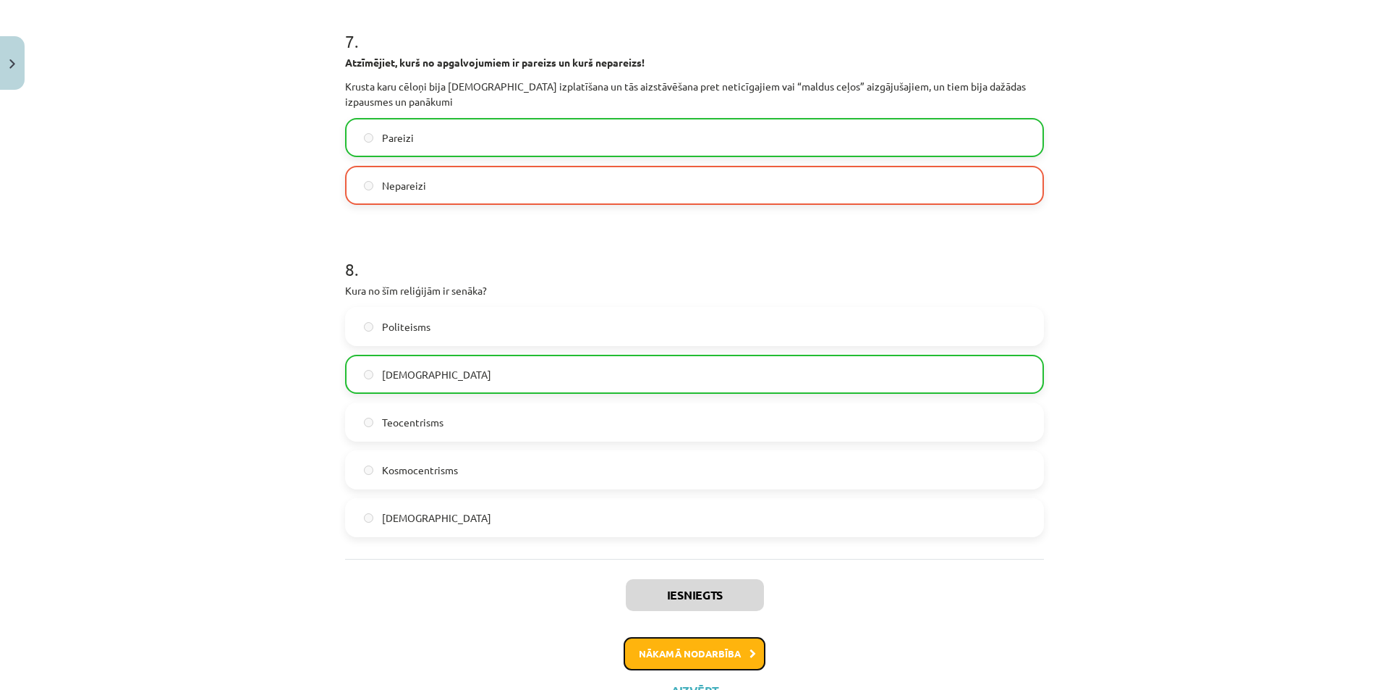
click at [700, 637] on button "Nākamā nodarbība" at bounding box center [695, 653] width 142 height 33
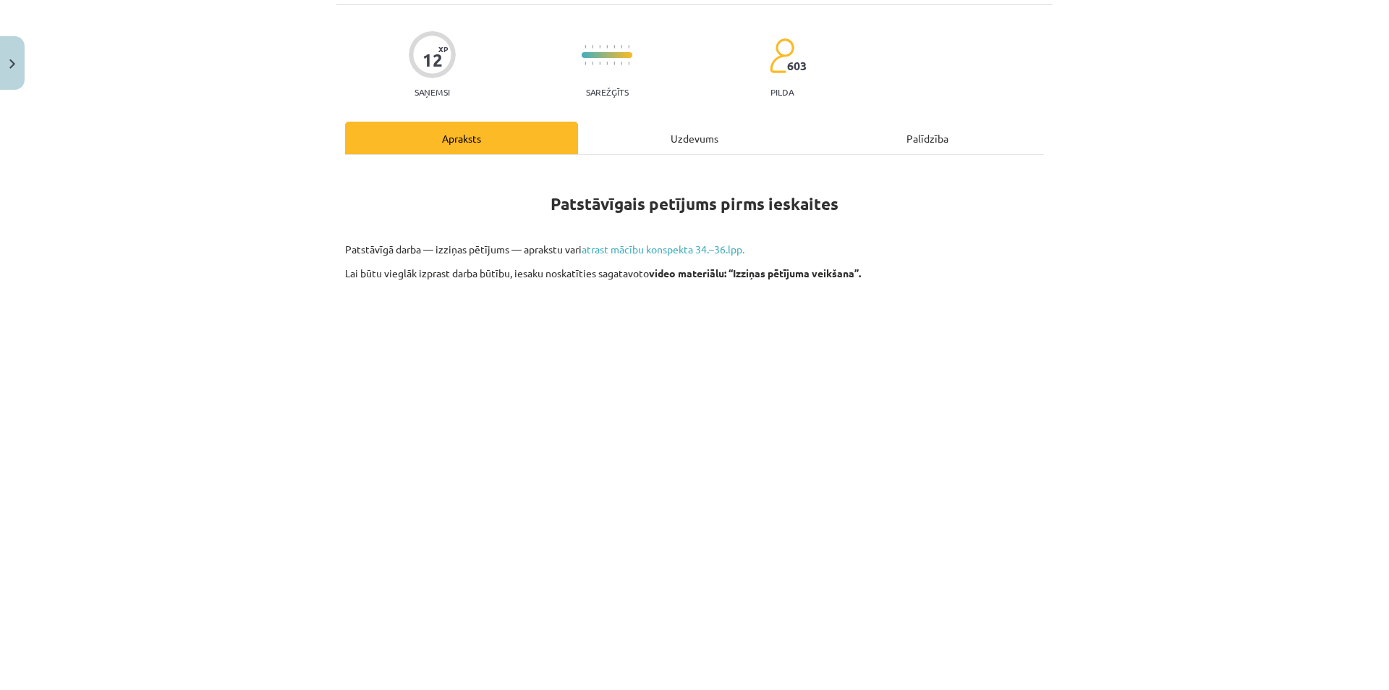
scroll to position [36, 0]
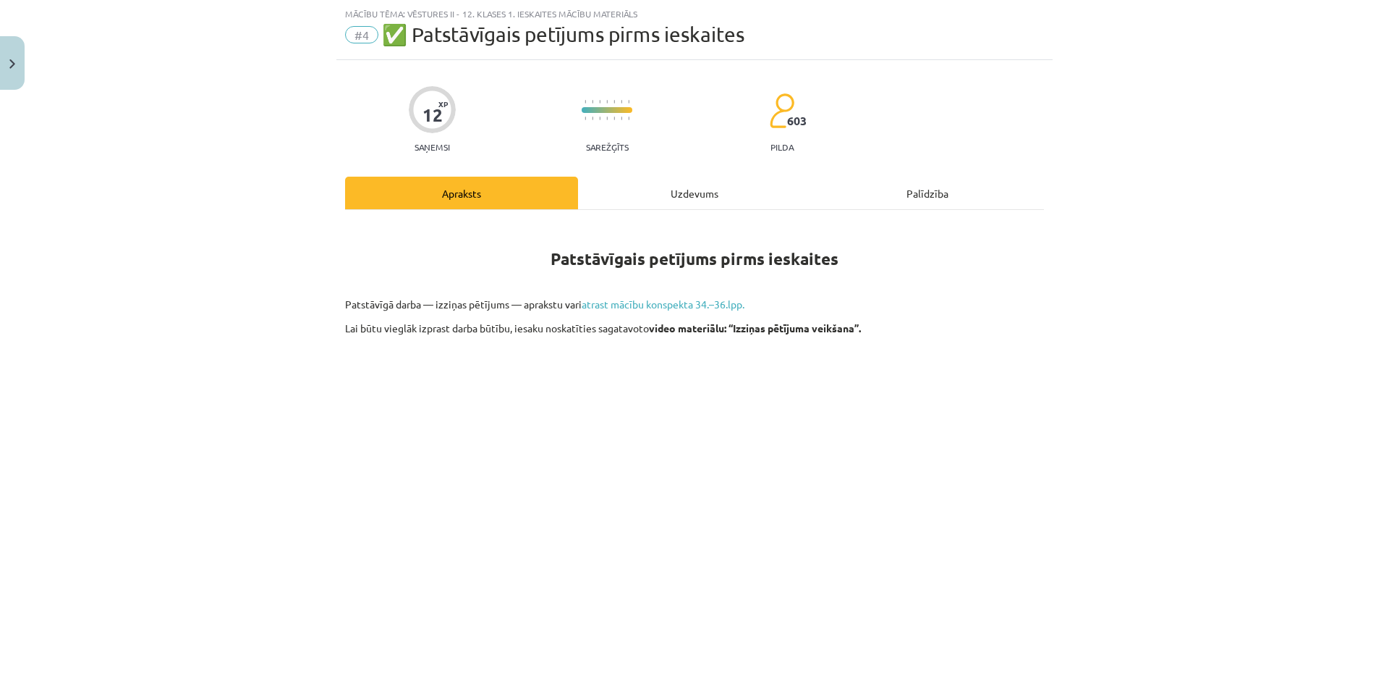
click at [669, 175] on div "12 XP Saņemsi Sarežģīts 603 pilda Apraksts Uzdevums Palīdzība Patstāvīgais petī…" at bounding box center [694, 643] width 716 height 1166
click at [679, 187] on div "Uzdevums" at bounding box center [694, 193] width 233 height 33
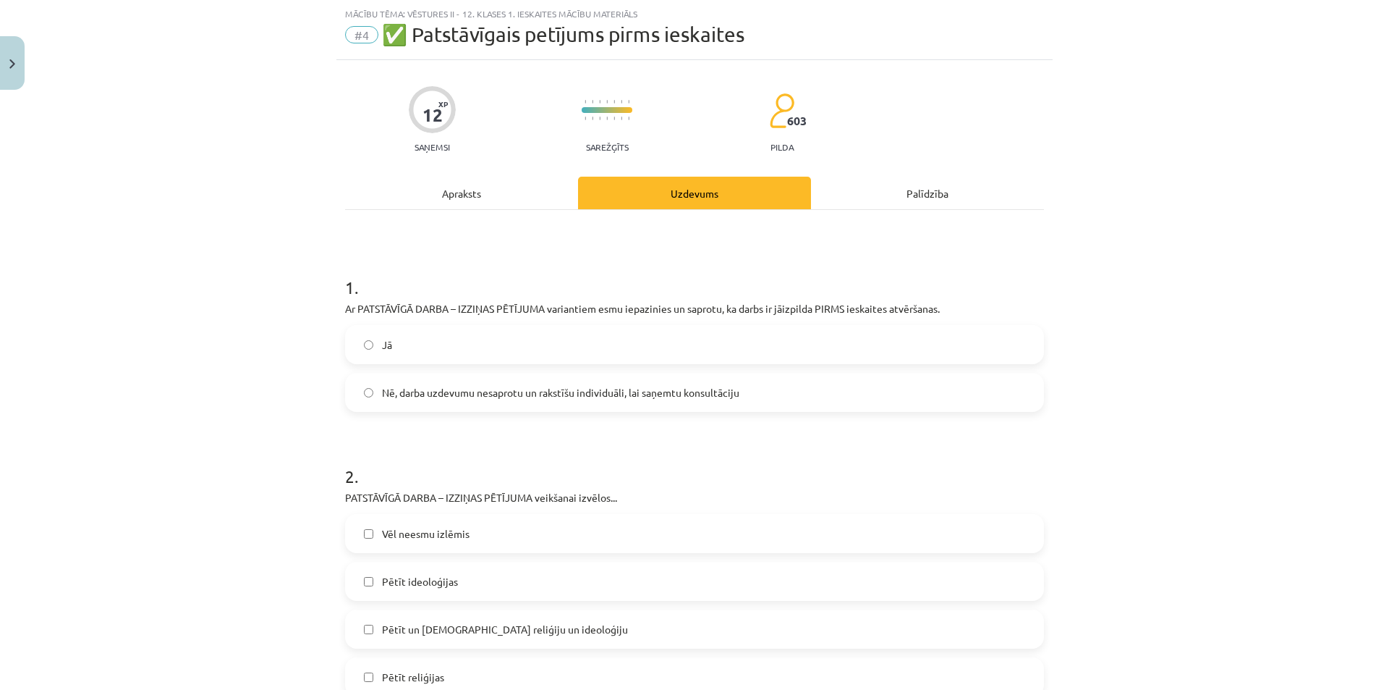
click at [420, 348] on label "Jā" at bounding box center [695, 344] width 696 height 36
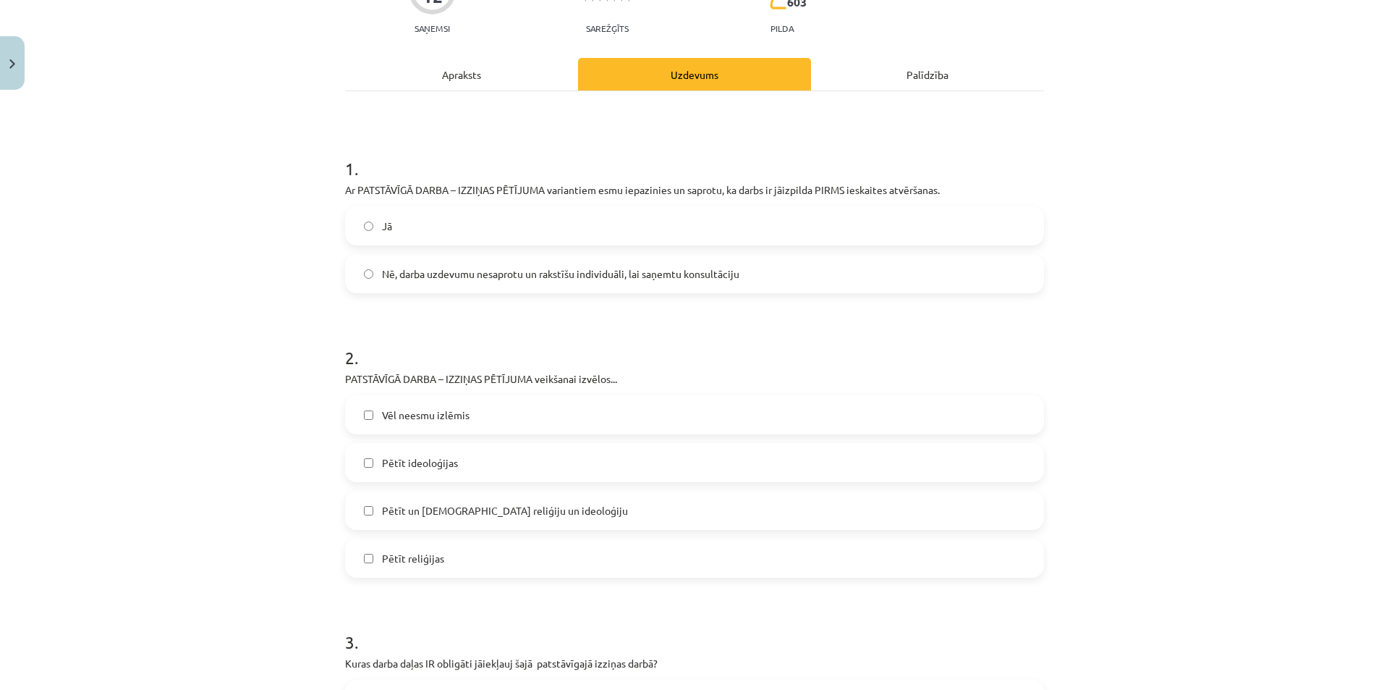
scroll to position [181, 0]
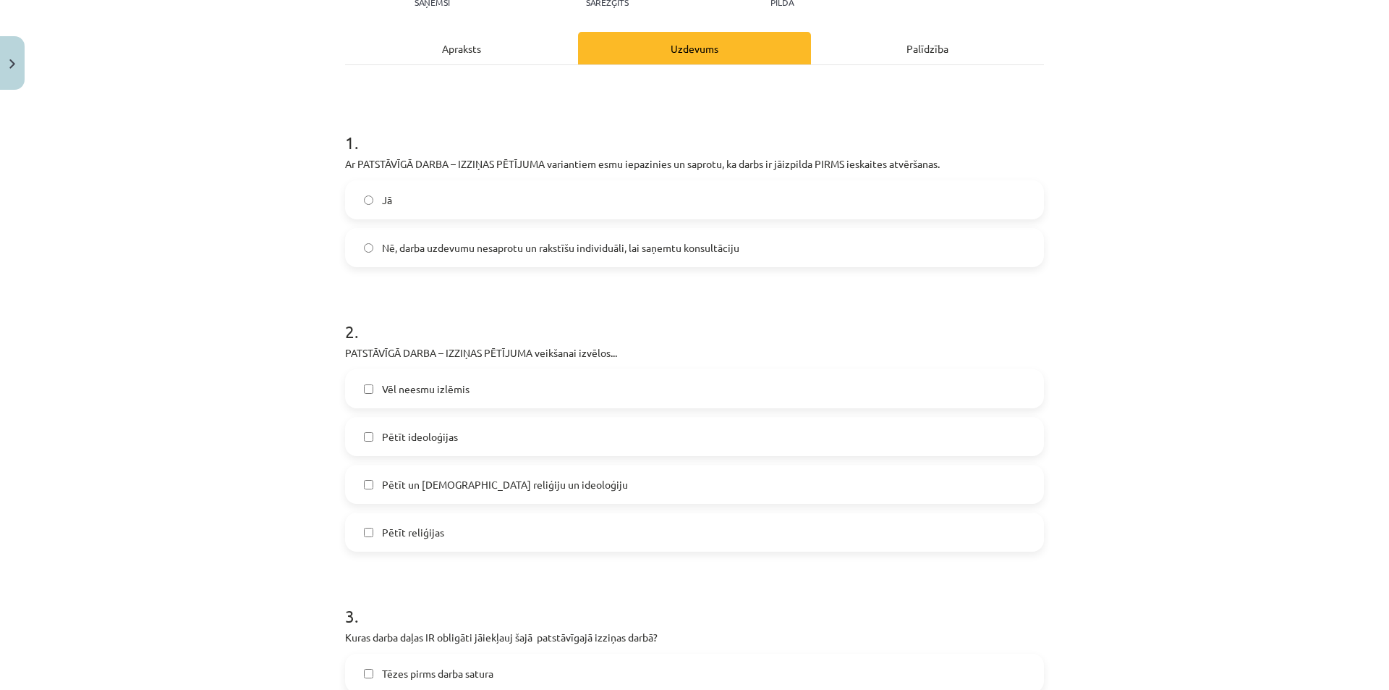
click at [457, 433] on label "Pētīt ideoloģijas" at bounding box center [695, 436] width 696 height 36
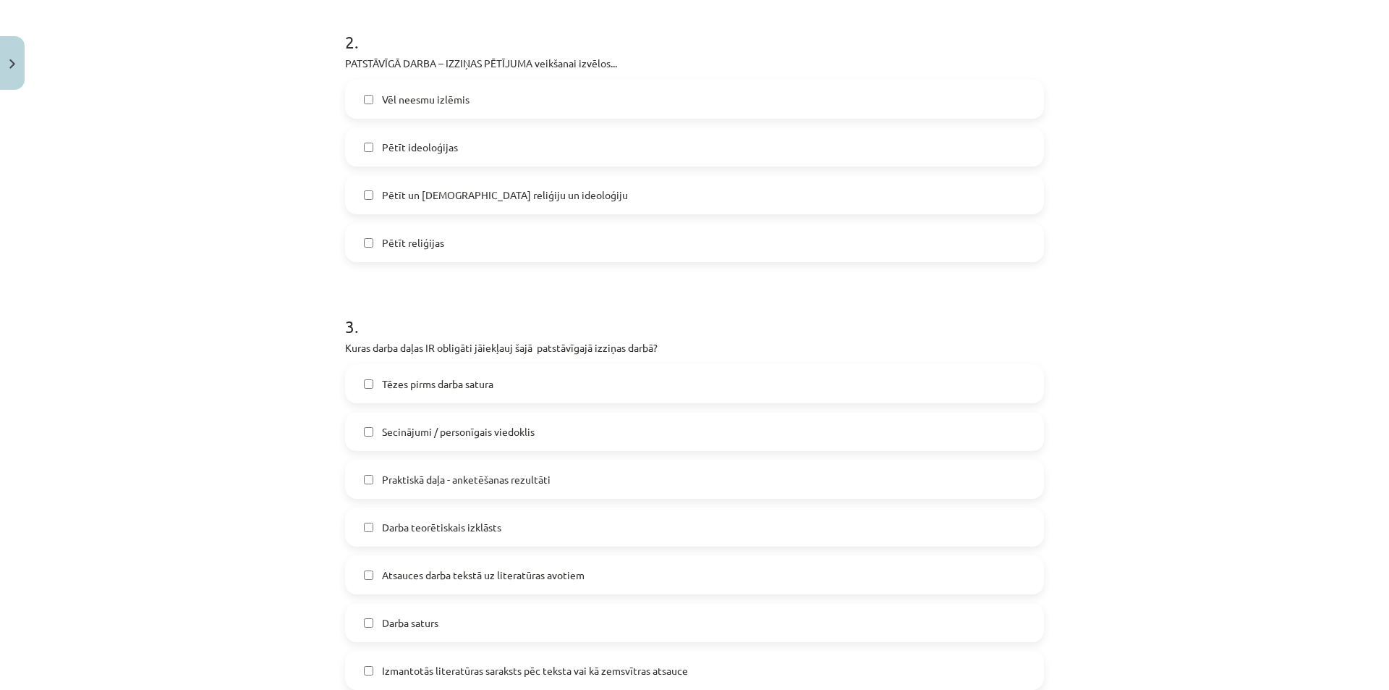
scroll to position [543, 0]
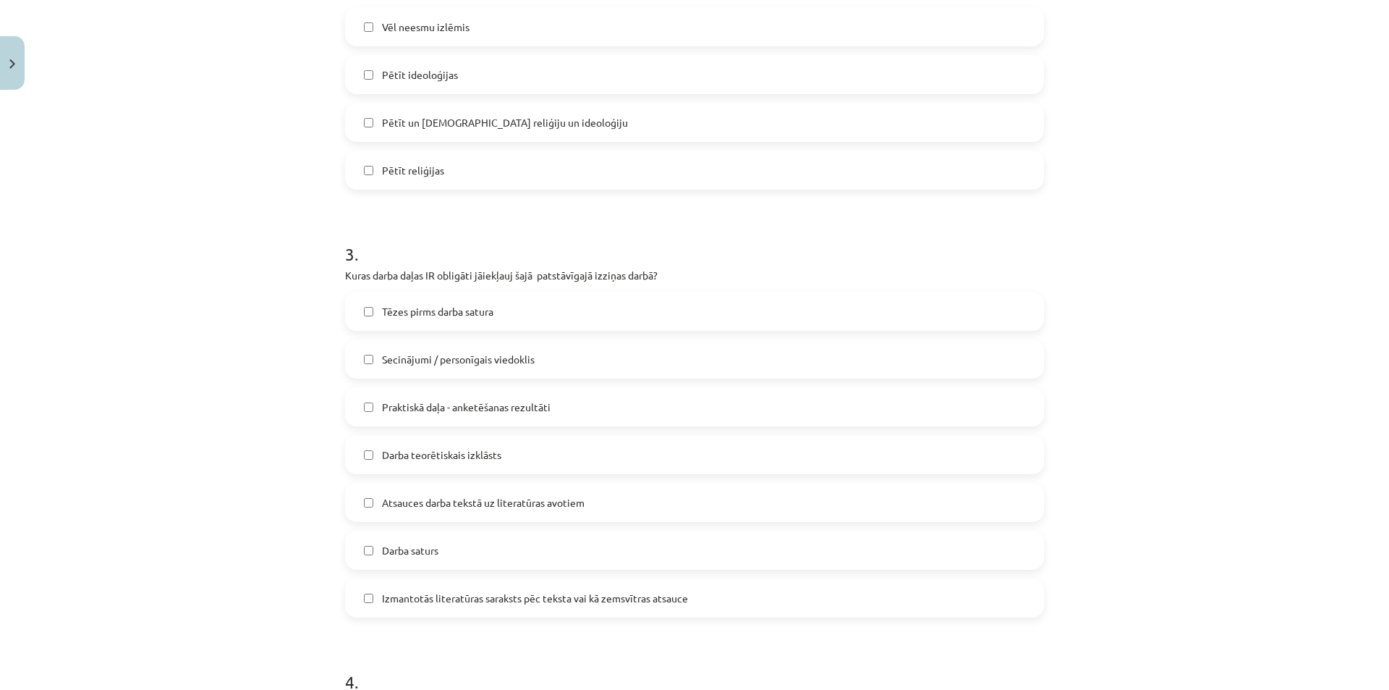
click at [485, 312] on span "Tēzes pirms darba satura" at bounding box center [437, 311] width 111 height 15
click at [483, 499] on span "Atsauces darba tekstā uz literatūras avotiem" at bounding box center [483, 502] width 203 height 15
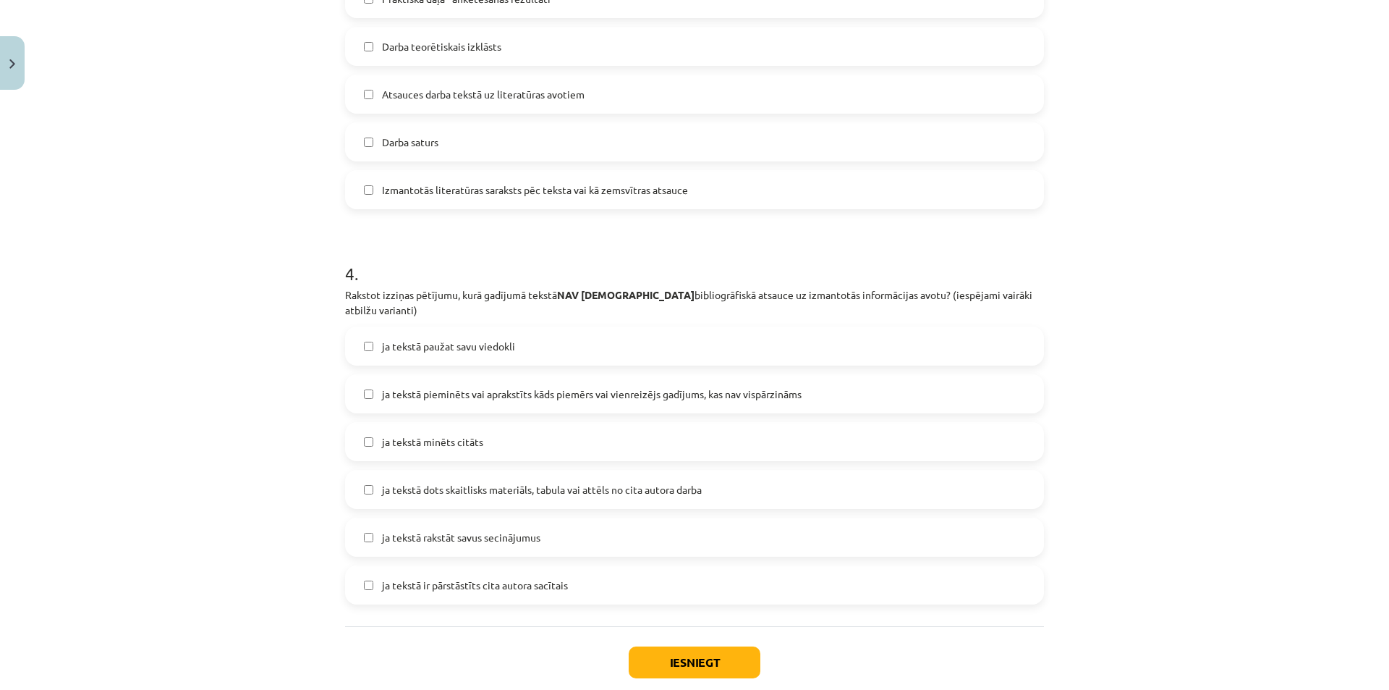
scroll to position [977, 0]
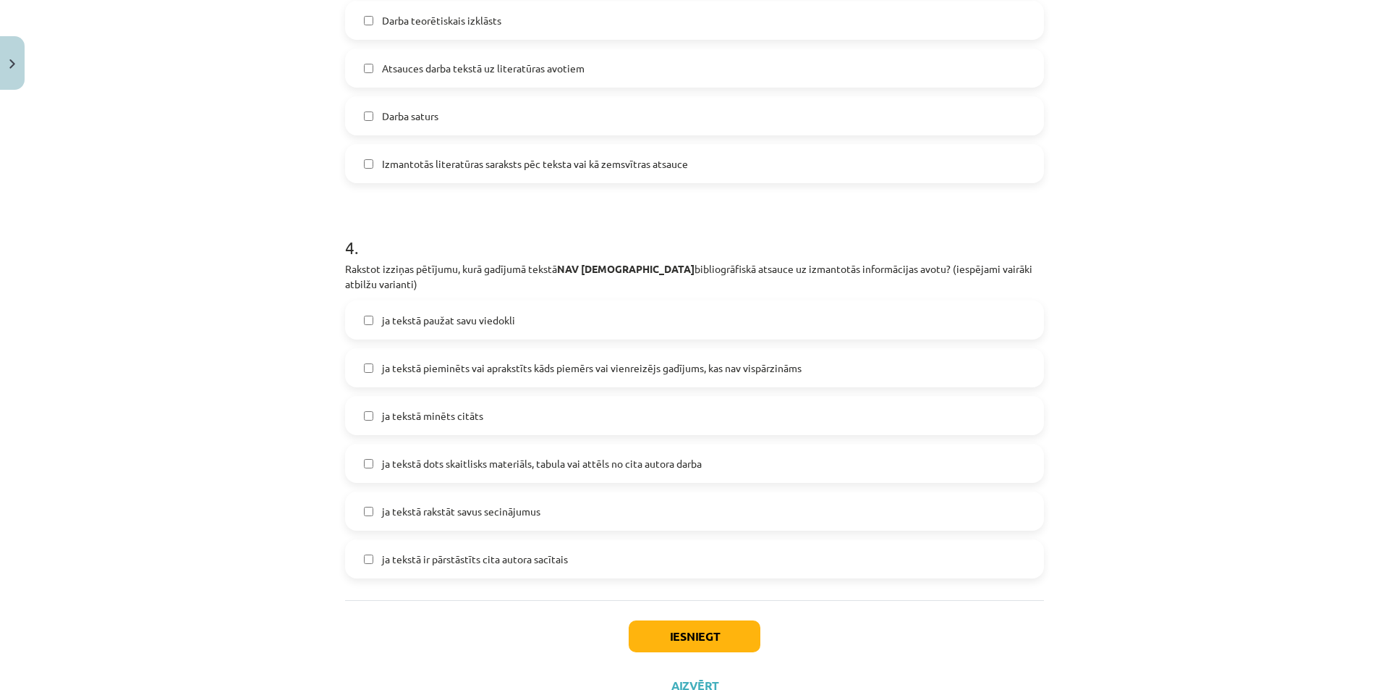
click at [565, 456] on span "ja tekstā dots skaitlisks materiāls, tabula vai attēls no cita autora darba" at bounding box center [542, 463] width 320 height 15
click at [719, 620] on button "Iesniegt" at bounding box center [695, 636] width 132 height 32
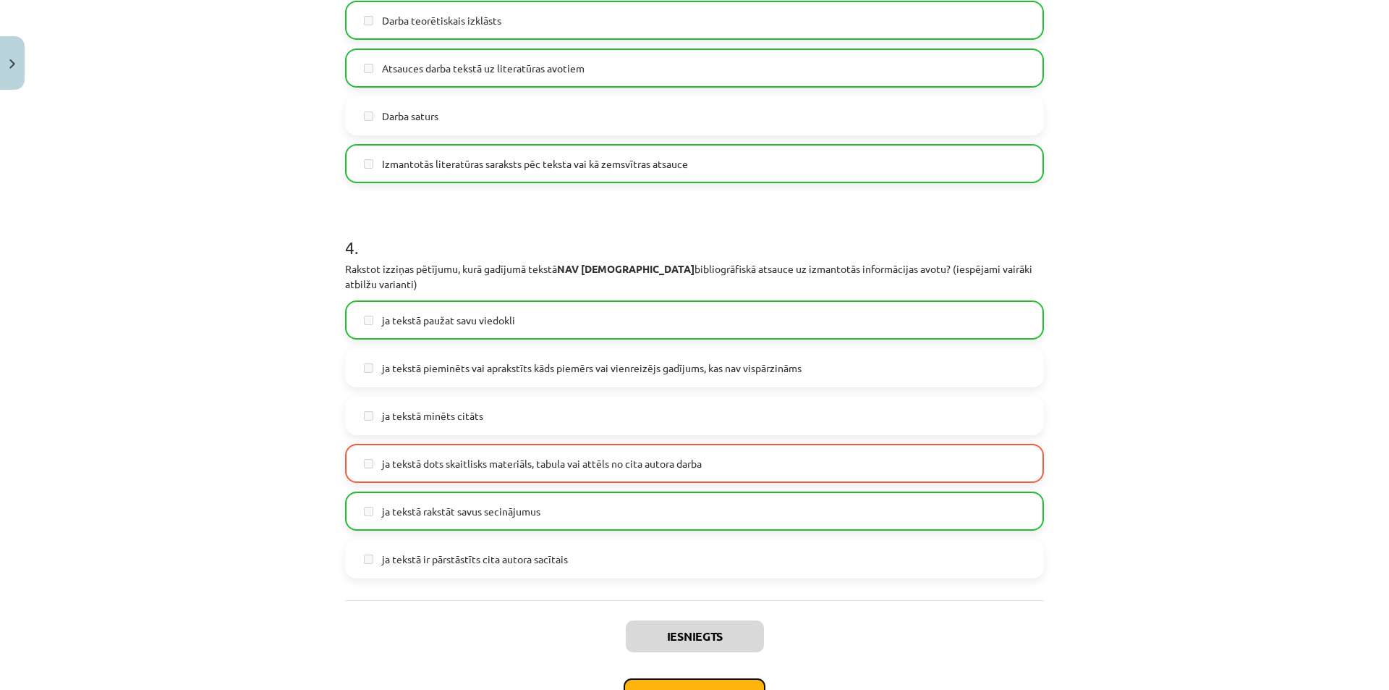
click at [741, 678] on button "Nākamā nodarbība" at bounding box center [695, 694] width 142 height 33
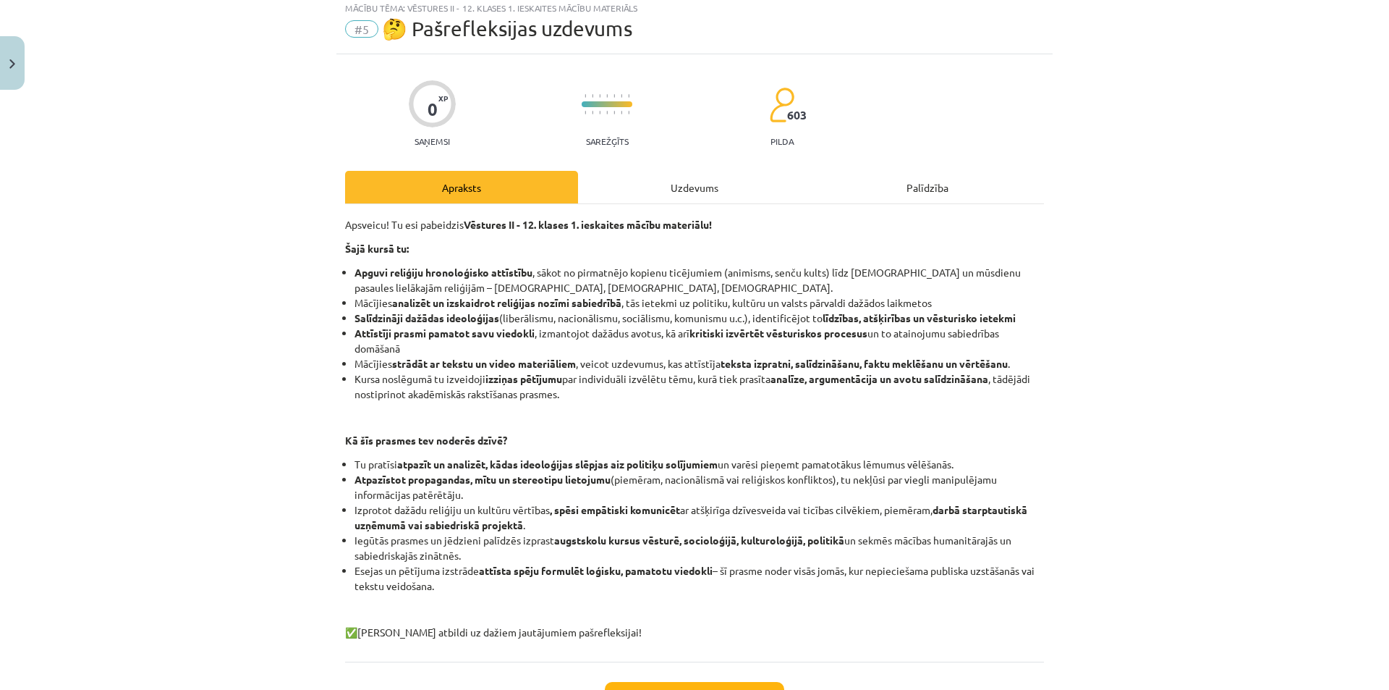
scroll to position [36, 0]
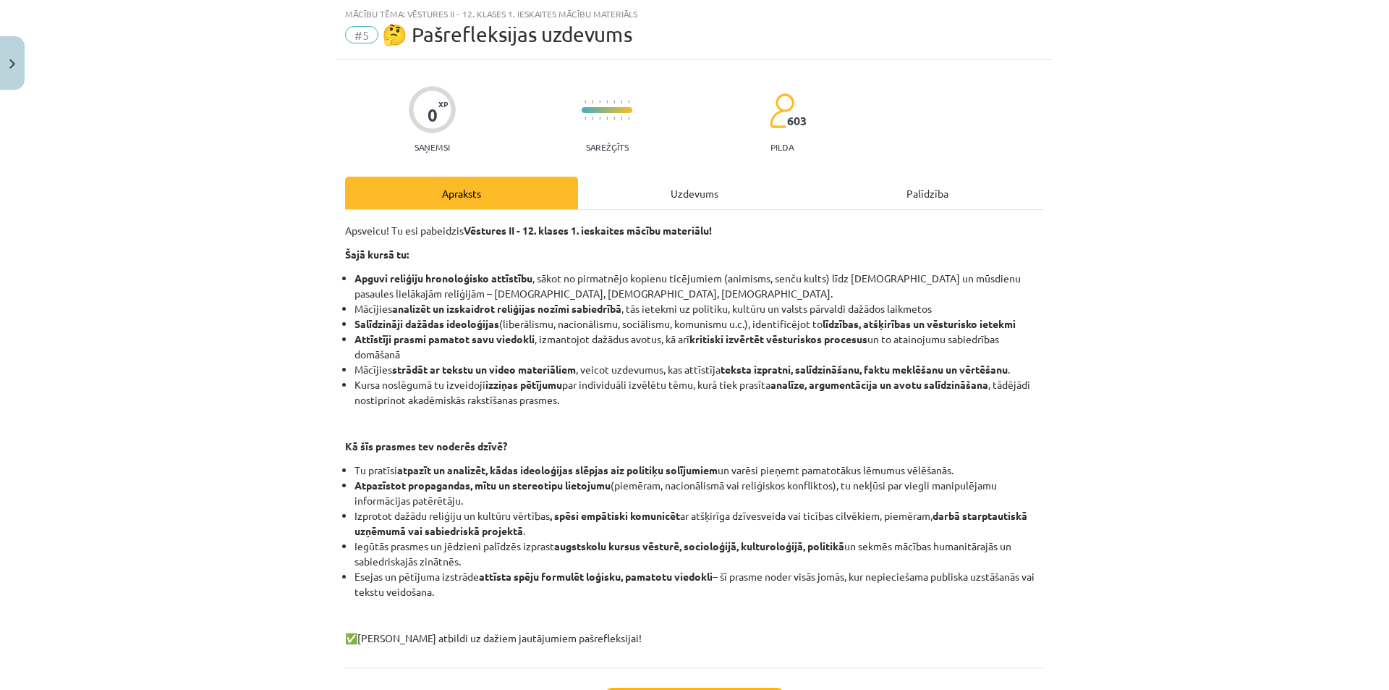
click at [701, 192] on div "Uzdevums" at bounding box center [694, 193] width 233 height 33
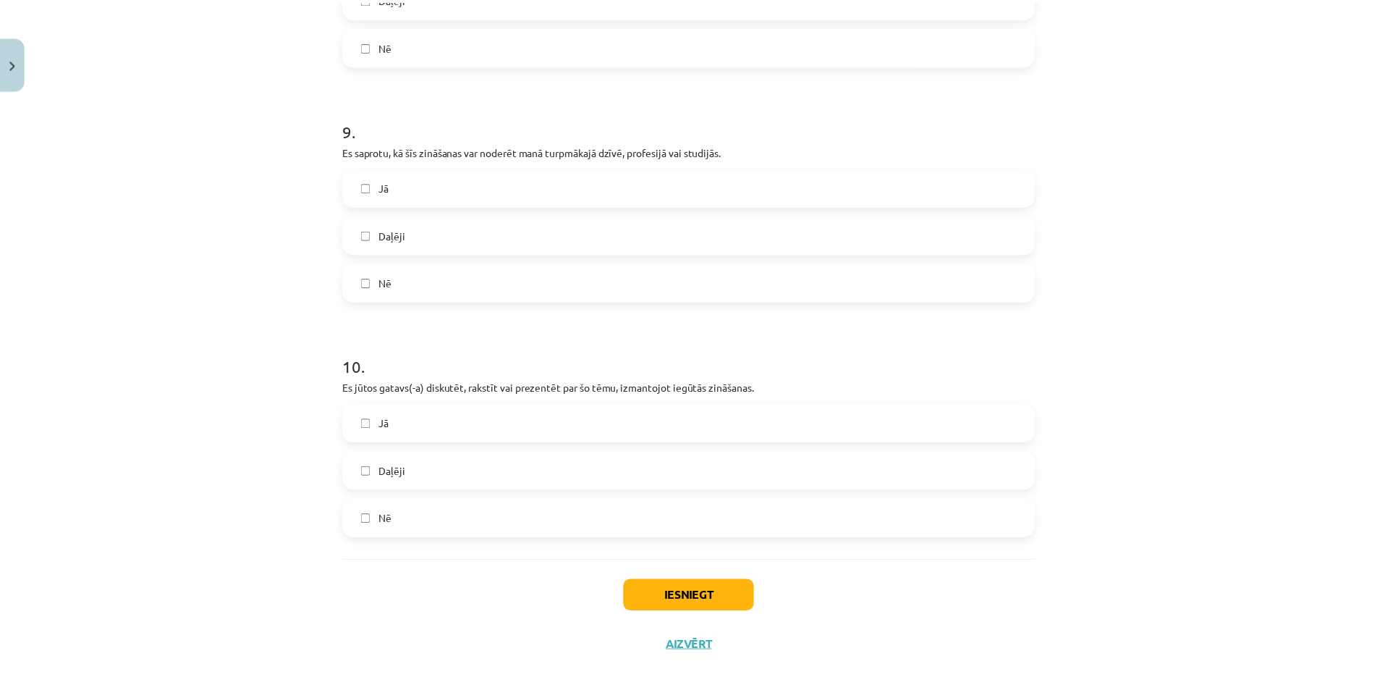
scroll to position [2247, 0]
click at [701, 579] on button "Iesniegt" at bounding box center [695, 595] width 132 height 32
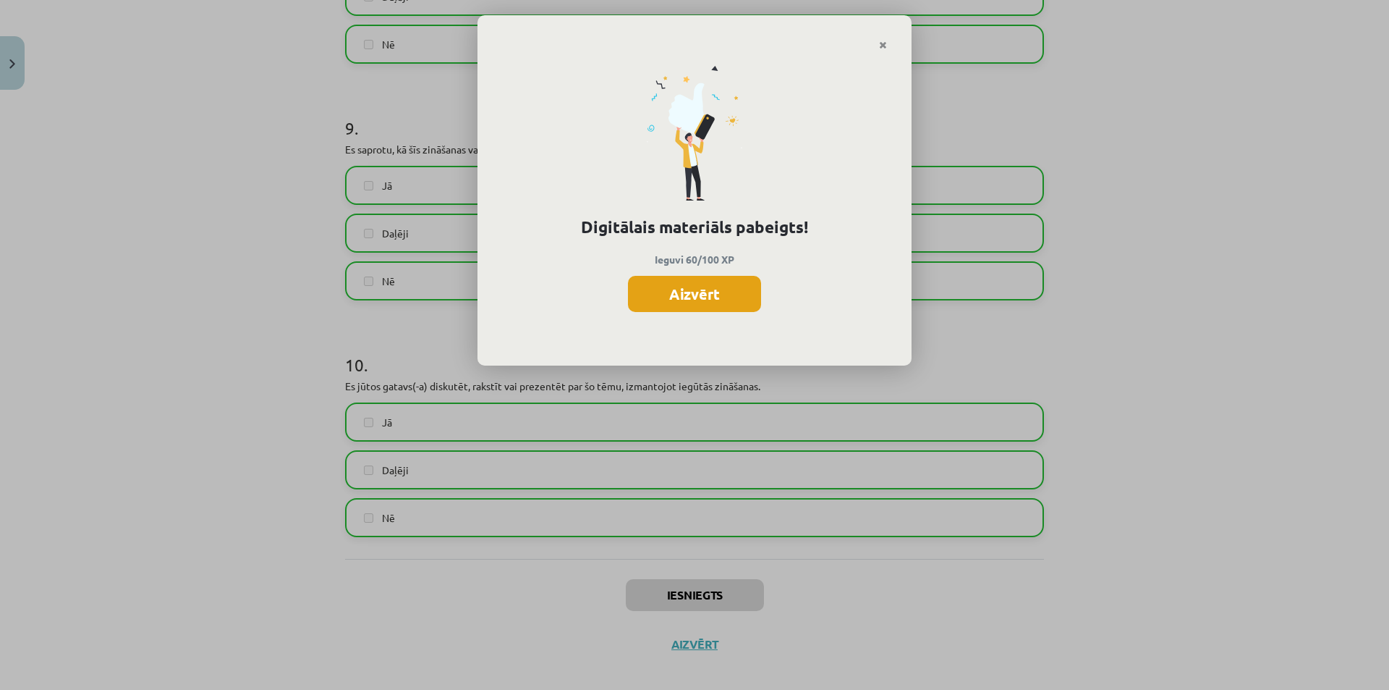
click at [691, 304] on button "Aizvērt" at bounding box center [694, 294] width 133 height 36
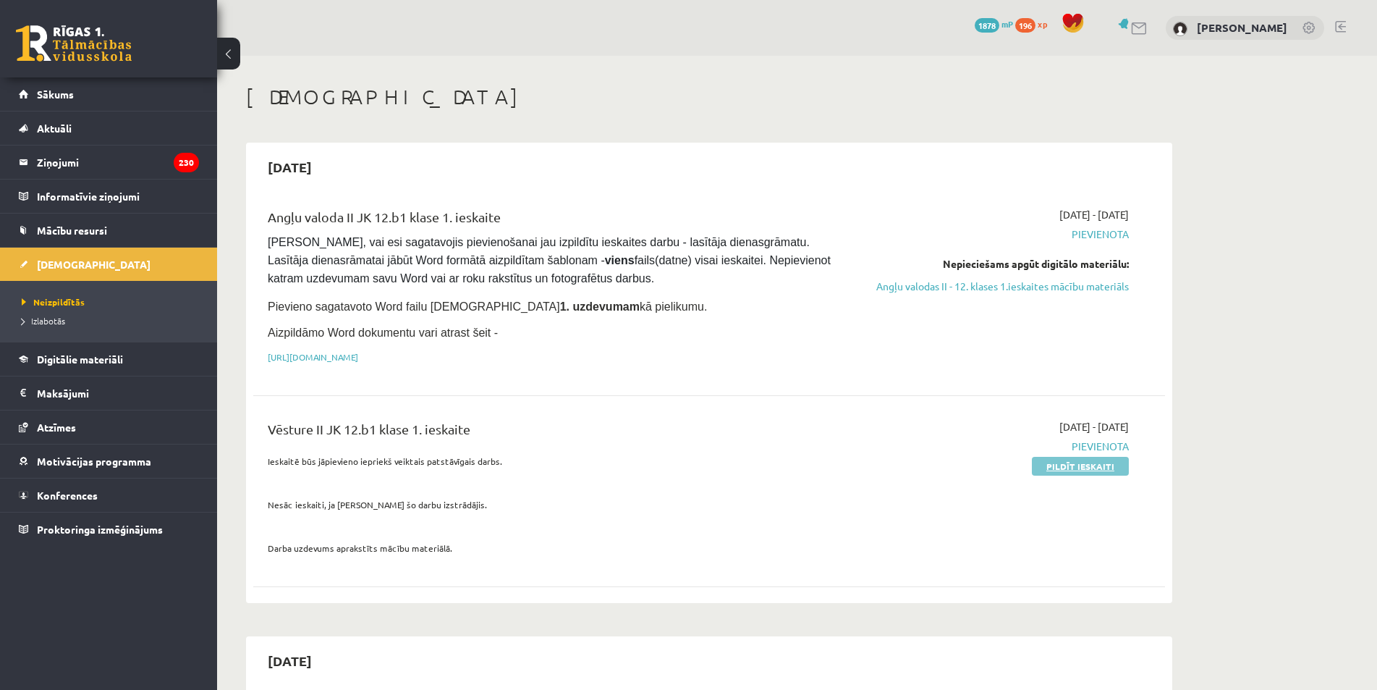
click at [1069, 466] on link "Pildīt ieskaiti" at bounding box center [1080, 466] width 97 height 19
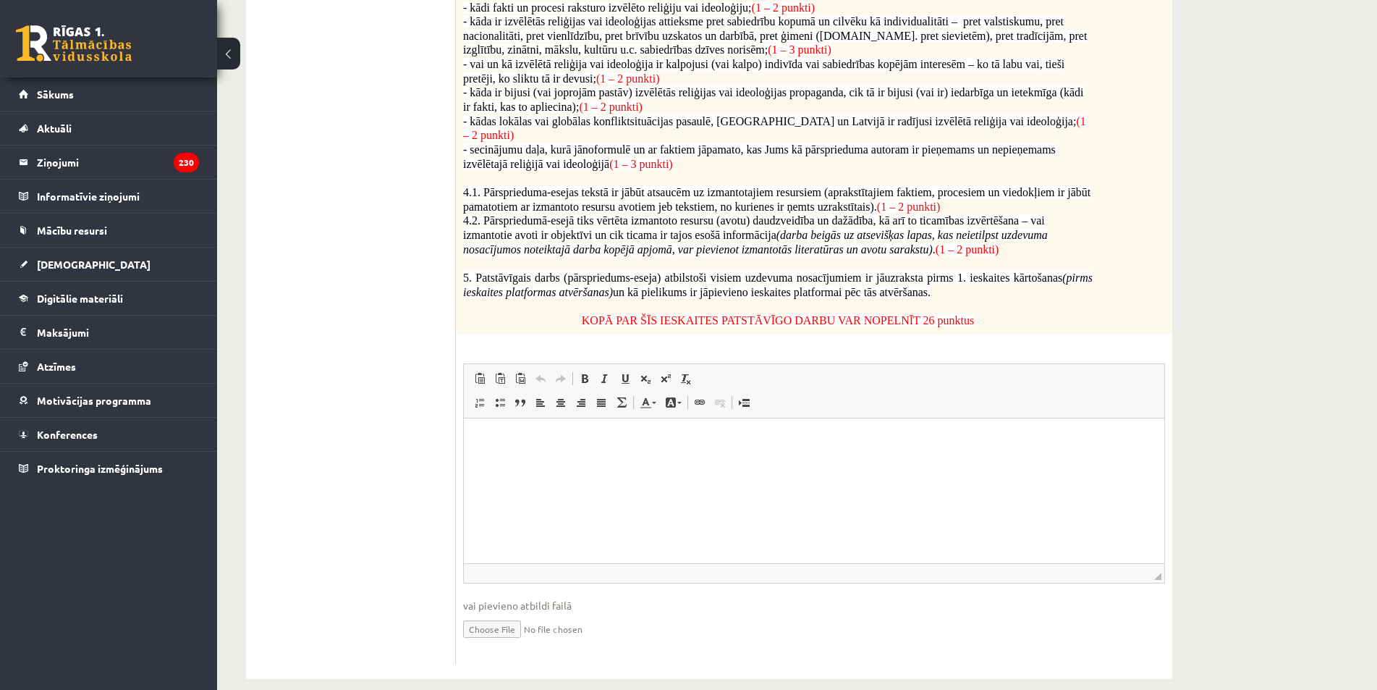
scroll to position [761, 0]
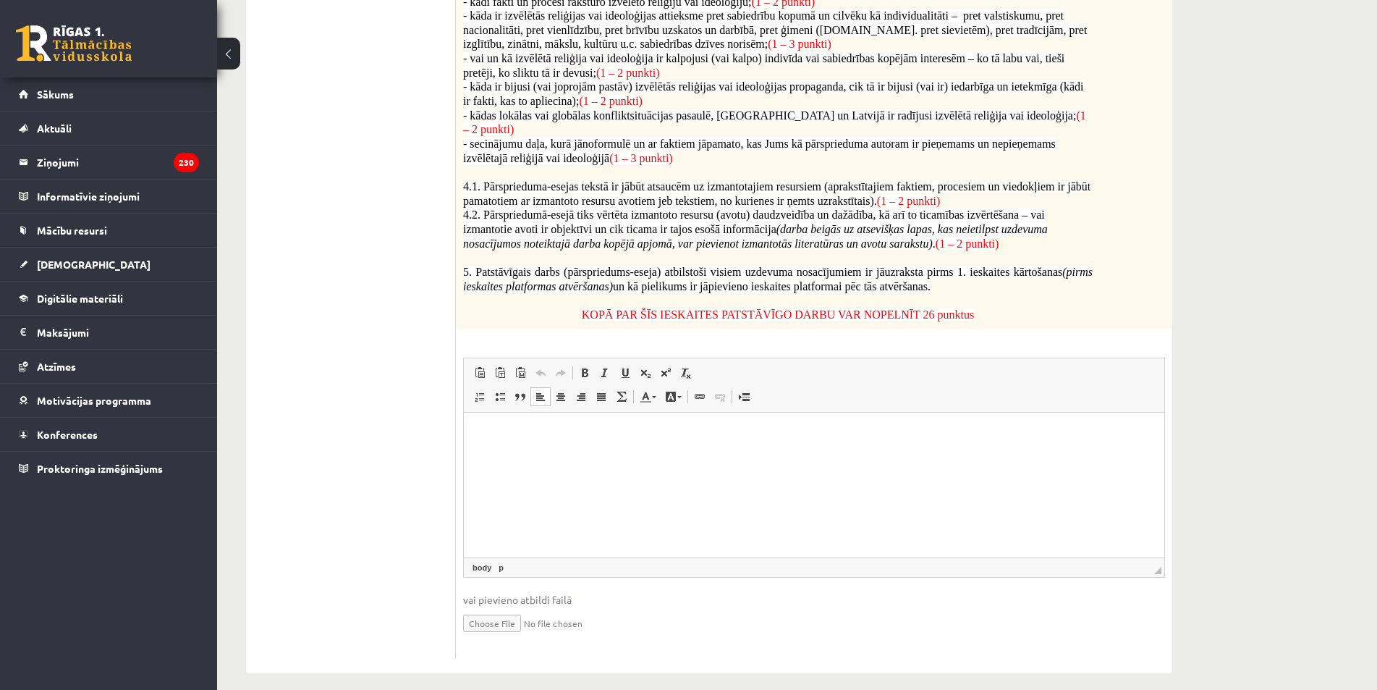
click at [588, 457] on html at bounding box center [814, 434] width 700 height 44
click at [496, 611] on input "file" at bounding box center [814, 622] width 702 height 30
type input "**********"
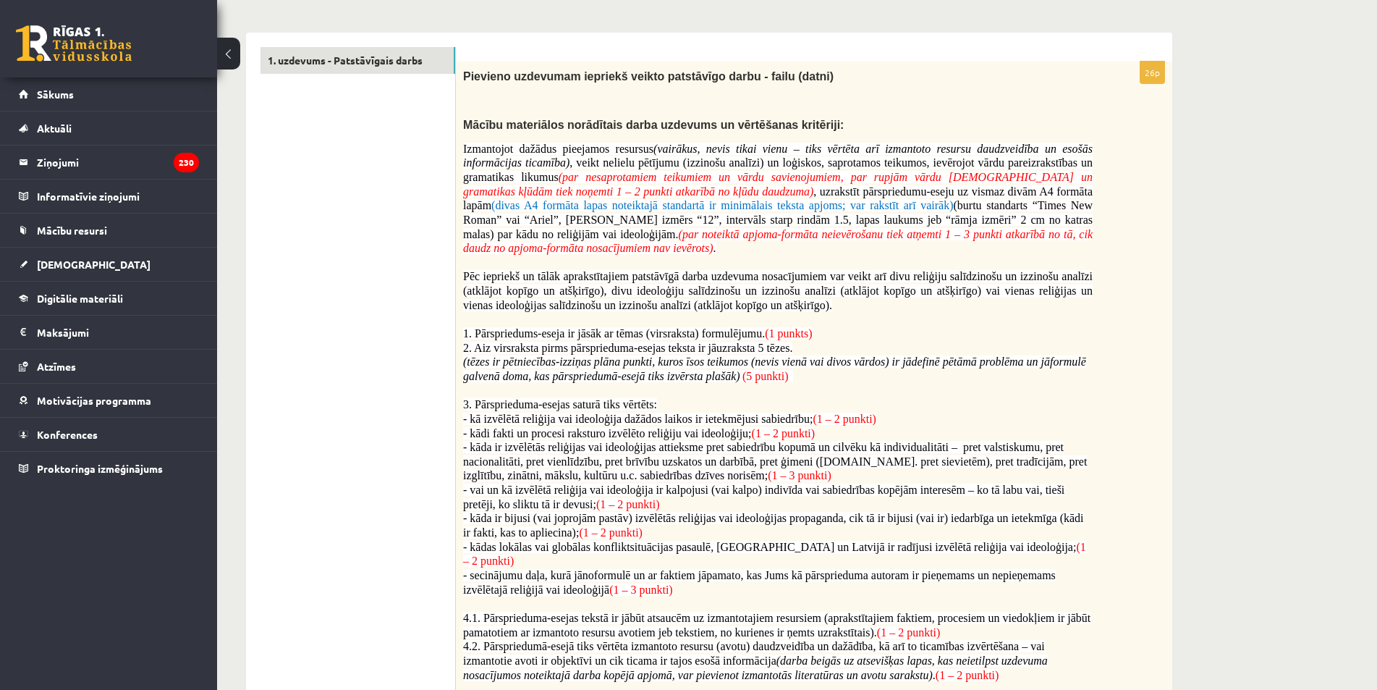
scroll to position [0, 0]
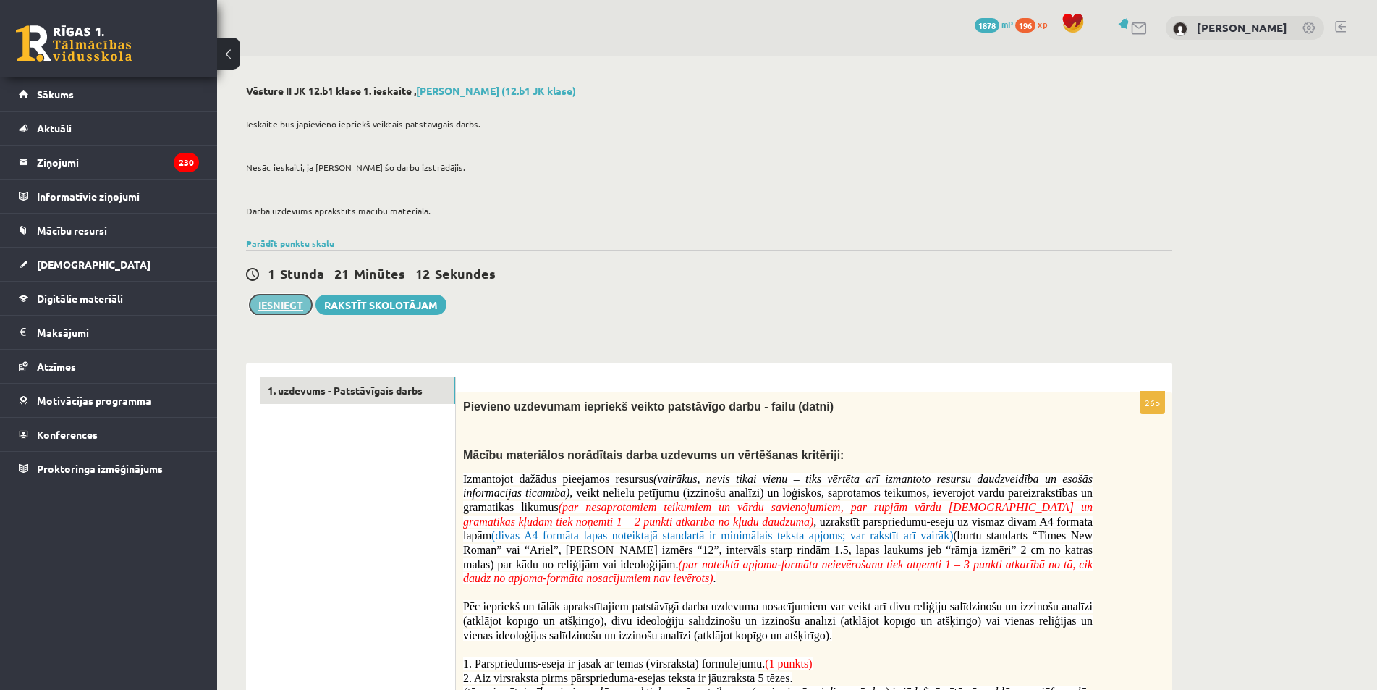
click at [279, 307] on button "Iesniegt" at bounding box center [281, 304] width 62 height 20
